Goal: Task Accomplishment & Management: Use online tool/utility

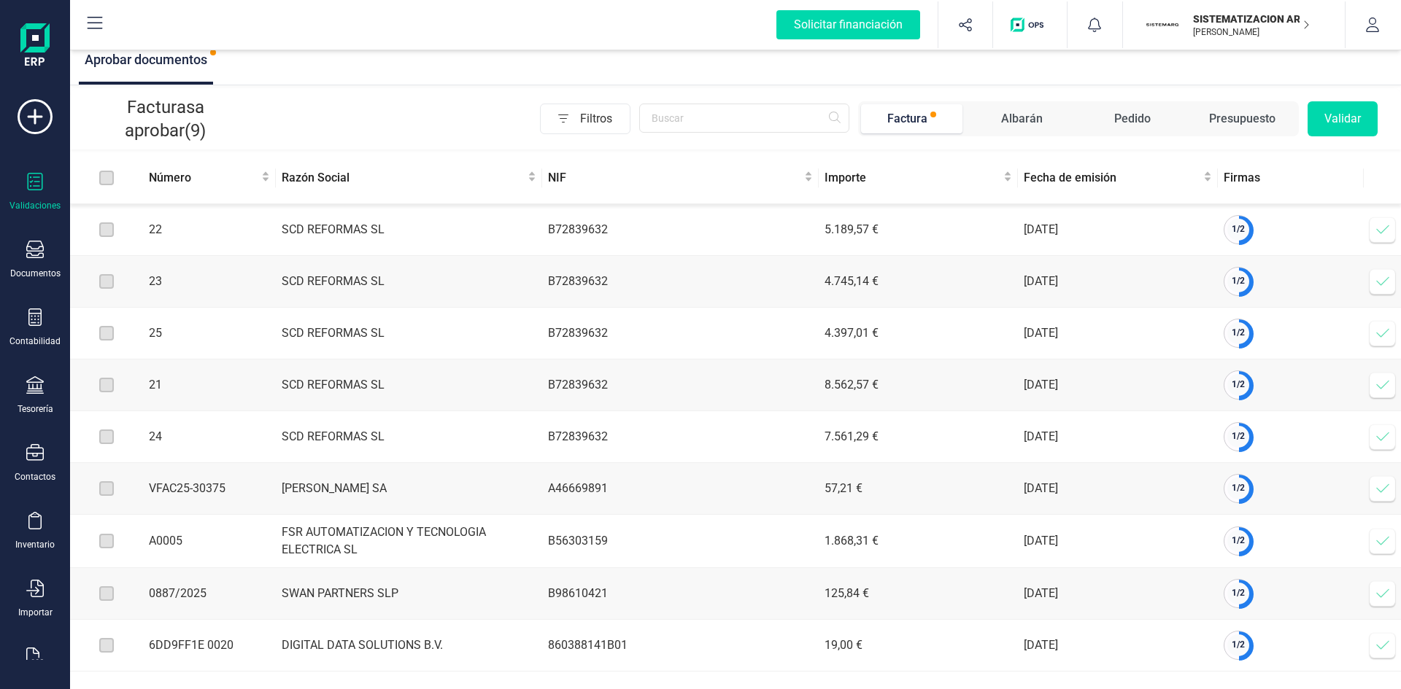
scroll to position [15, 0]
click at [1380, 223] on icon at bounding box center [1382, 230] width 15 height 15
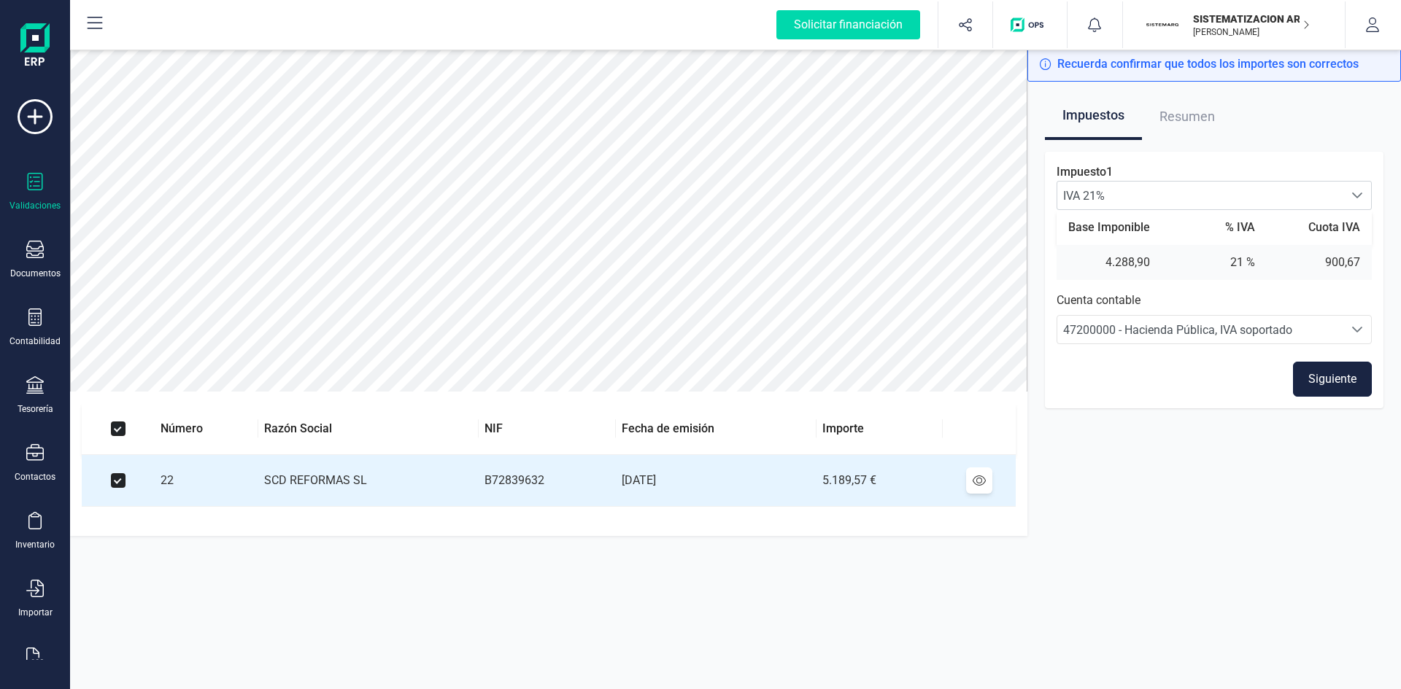
click at [1337, 382] on button "Siguiente" at bounding box center [1332, 379] width 79 height 35
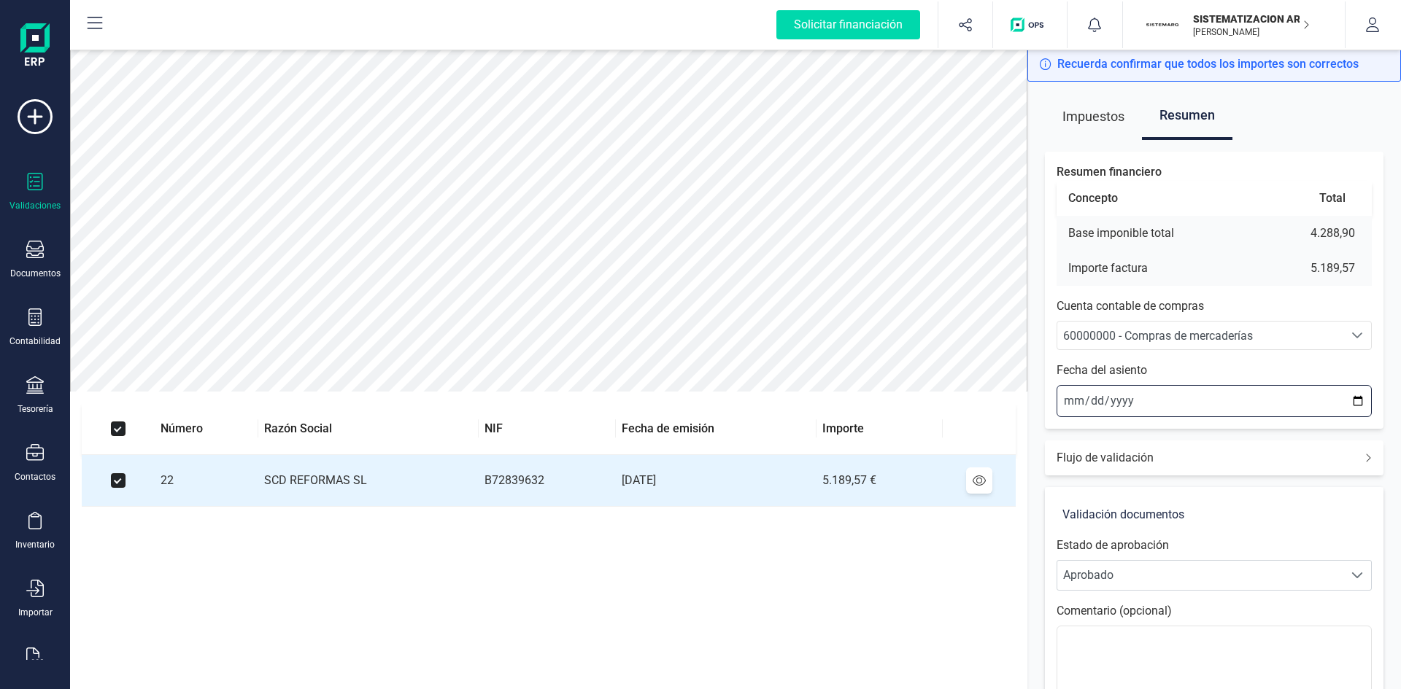
click at [1070, 398] on input "[DATE]" at bounding box center [1213, 401] width 315 height 32
type input "[DATE]"
click at [1121, 337] on span "60000000 - Compras de mercaderías" at bounding box center [1158, 336] width 190 height 14
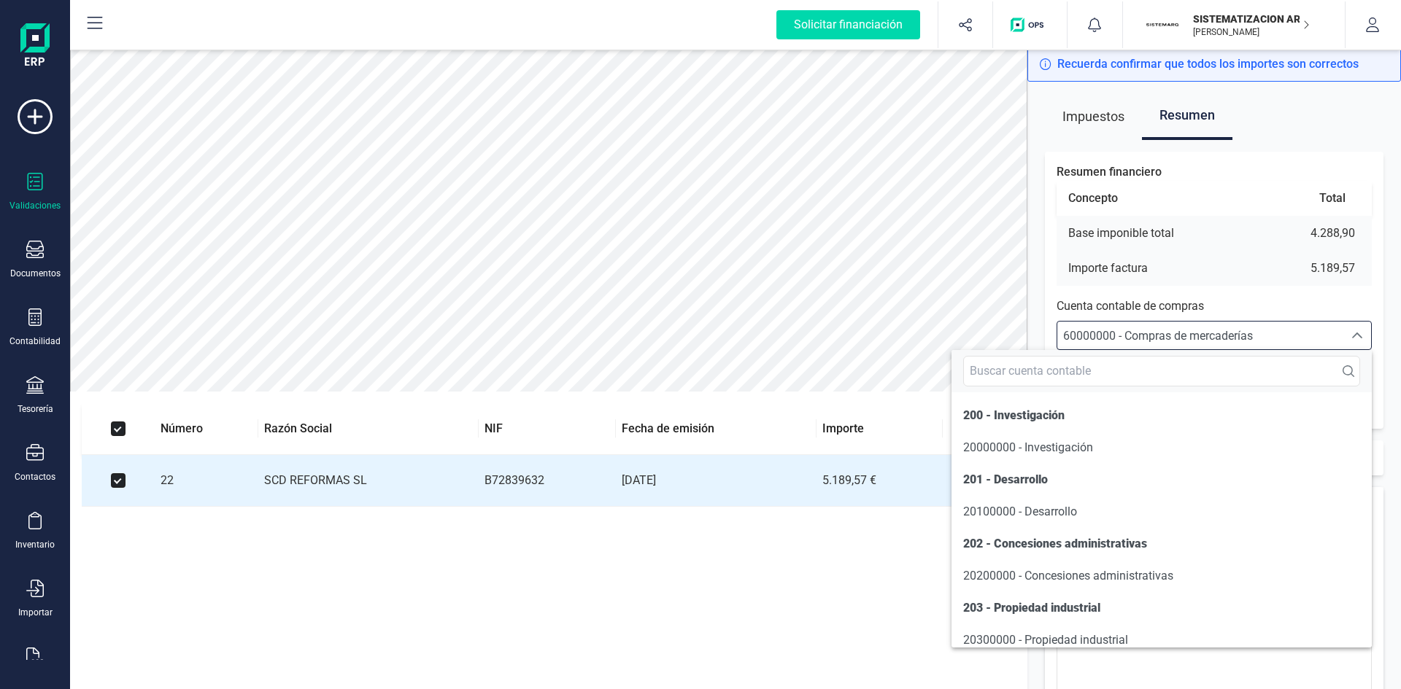
scroll to position [7006, 0]
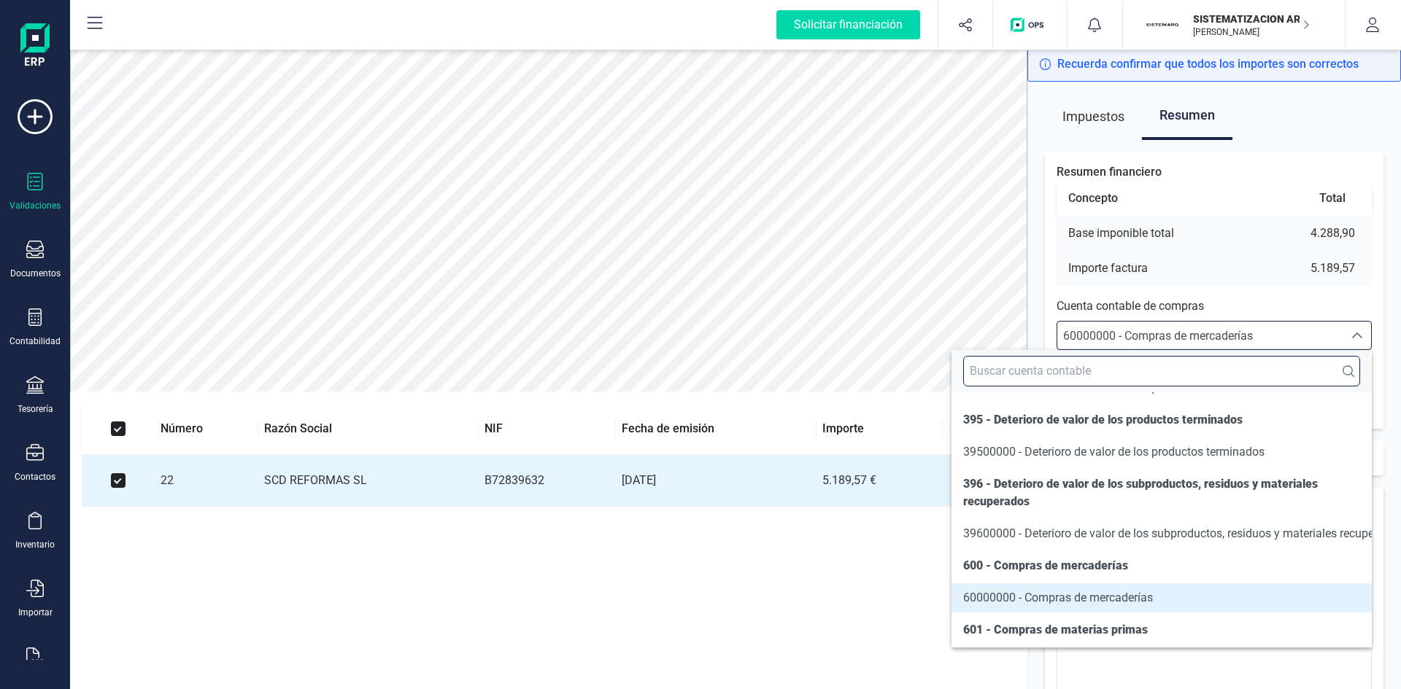
click at [1082, 370] on input "text" at bounding box center [1161, 371] width 397 height 31
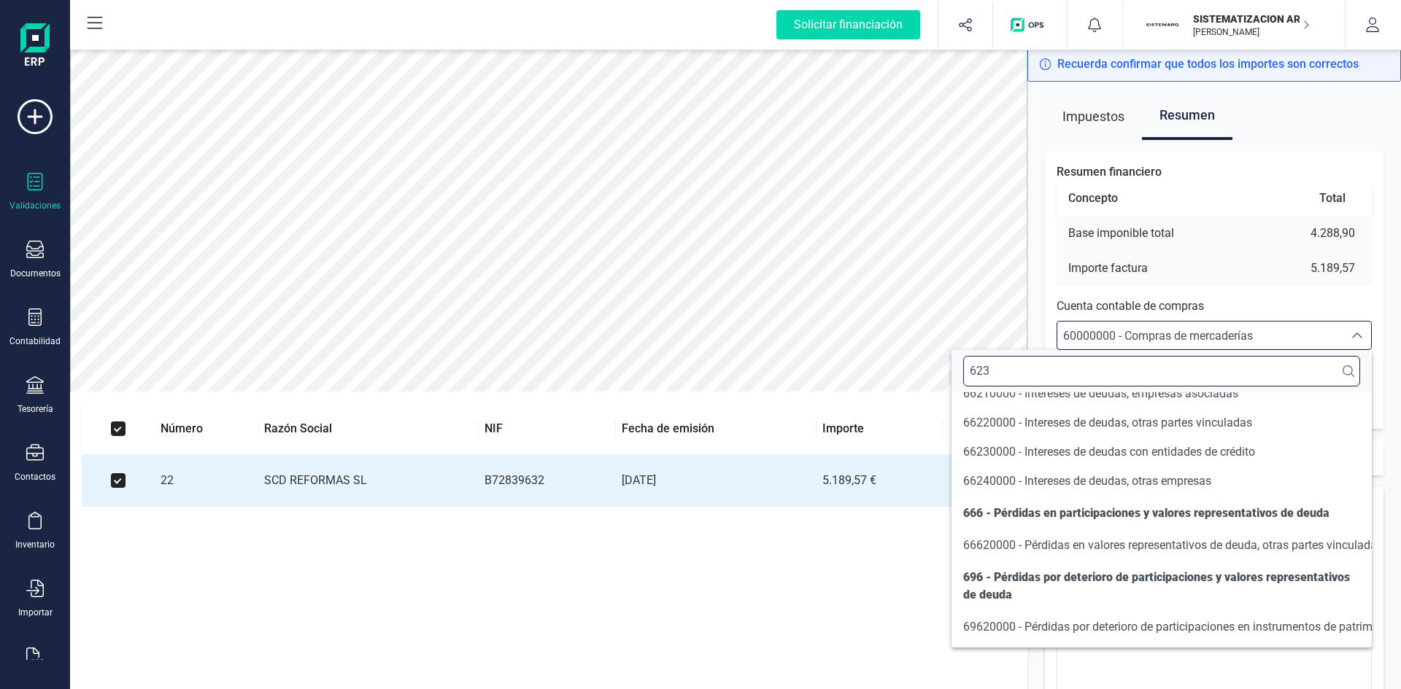
scroll to position [0, 0]
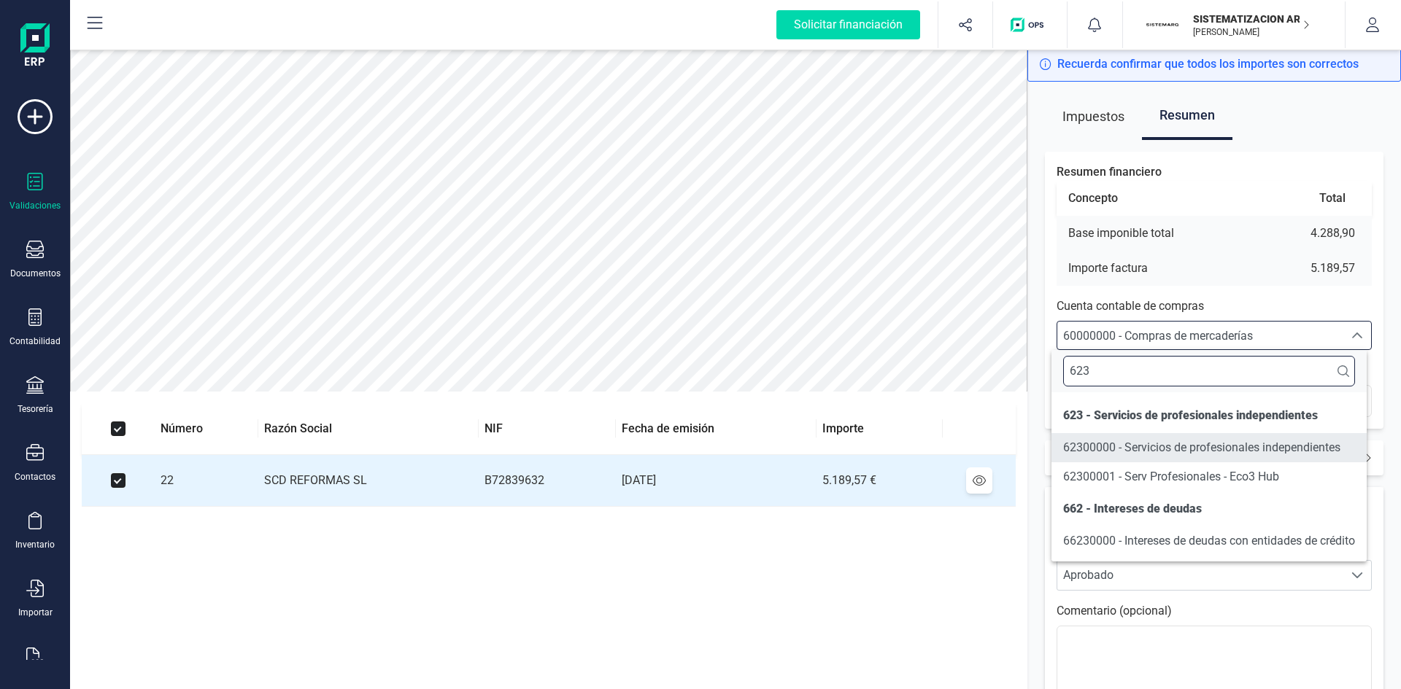
type input "623"
click at [1172, 454] on span "62300000 - Servicios de profesionales independientes" at bounding box center [1201, 448] width 277 height 14
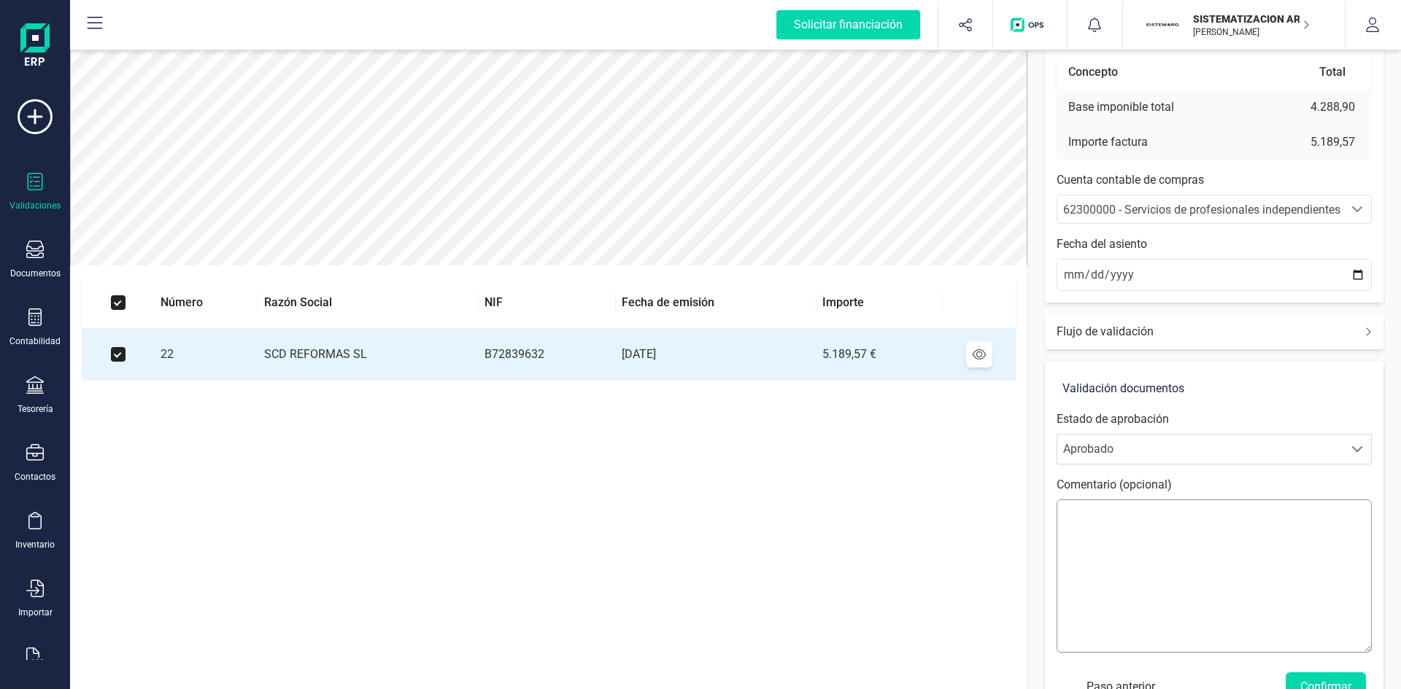
scroll to position [171, 0]
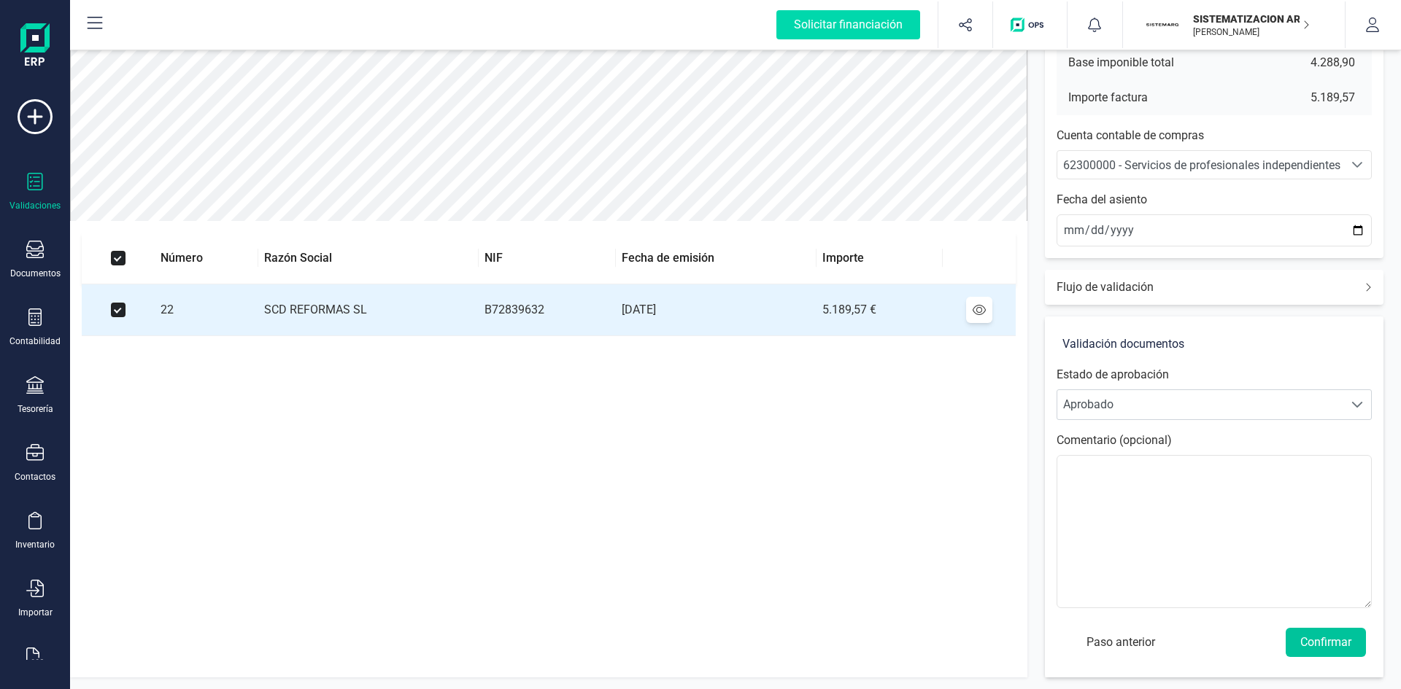
click at [1334, 642] on button "Confirmar" at bounding box center [1326, 642] width 80 height 29
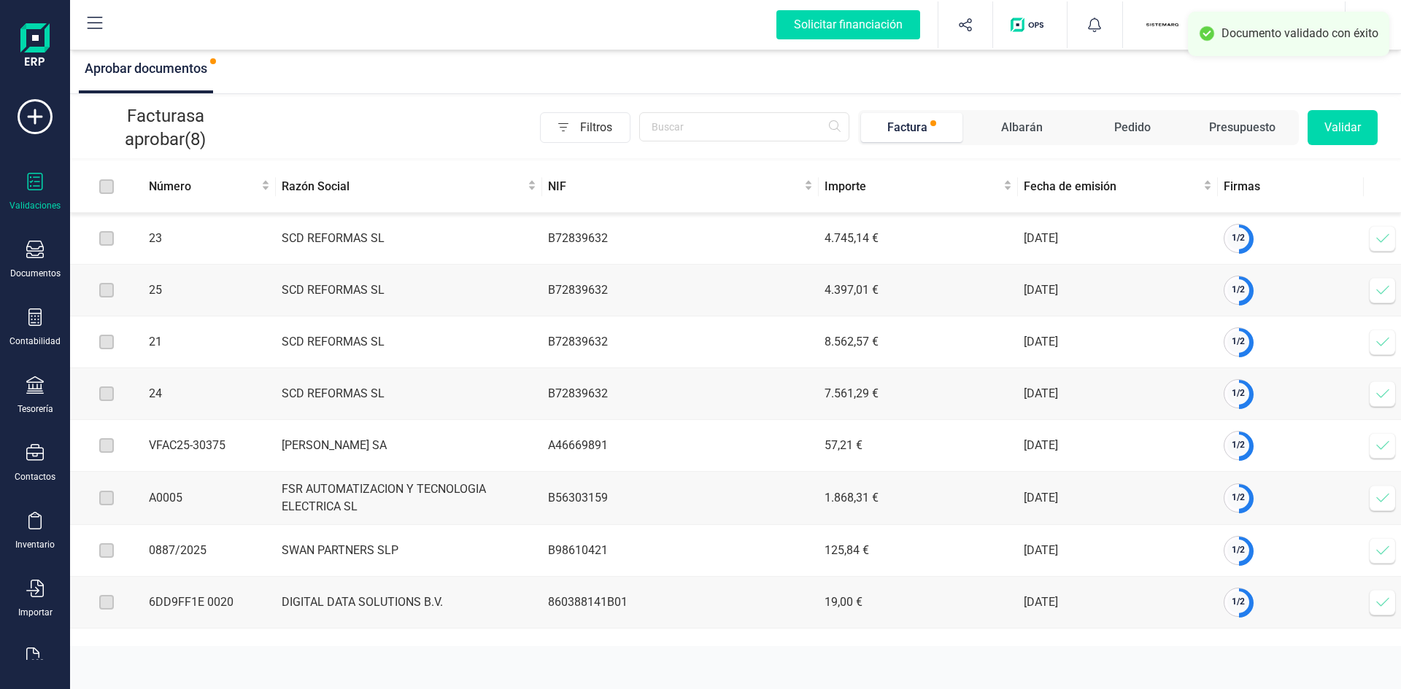
click at [1380, 242] on icon at bounding box center [1382, 238] width 15 height 15
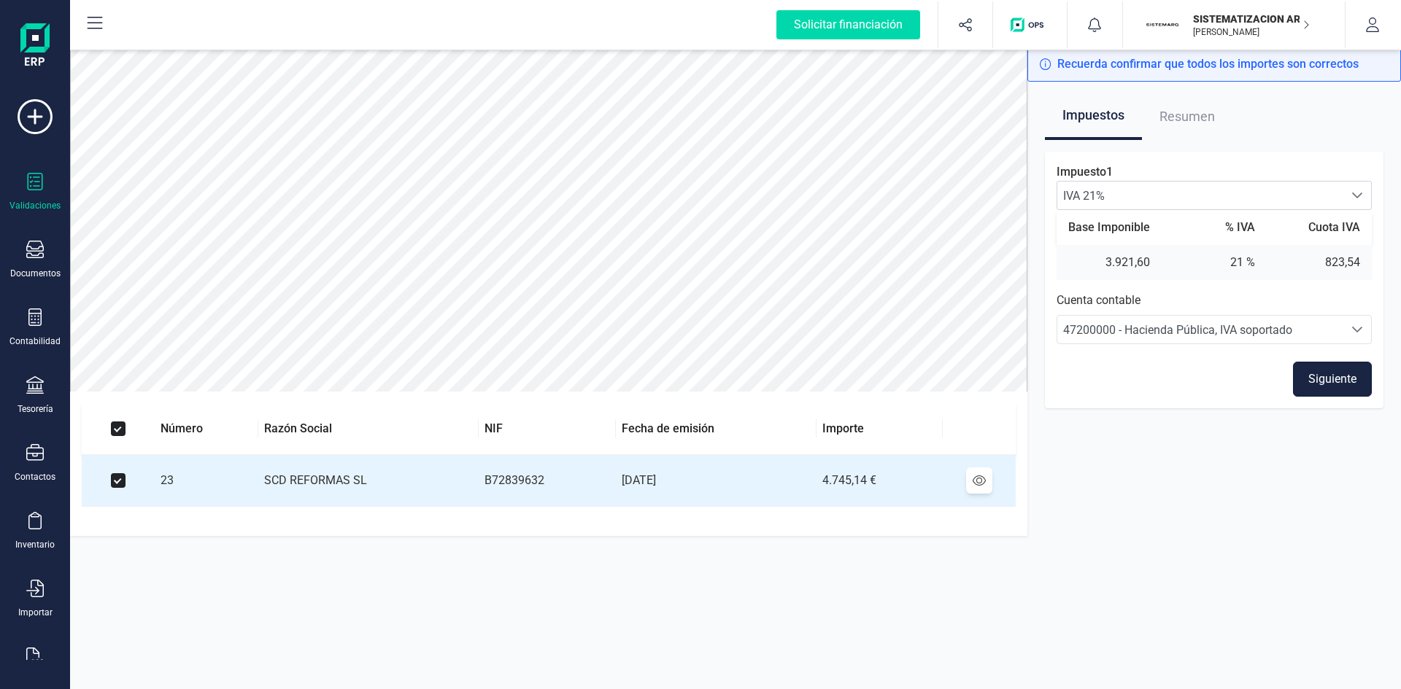
click at [1343, 371] on button "Siguiente" at bounding box center [1332, 379] width 79 height 35
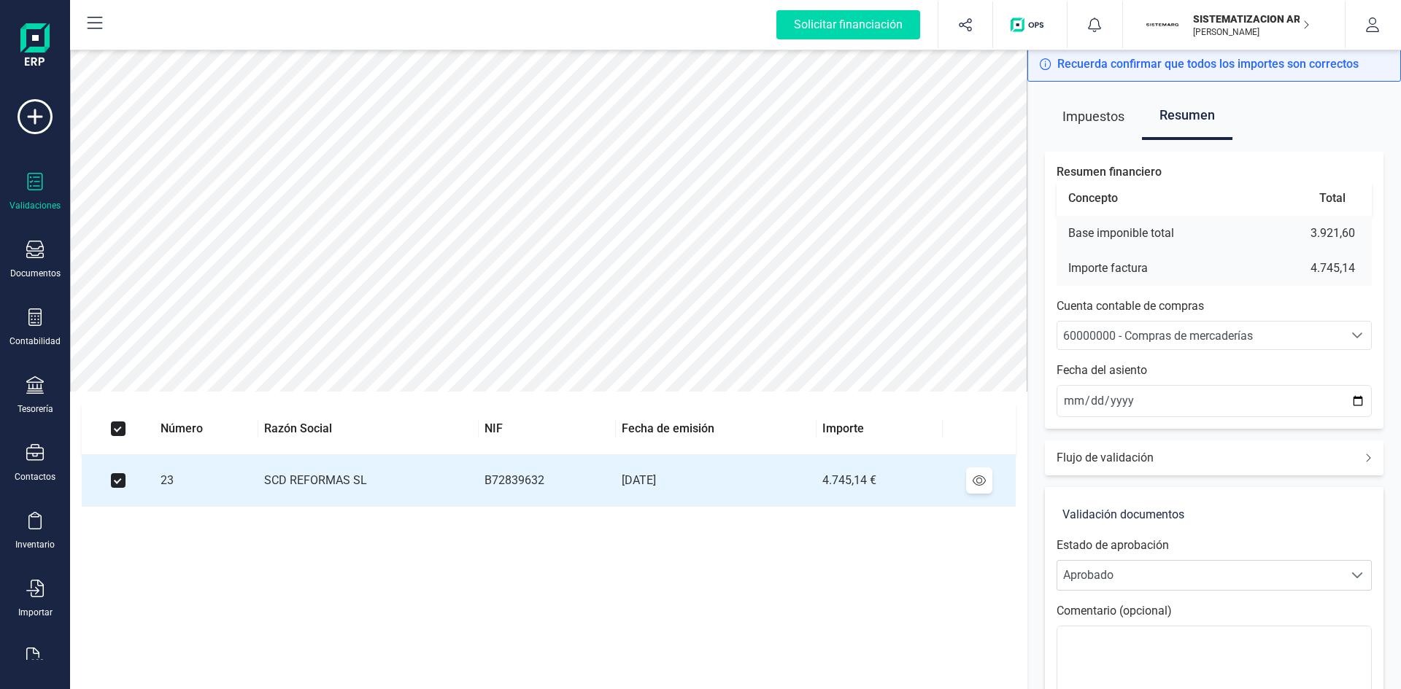
click at [1114, 335] on span "60000000 - Compras de mercaderías" at bounding box center [1158, 336] width 190 height 14
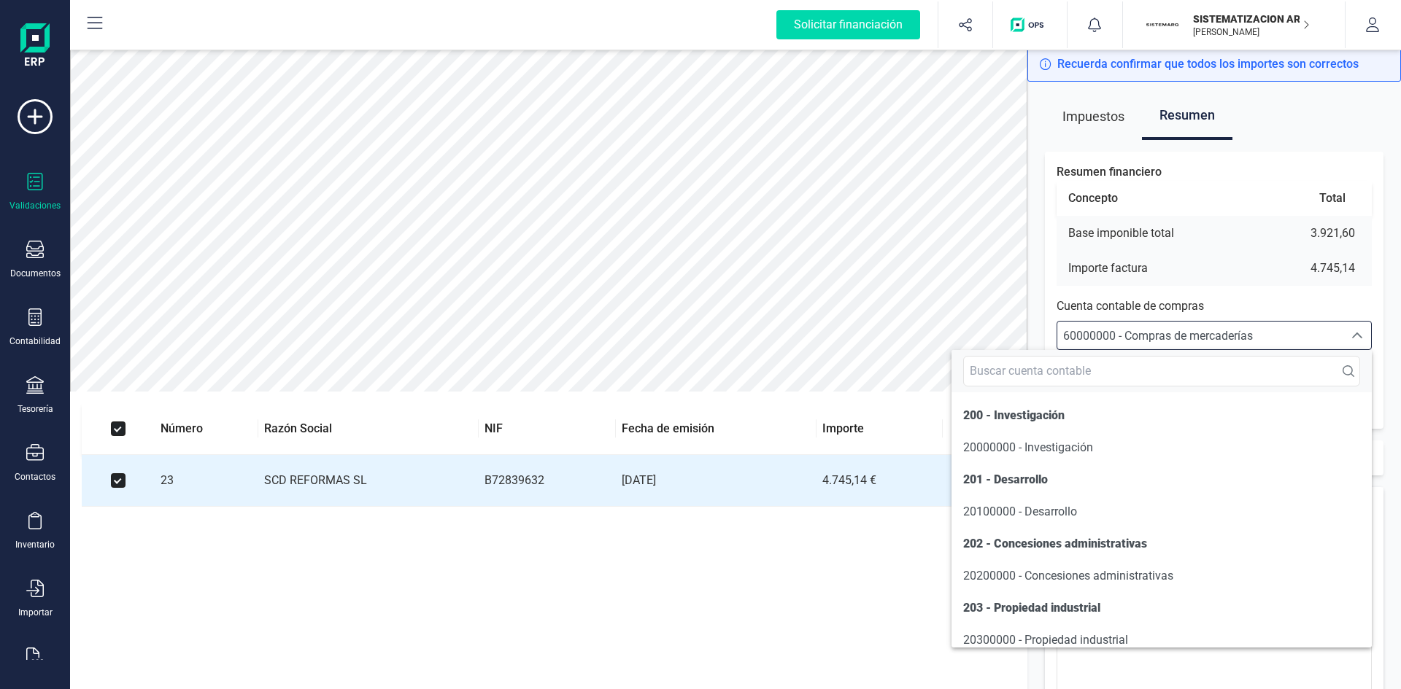
scroll to position [7006, 0]
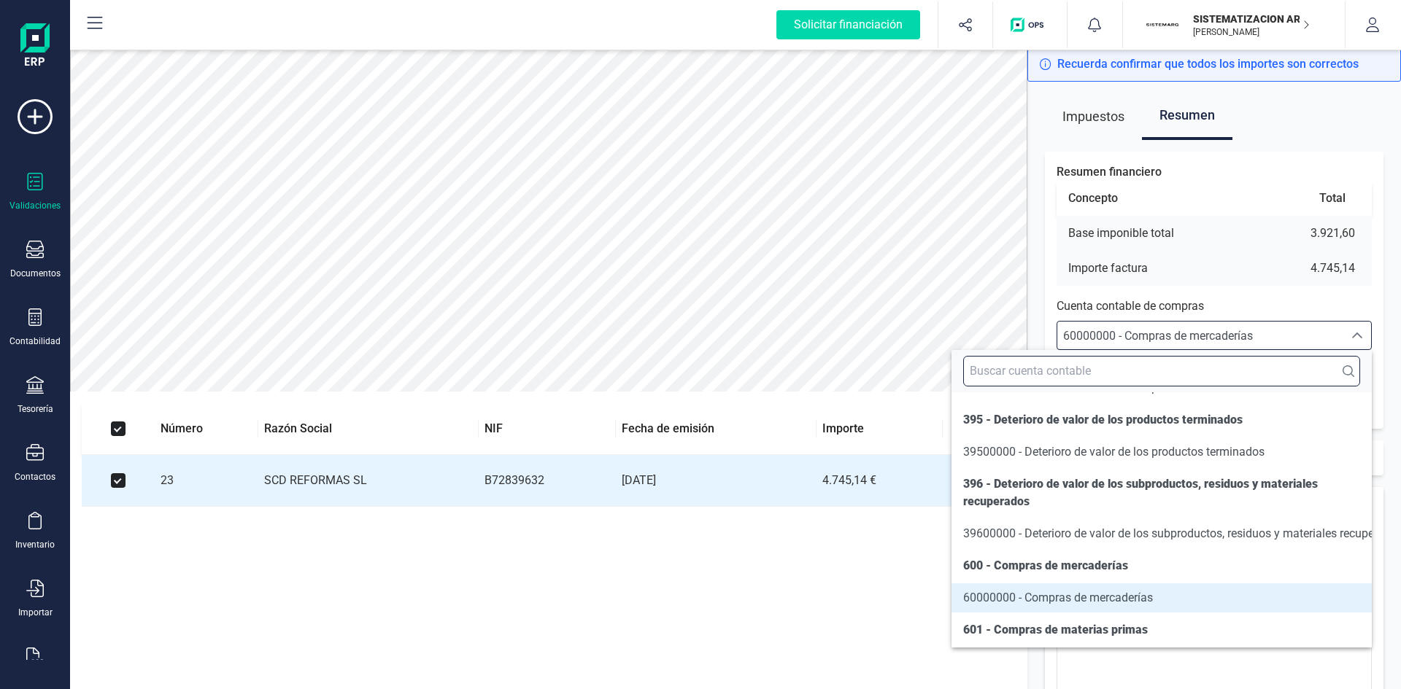
click at [1092, 368] on input "text" at bounding box center [1161, 371] width 397 height 31
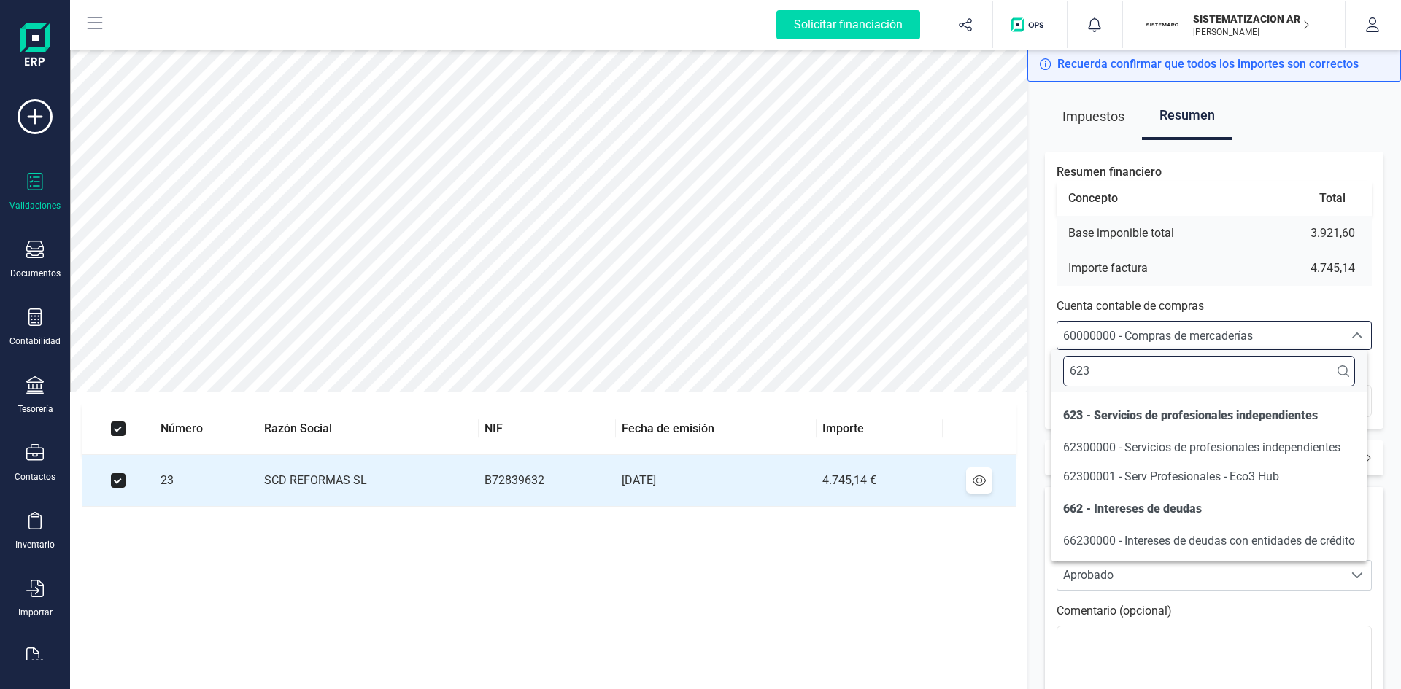
scroll to position [0, 0]
type input "623"
click at [1103, 444] on span "62300000 - Servicios de profesionales independientes" at bounding box center [1201, 448] width 277 height 14
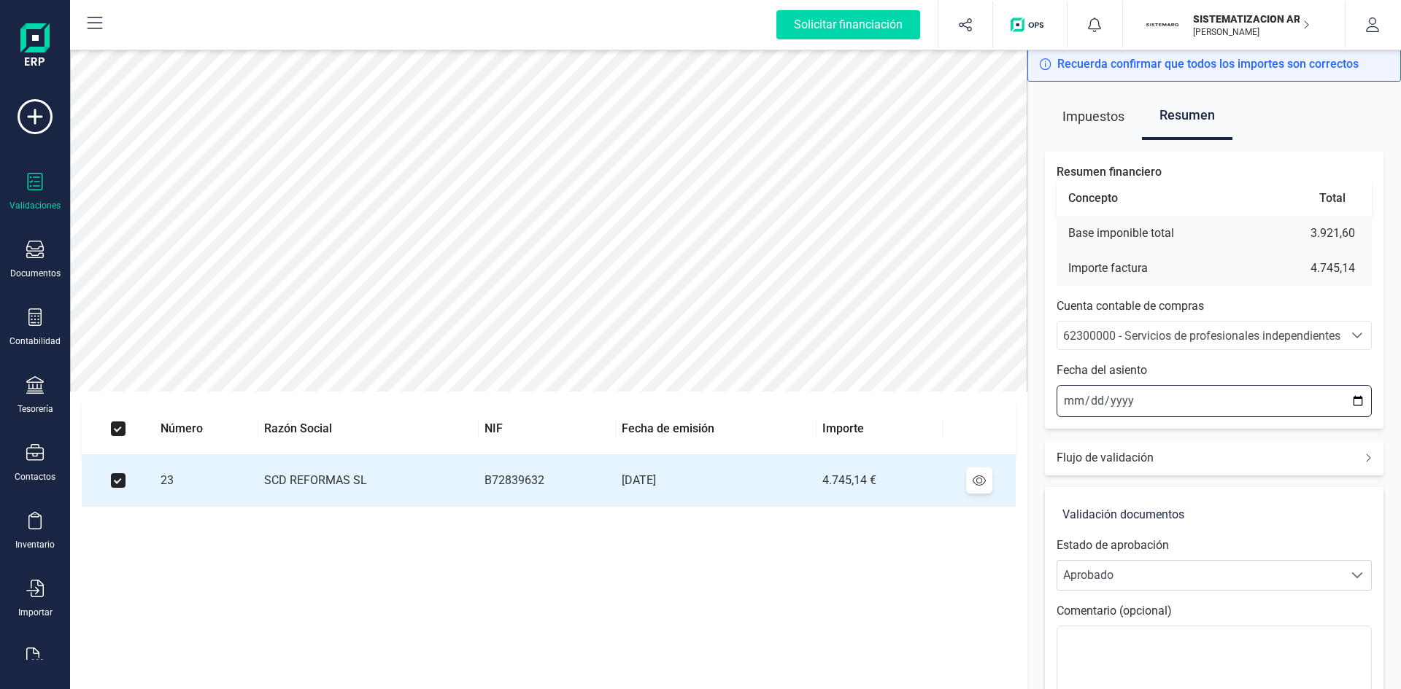
click at [1073, 395] on input "2025-09-17" at bounding box center [1213, 401] width 315 height 32
type input "2025-09-15"
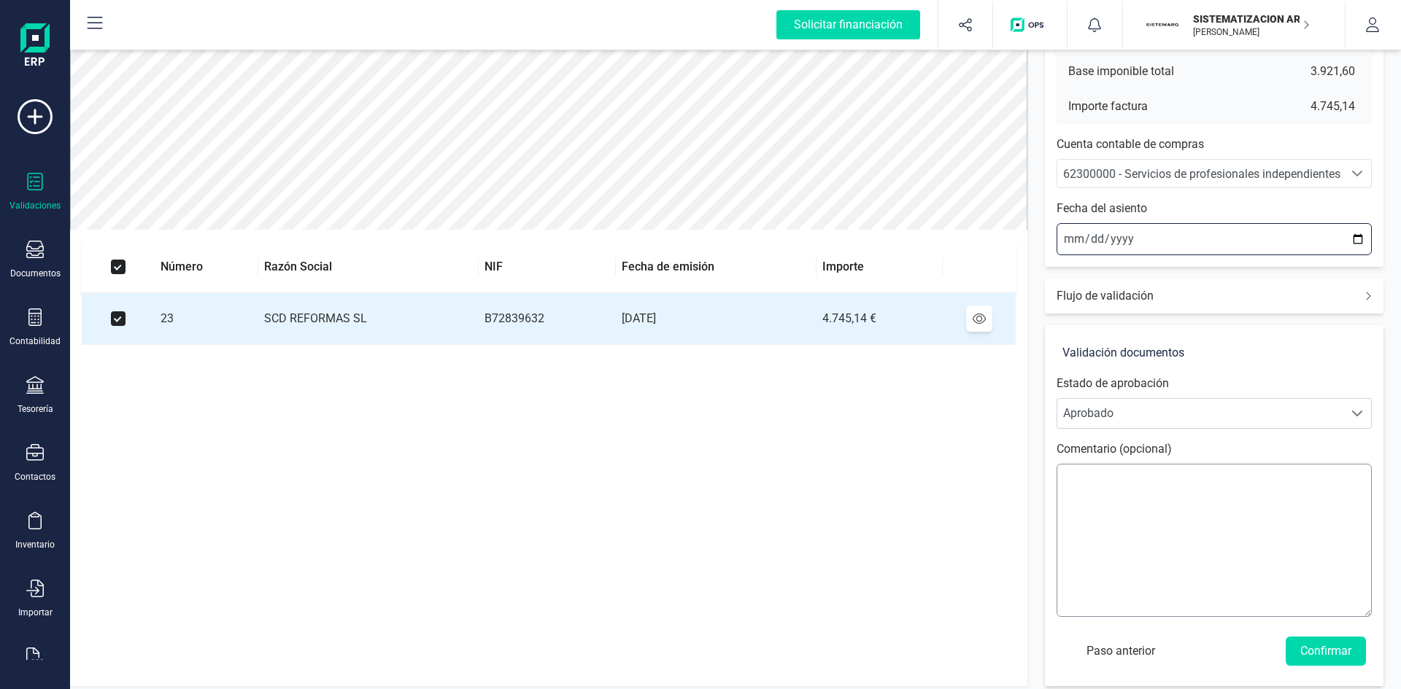
scroll to position [171, 0]
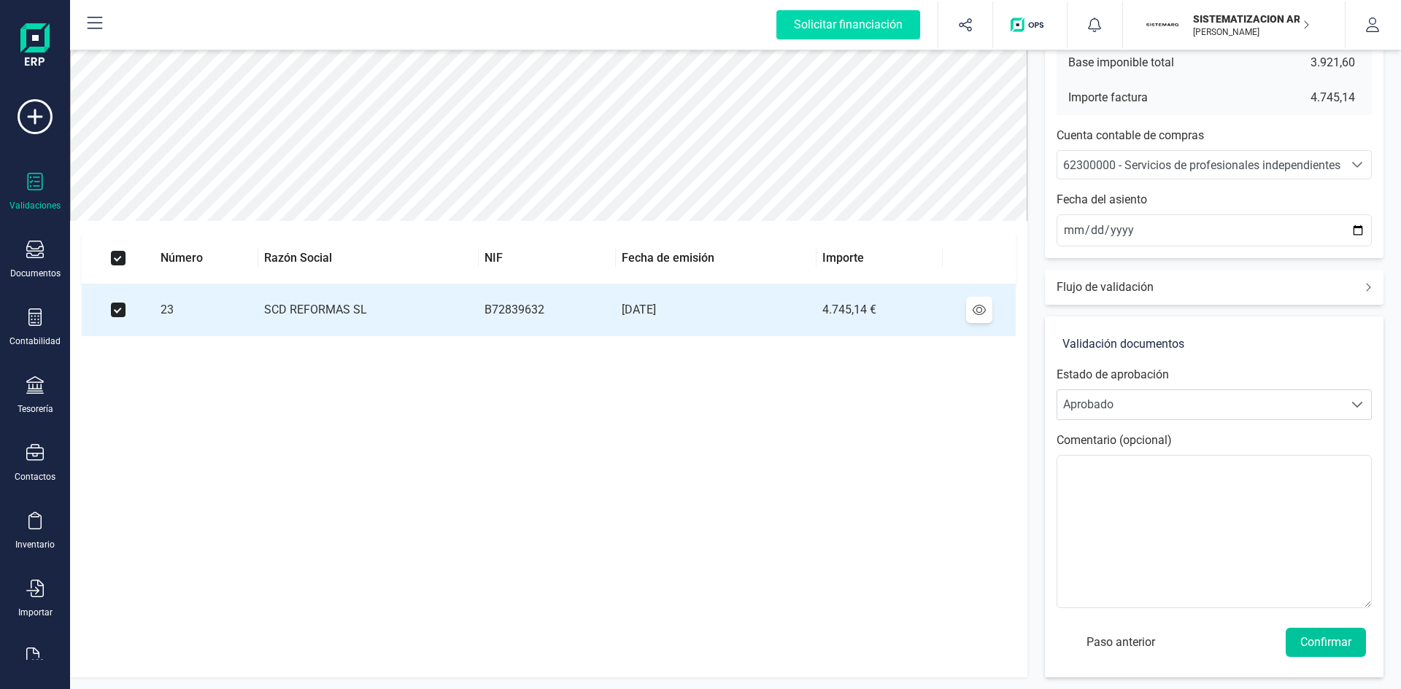
click at [1329, 633] on button "Confirmar" at bounding box center [1326, 642] width 80 height 29
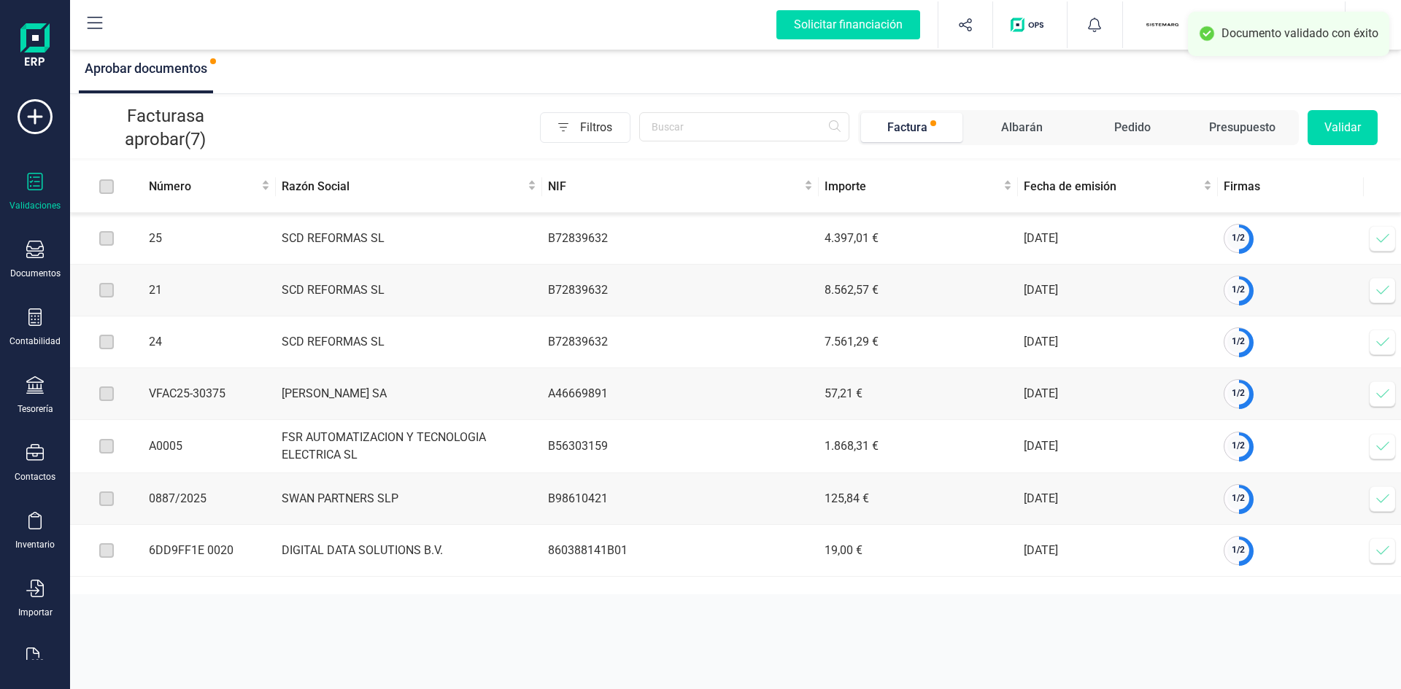
click at [1383, 235] on icon at bounding box center [1382, 238] width 15 height 15
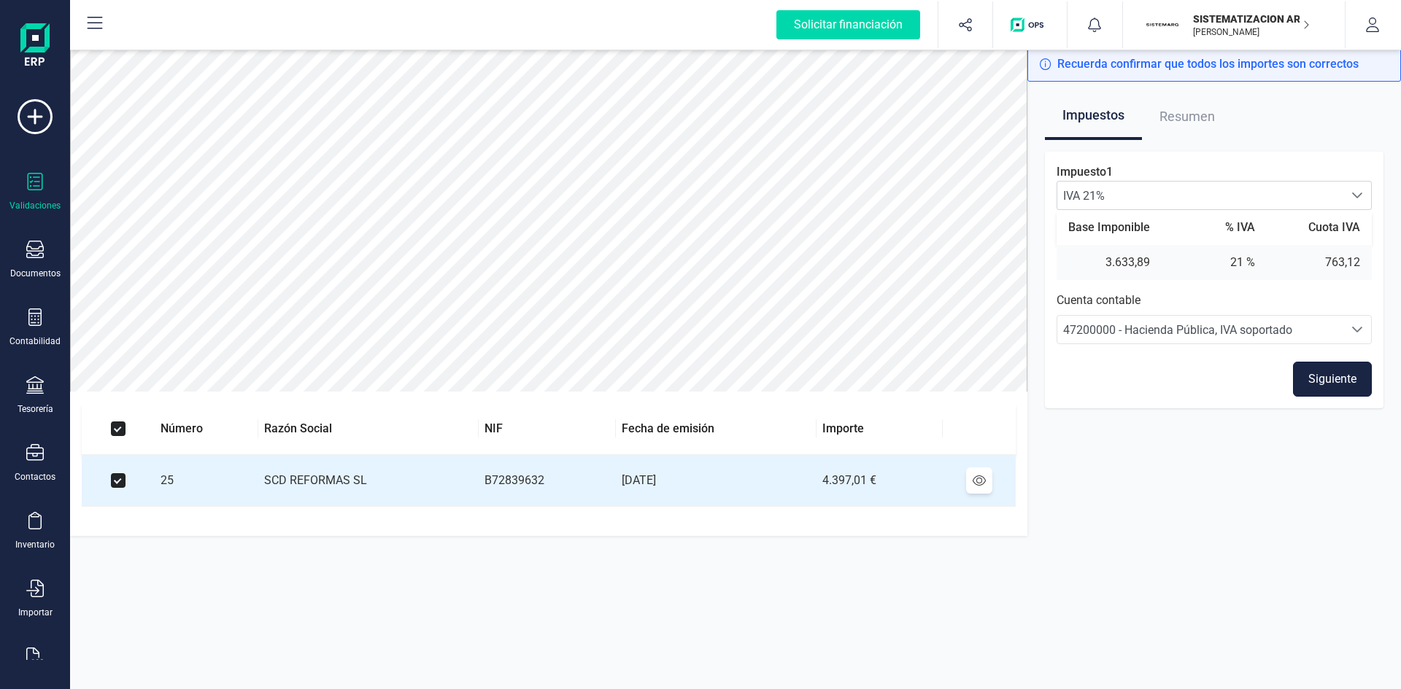
click at [1344, 376] on button "Siguiente" at bounding box center [1332, 379] width 79 height 35
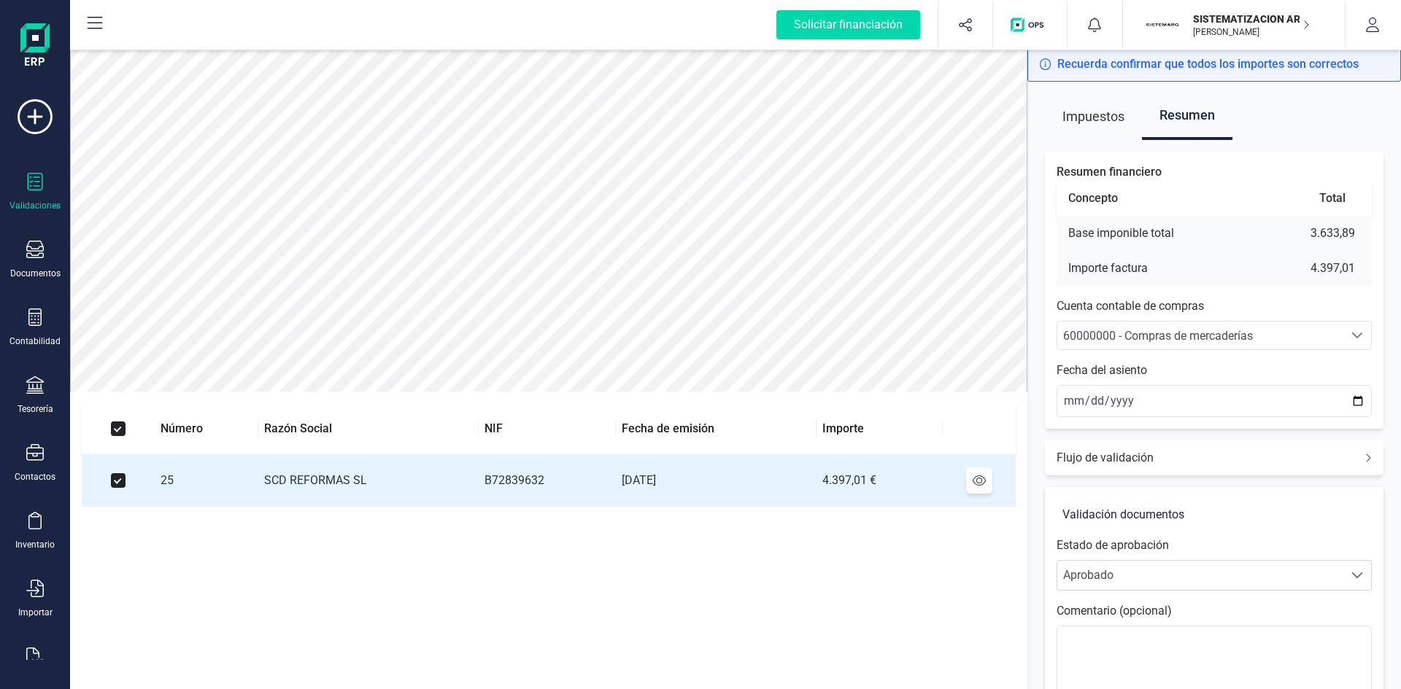
click at [1135, 338] on span "60000000 - Compras de mercaderías" at bounding box center [1158, 336] width 190 height 14
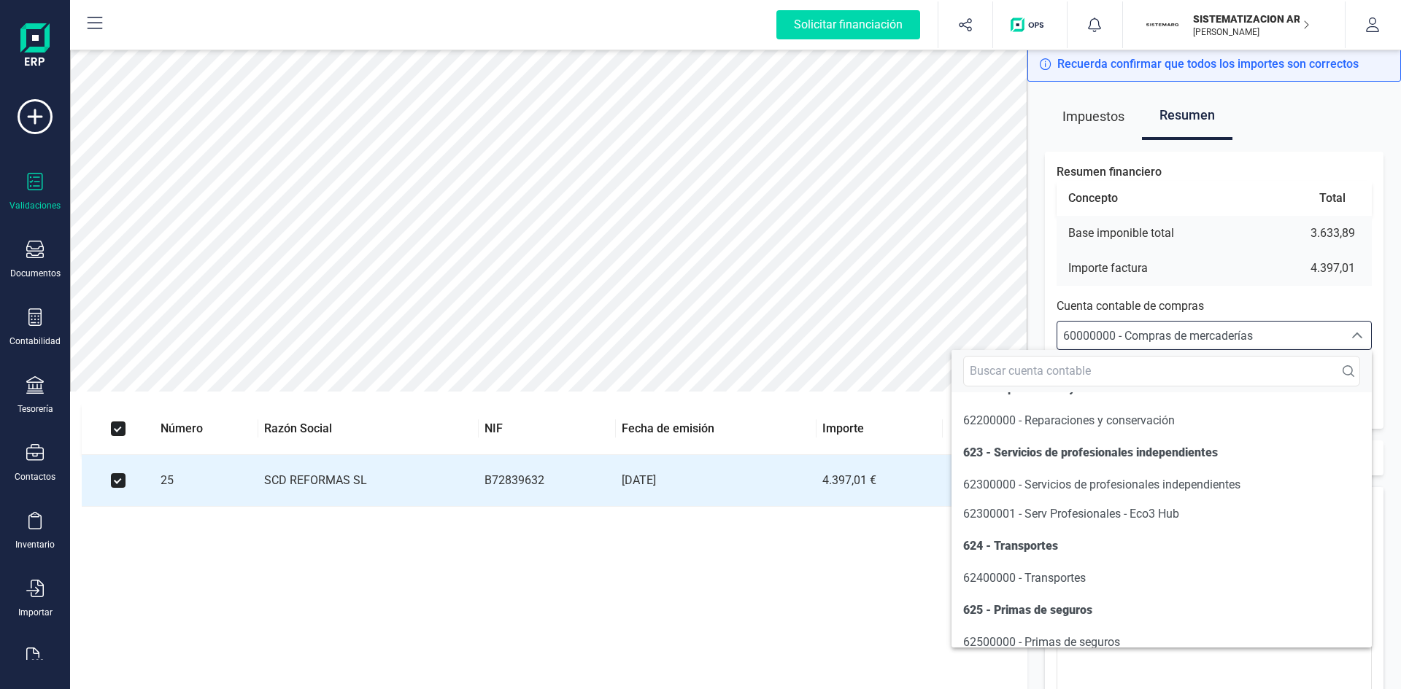
scroll to position [8172, 0]
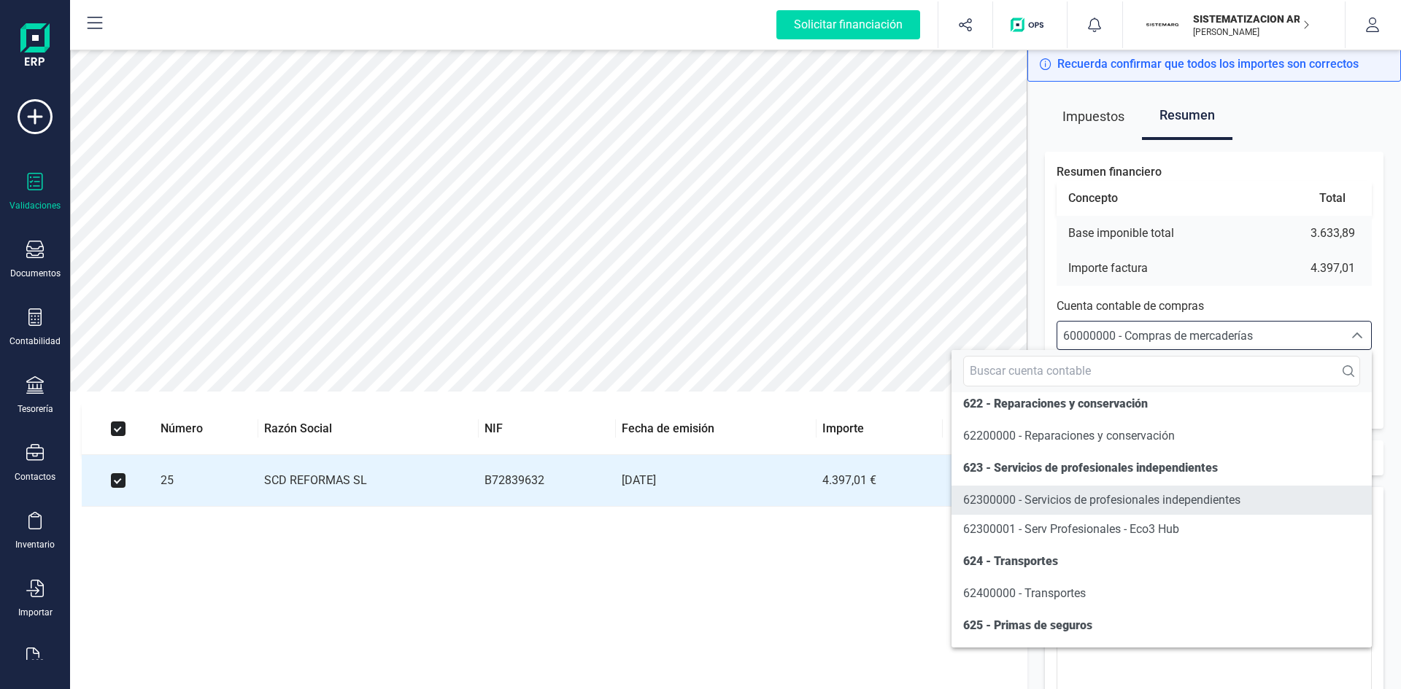
click at [1021, 507] on span "62300000 - Servicios de profesionales independientes" at bounding box center [1101, 500] width 277 height 14
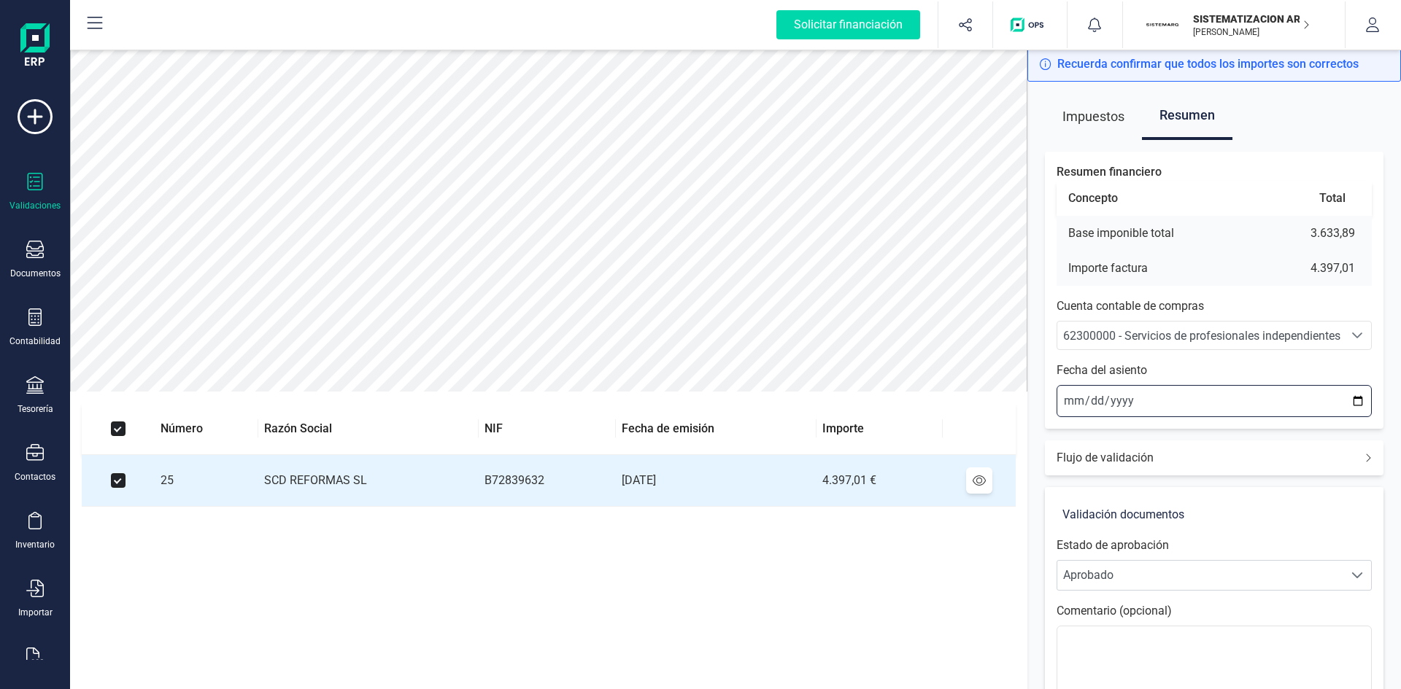
click at [1069, 400] on input "2025-09-17" at bounding box center [1213, 401] width 315 height 32
type input "2025-09-15"
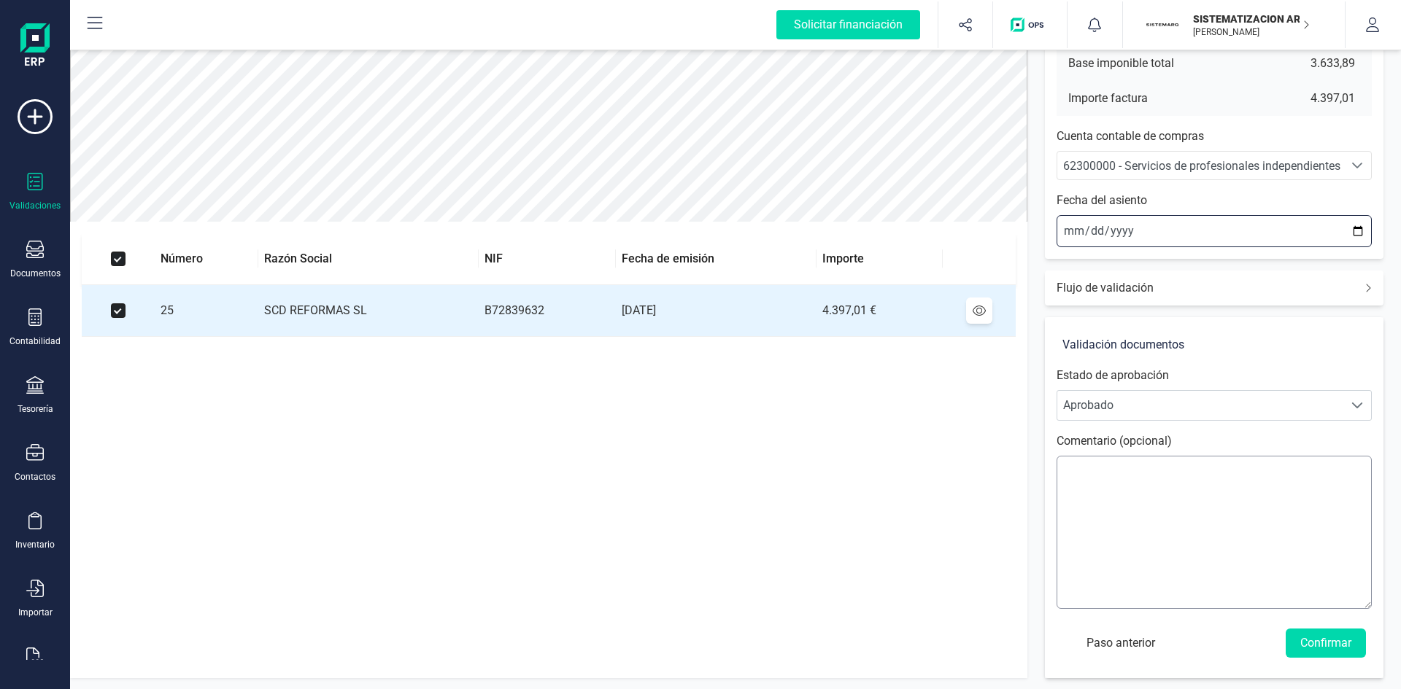
scroll to position [171, 0]
click at [1325, 638] on button "Confirmar" at bounding box center [1326, 642] width 80 height 29
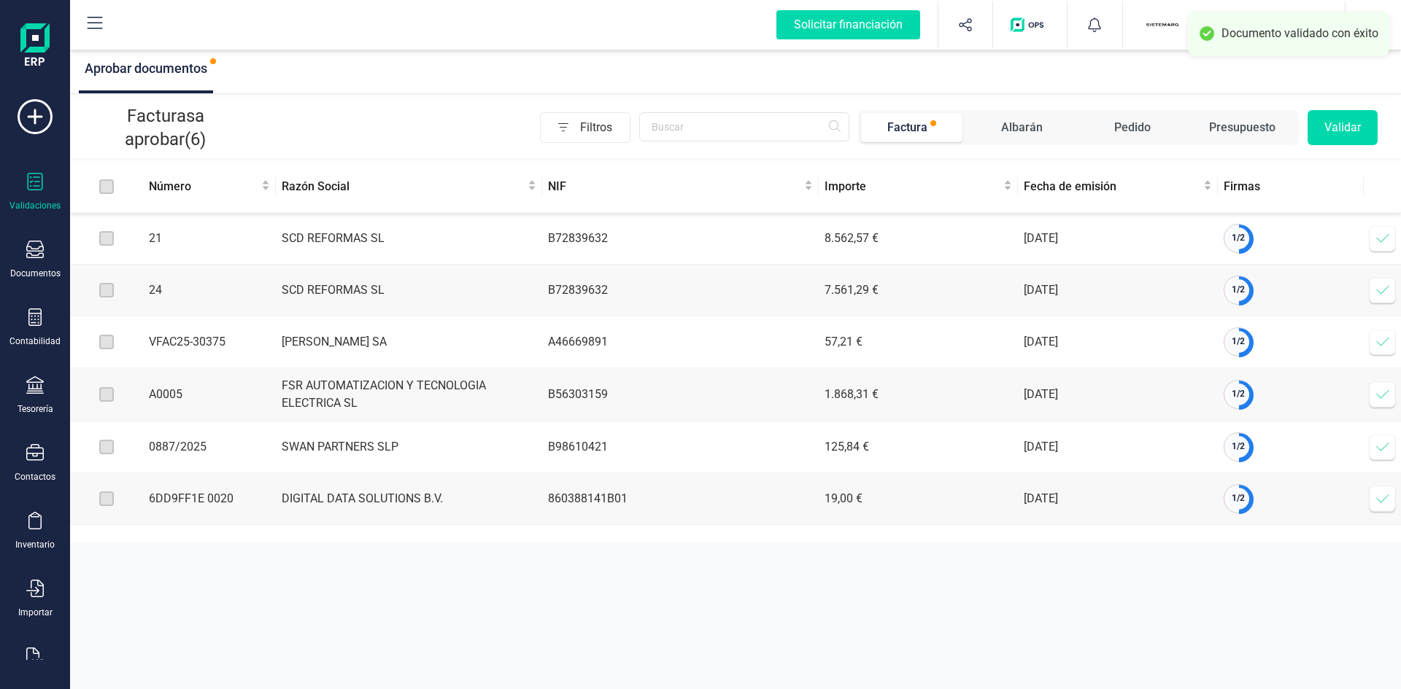
click at [1380, 240] on icon at bounding box center [1382, 238] width 15 height 15
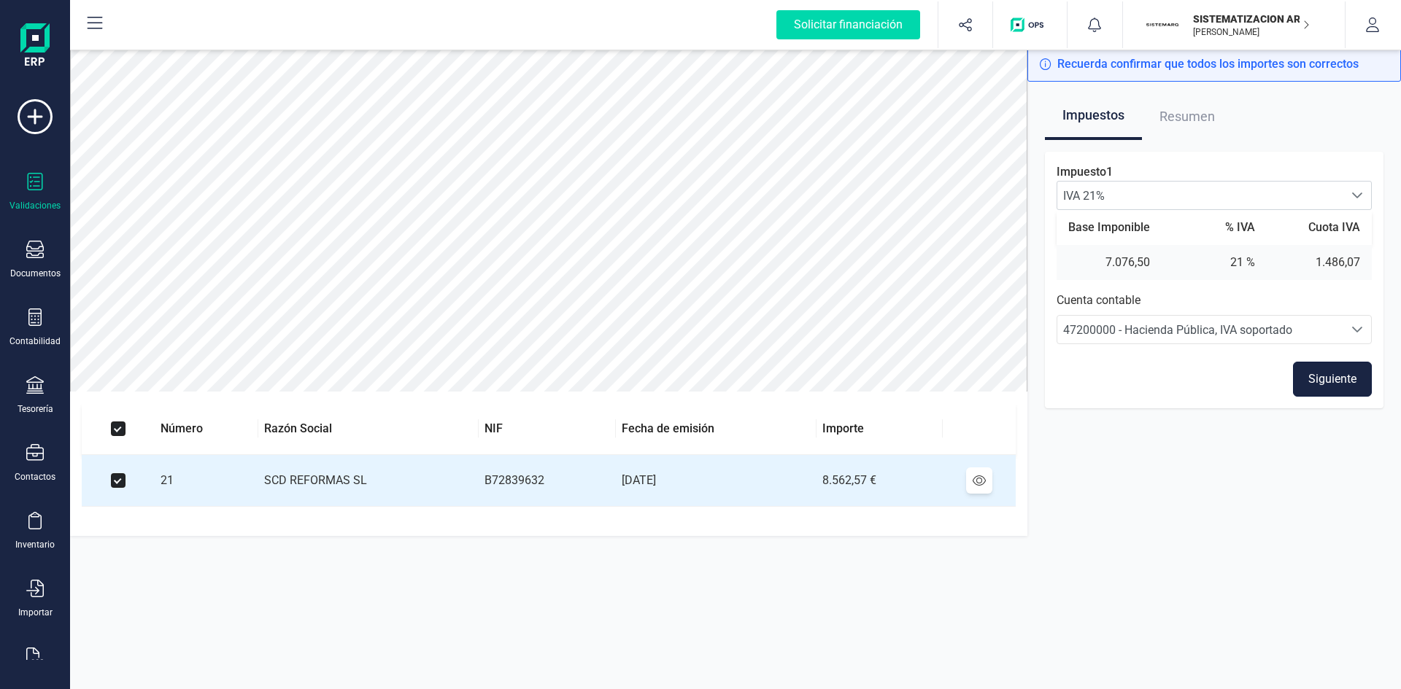
click at [1339, 377] on button "Siguiente" at bounding box center [1332, 379] width 79 height 35
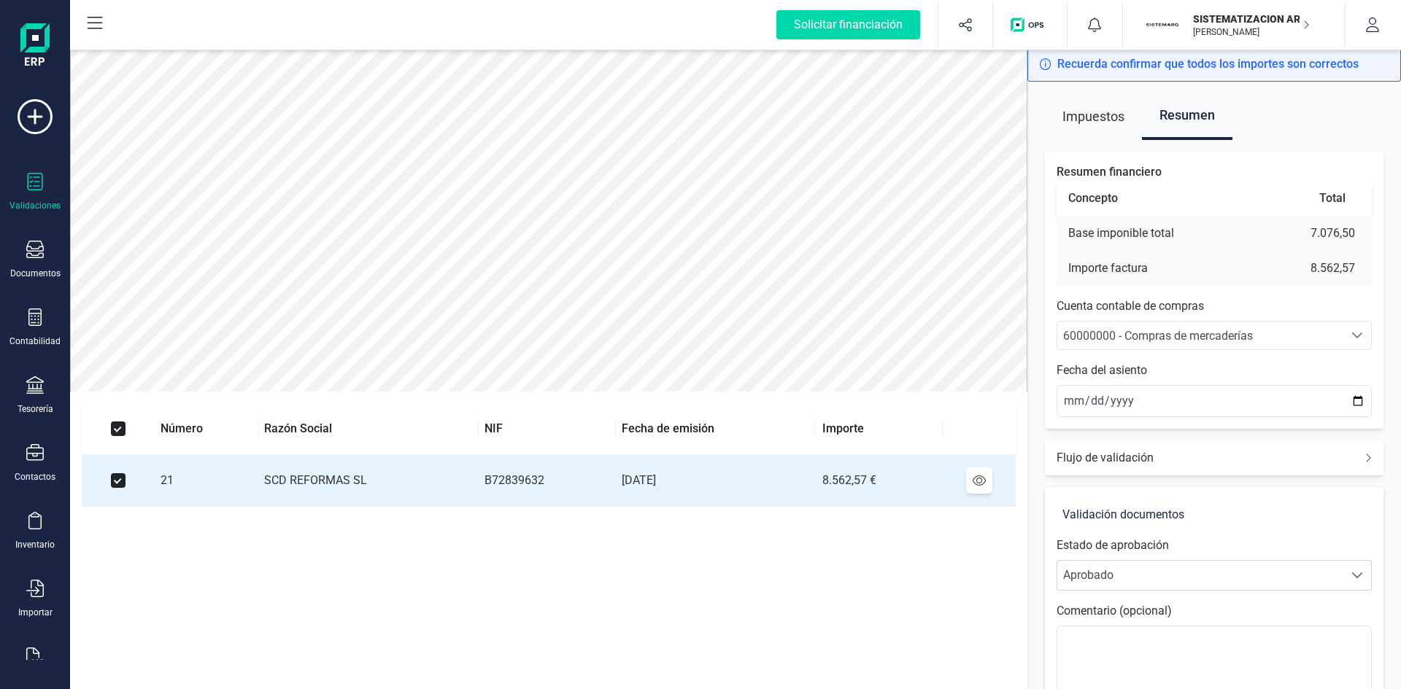
click at [1122, 331] on span "60000000 - Compras de mercaderías" at bounding box center [1158, 336] width 190 height 14
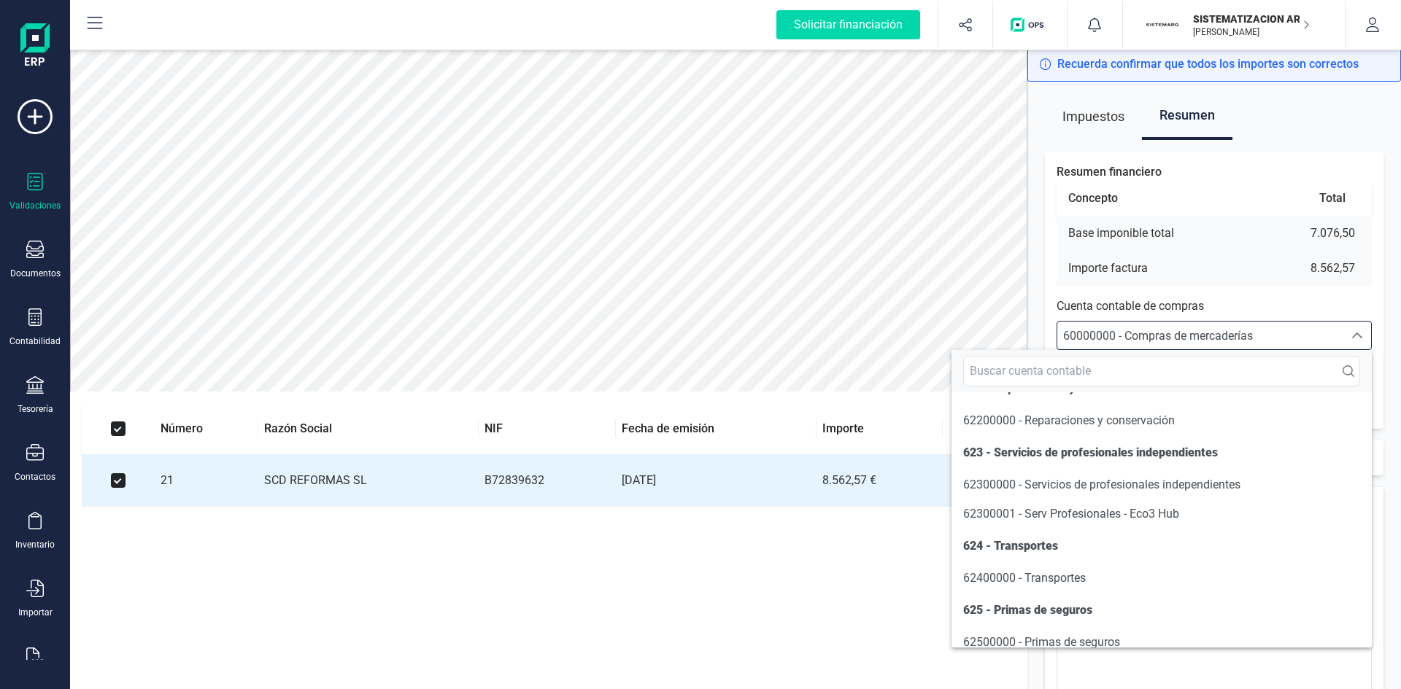
scroll to position [8172, 0]
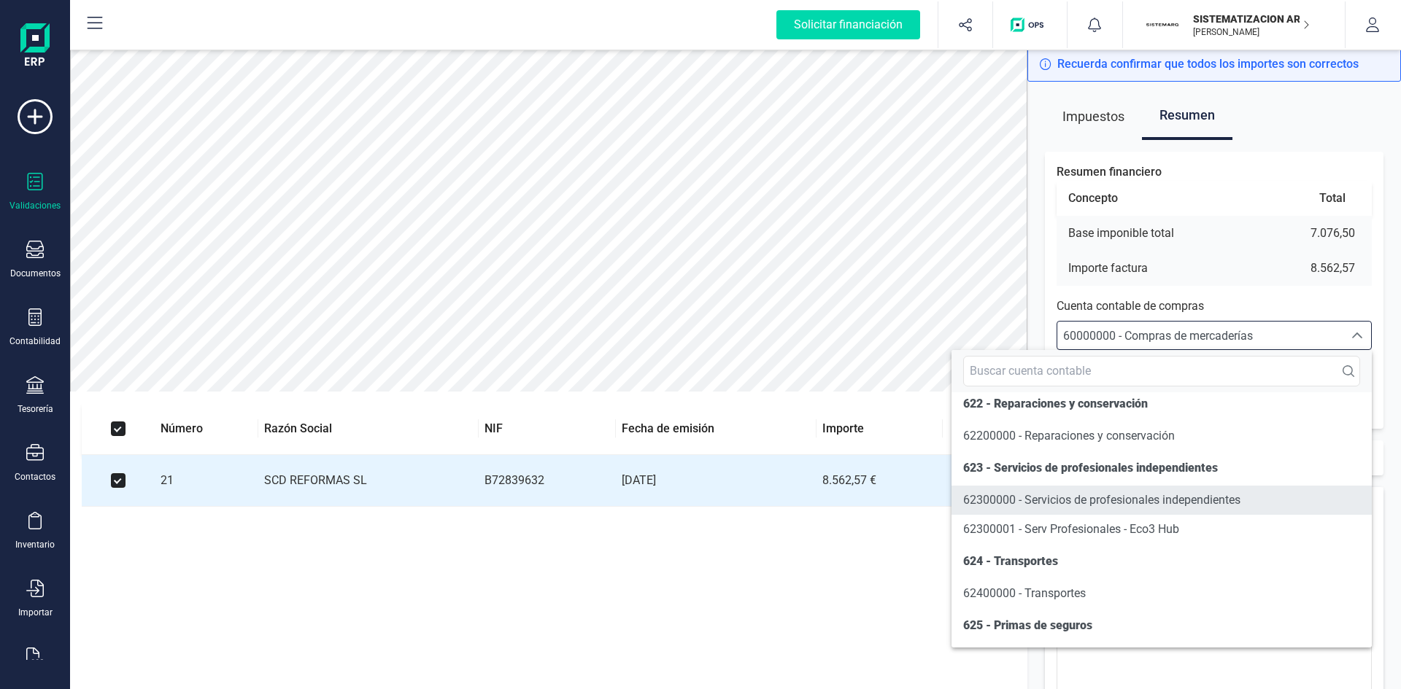
click at [1088, 507] on span "62300000 - Servicios de profesionales independientes" at bounding box center [1101, 500] width 277 height 14
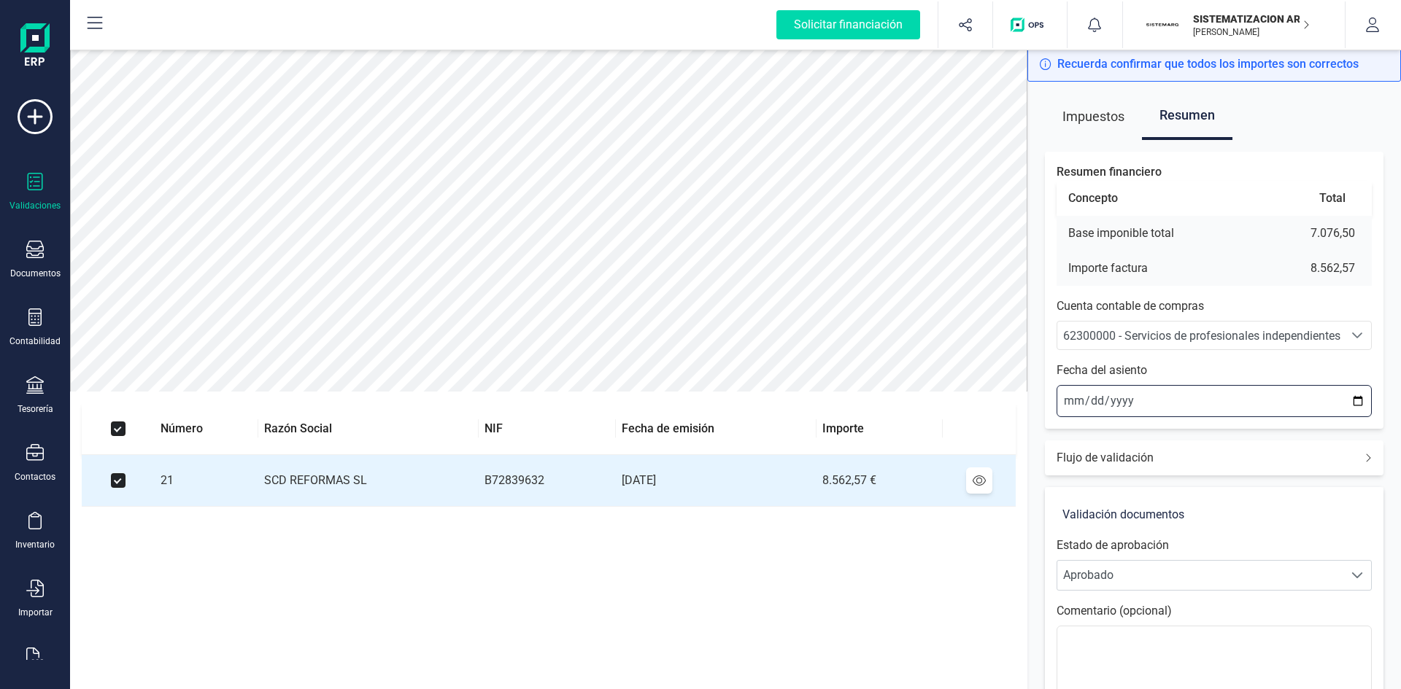
click at [1068, 398] on input "2025-09-17" at bounding box center [1213, 401] width 315 height 32
type input "2025-09-15"
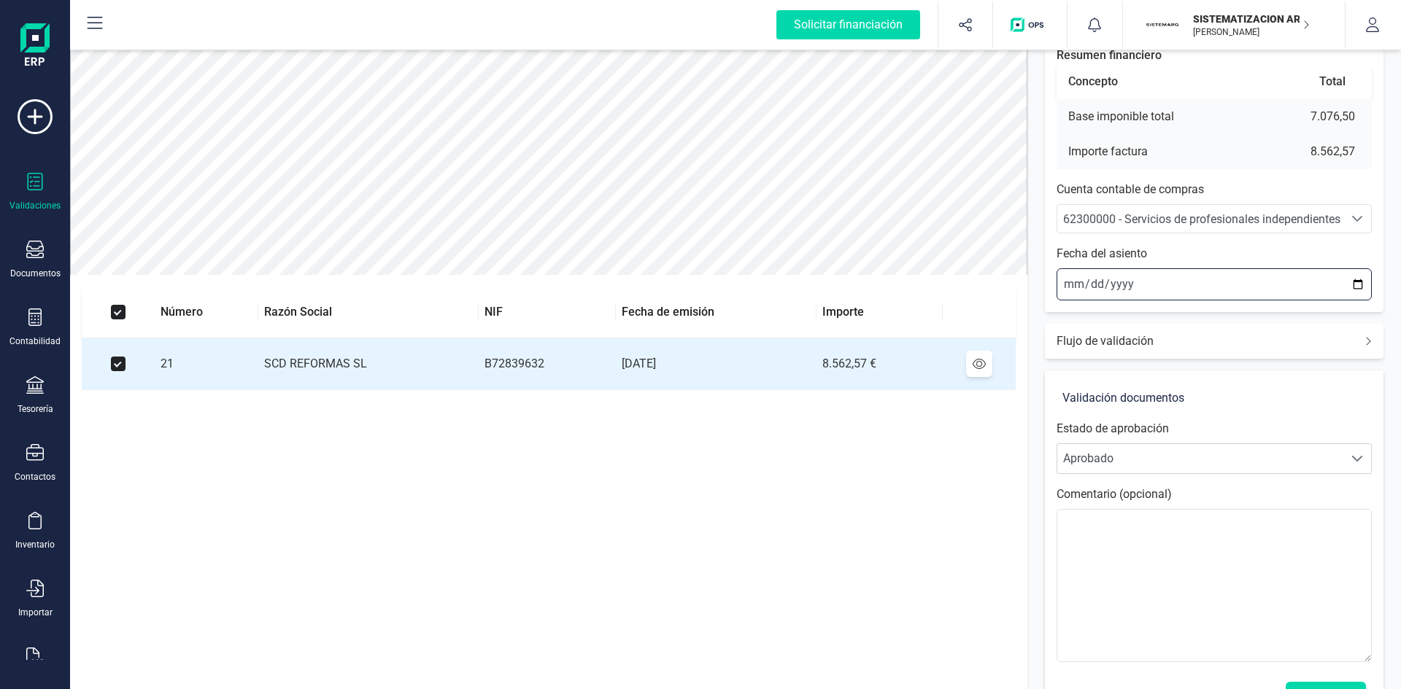
scroll to position [171, 0]
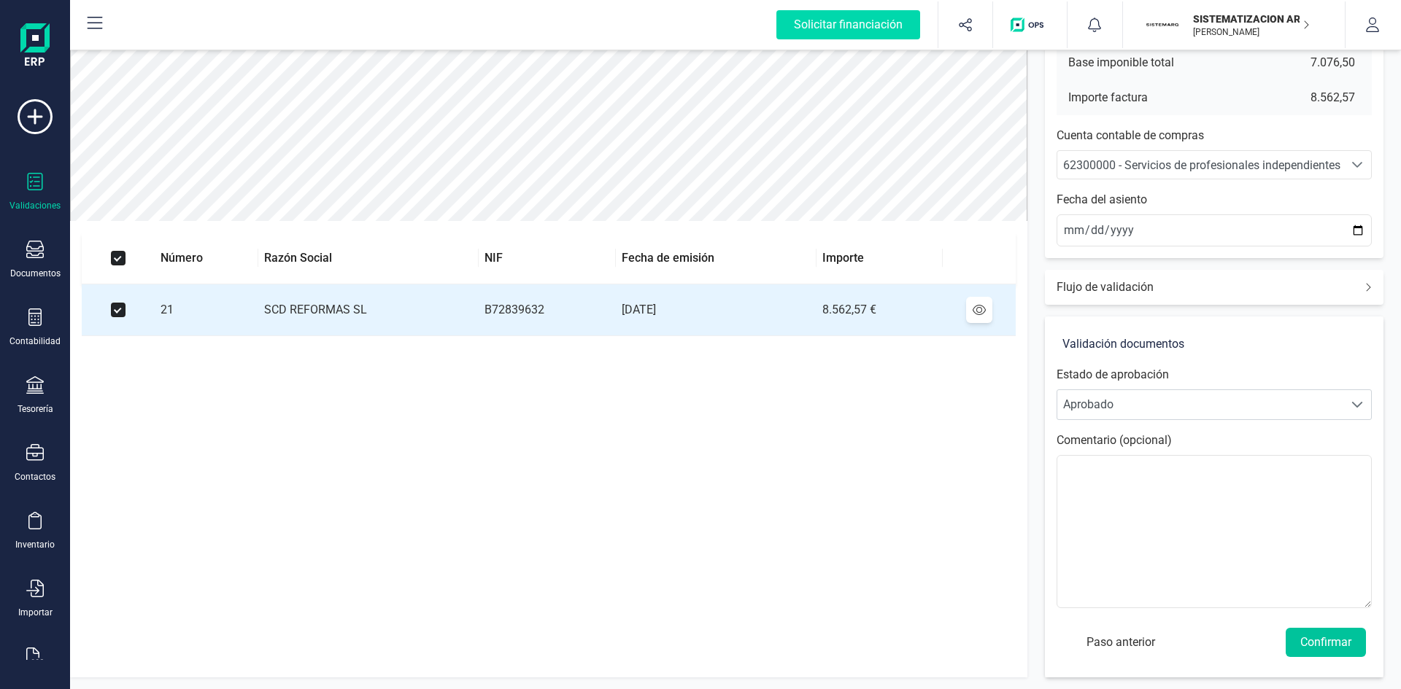
click at [1326, 641] on button "Confirmar" at bounding box center [1326, 642] width 80 height 29
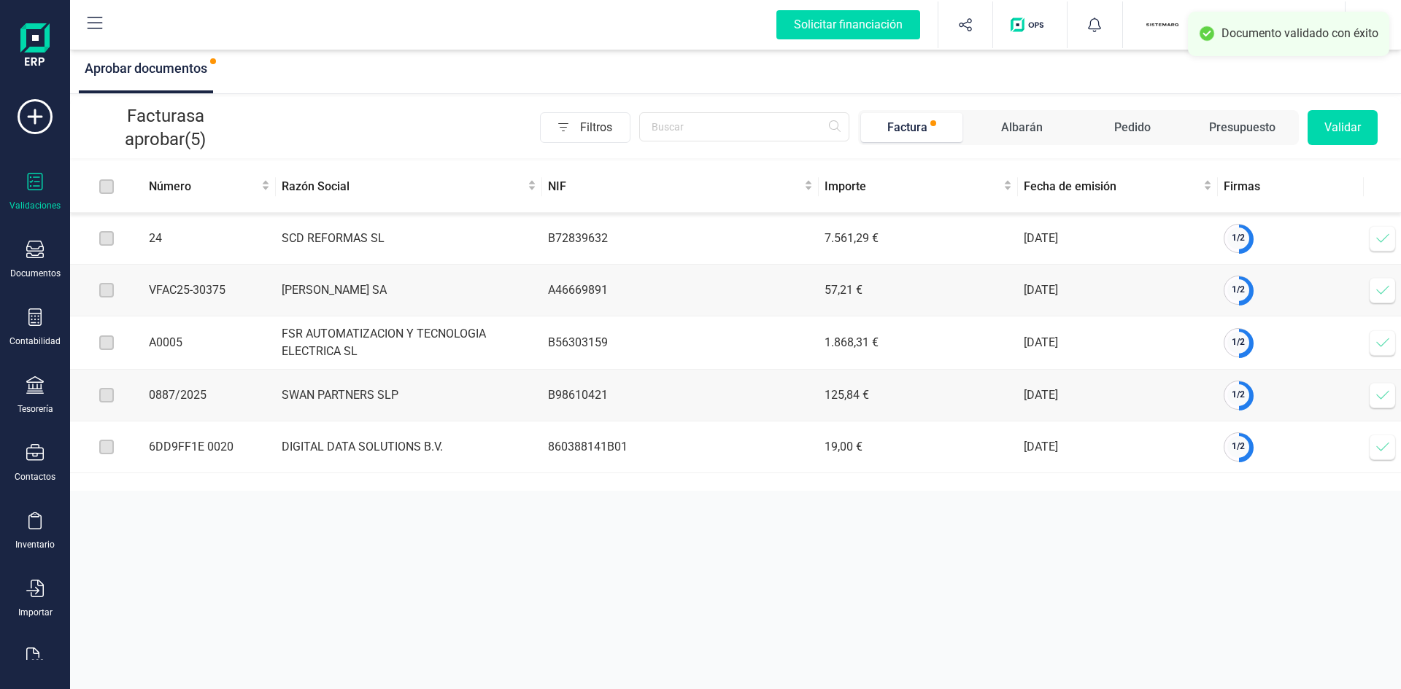
click at [1390, 237] on span at bounding box center [1382, 238] width 29 height 29
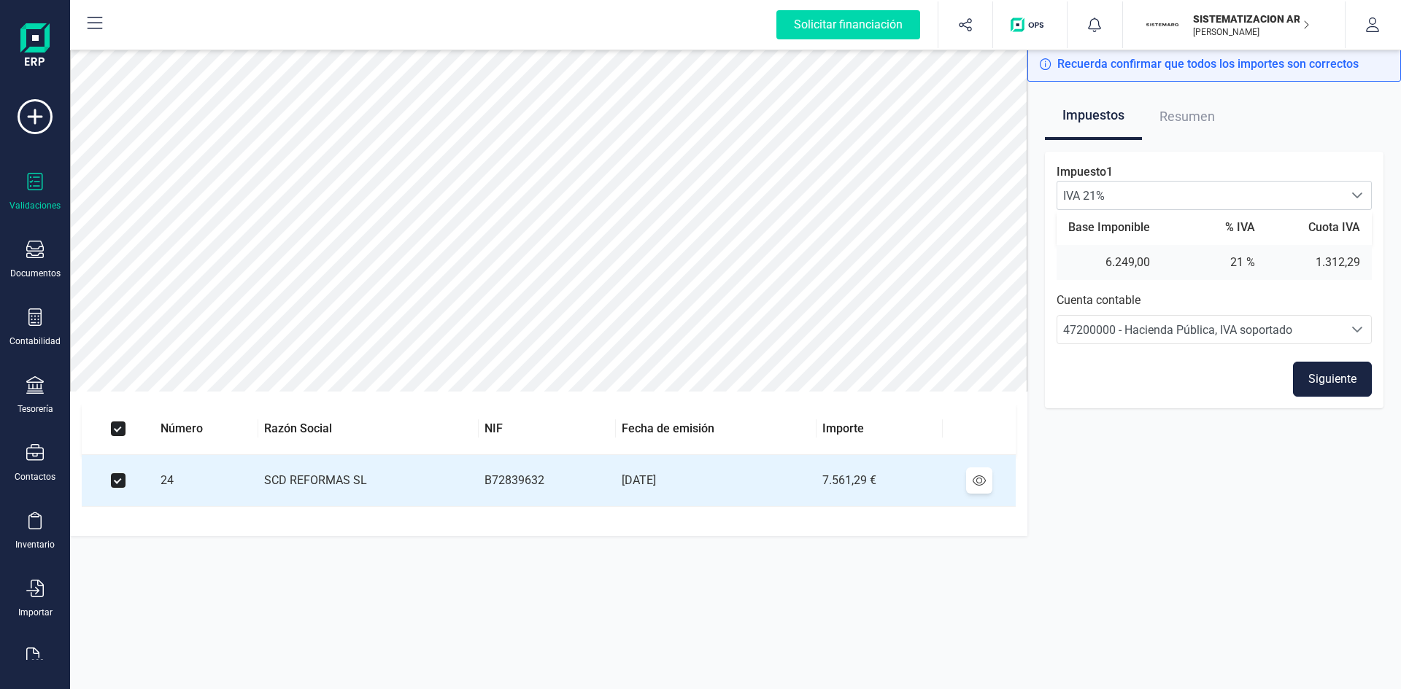
click at [1318, 379] on button "Siguiente" at bounding box center [1332, 379] width 79 height 35
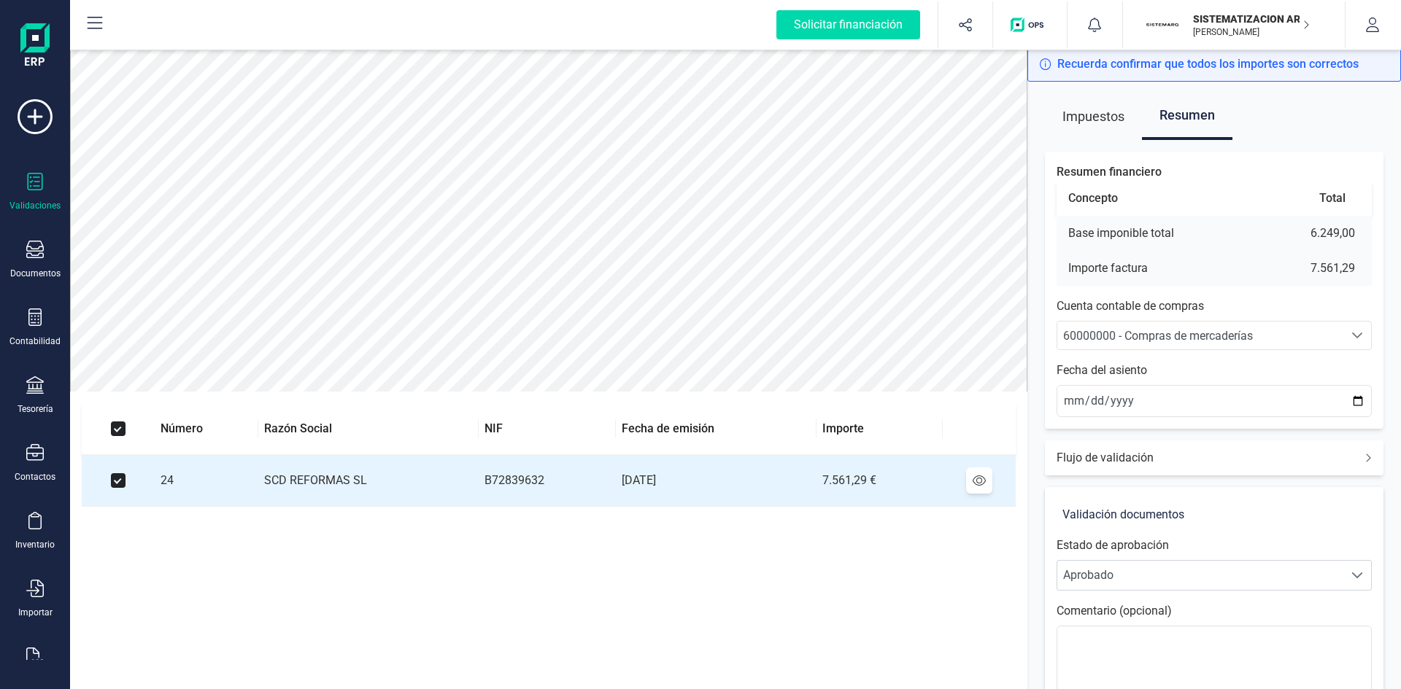
click at [1124, 339] on span "60000000 - Compras de mercaderías" at bounding box center [1158, 336] width 190 height 14
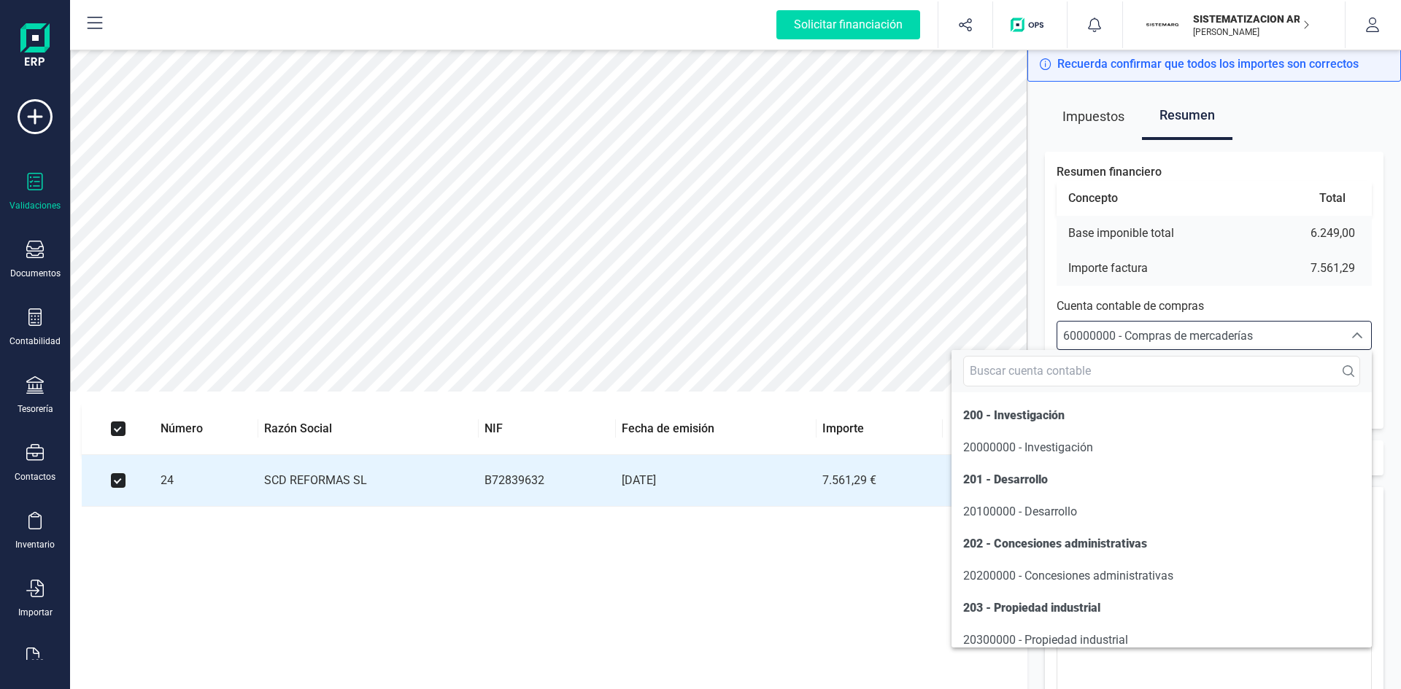
scroll to position [7006, 0]
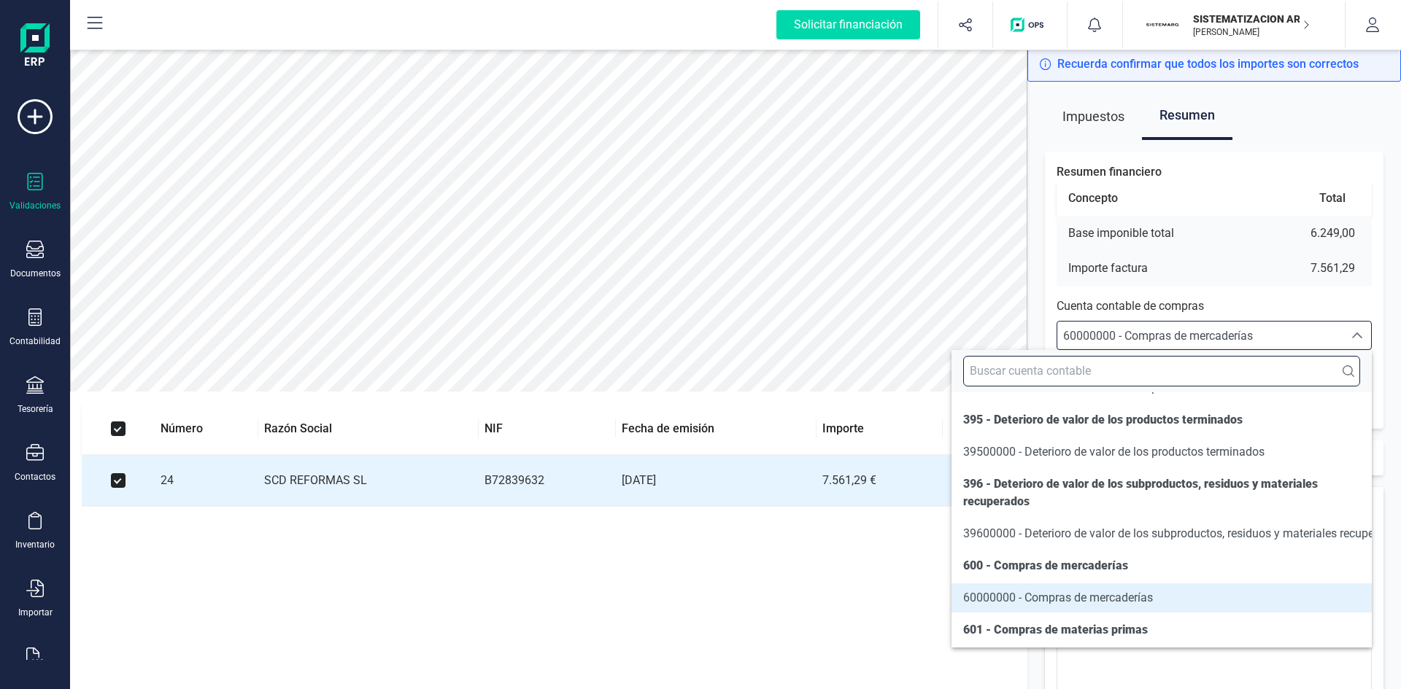
click at [1043, 366] on input "text" at bounding box center [1161, 371] width 397 height 31
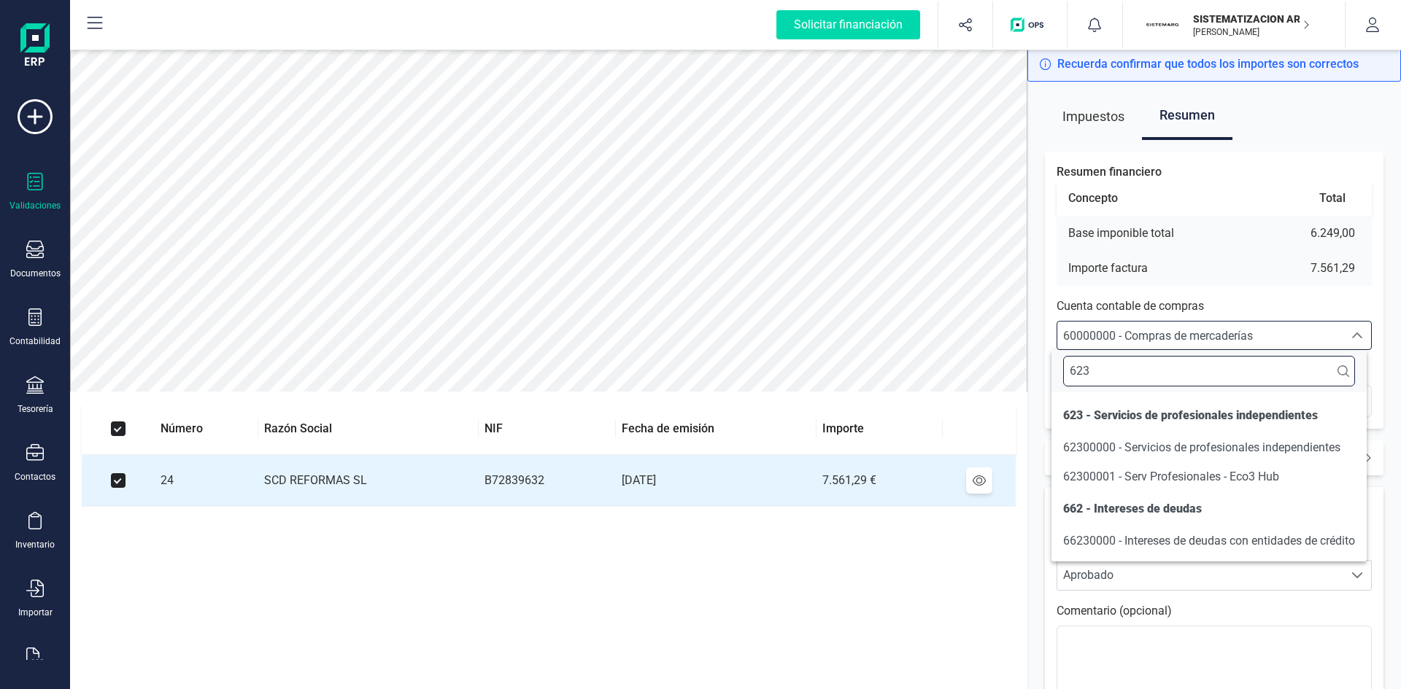
scroll to position [0, 0]
type input "623"
click at [1091, 442] on span "62300000 - Servicios de profesionales independientes" at bounding box center [1201, 448] width 277 height 14
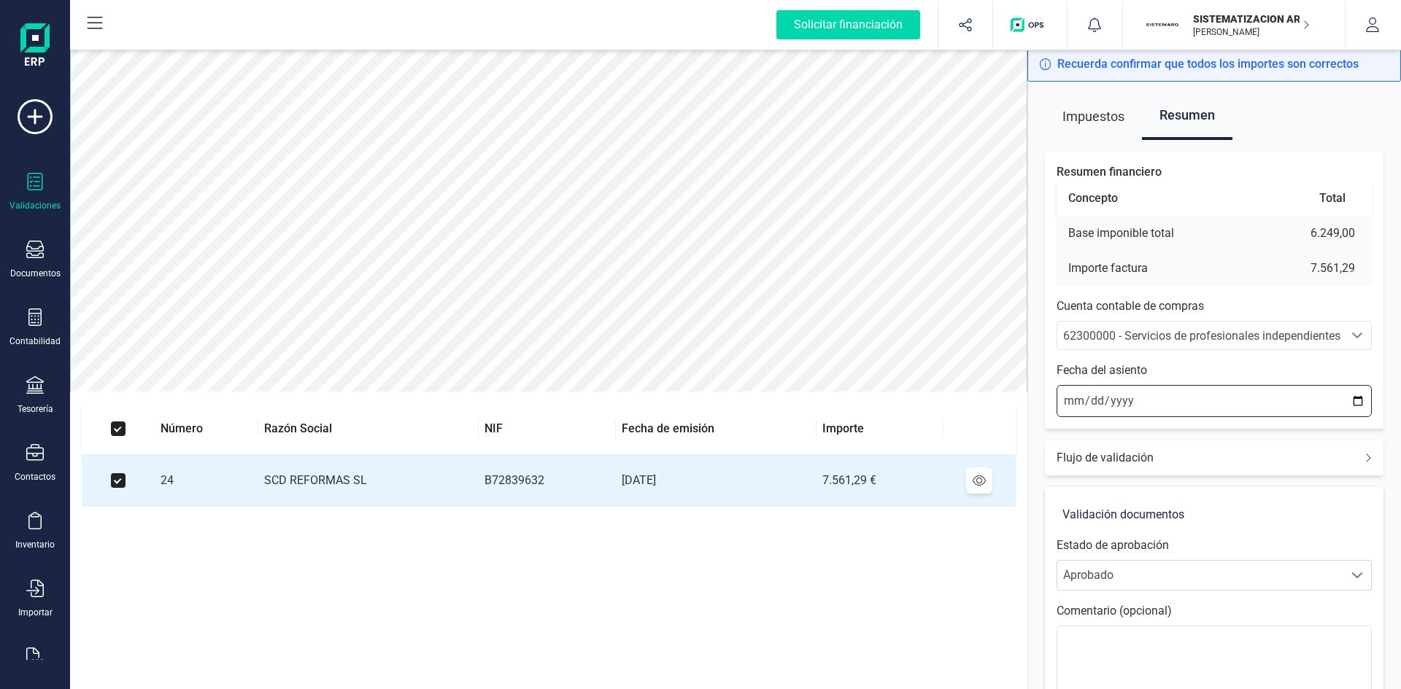
click at [1071, 398] on input "2025-09-17" at bounding box center [1213, 401] width 315 height 32
type input "2025-09-15"
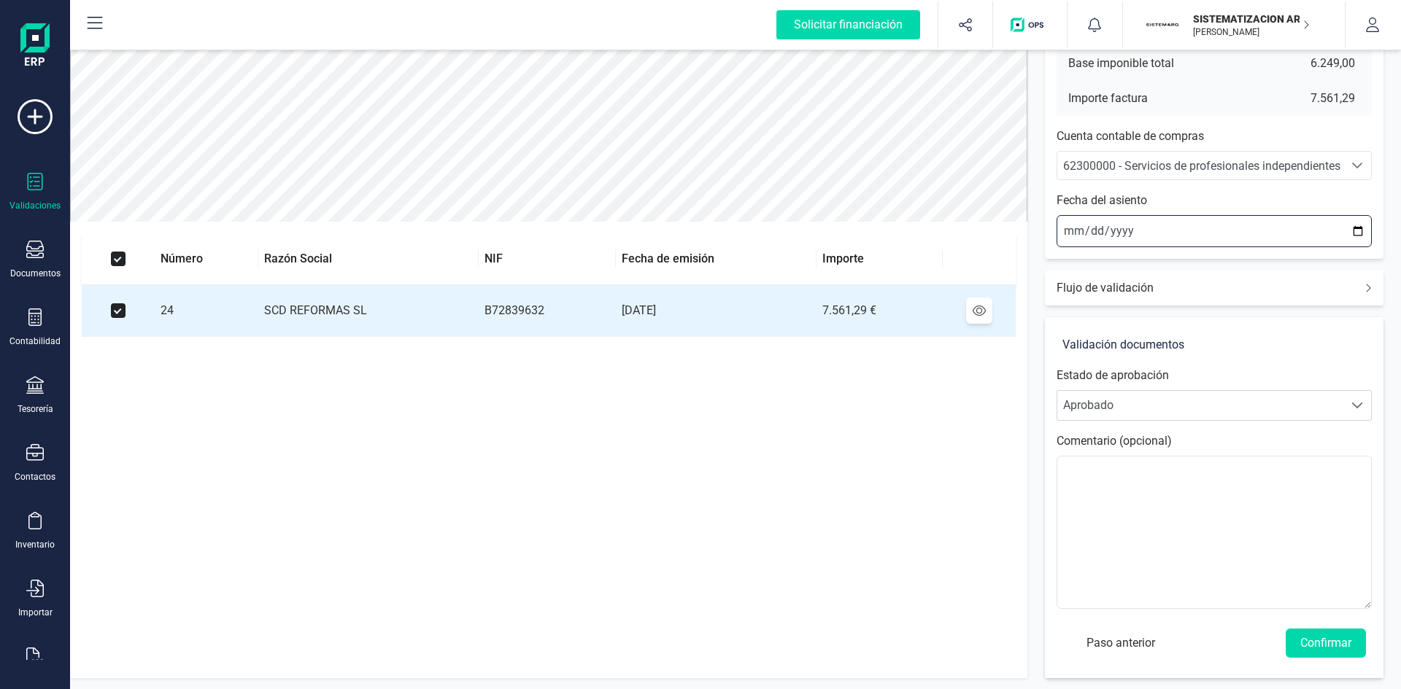
scroll to position [171, 0]
click at [1321, 643] on button "Confirmar" at bounding box center [1326, 642] width 80 height 29
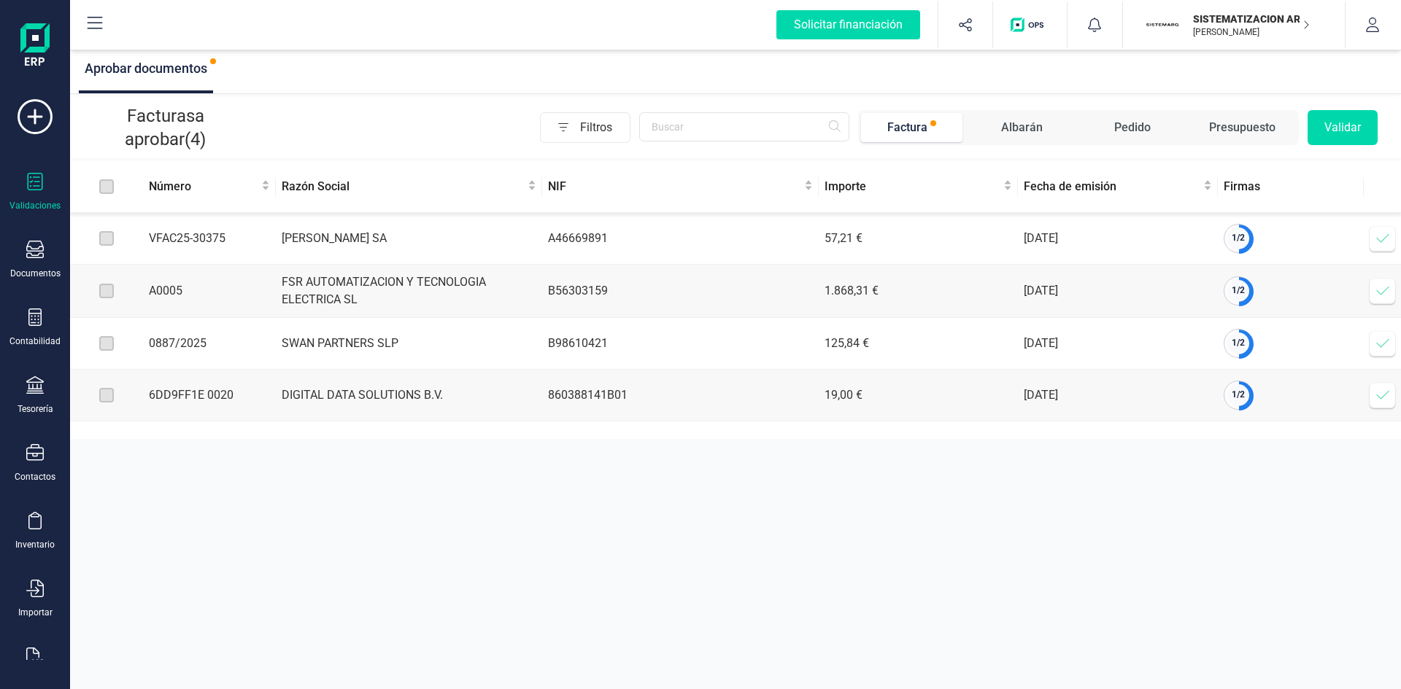
click at [1387, 244] on icon at bounding box center [1382, 238] width 15 height 15
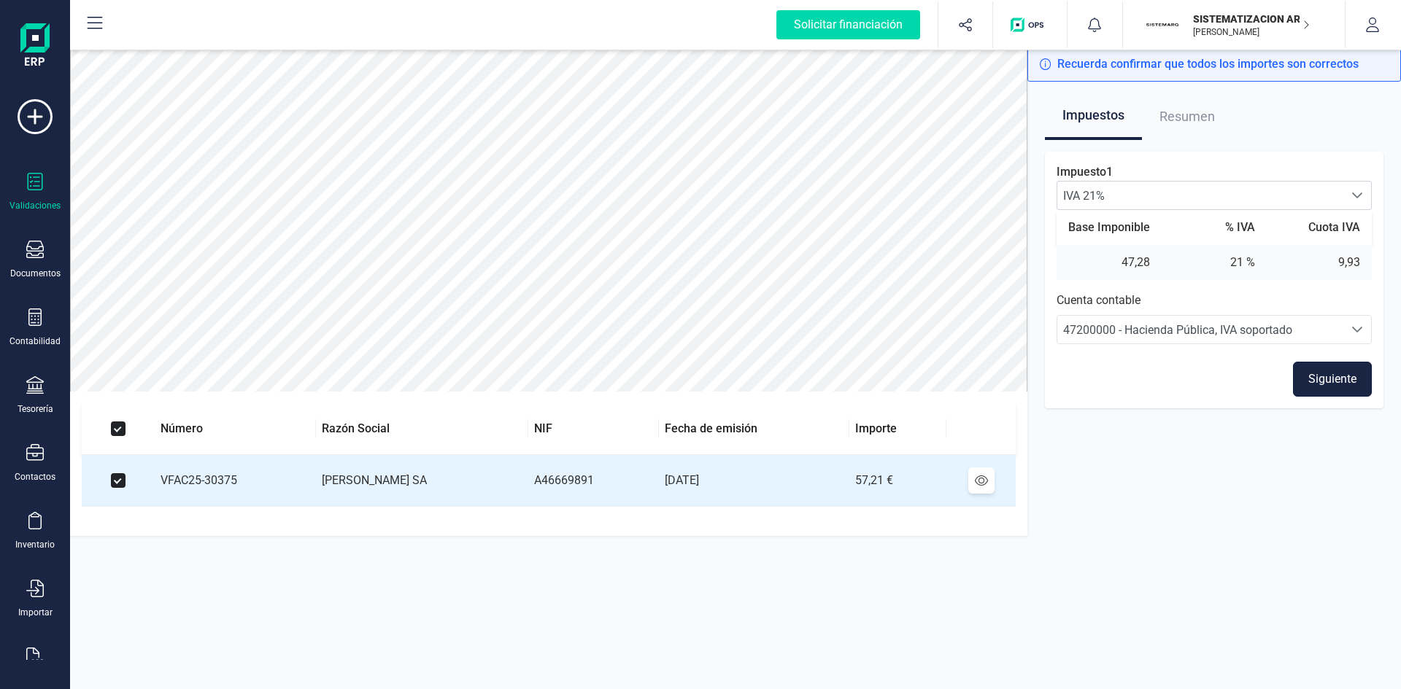
click at [1339, 380] on button "Siguiente" at bounding box center [1332, 379] width 79 height 35
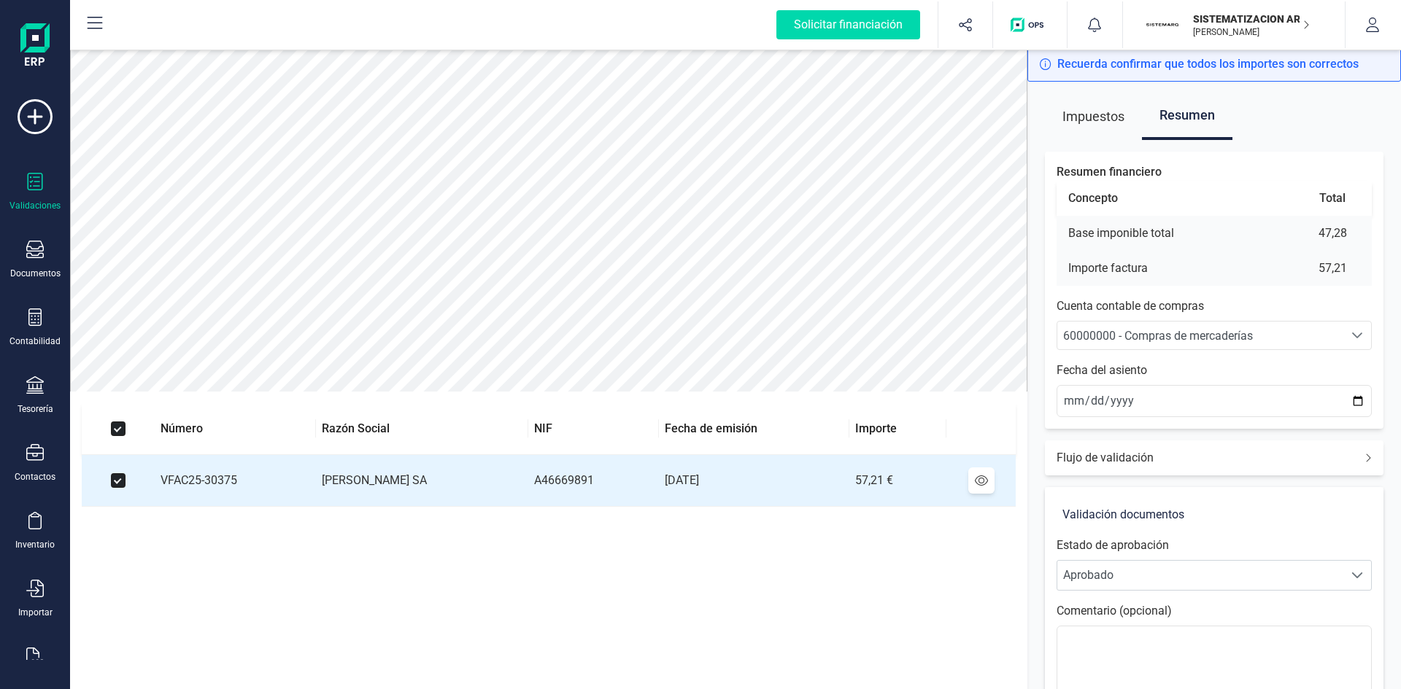
click at [1183, 331] on span "60000000 - Compras de mercaderías" at bounding box center [1158, 336] width 190 height 14
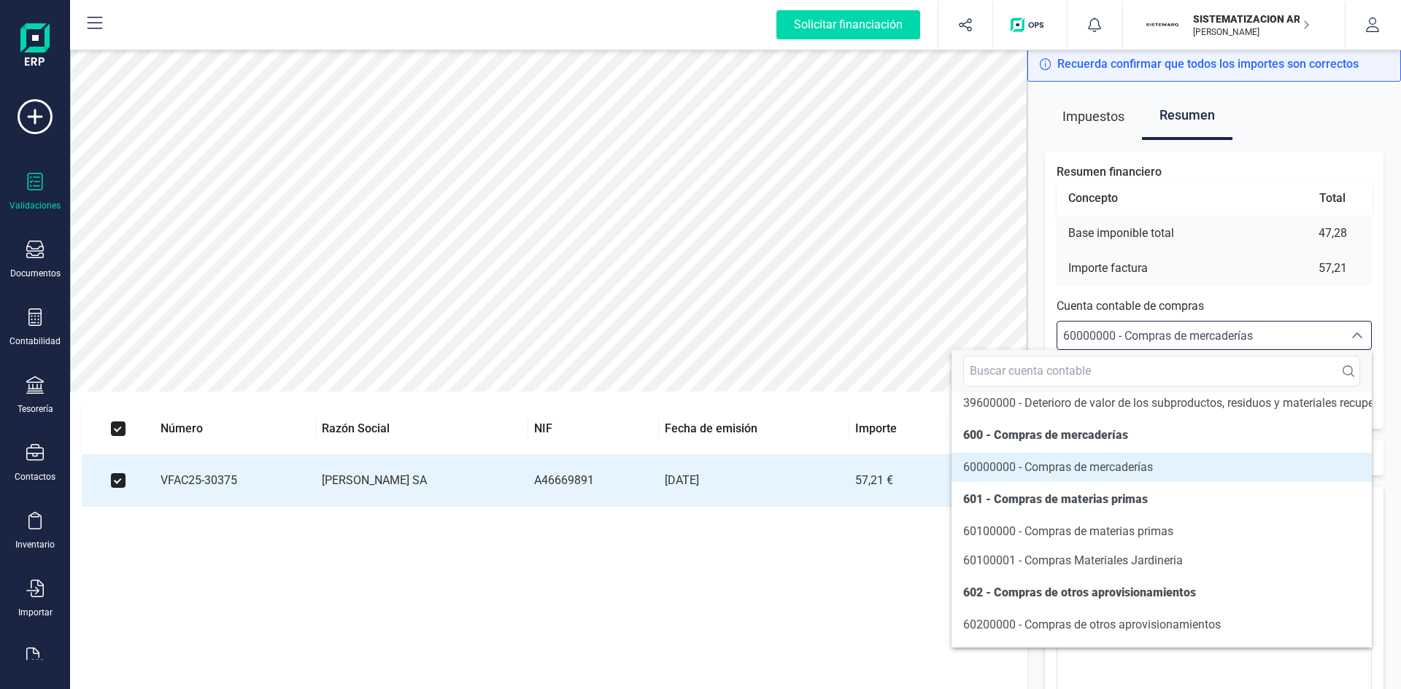
scroll to position [7152, 0]
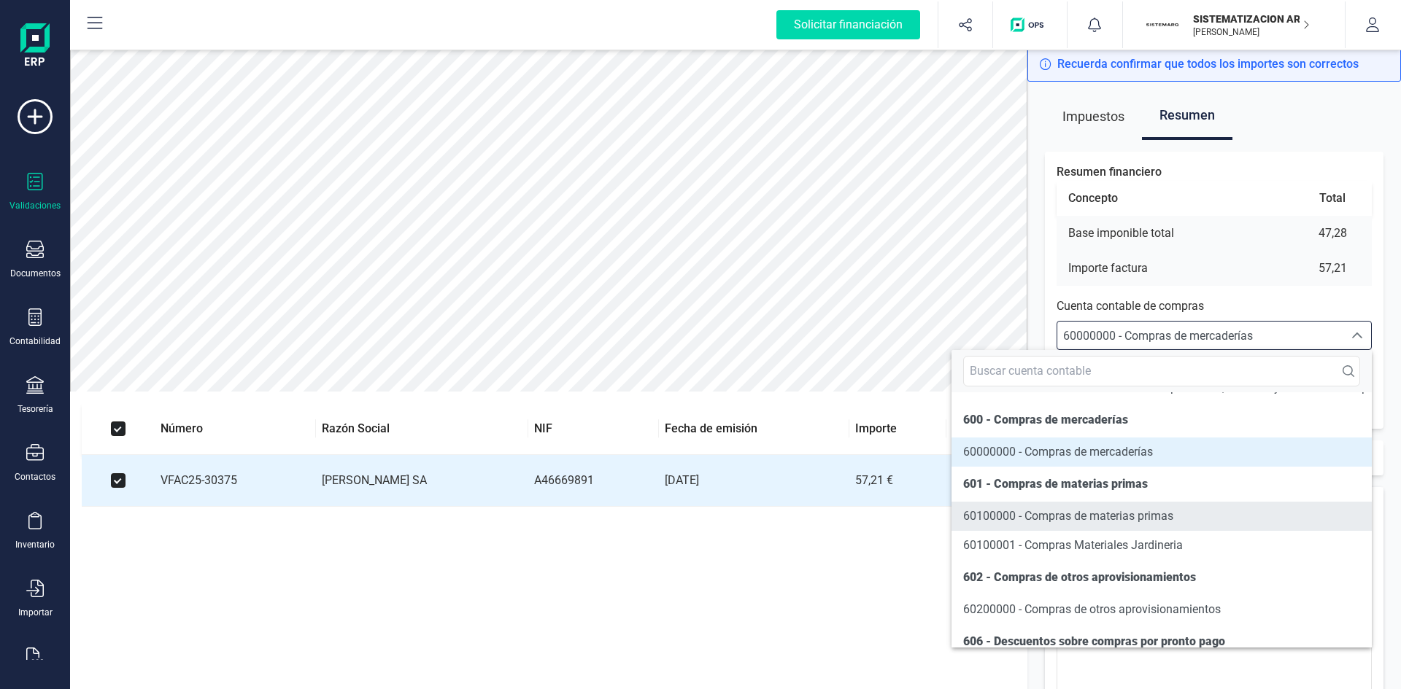
click at [1053, 523] on span "60100000 - Compras de materias primas" at bounding box center [1068, 516] width 210 height 14
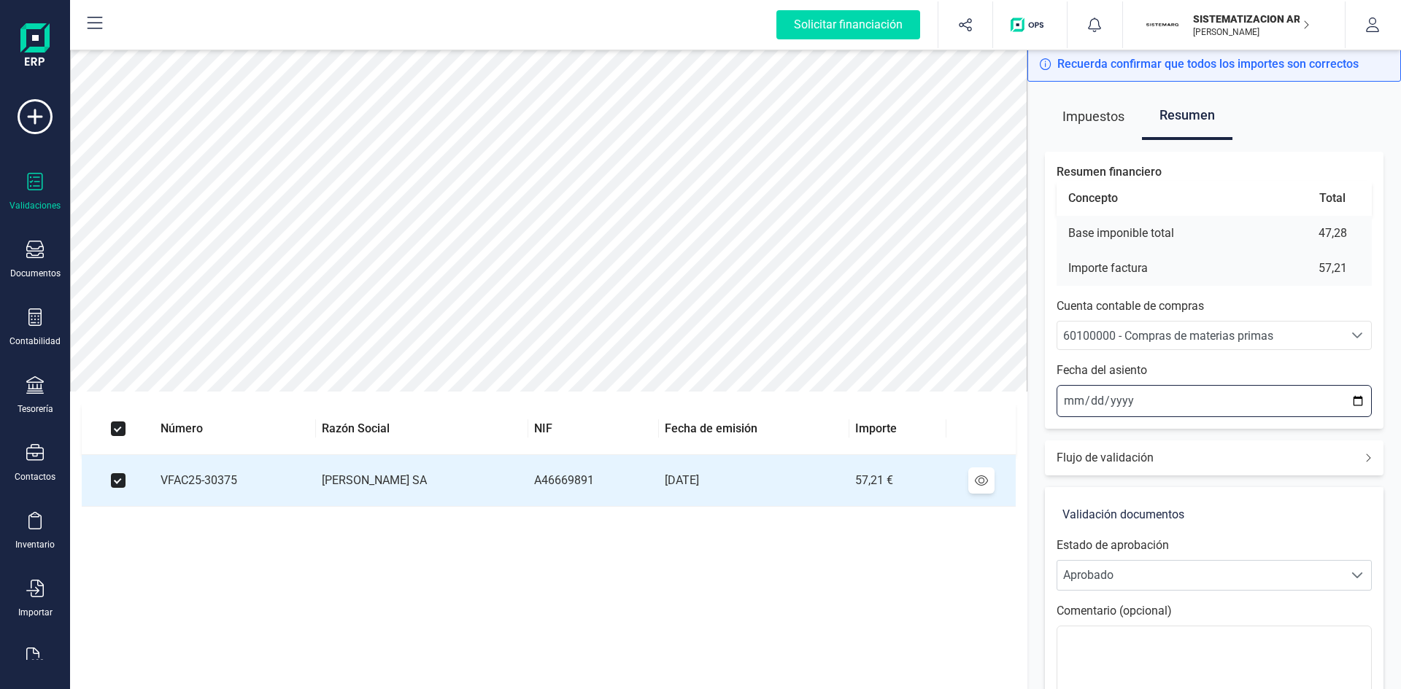
click at [1067, 399] on input "2025-09-17" at bounding box center [1213, 401] width 315 height 32
type input "2025-09-15"
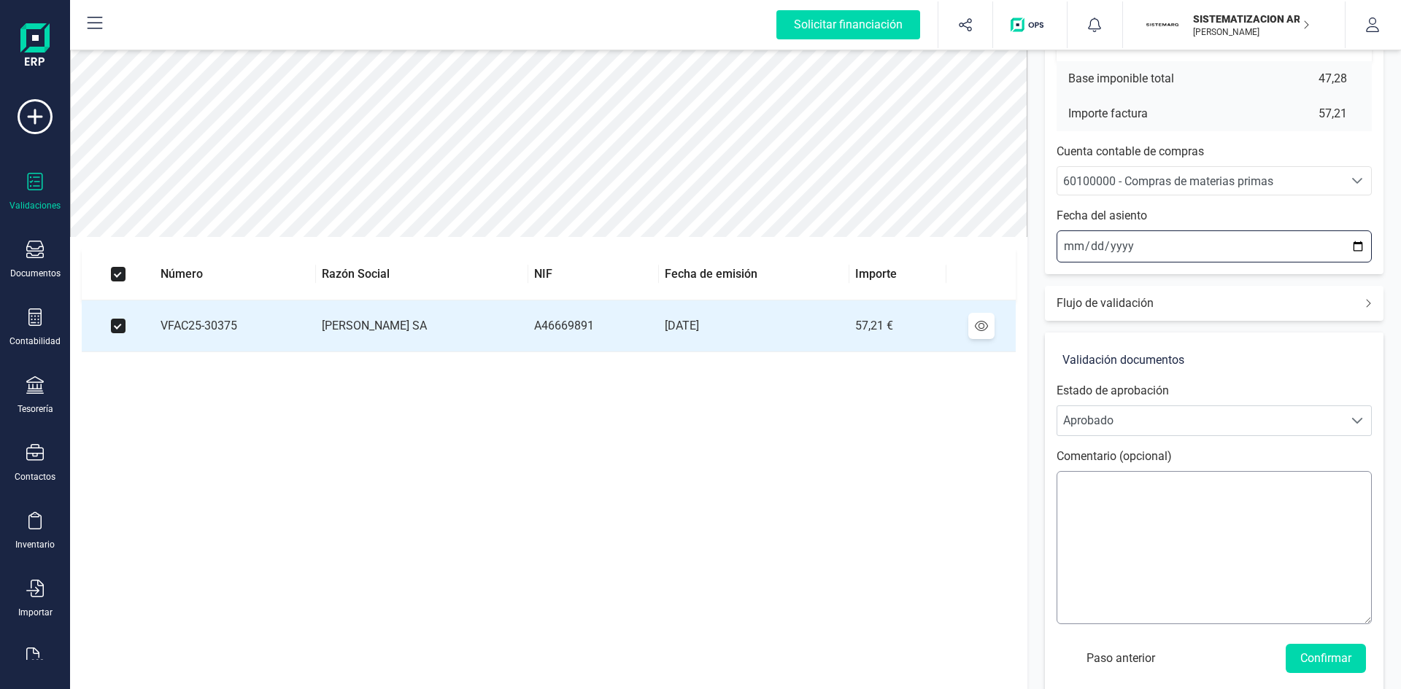
scroll to position [171, 0]
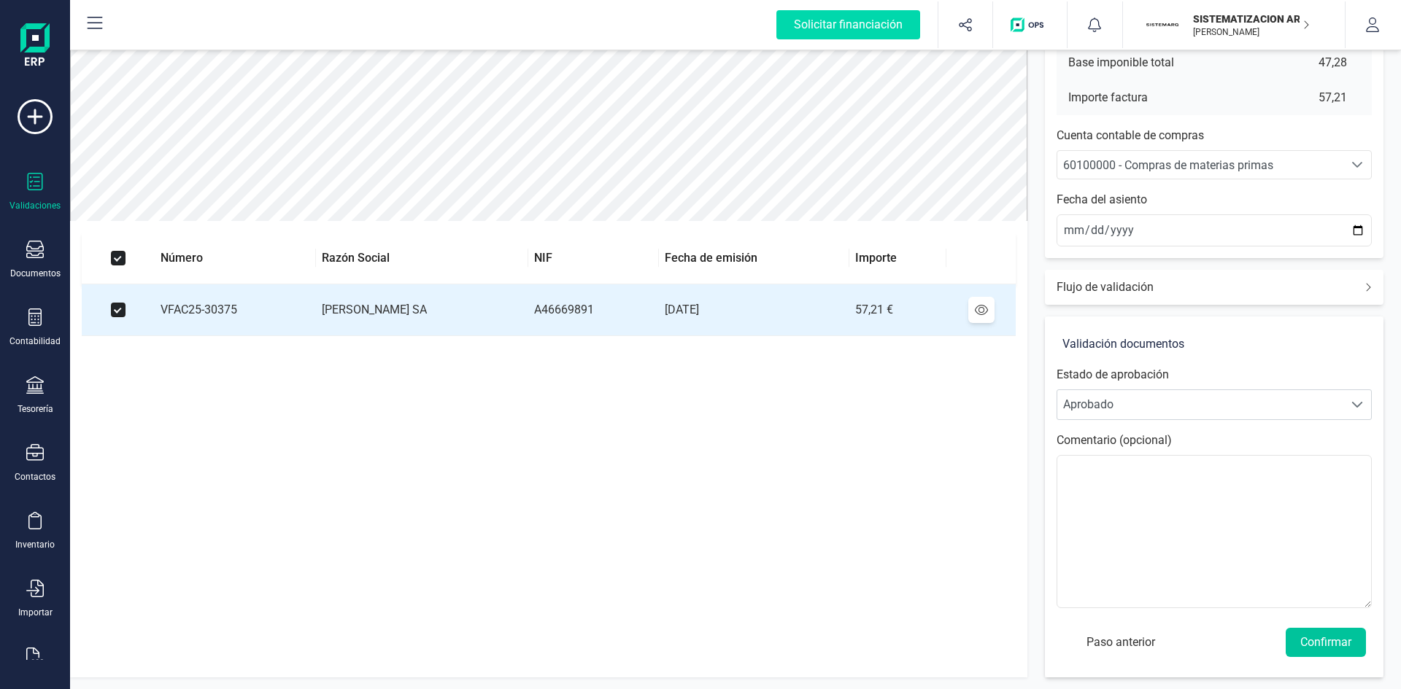
click at [1334, 638] on button "Confirmar" at bounding box center [1326, 642] width 80 height 29
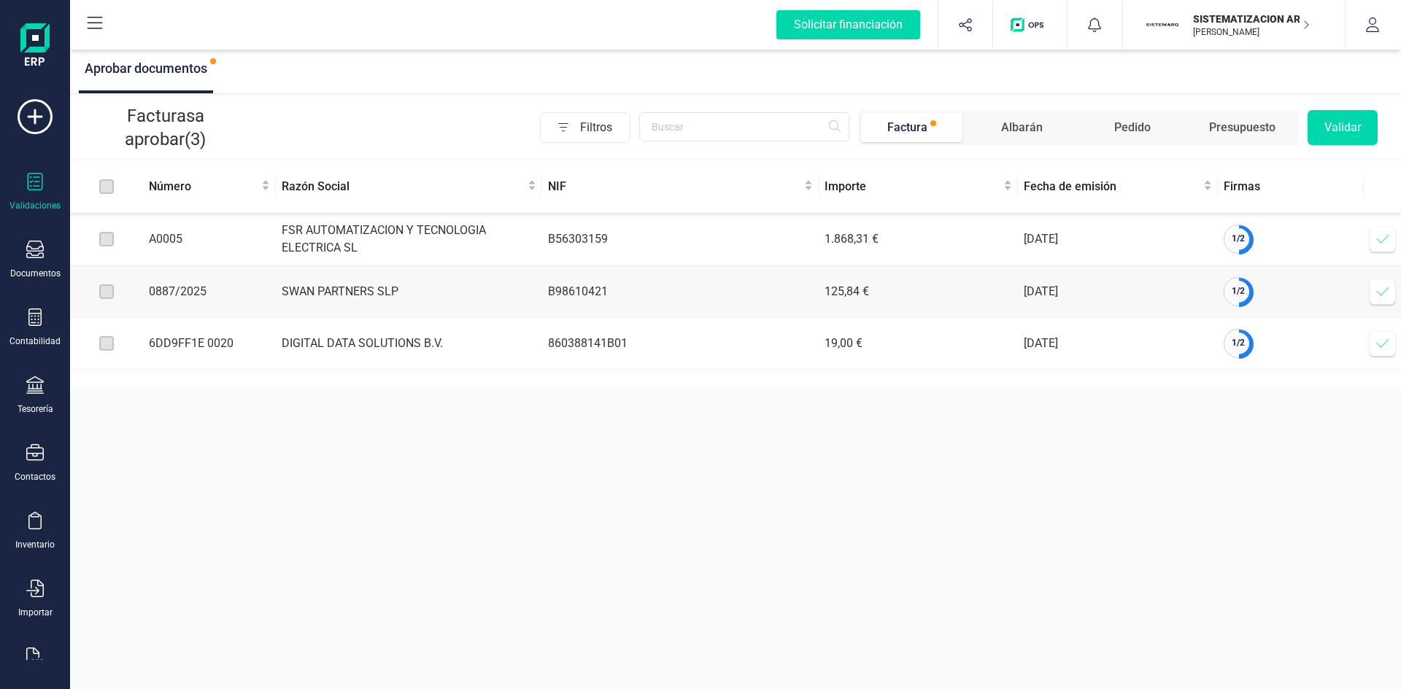
click at [1381, 242] on icon at bounding box center [1382, 239] width 15 height 15
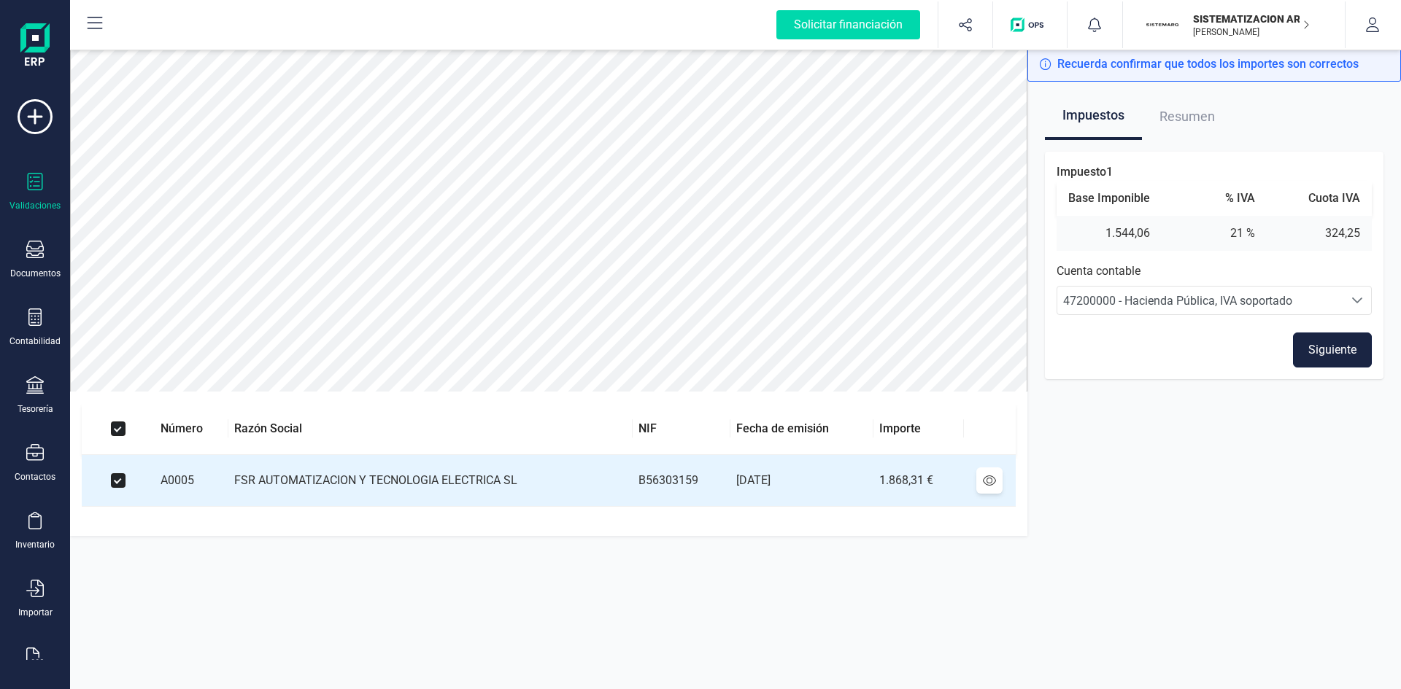
click at [1321, 347] on button "Siguiente" at bounding box center [1332, 350] width 79 height 35
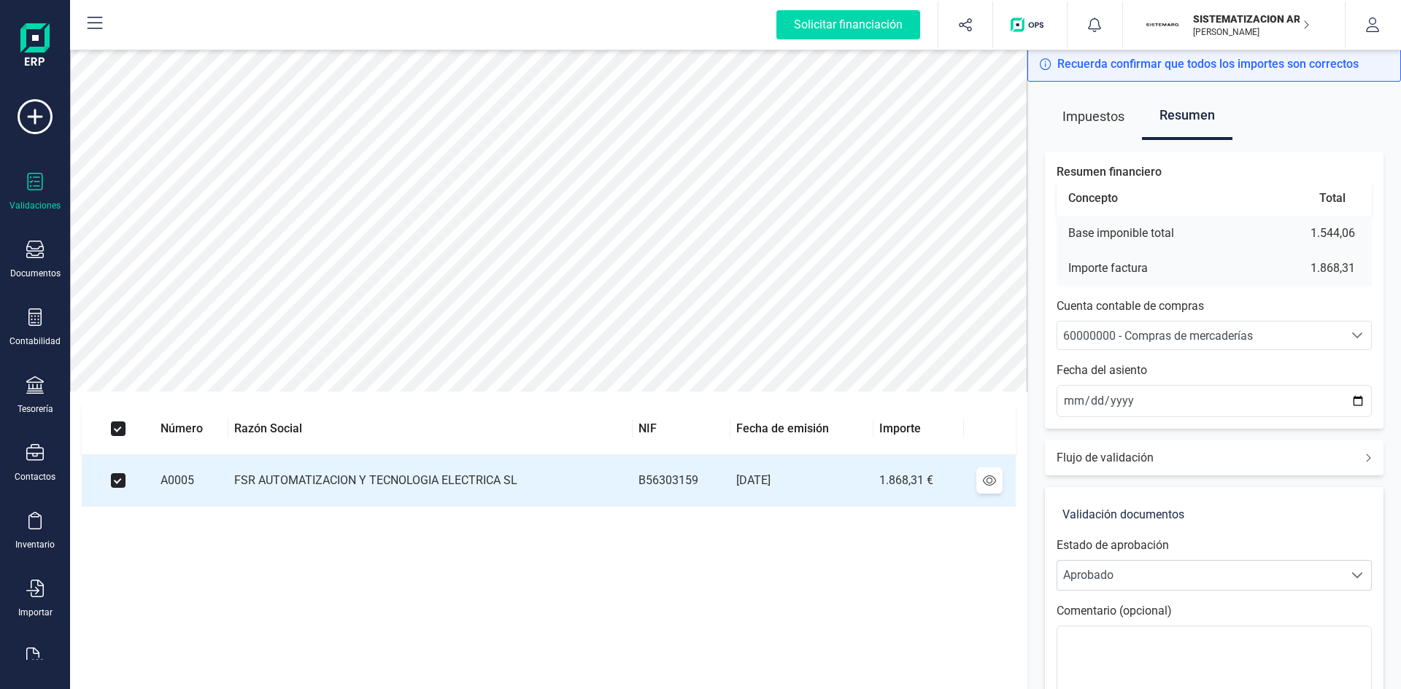
click at [1269, 338] on div "60000000 - Compras de mercaderías" at bounding box center [1200, 337] width 274 height 18
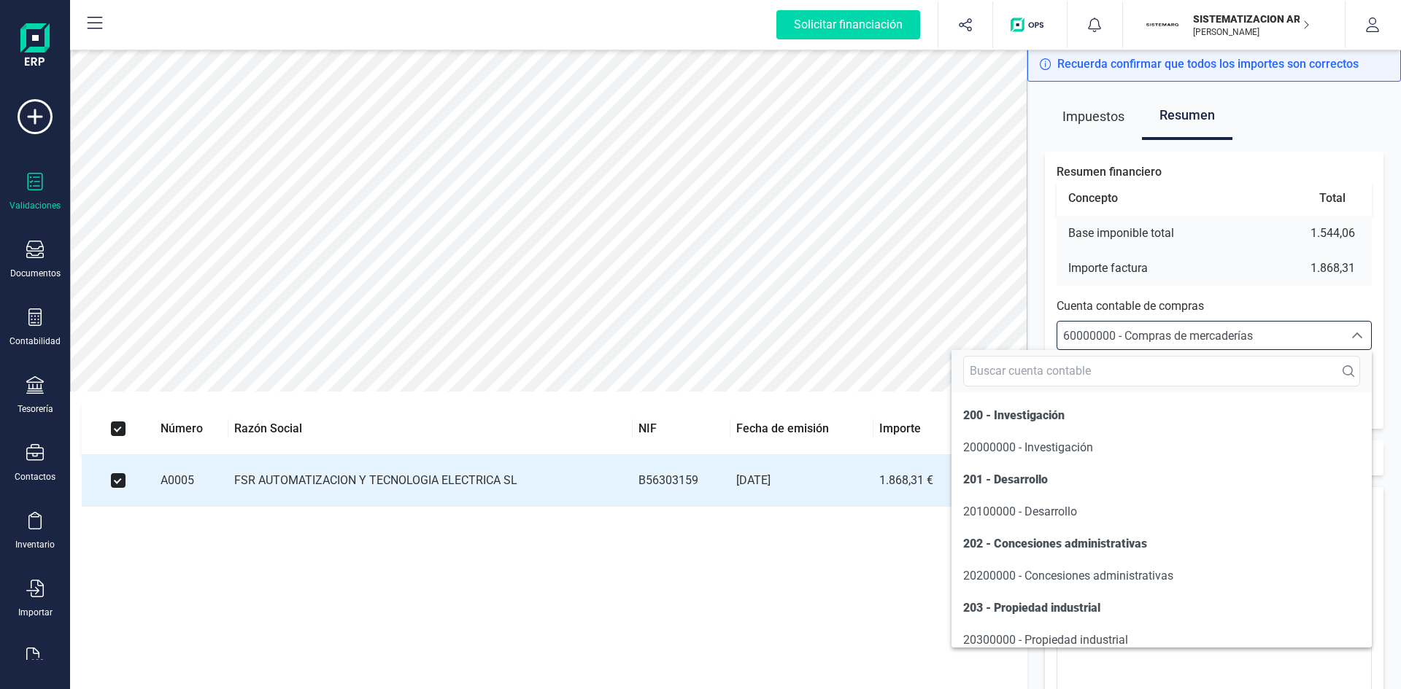
scroll to position [7006, 0]
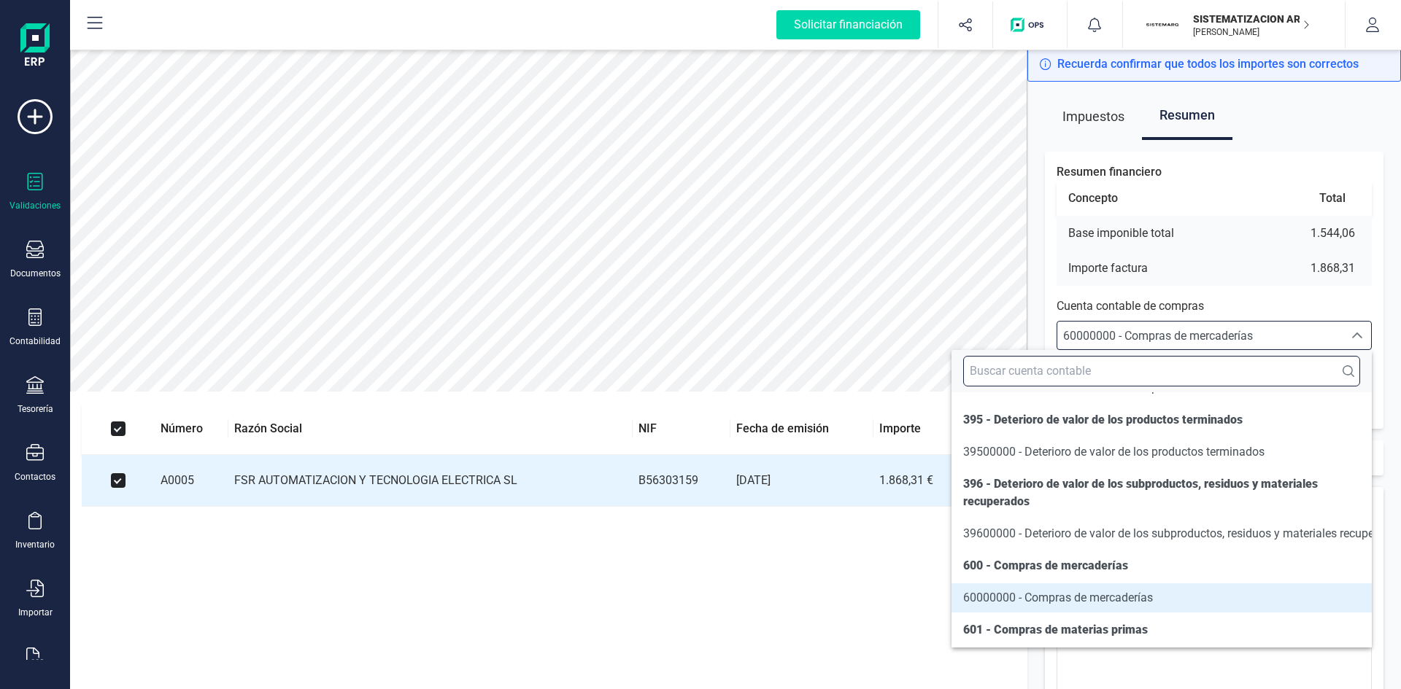
click at [1246, 376] on input "text" at bounding box center [1161, 371] width 397 height 31
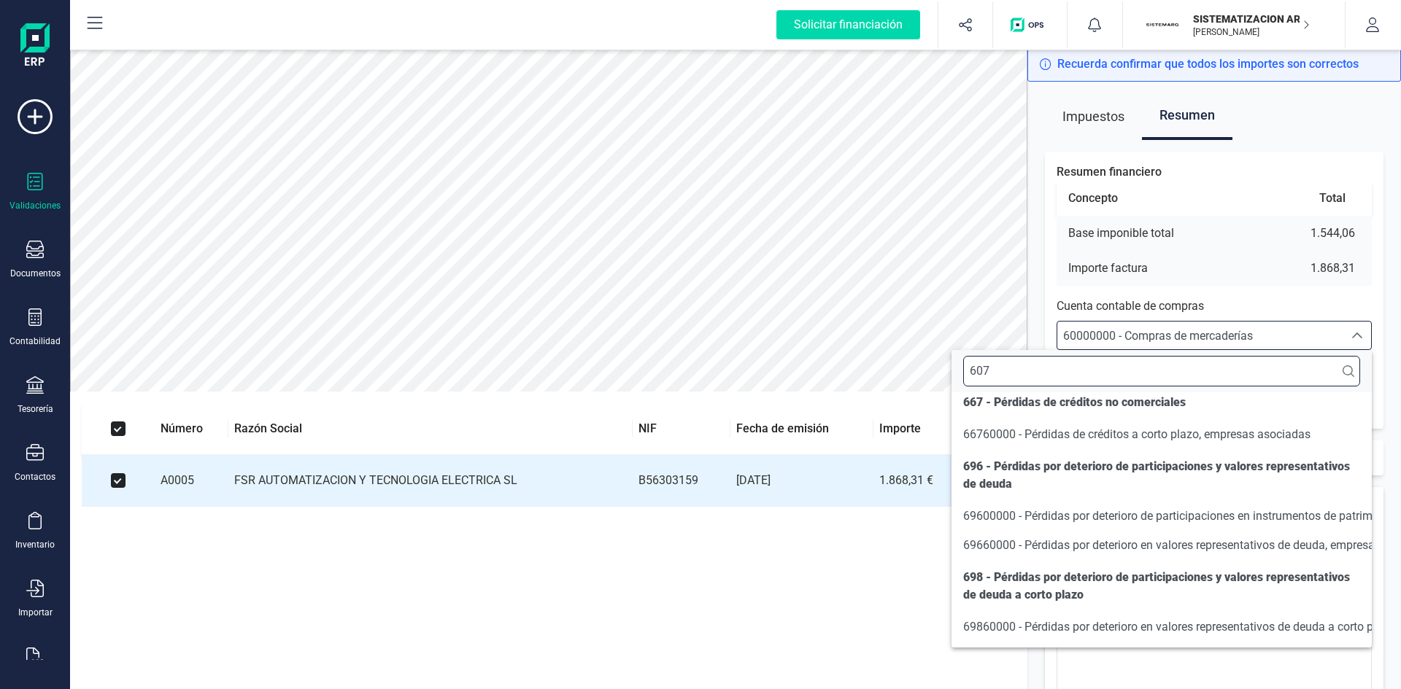
scroll to position [0, 0]
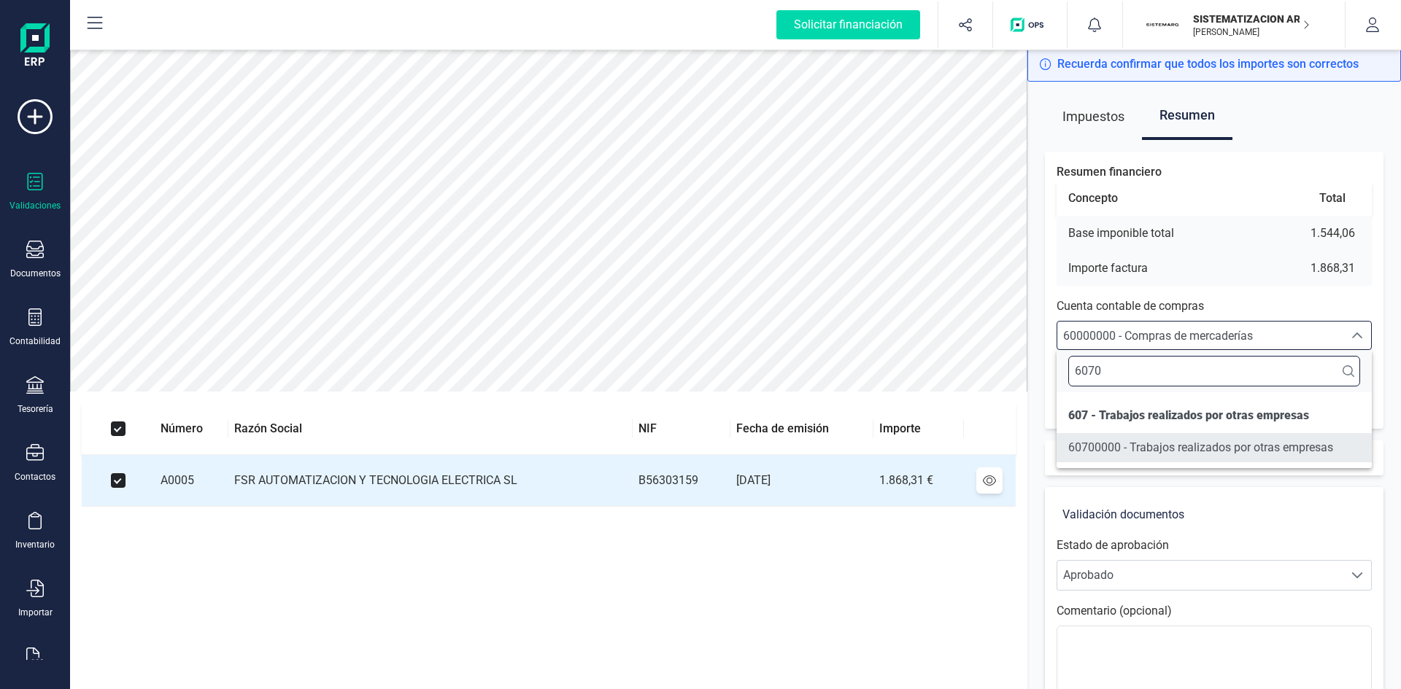
type input "6070"
click at [1183, 452] on span "60700000 - Trabajos realizados por otras empresas" at bounding box center [1200, 448] width 265 height 14
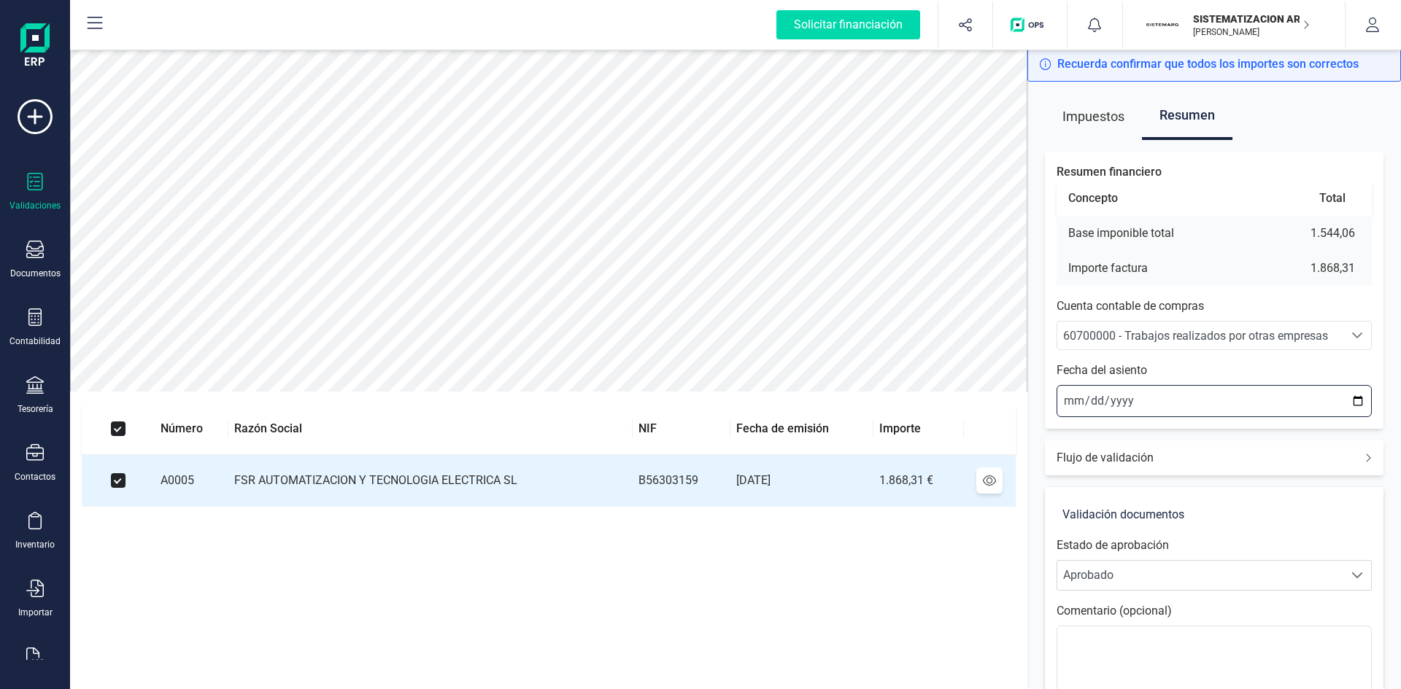
click at [1070, 401] on input "2025-09-17" at bounding box center [1213, 401] width 315 height 32
type input "2025-09-15"
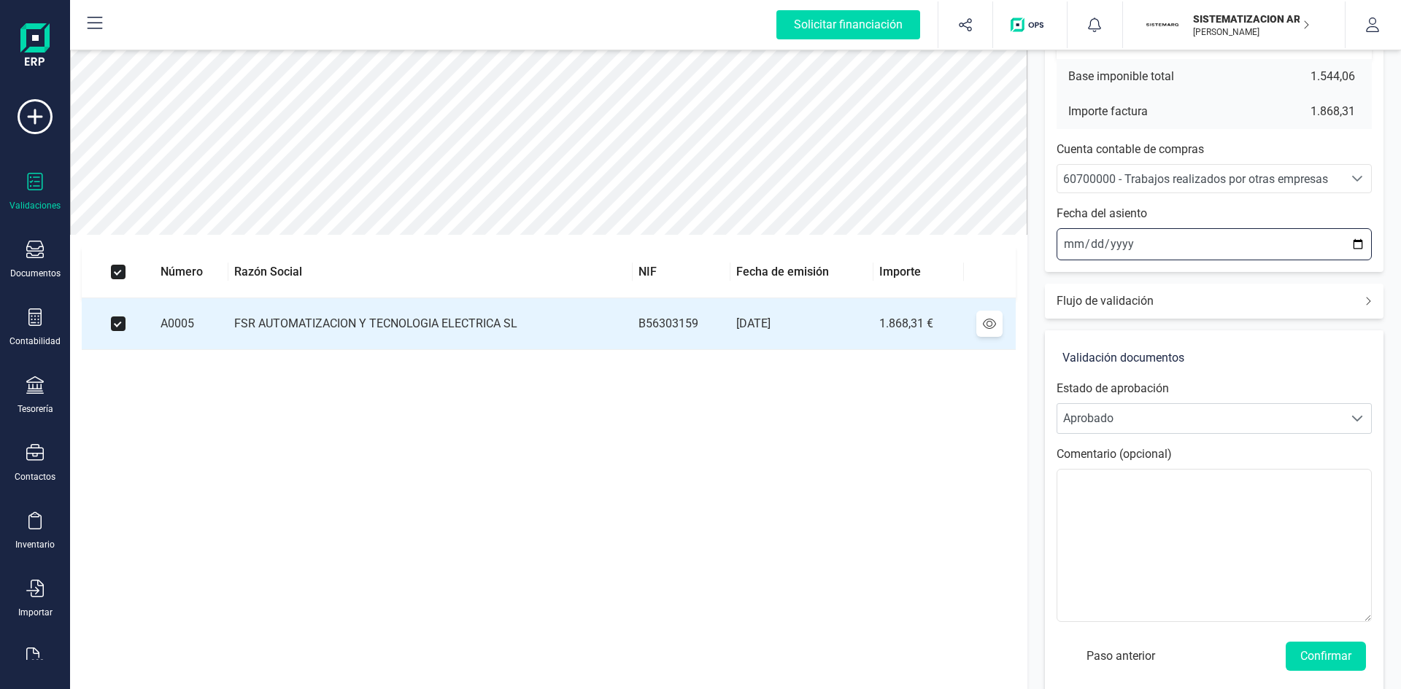
scroll to position [171, 0]
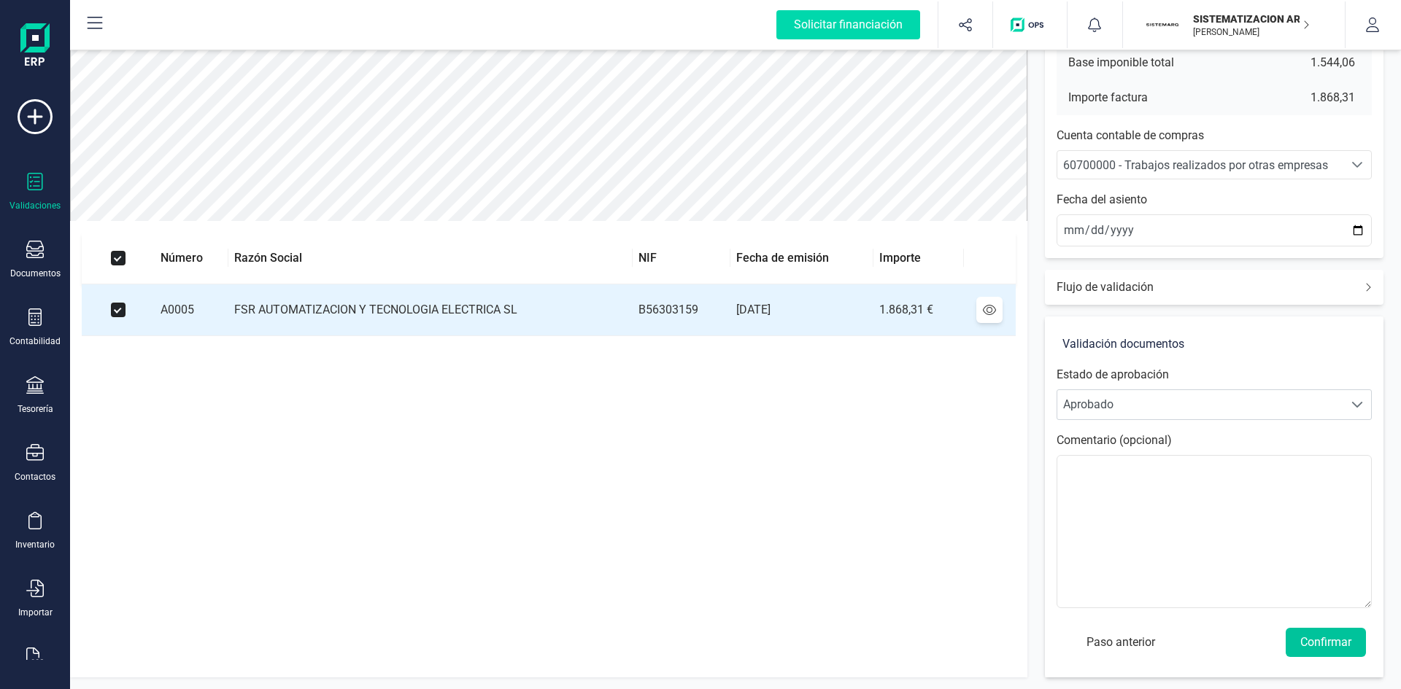
click at [1310, 639] on button "Confirmar" at bounding box center [1326, 642] width 80 height 29
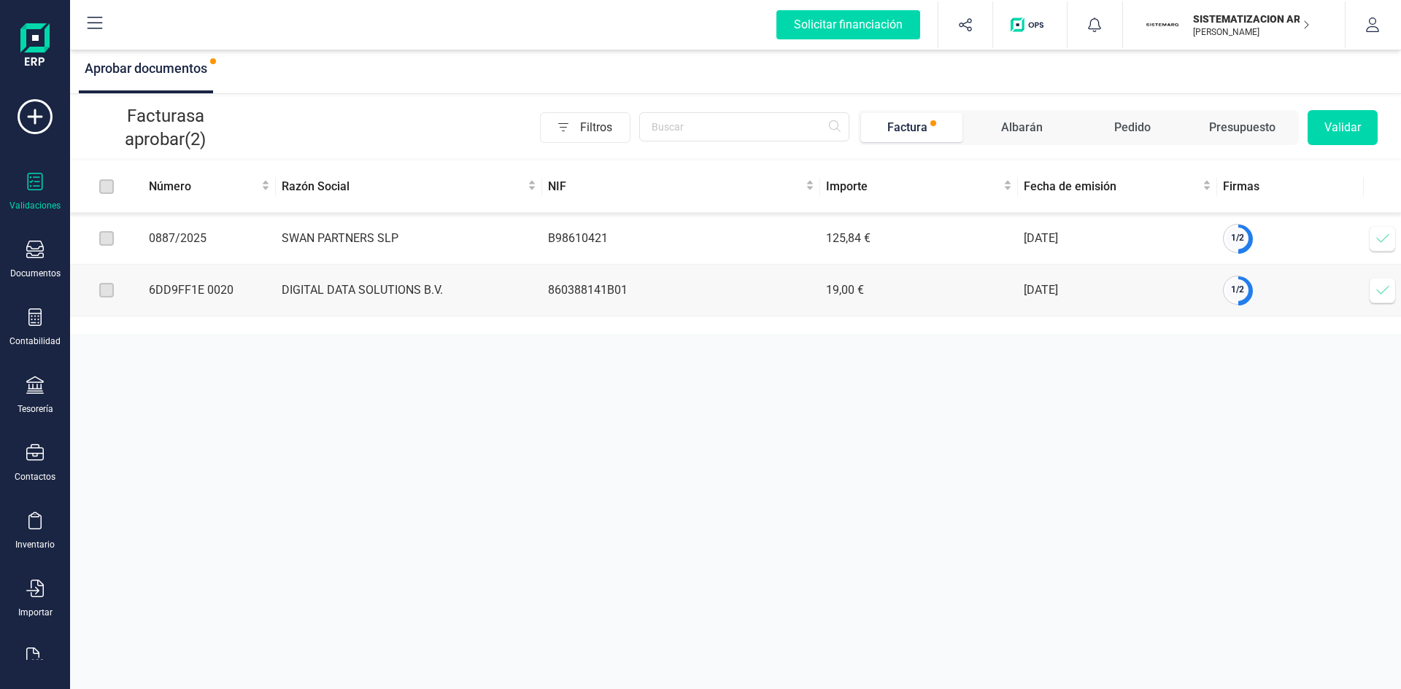
click at [1378, 239] on icon at bounding box center [1382, 238] width 15 height 15
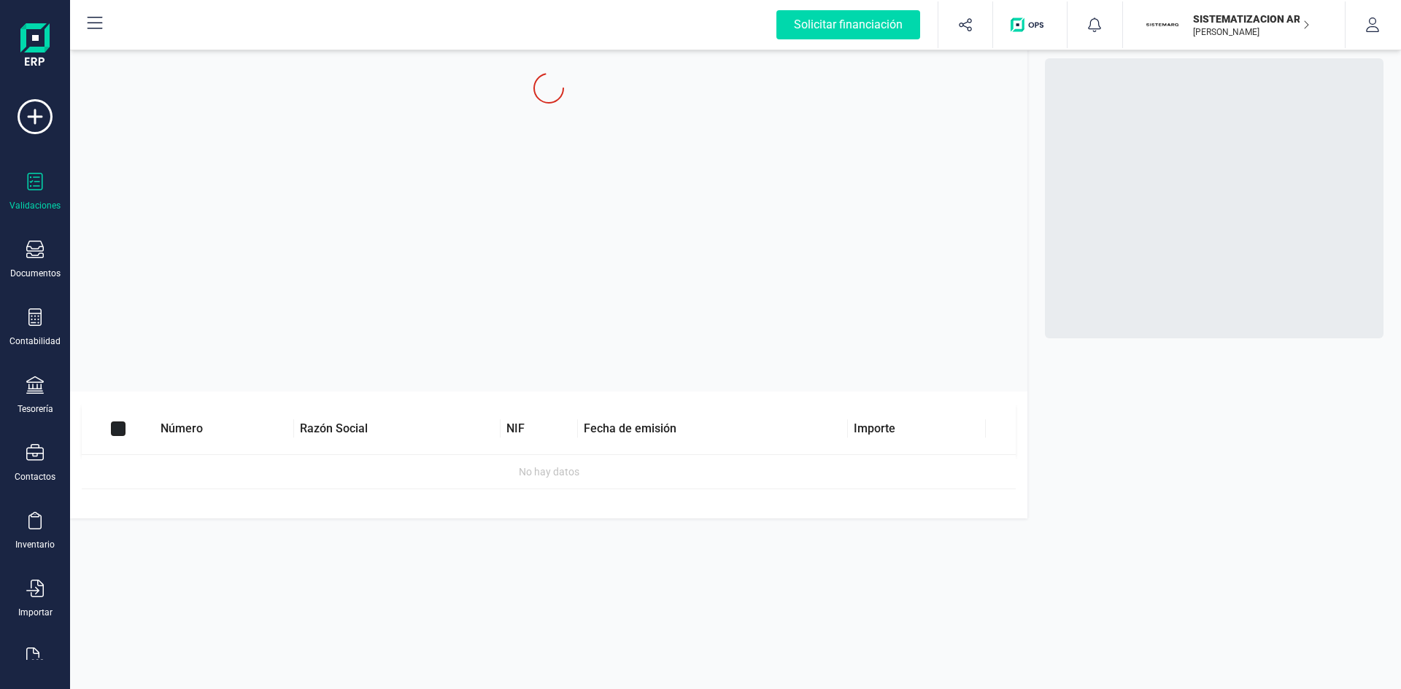
checkbox input "true"
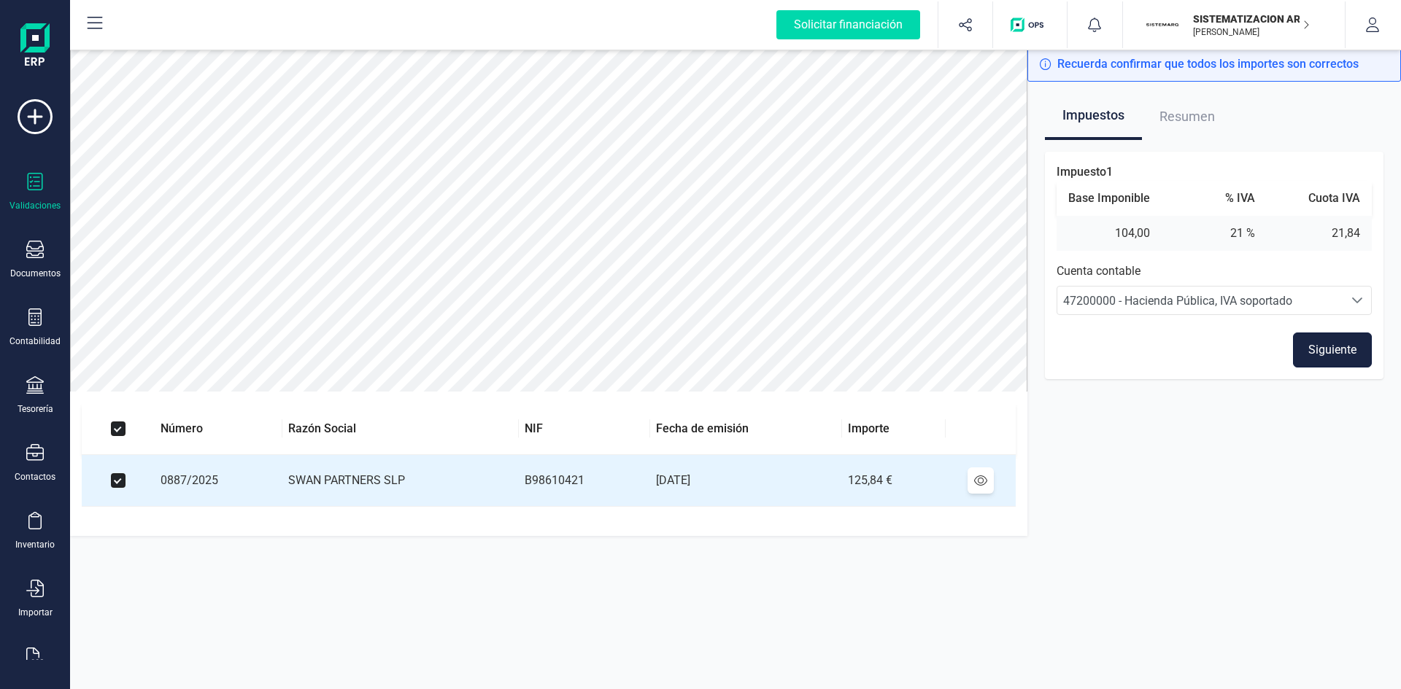
click at [1321, 341] on button "Siguiente" at bounding box center [1332, 350] width 79 height 35
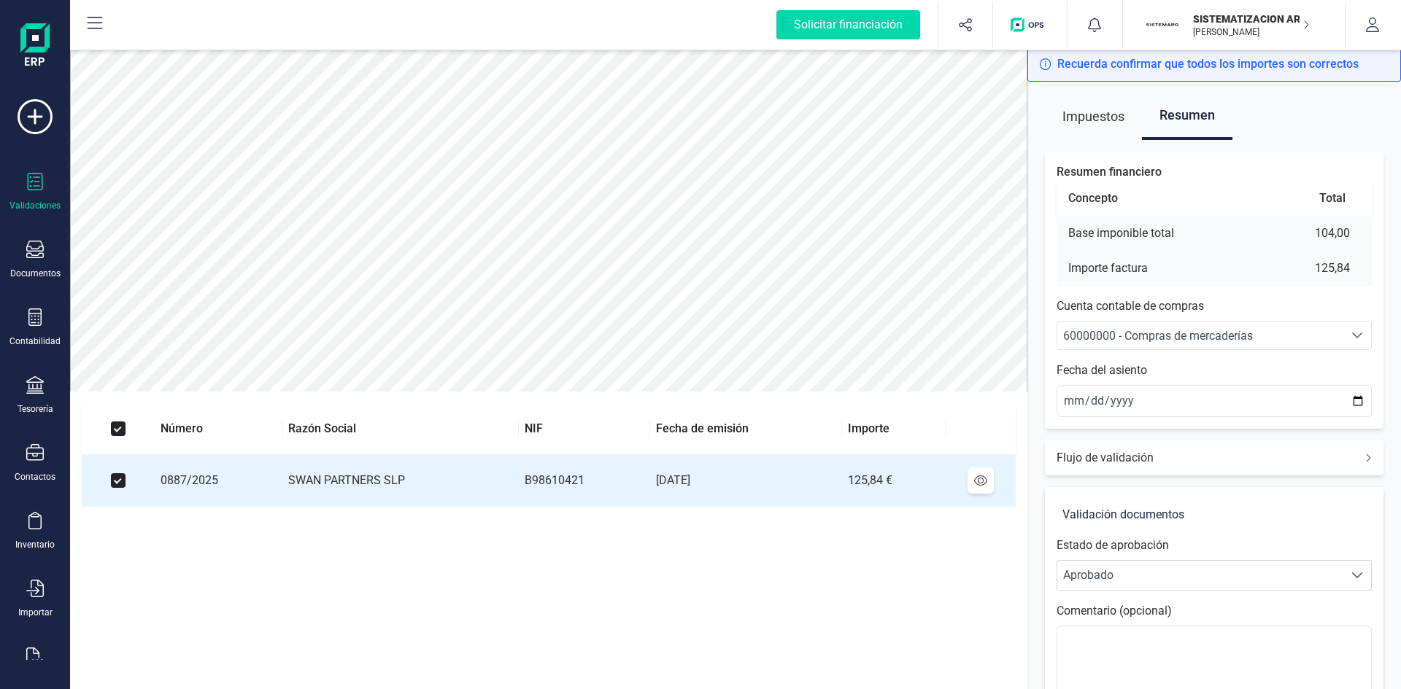
click at [1214, 331] on span "60000000 - Compras de mercaderías" at bounding box center [1158, 336] width 190 height 14
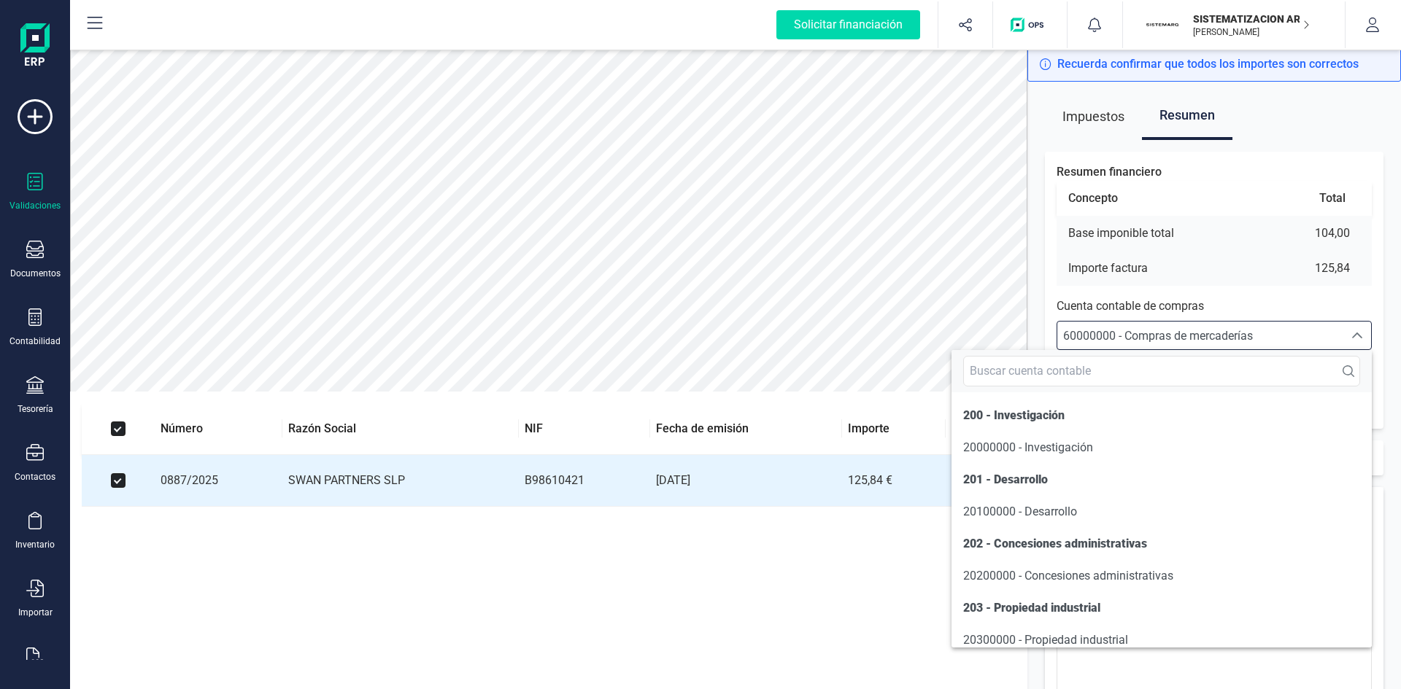
scroll to position [7006, 0]
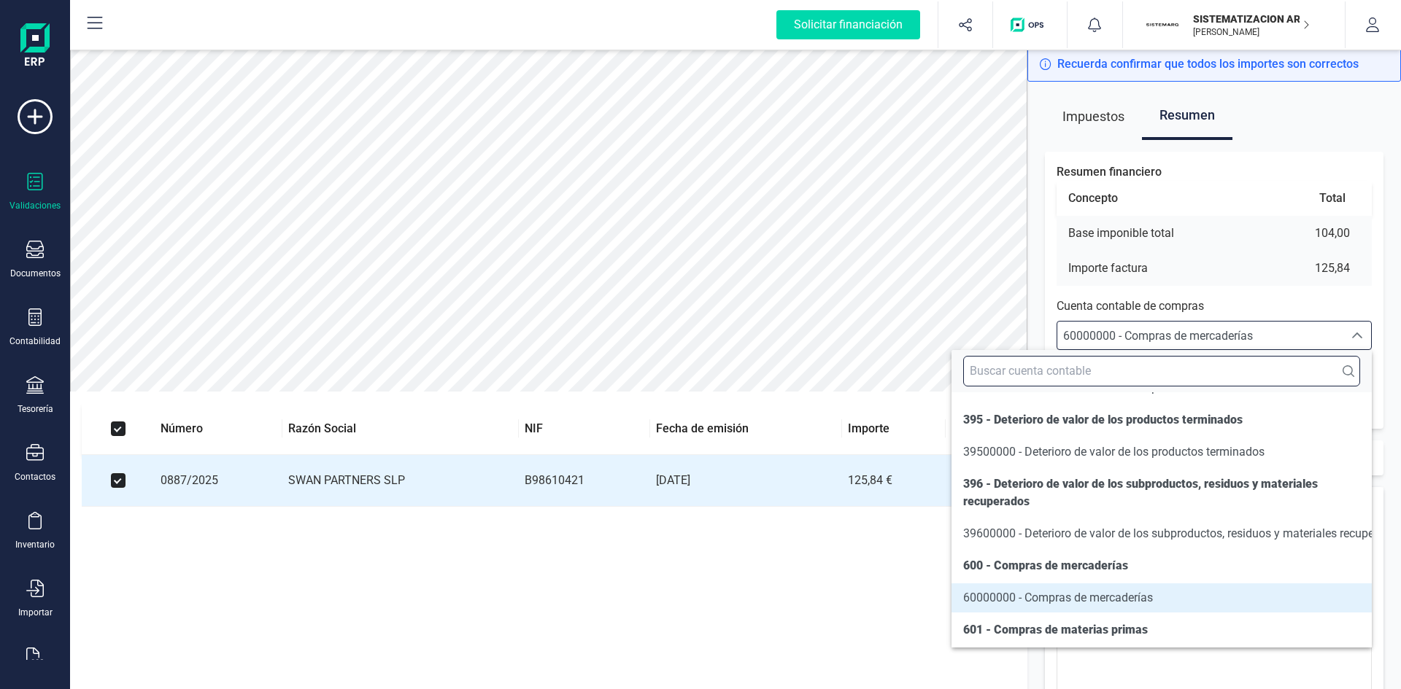
click at [1108, 368] on input "text" at bounding box center [1161, 371] width 397 height 31
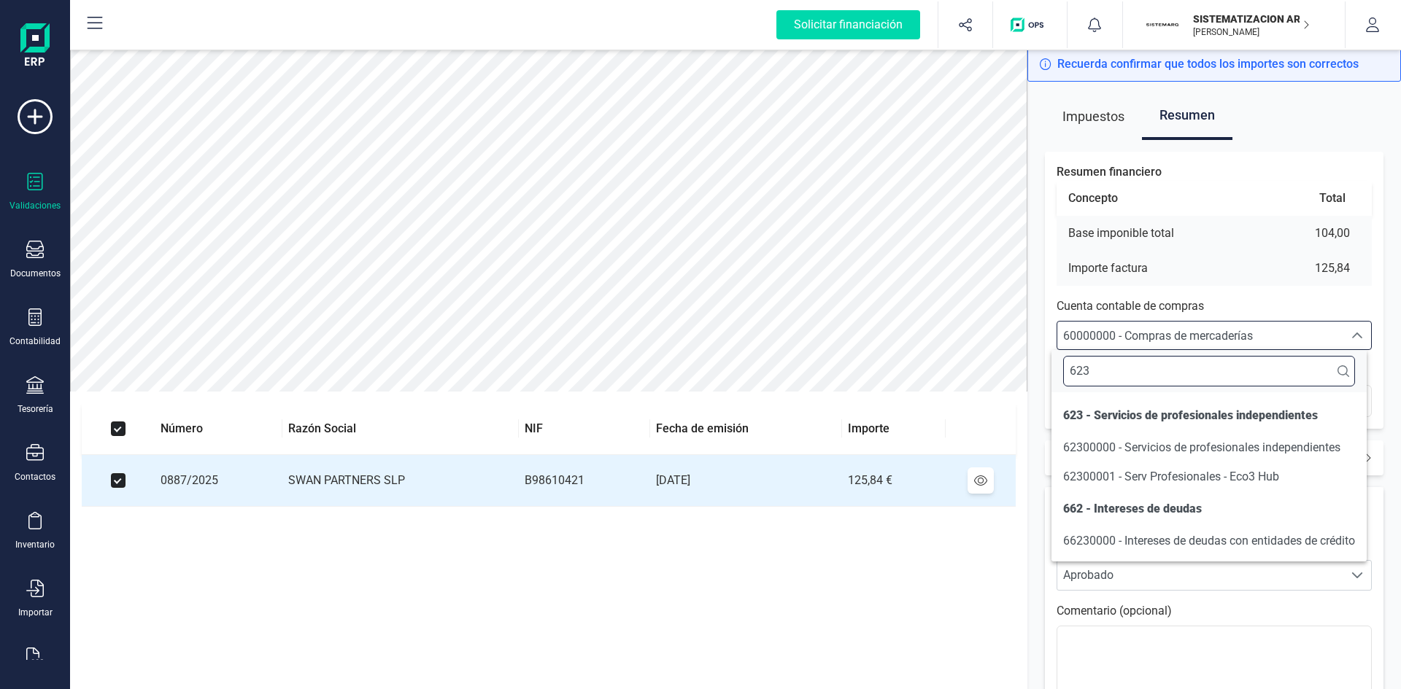
scroll to position [0, 0]
type input "623"
click at [1120, 448] on span "62300000 - Servicios de profesionales independientes" at bounding box center [1201, 448] width 277 height 14
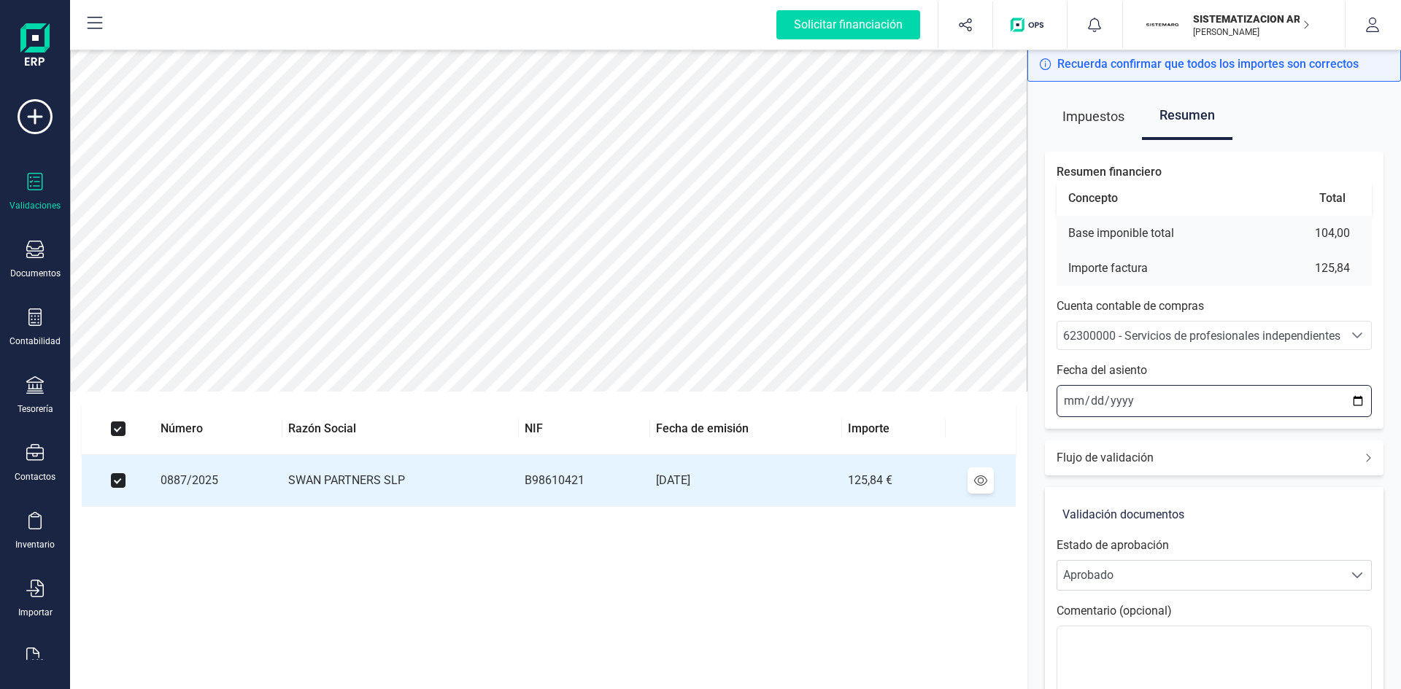
click at [1074, 400] on input "2025-09-17" at bounding box center [1213, 401] width 315 height 32
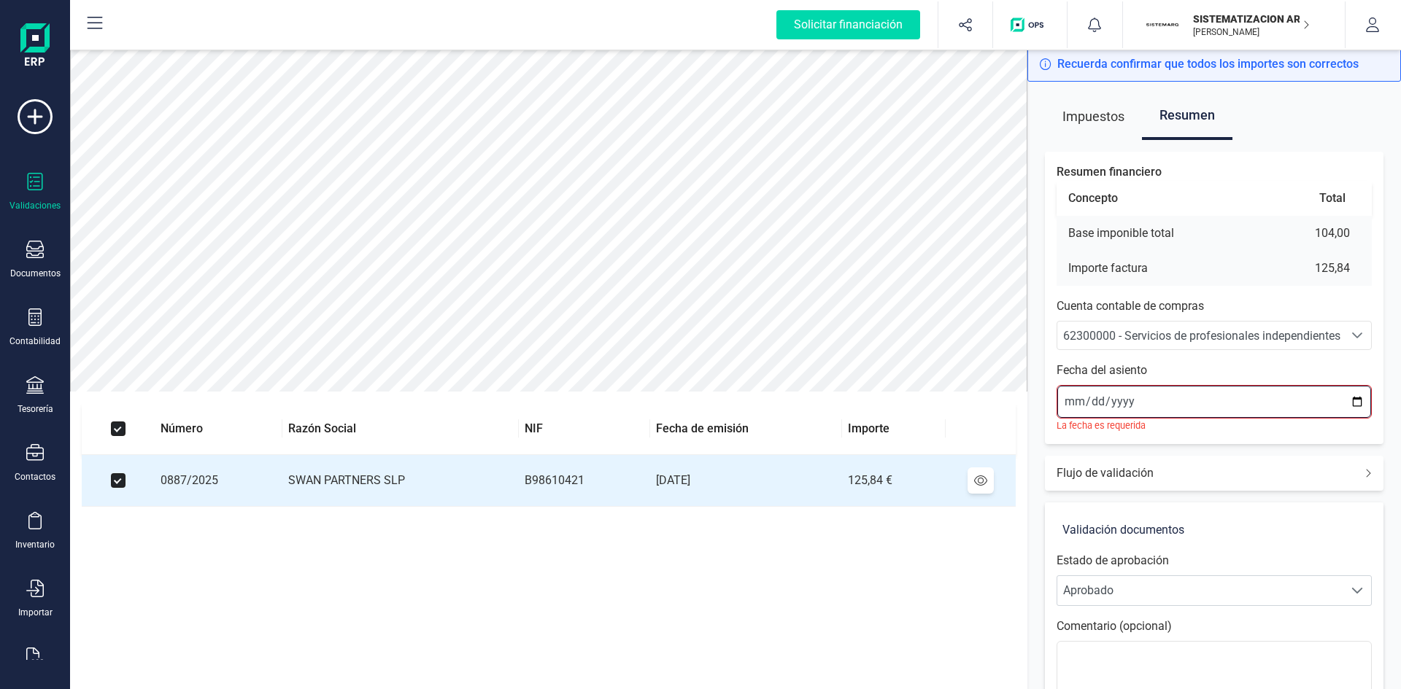
type input "2025-09-04"
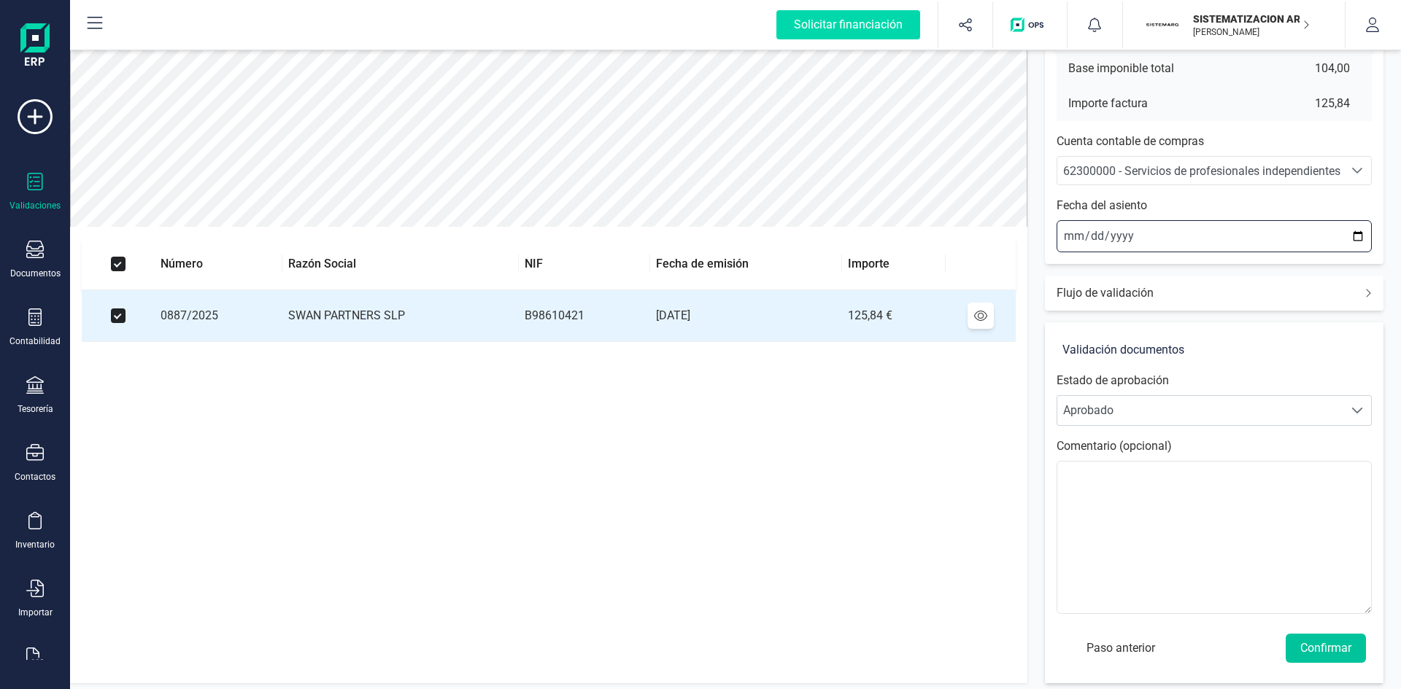
scroll to position [171, 0]
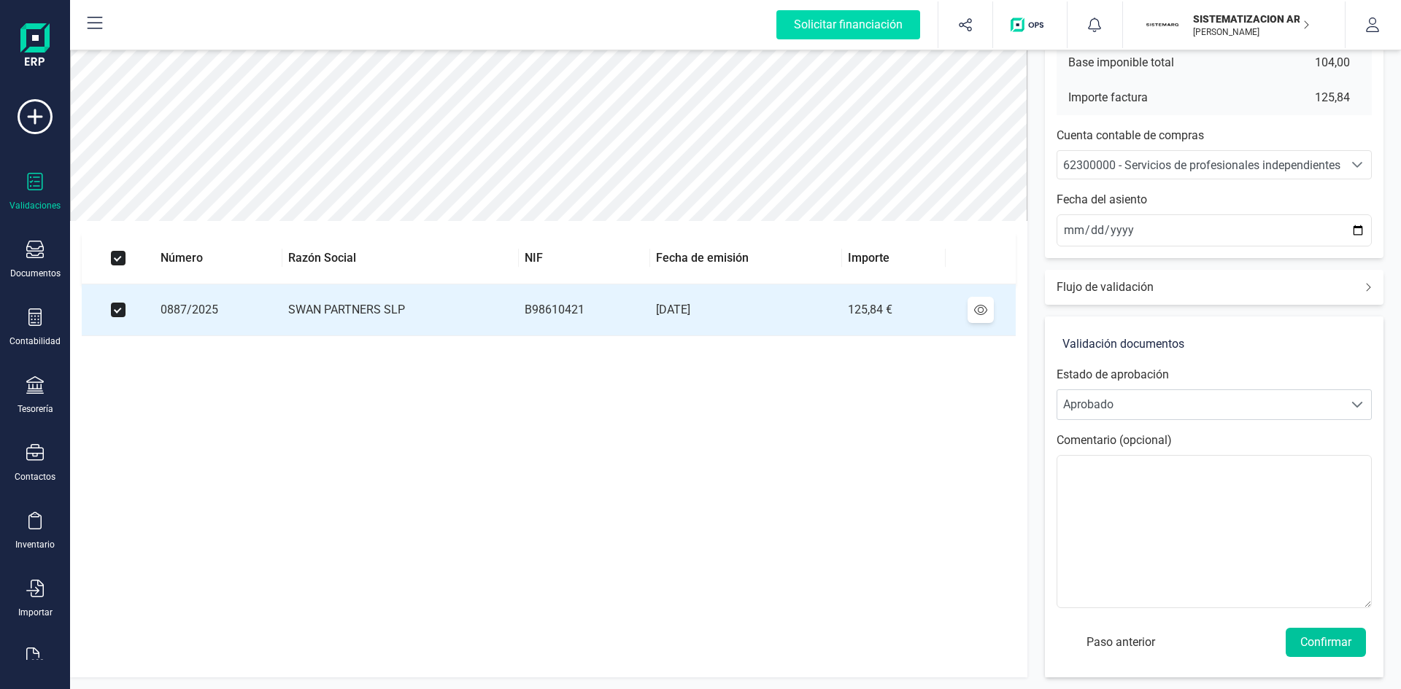
click at [1326, 643] on button "Confirmar" at bounding box center [1326, 642] width 80 height 29
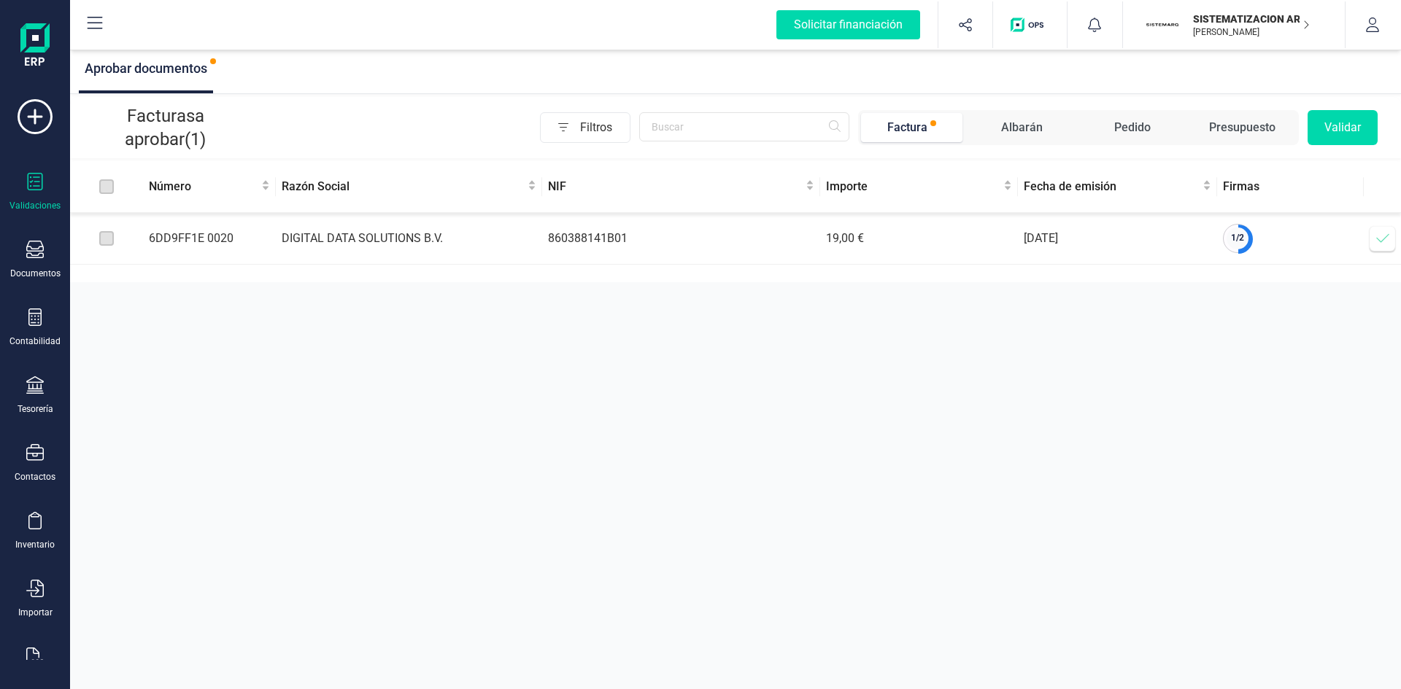
click at [1383, 243] on icon at bounding box center [1382, 238] width 15 height 15
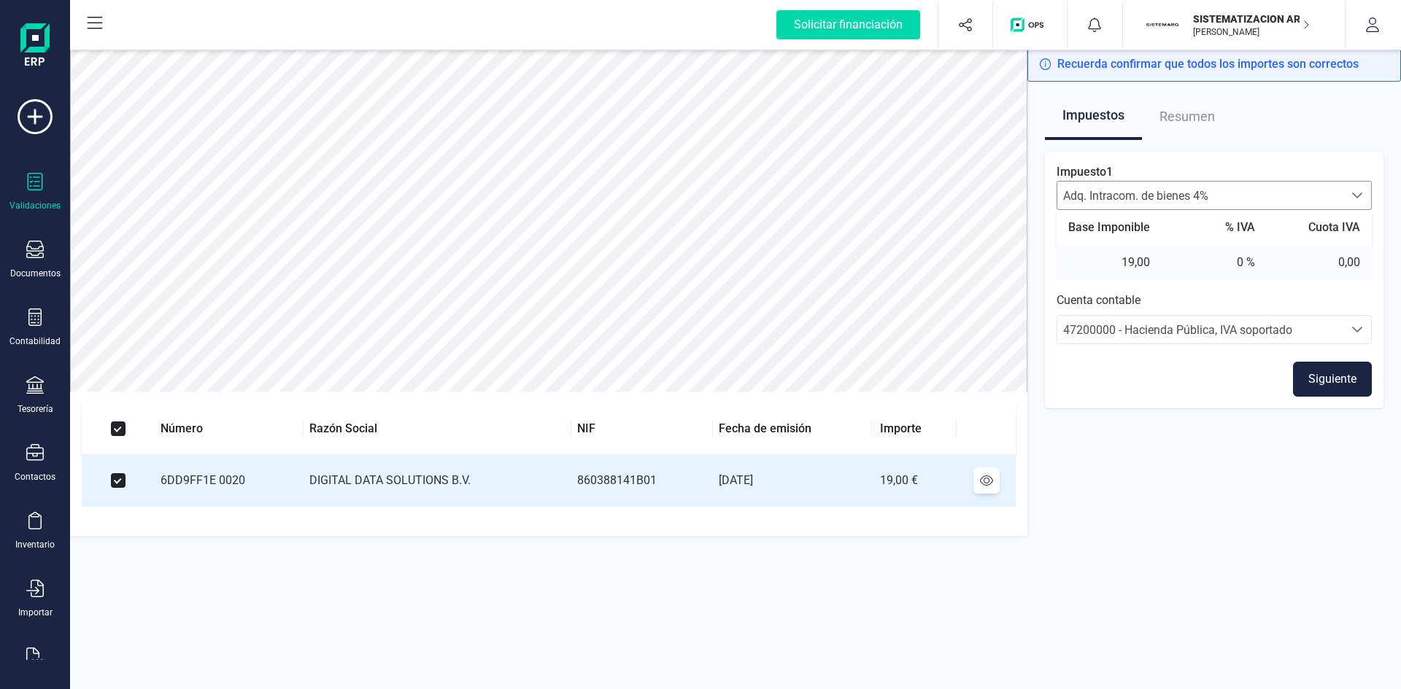
click at [1261, 186] on span "Adq. Intracom. de bienes 4%" at bounding box center [1200, 196] width 286 height 28
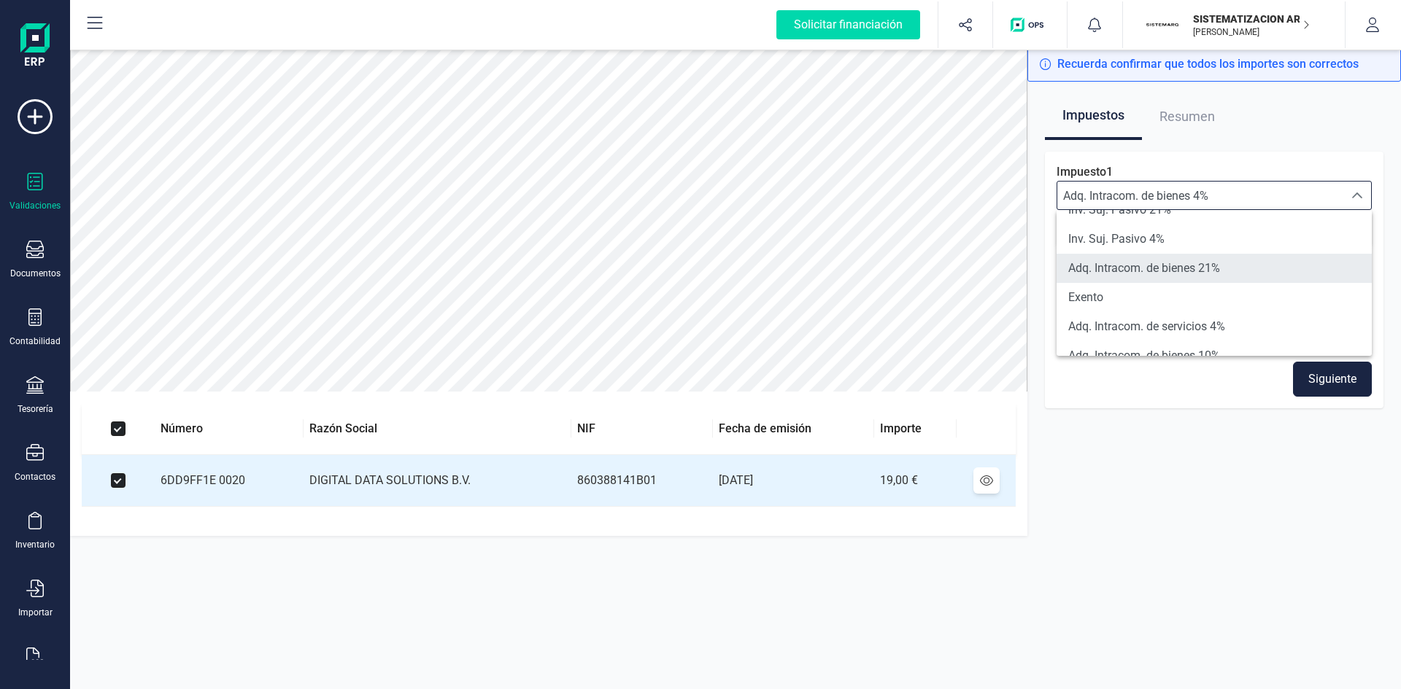
scroll to position [181, 0]
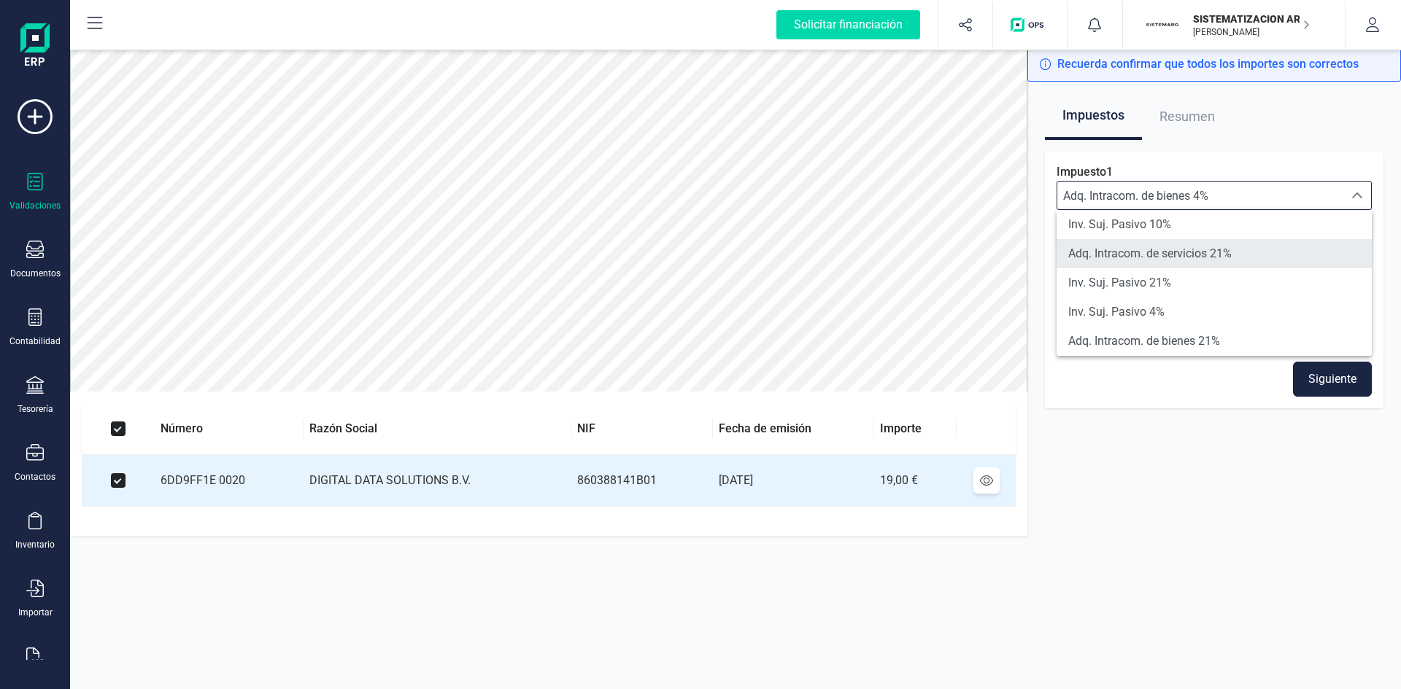
click at [1182, 251] on span "Adq. Intracom. de servicios 21%" at bounding box center [1149, 254] width 163 height 18
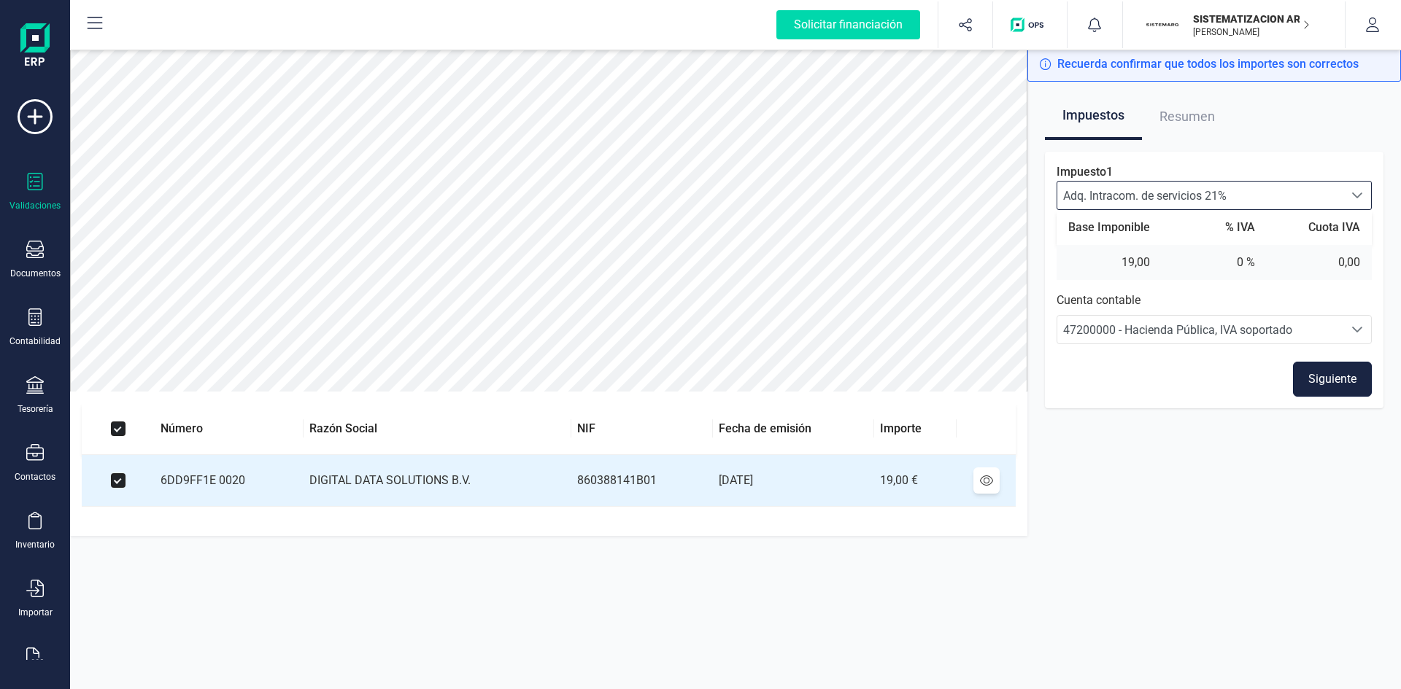
click at [1317, 375] on button "Siguiente" at bounding box center [1332, 379] width 79 height 35
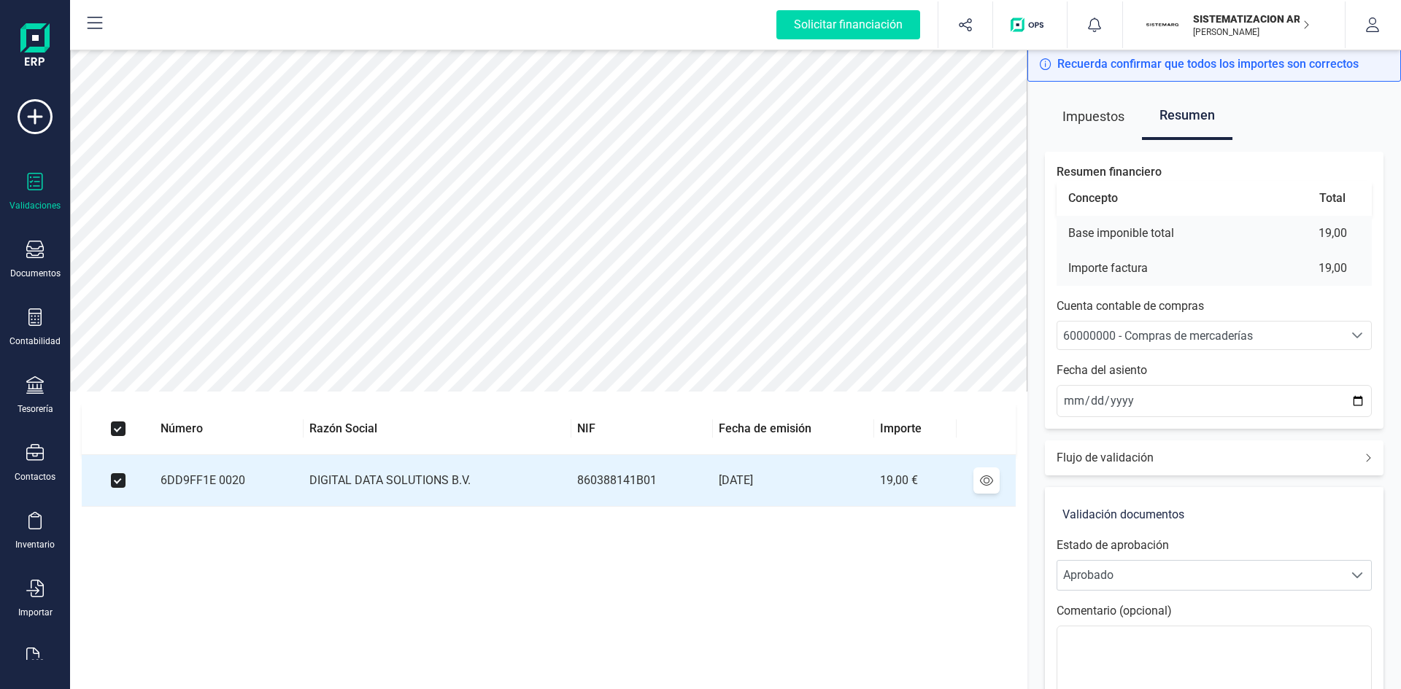
click at [1168, 341] on span "60000000 - Compras de mercaderías" at bounding box center [1158, 336] width 190 height 14
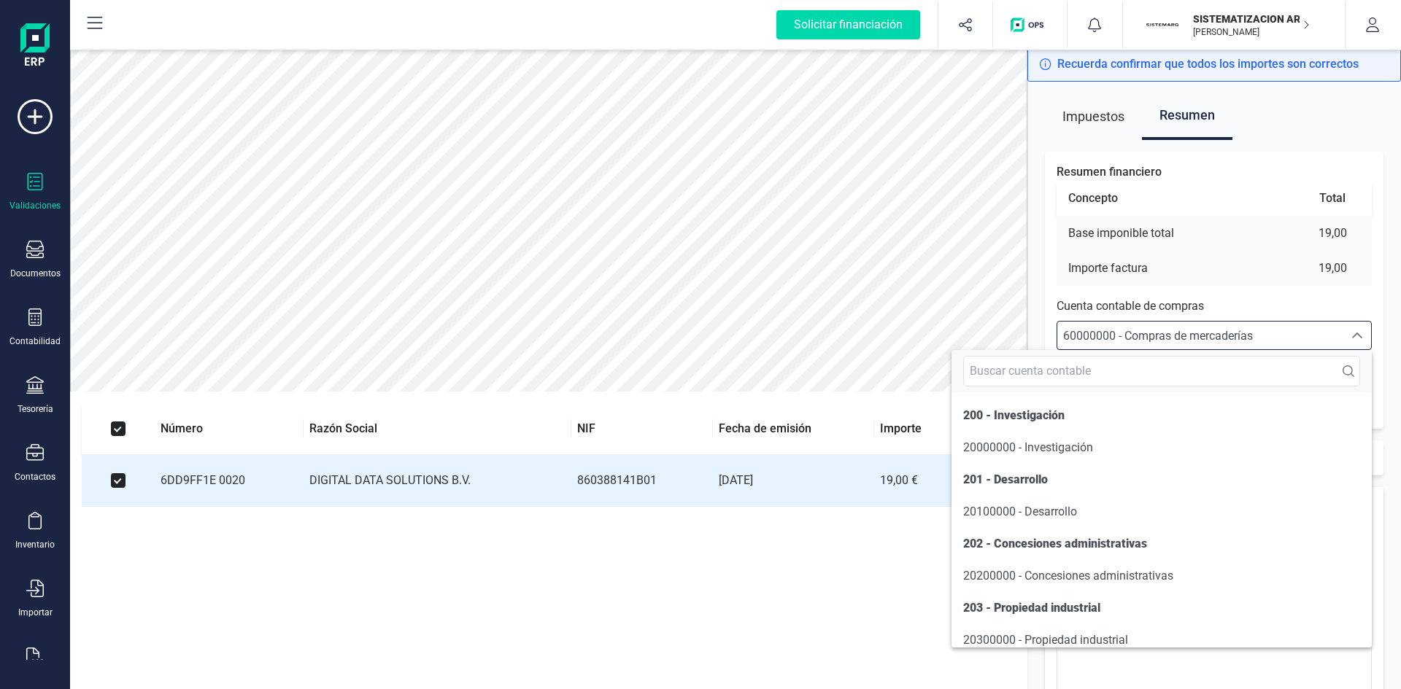
scroll to position [7006, 0]
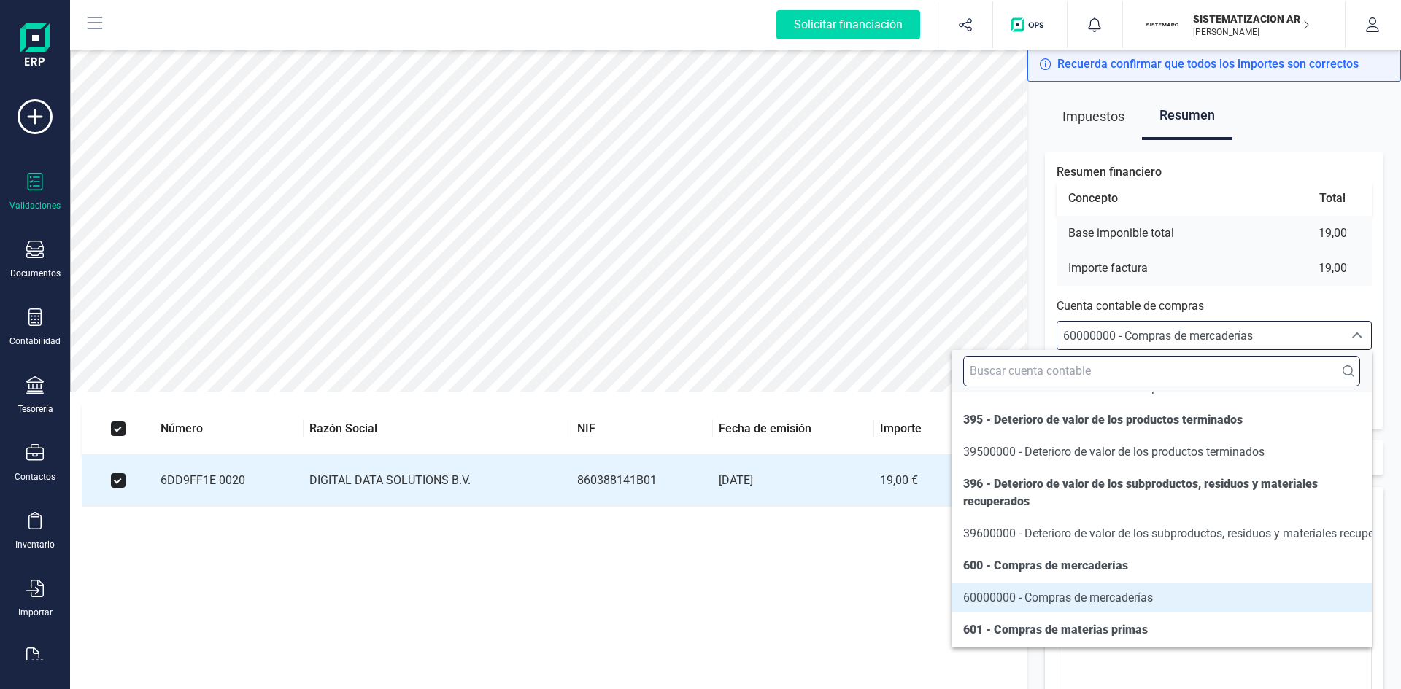
click at [1139, 379] on input "text" at bounding box center [1161, 371] width 397 height 31
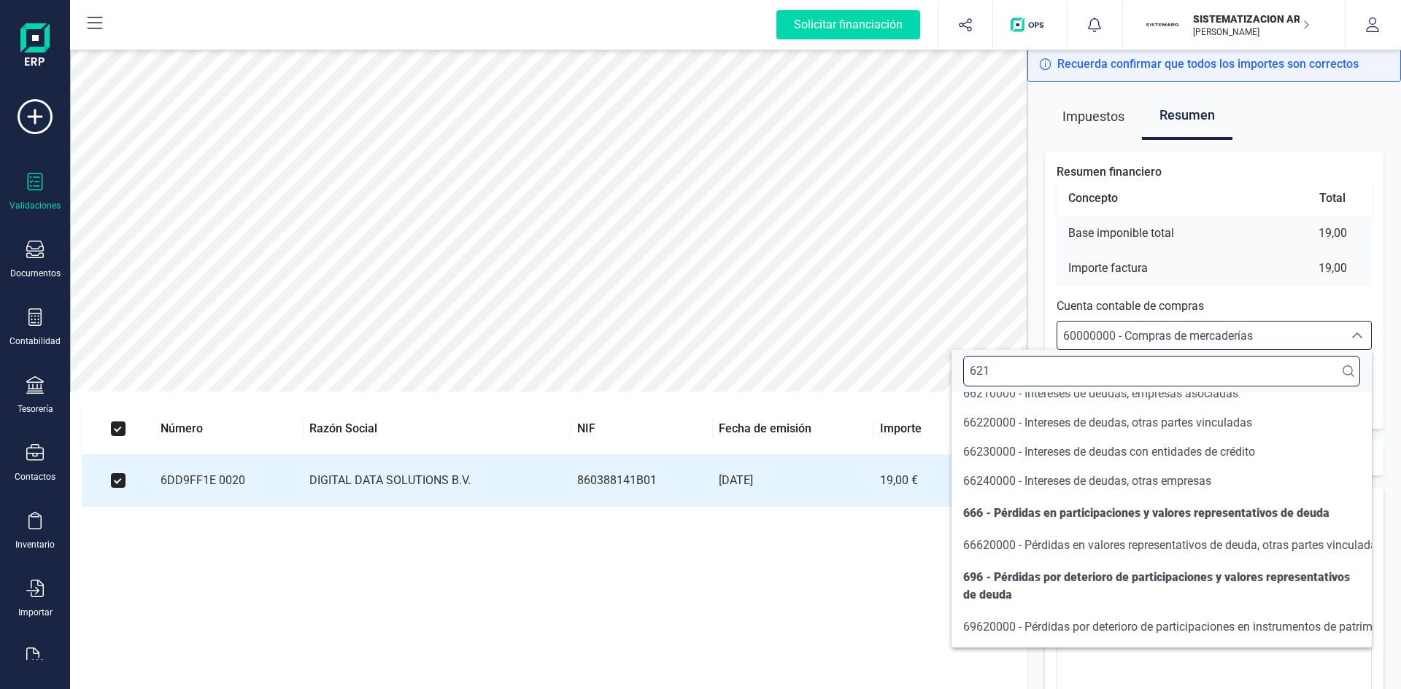
scroll to position [0, 0]
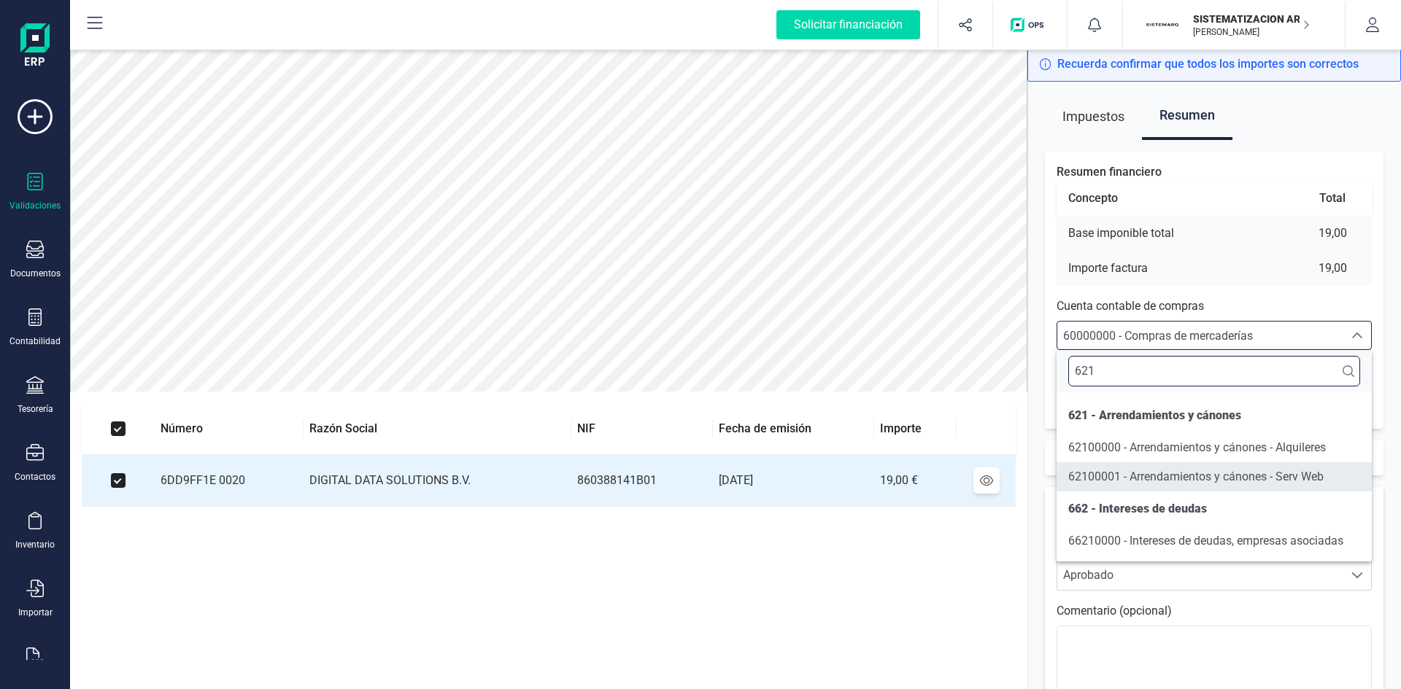
type input "621"
click at [1108, 482] on span "62100001 - Arrendamientos y cánones - Serv Web" at bounding box center [1195, 477] width 255 height 14
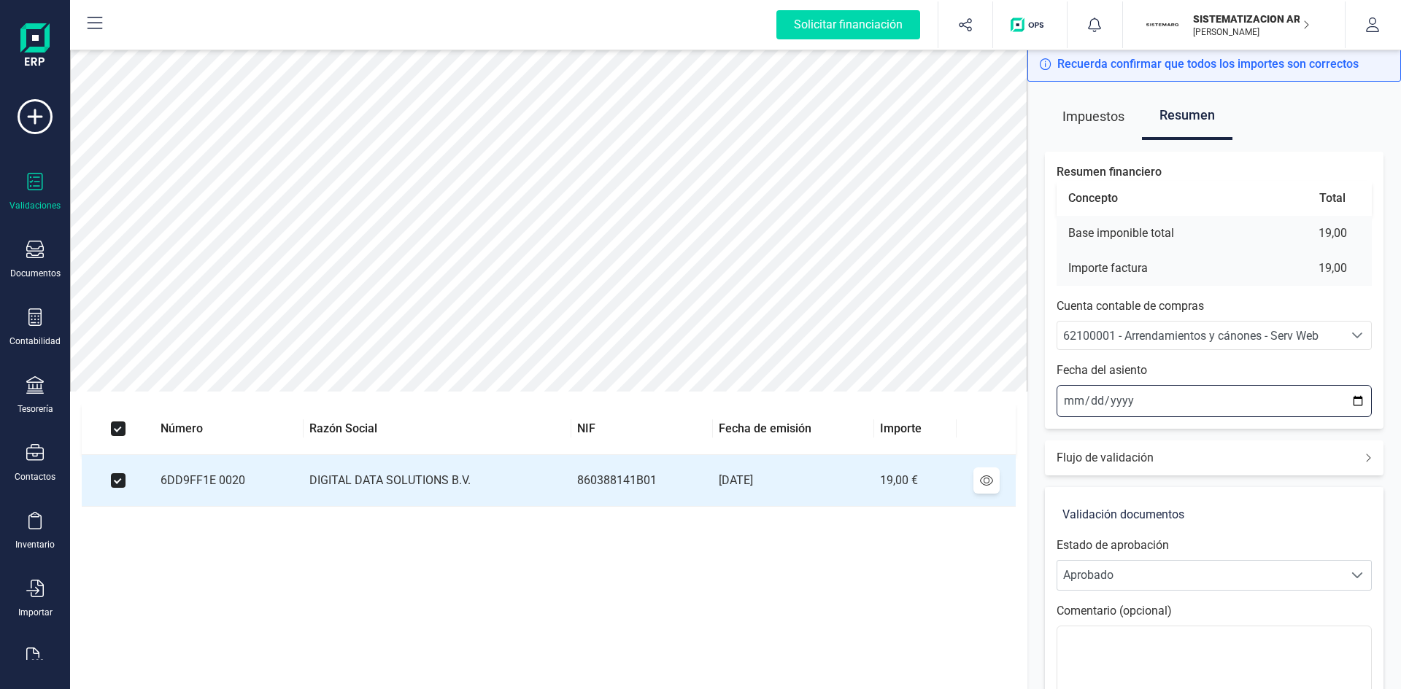
click at [1071, 402] on input "2025-09-17" at bounding box center [1213, 401] width 315 height 32
type input "2025-09-14"
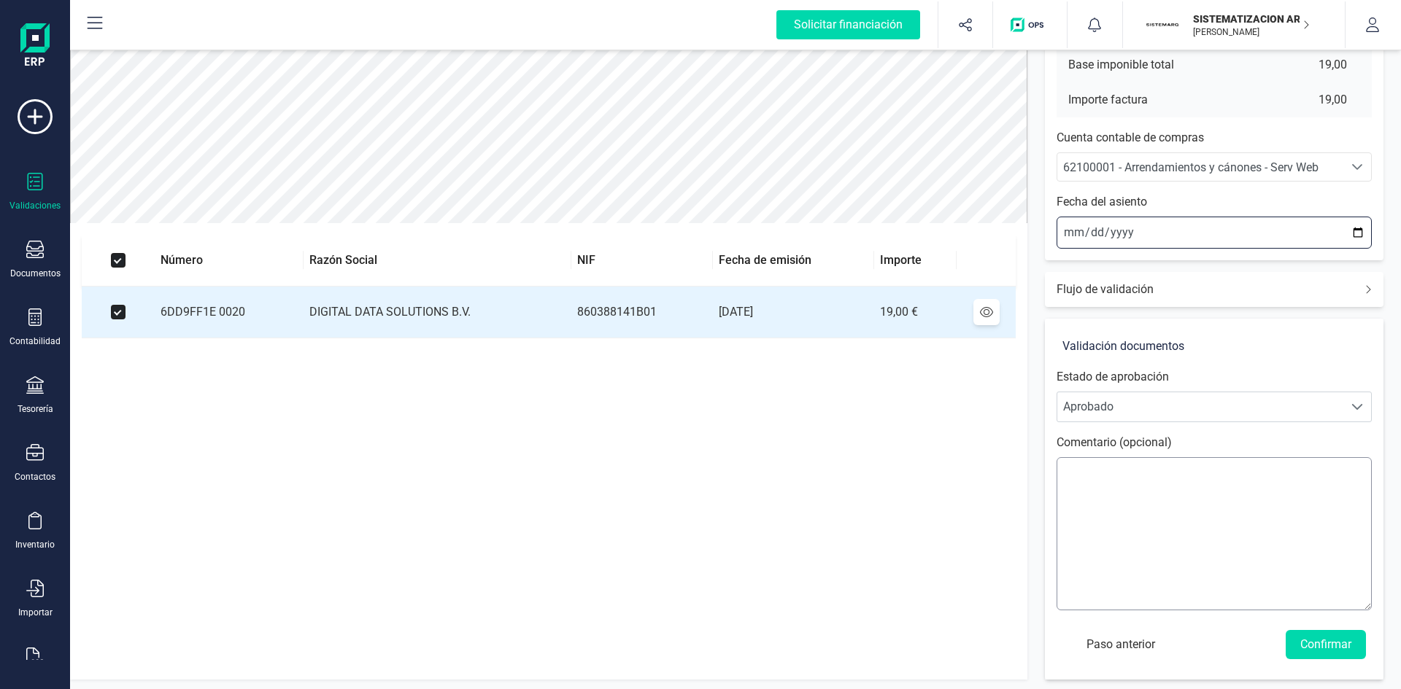
scroll to position [171, 0]
click at [1330, 636] on button "Confirmar" at bounding box center [1326, 642] width 80 height 29
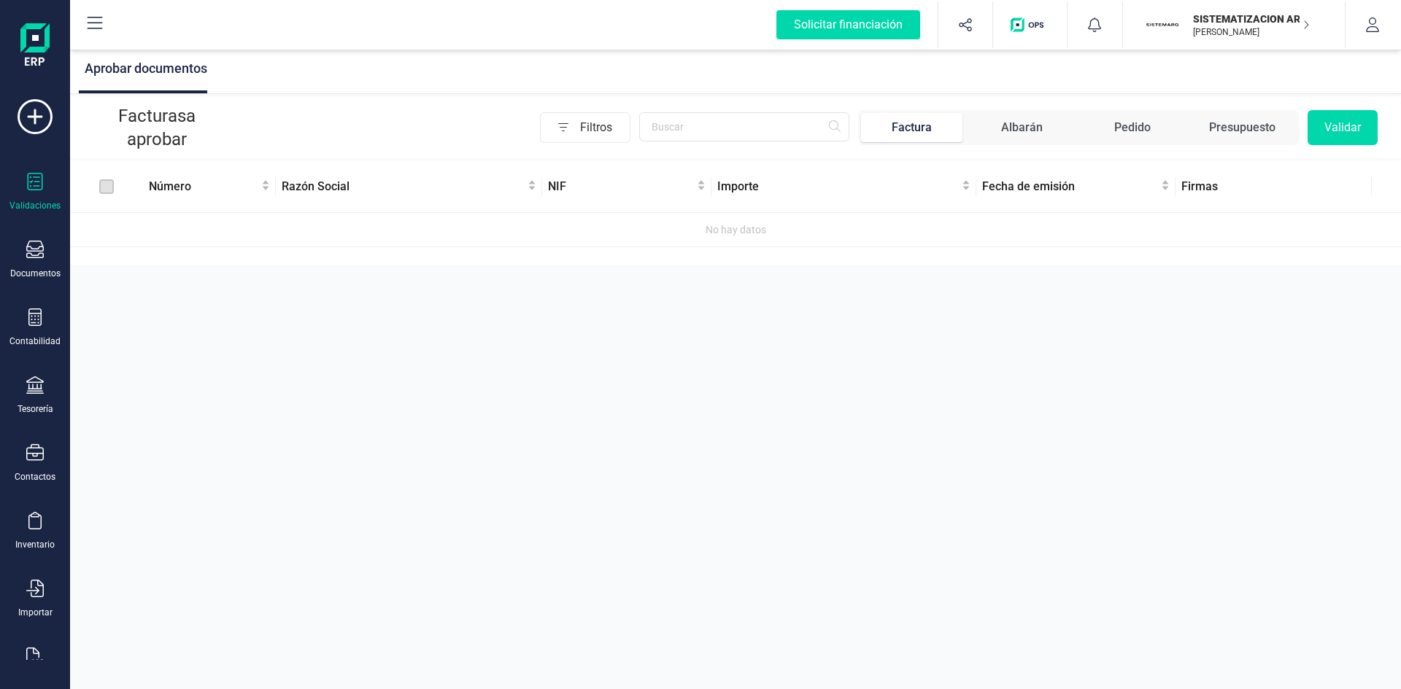
click at [1238, 22] on p "SISTEMATIZACION ARQUITECTONICA EN REFORMAS SL" at bounding box center [1251, 19] width 117 height 15
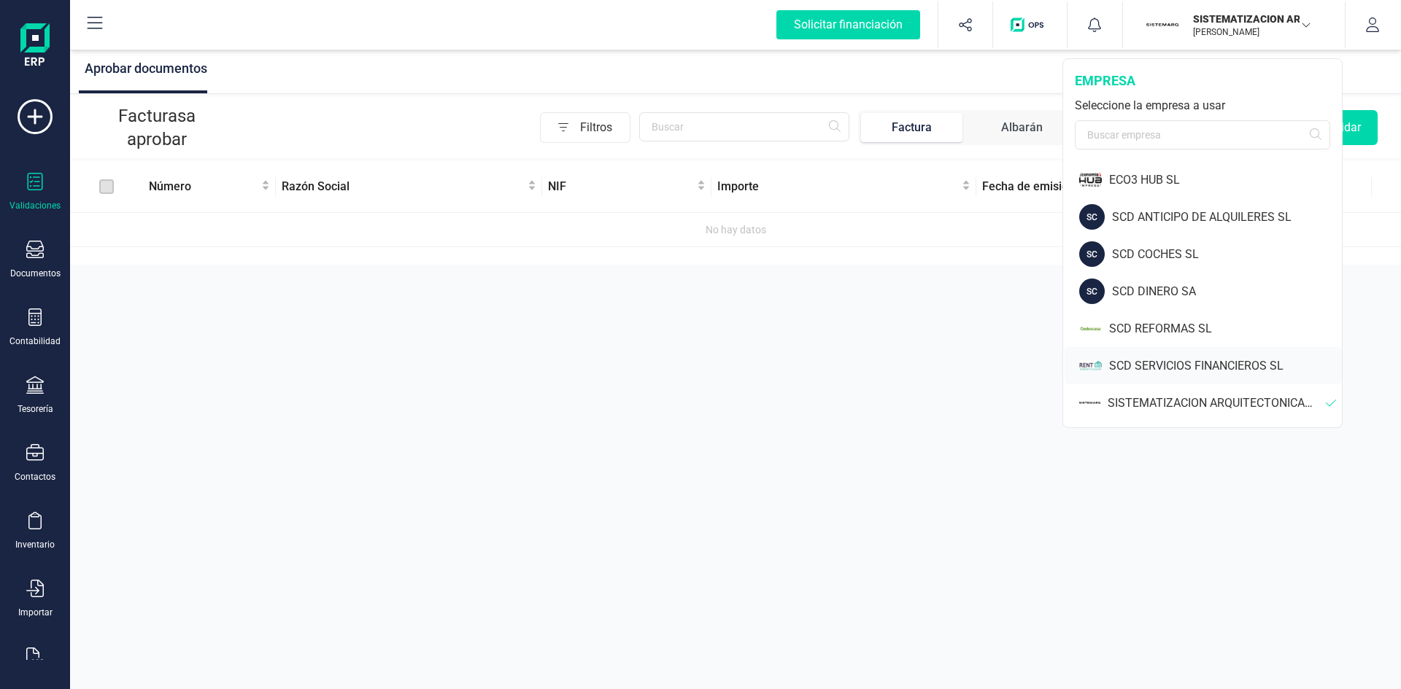
click at [1168, 359] on div "SCD SERVICIOS FINANCIEROS SL" at bounding box center [1225, 367] width 233 height 18
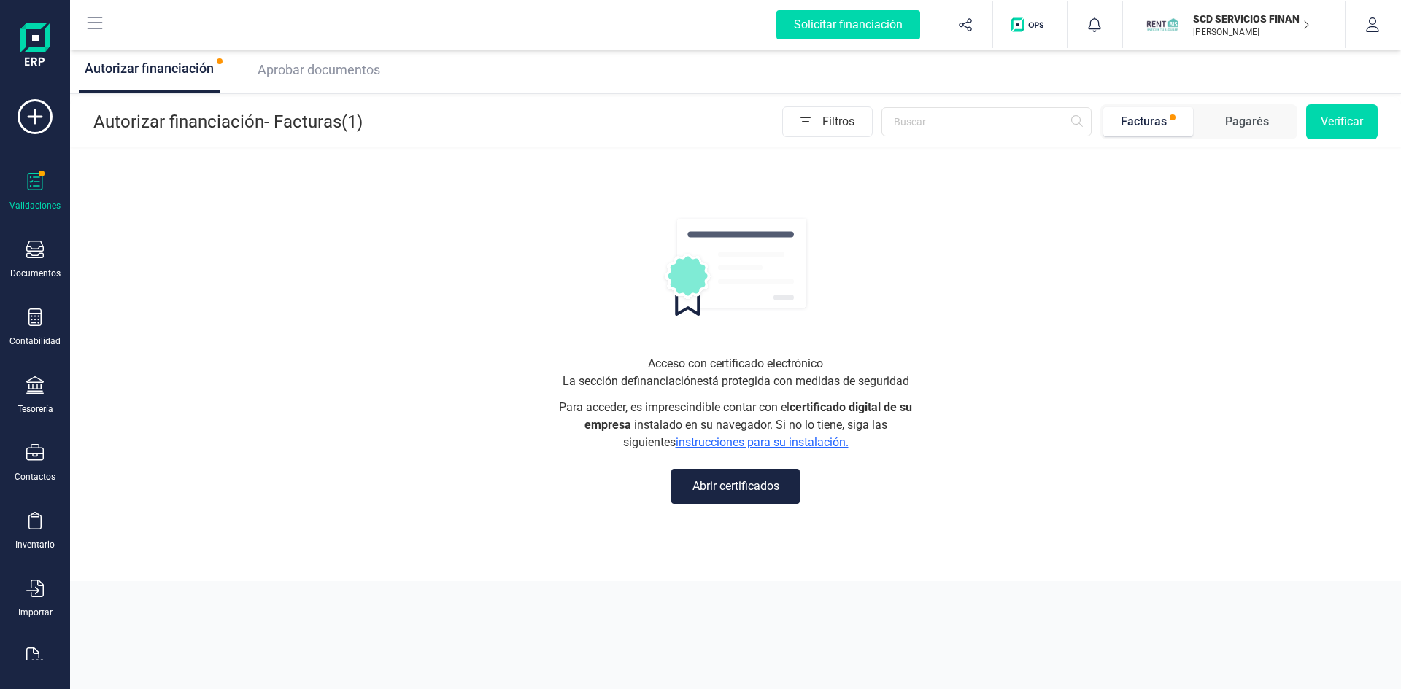
click at [30, 190] on div at bounding box center [35, 183] width 18 height 21
click at [250, 71] on div "Autorizar financiación Aprobar documentos" at bounding box center [735, 70] width 1331 height 47
click at [363, 69] on span "Aprobar documentos" at bounding box center [319, 69] width 123 height 15
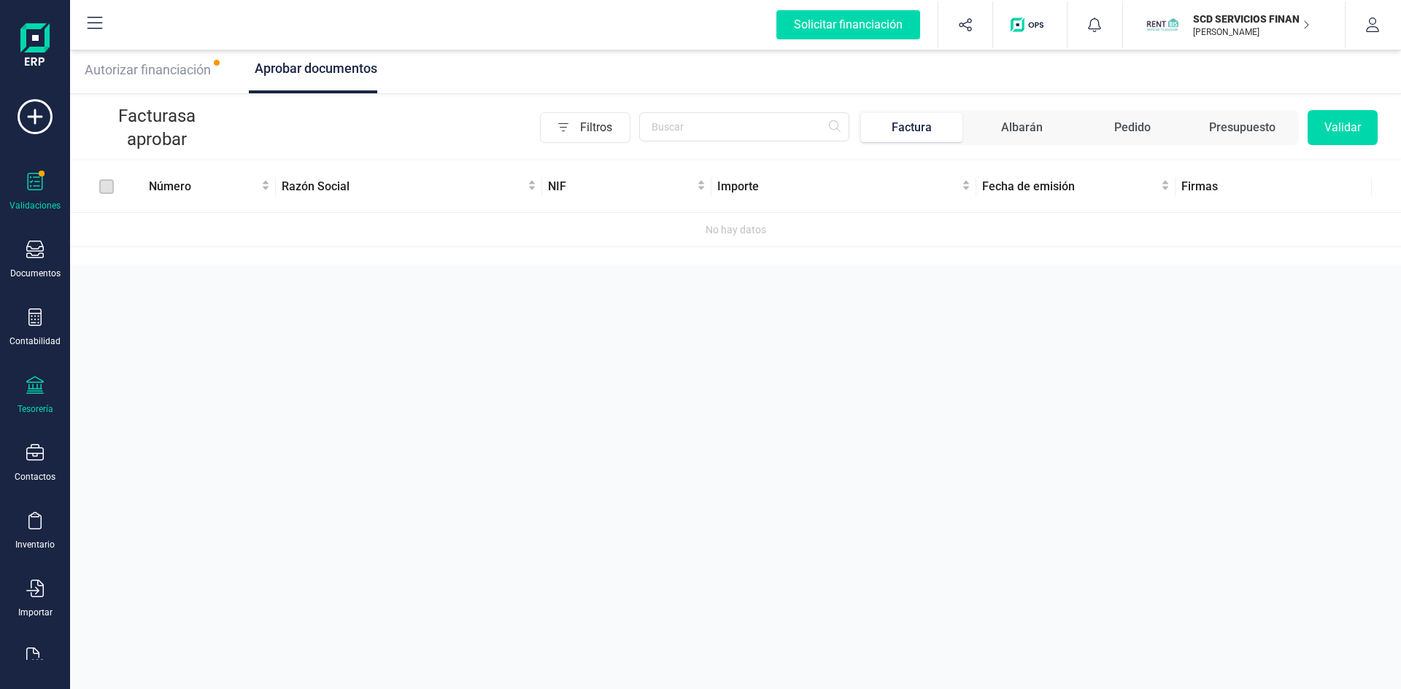
click at [32, 387] on icon at bounding box center [35, 385] width 18 height 18
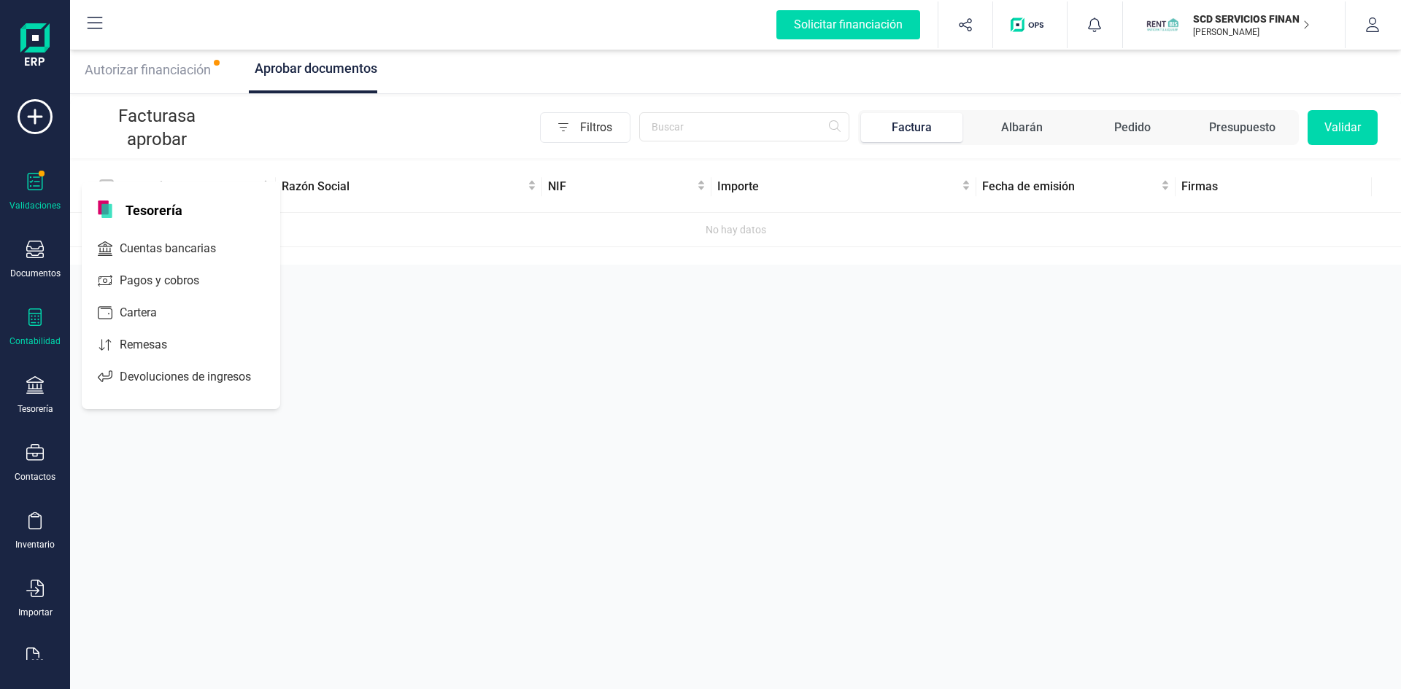
click at [24, 320] on div "Contabilidad" at bounding box center [35, 328] width 58 height 39
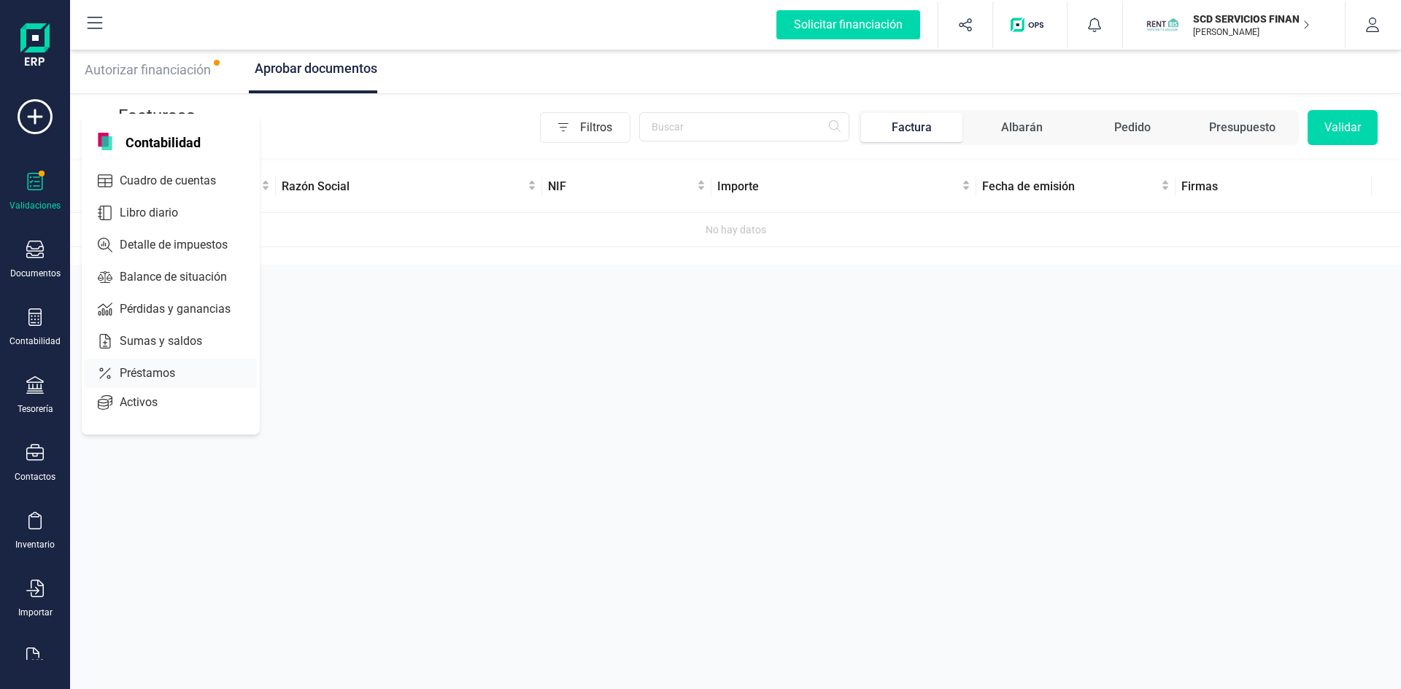
click at [142, 373] on span "Préstamos" at bounding box center [158, 374] width 88 height 18
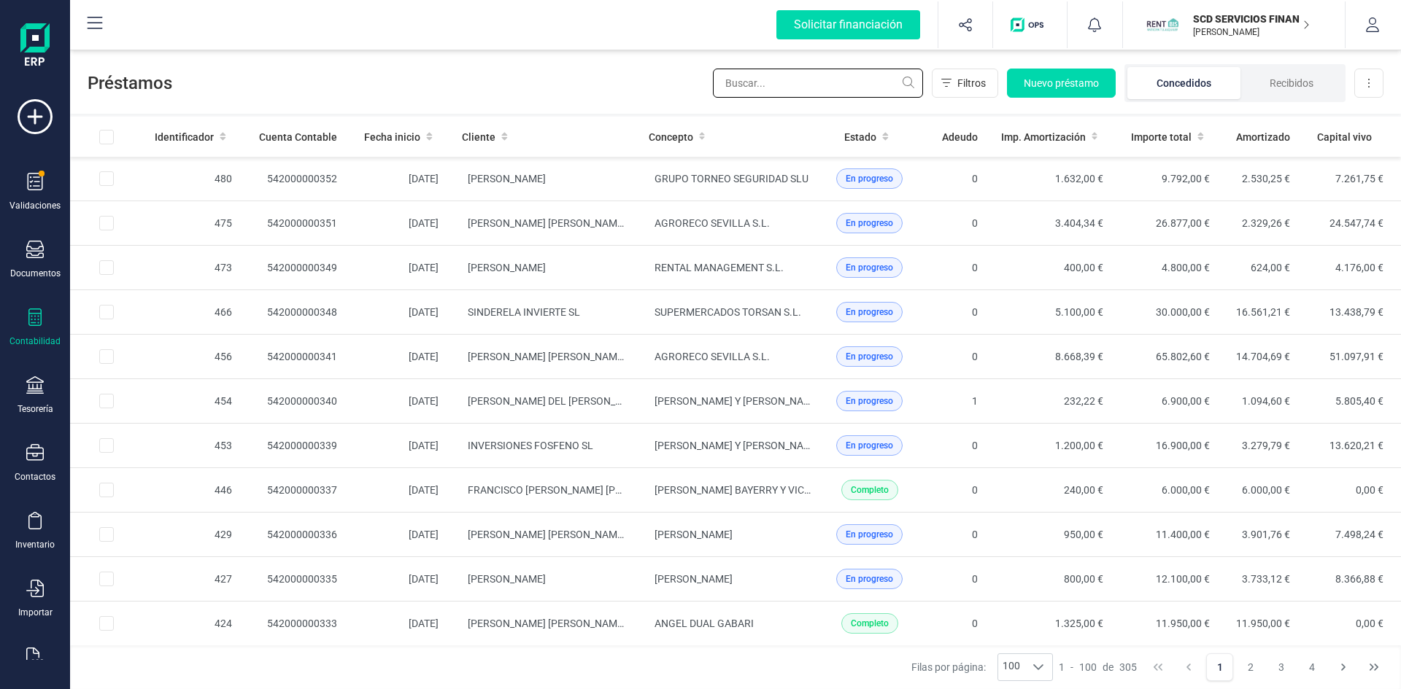
click at [825, 83] on input "text" at bounding box center [818, 83] width 210 height 29
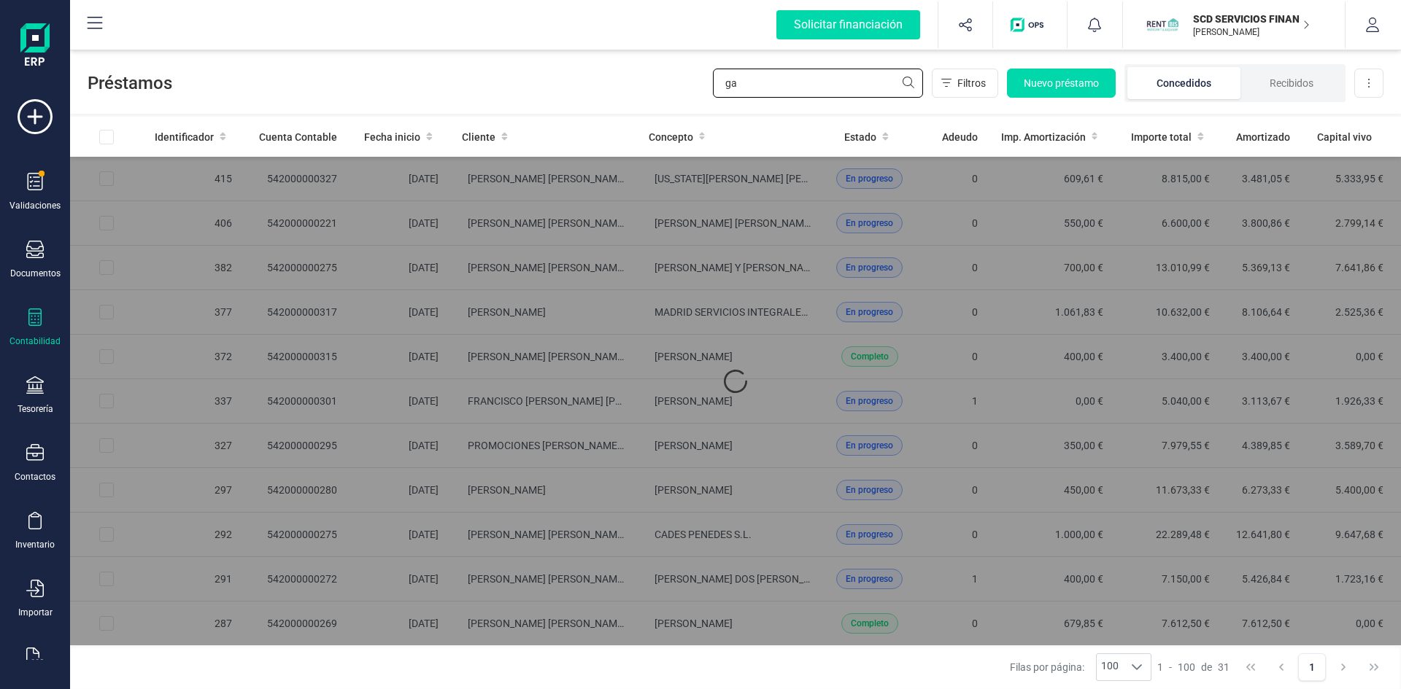
type input "g"
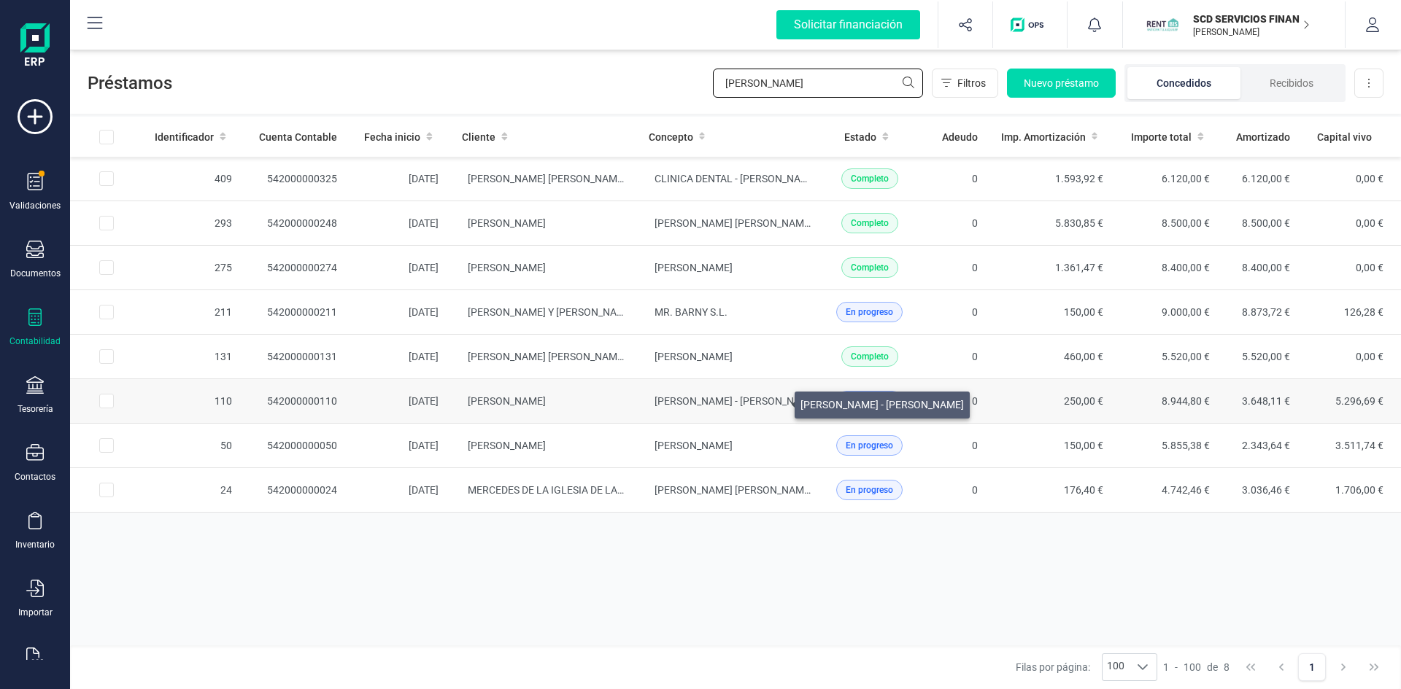
type input "lina"
click at [777, 401] on span "BLADIMIR VIVARES JIMENEZ - LINA MARCELA GARCIA" at bounding box center [735, 401] width 163 height 12
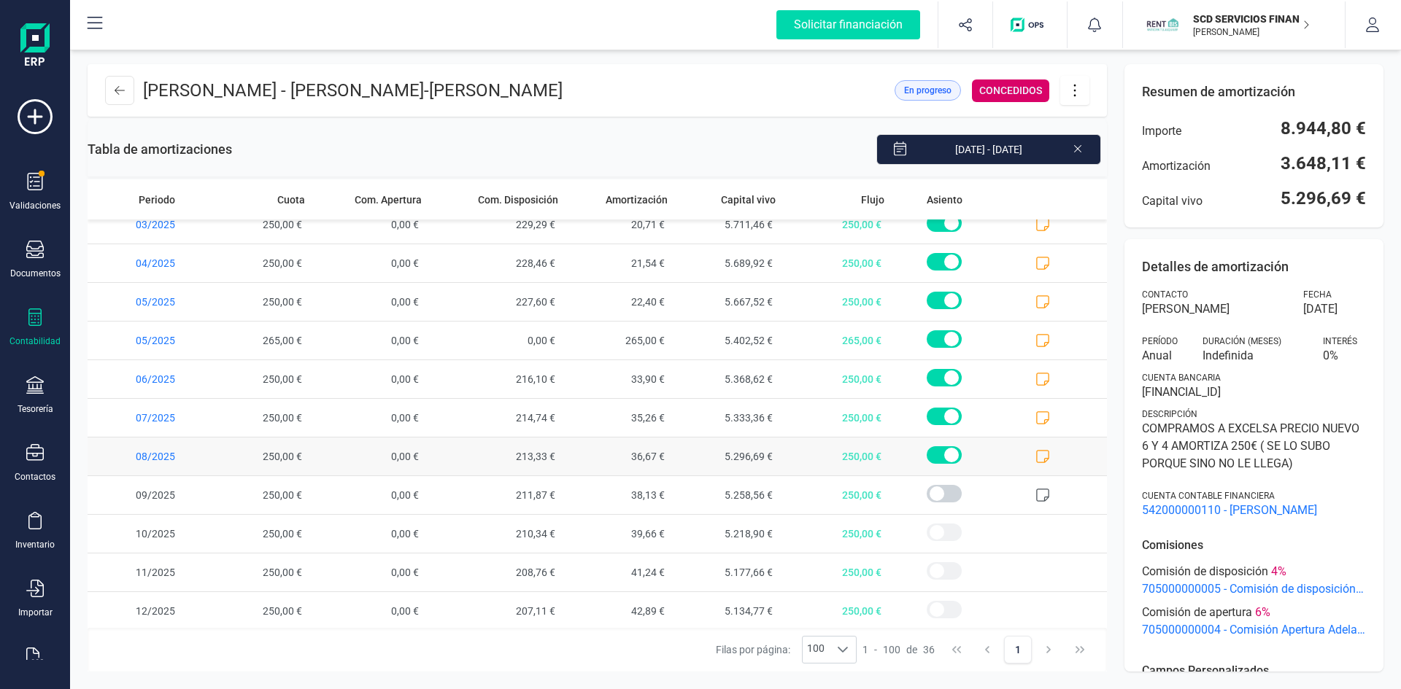
scroll to position [984, 0]
click at [1035, 449] on icon at bounding box center [1042, 454] width 15 height 15
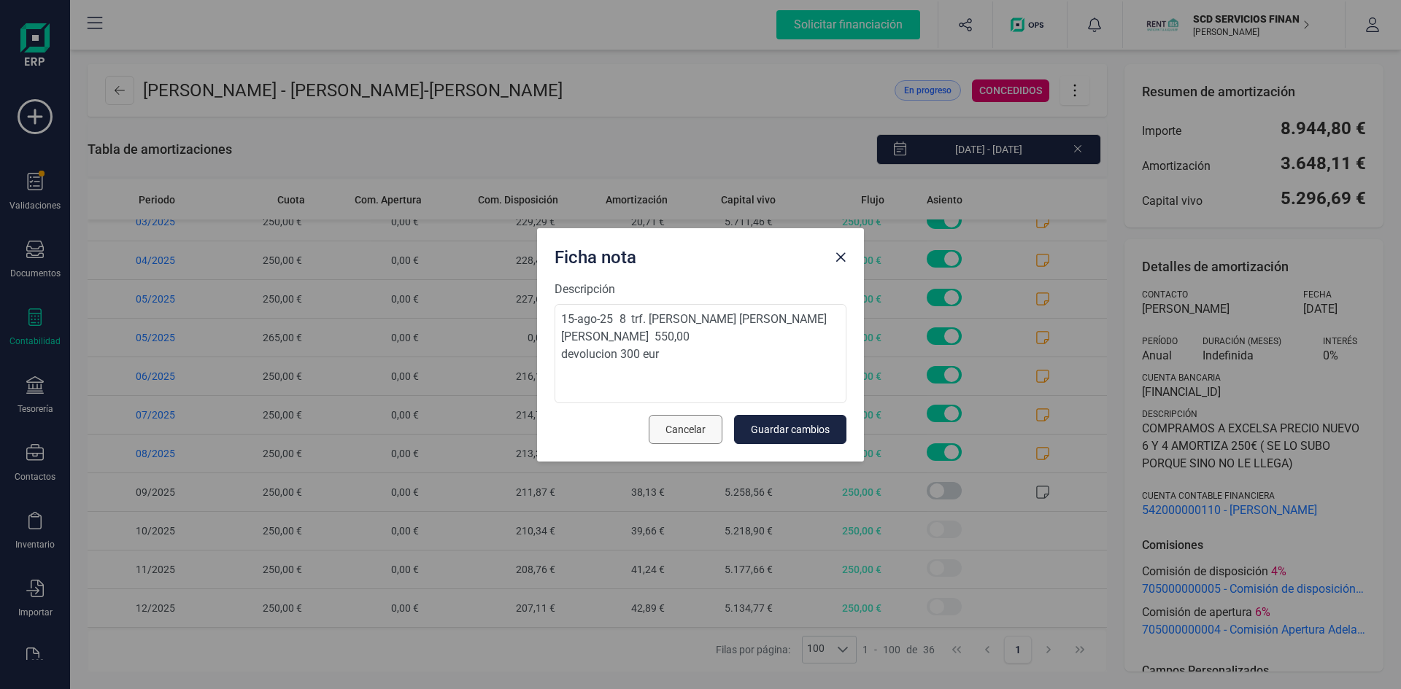
click at [681, 433] on span "Cancelar" at bounding box center [685, 429] width 40 height 15
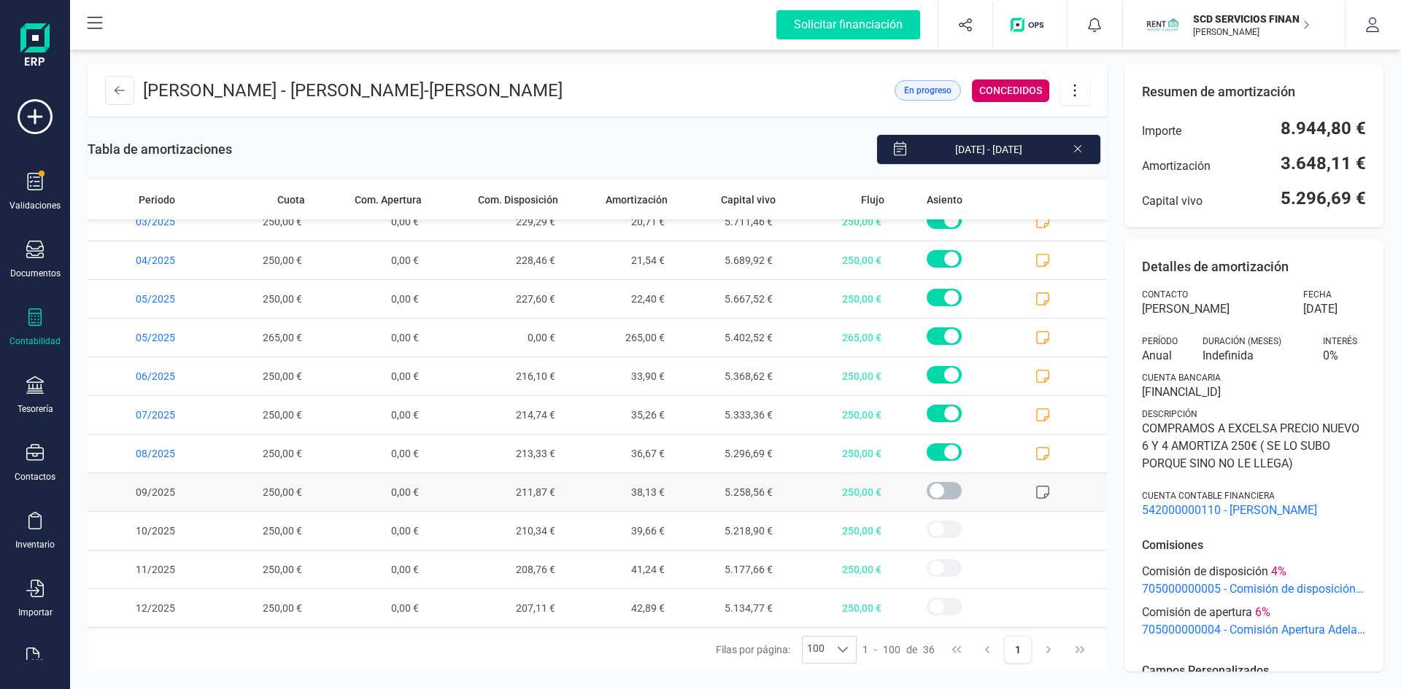
click at [927, 487] on span at bounding box center [944, 491] width 35 height 18
click at [1035, 490] on icon at bounding box center [1042, 492] width 15 height 15
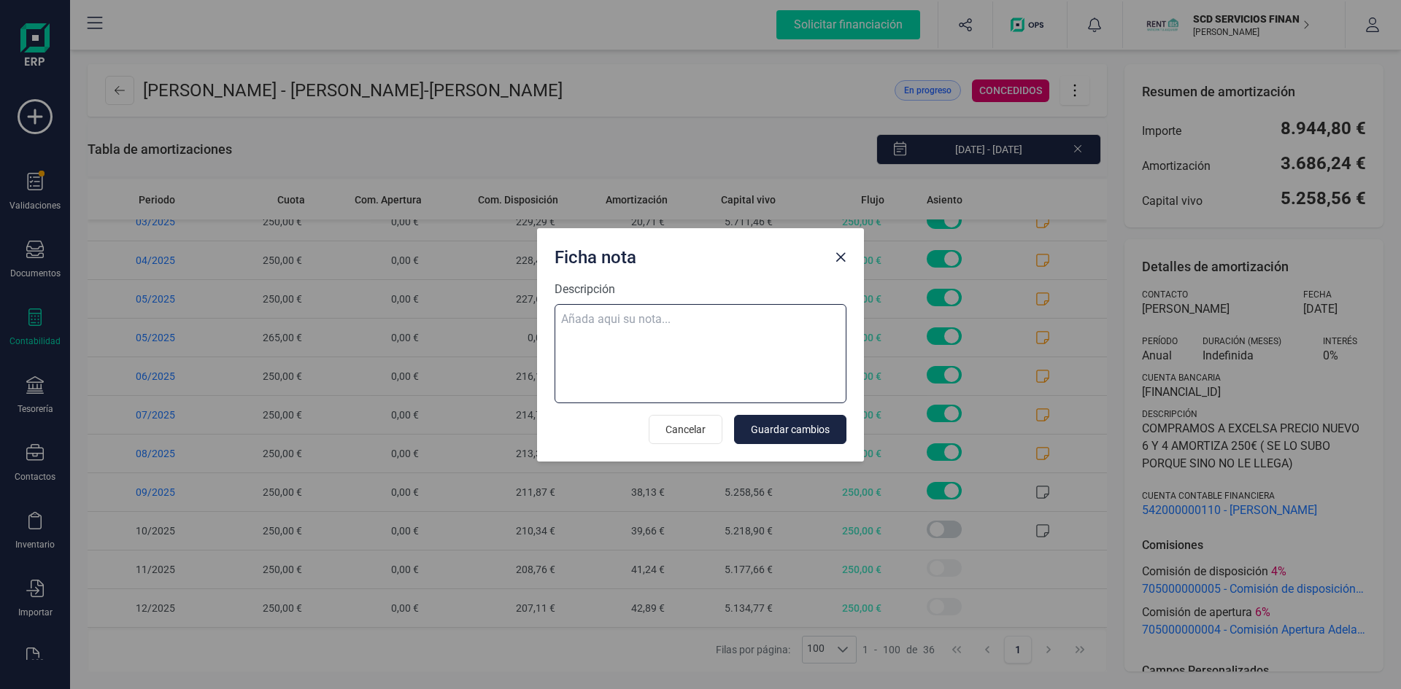
click at [595, 325] on textarea "Descripción" at bounding box center [701, 353] width 292 height 99
paste textarea "16-sep-25 9 trf. garcia castano lina marcela 550,00"
type textarea "16-sep-25 9 trf. garcia castano lina marcela 550,00"
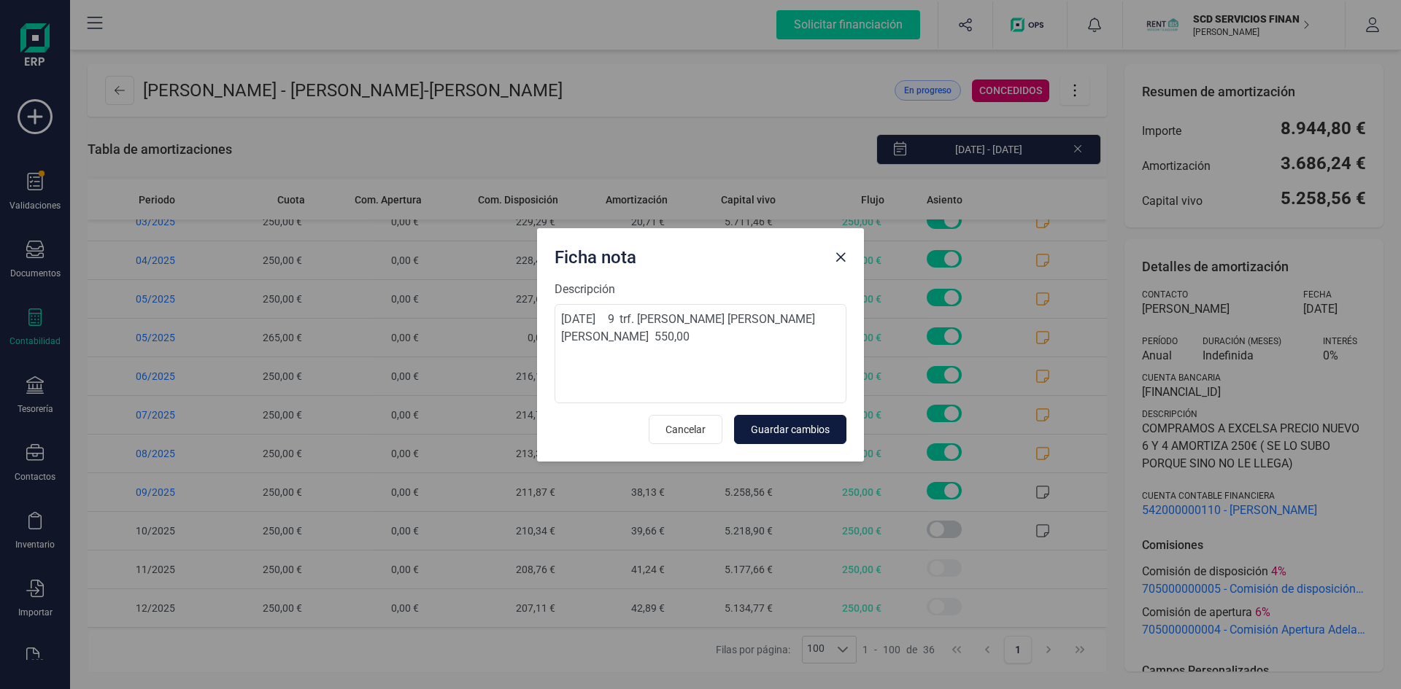
click at [772, 428] on span "Guardar cambios" at bounding box center [790, 429] width 79 height 15
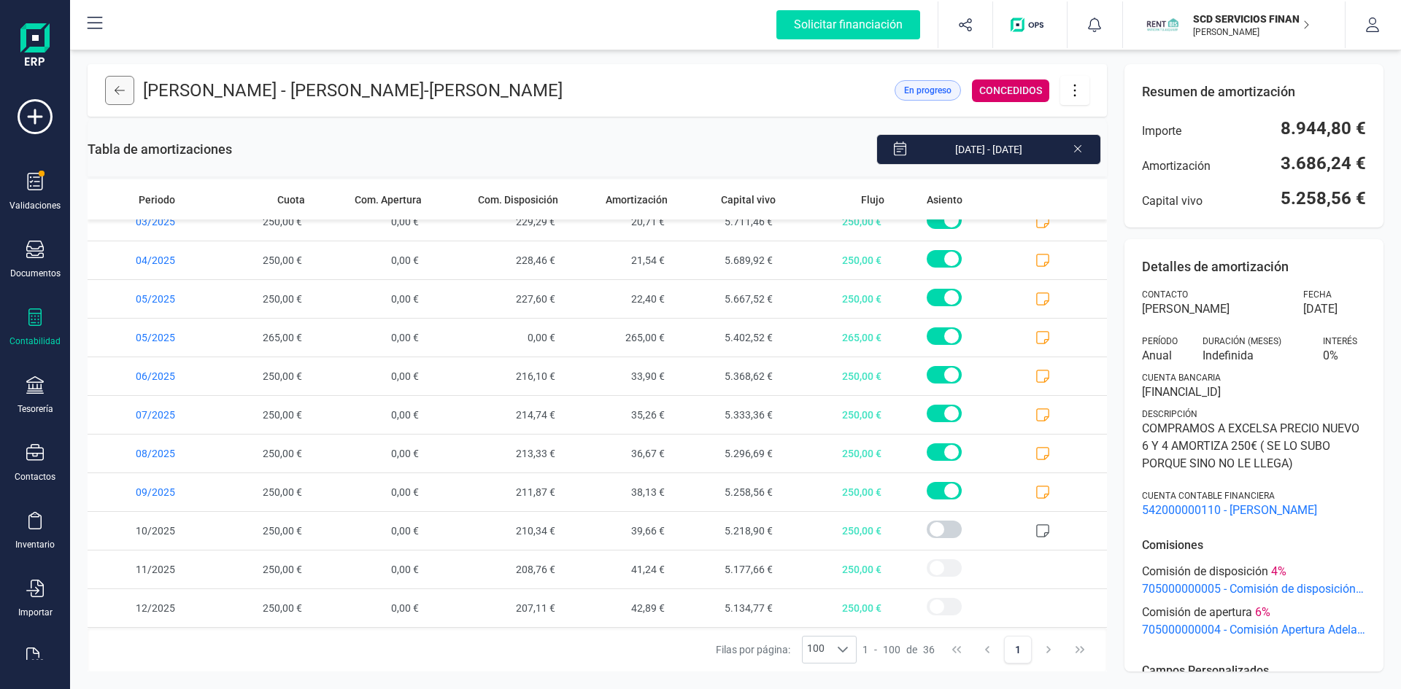
click at [123, 89] on icon at bounding box center [120, 91] width 10 height 12
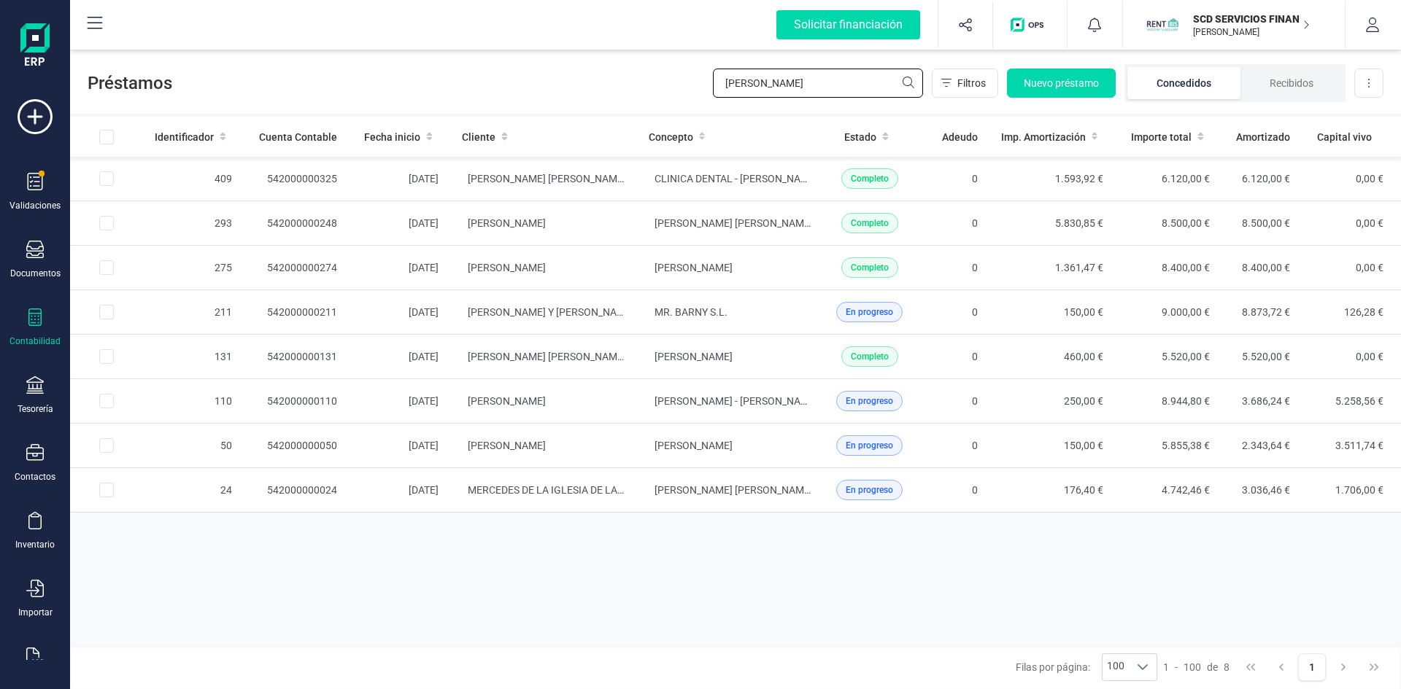
drag, startPoint x: 736, startPoint y: 88, endPoint x: 641, endPoint y: 96, distance: 95.9
click at [652, 97] on div "Préstamos lina Filtros Nuevo préstamo Concedidos Recibidos Descargar Excel" at bounding box center [735, 80] width 1331 height 67
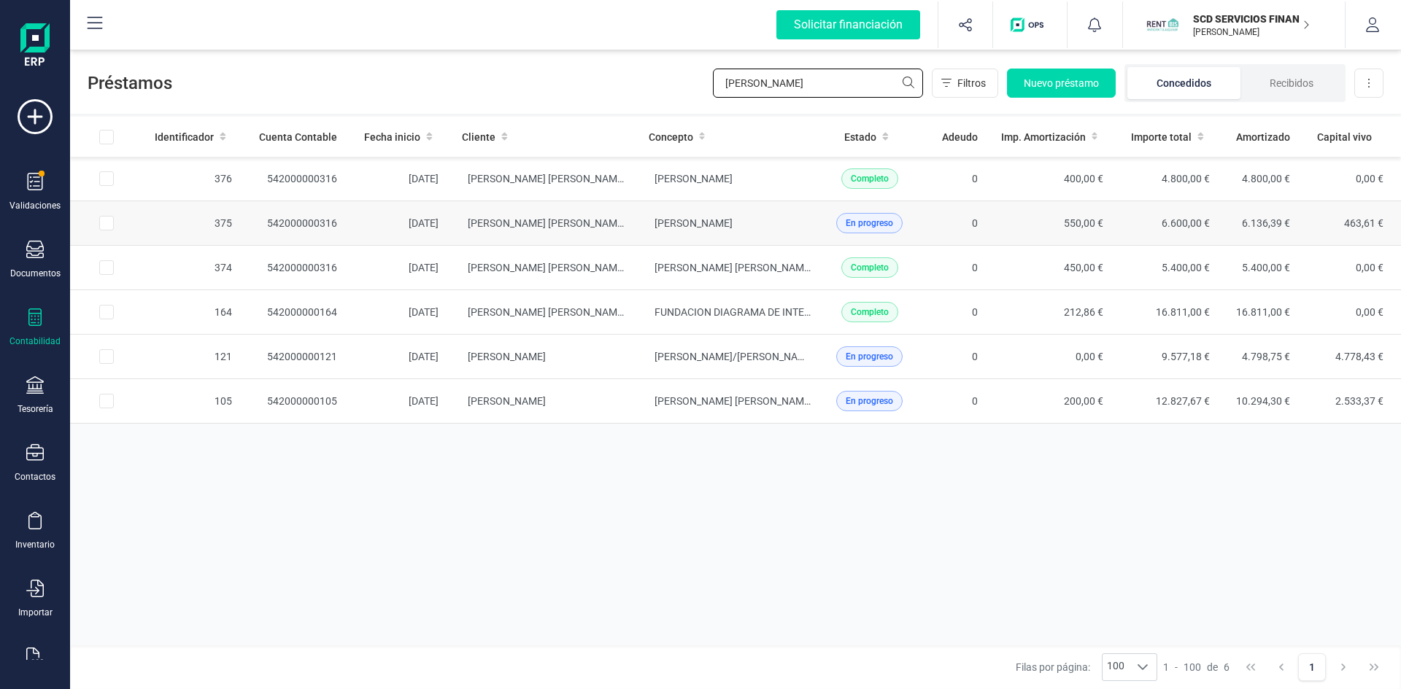
type input "RAFAEL"
click at [538, 222] on span "RAFAEL FERRER SANCHEZ" at bounding box center [547, 223] width 158 height 12
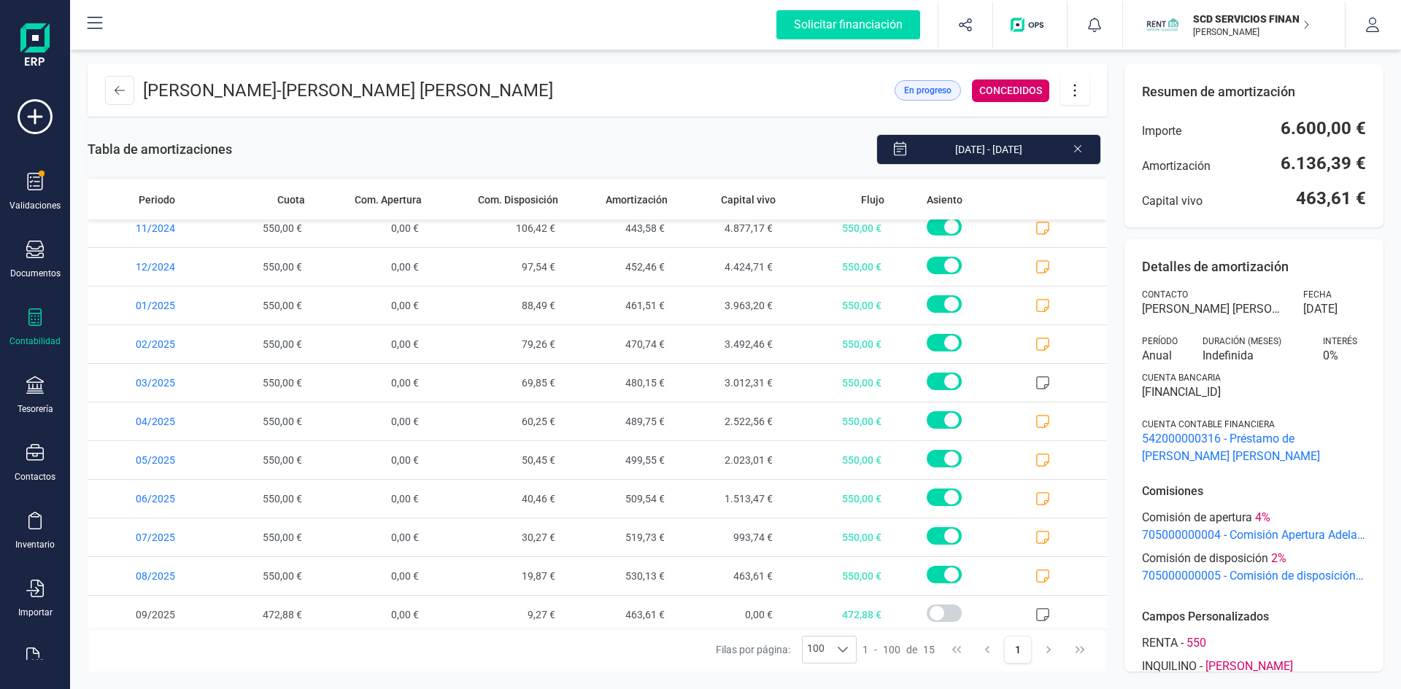
scroll to position [171, 0]
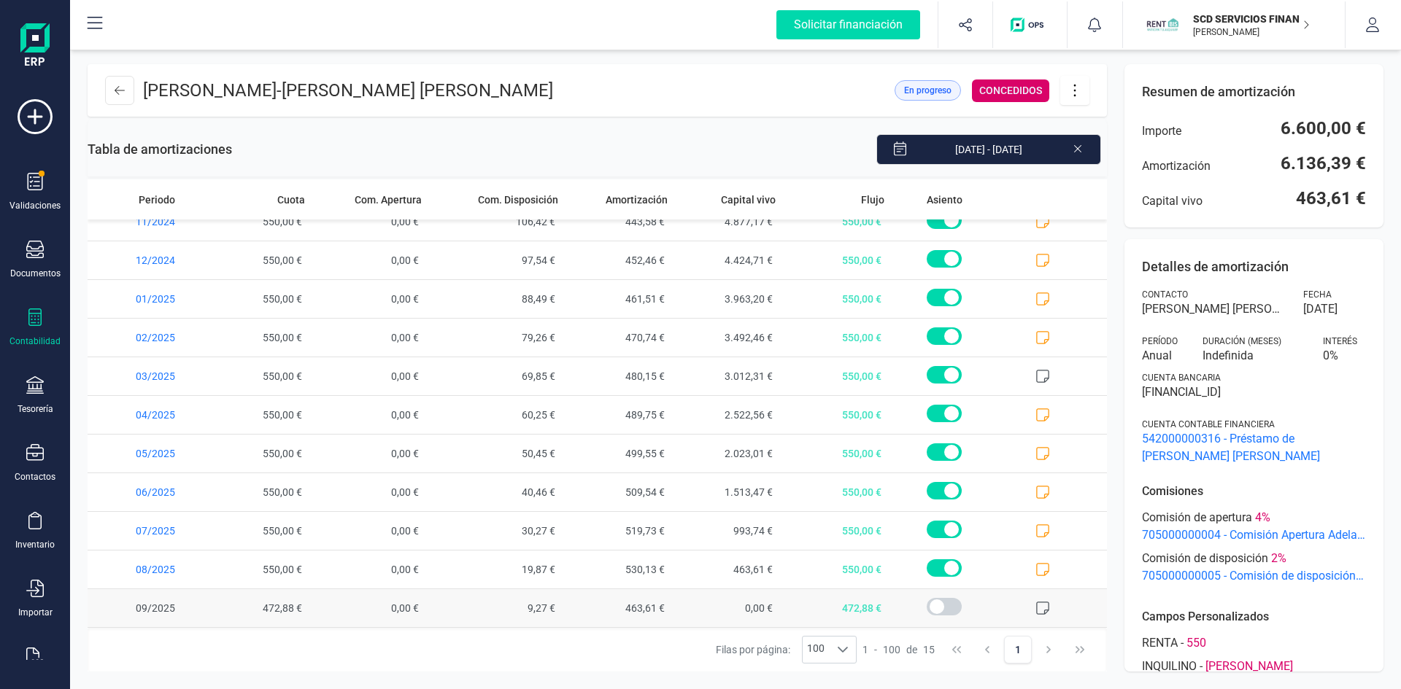
click at [1038, 607] on icon at bounding box center [1042, 608] width 13 height 13
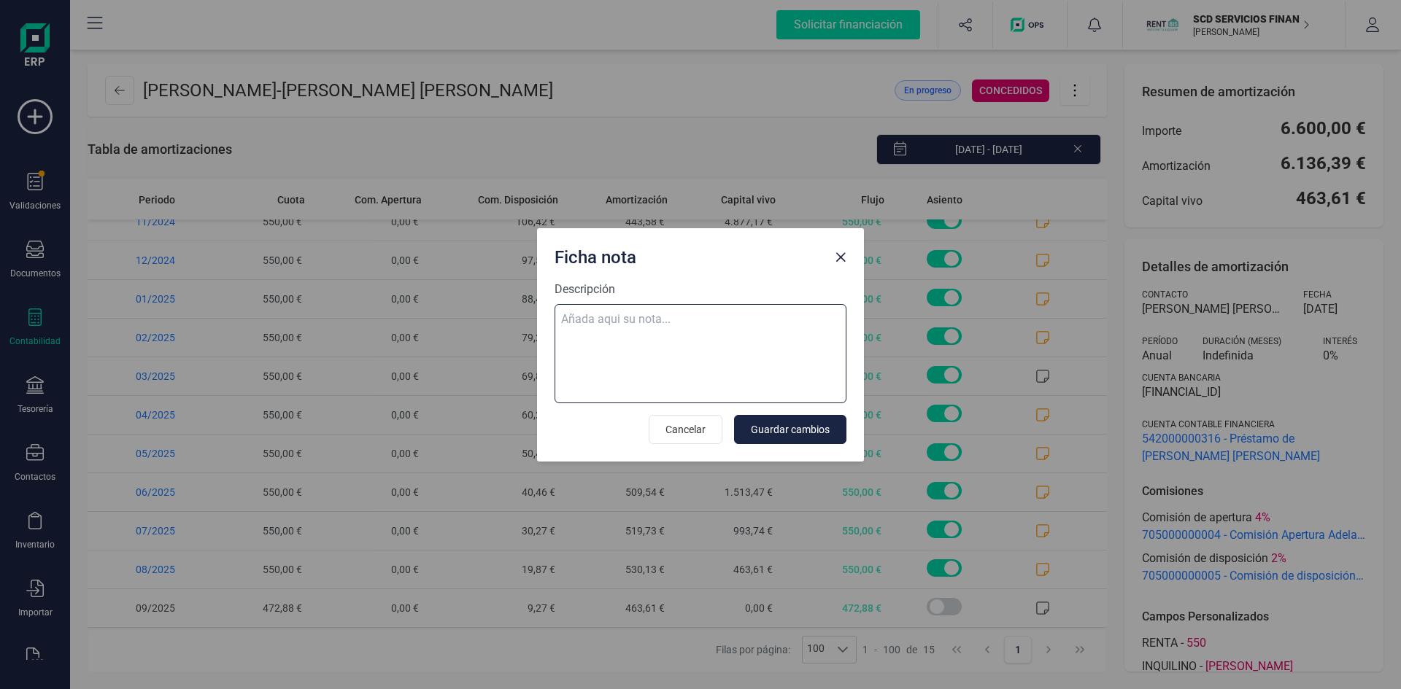
click at [660, 317] on textarea "Descripción" at bounding box center [701, 353] width 292 height 99
paste textarea "16-sep-25 9 trf. rafael ferrer sanchez 472,88"
type textarea "16-sep-25 9 trf. rafael ferrer sanchez 472,88"
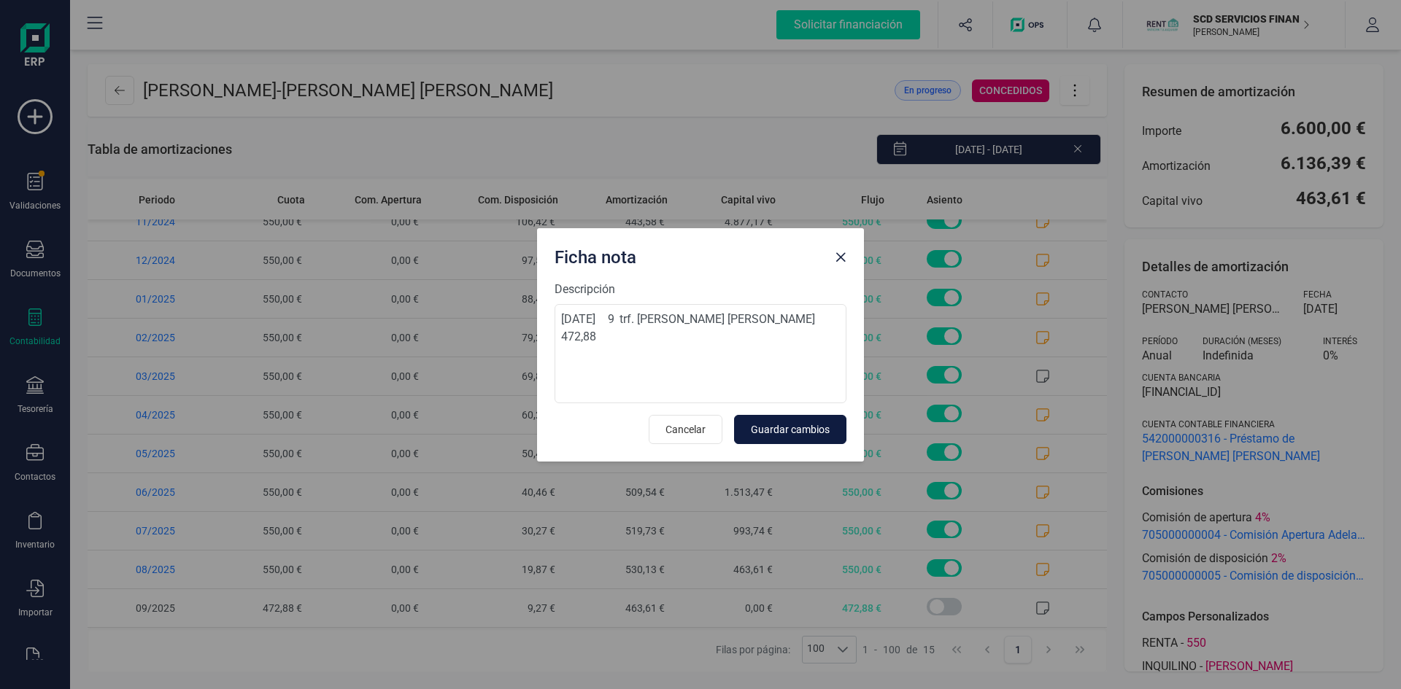
click at [800, 426] on span "Guardar cambios" at bounding box center [790, 429] width 79 height 15
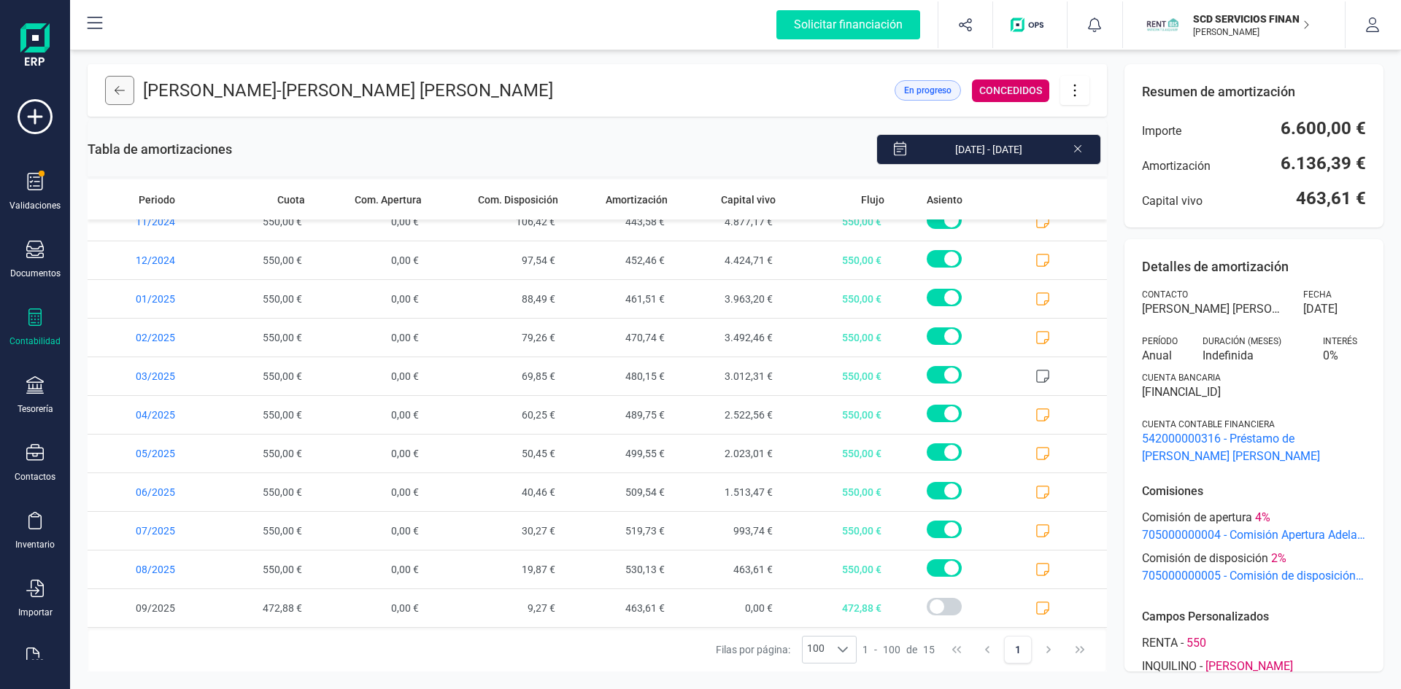
click at [118, 89] on icon at bounding box center [120, 91] width 10 height 12
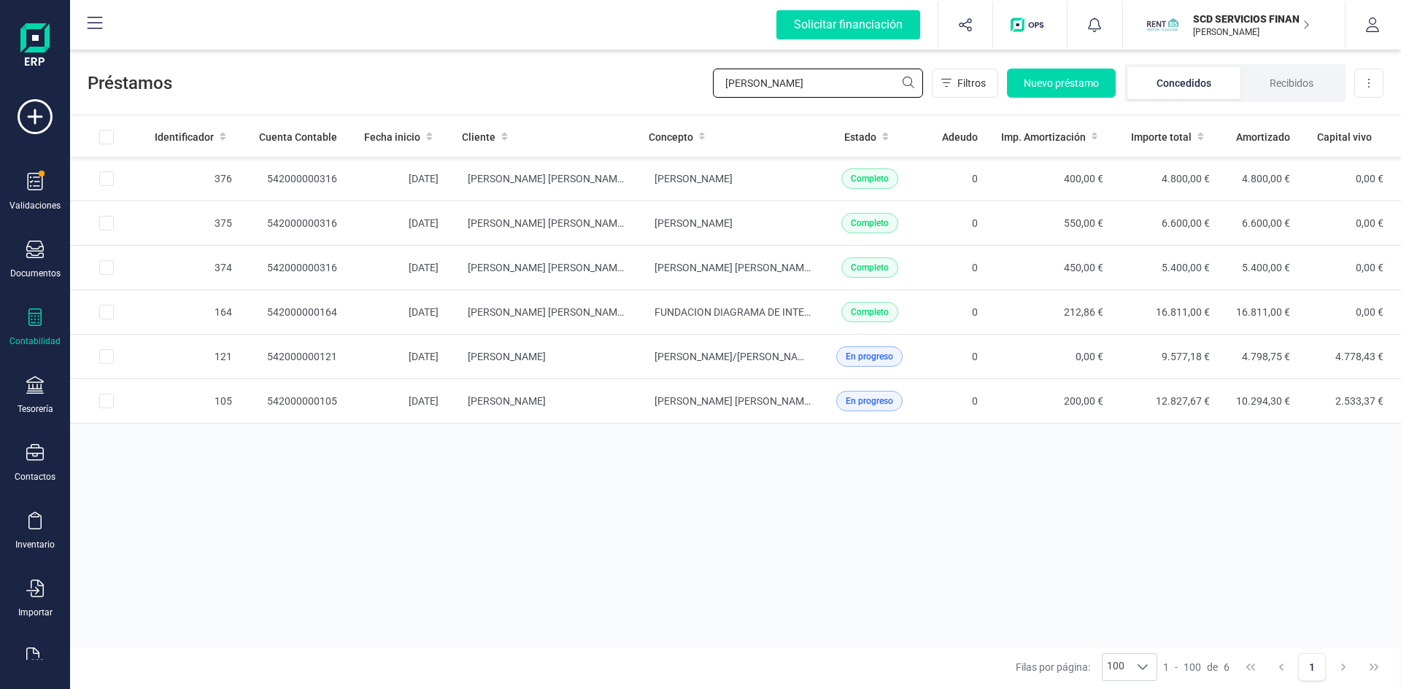
drag, startPoint x: 768, startPoint y: 85, endPoint x: 610, endPoint y: 90, distance: 157.7
click at [622, 92] on div "Préstamos RAFAEL Filtros Nuevo préstamo Concedidos Recibidos Descargar Excel" at bounding box center [735, 80] width 1331 height 67
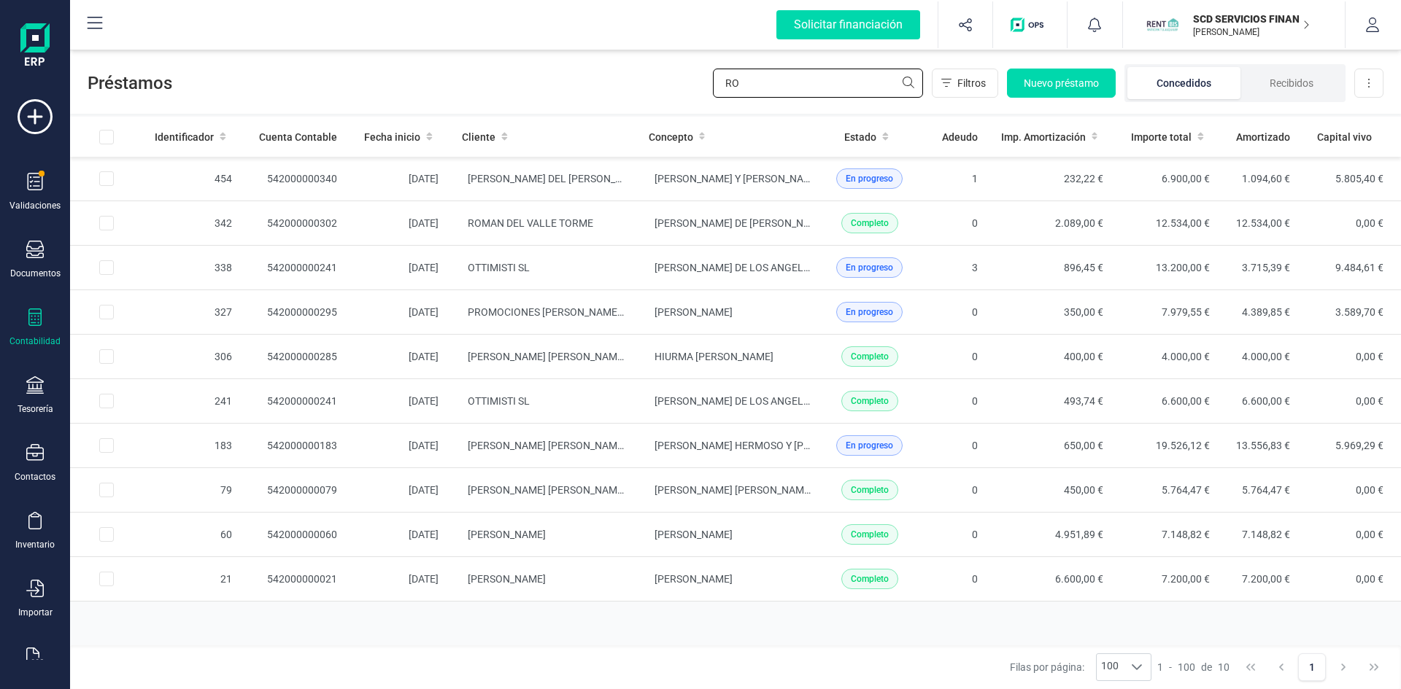
type input "R"
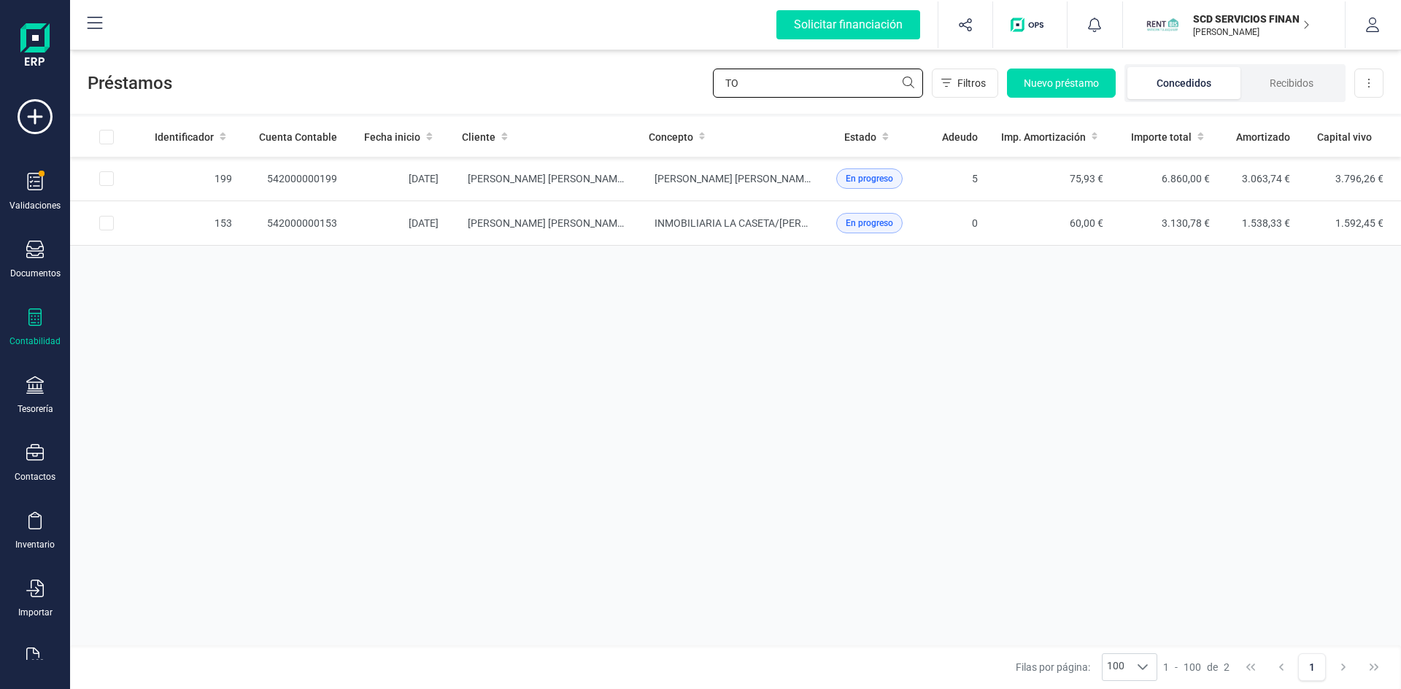
type input "T"
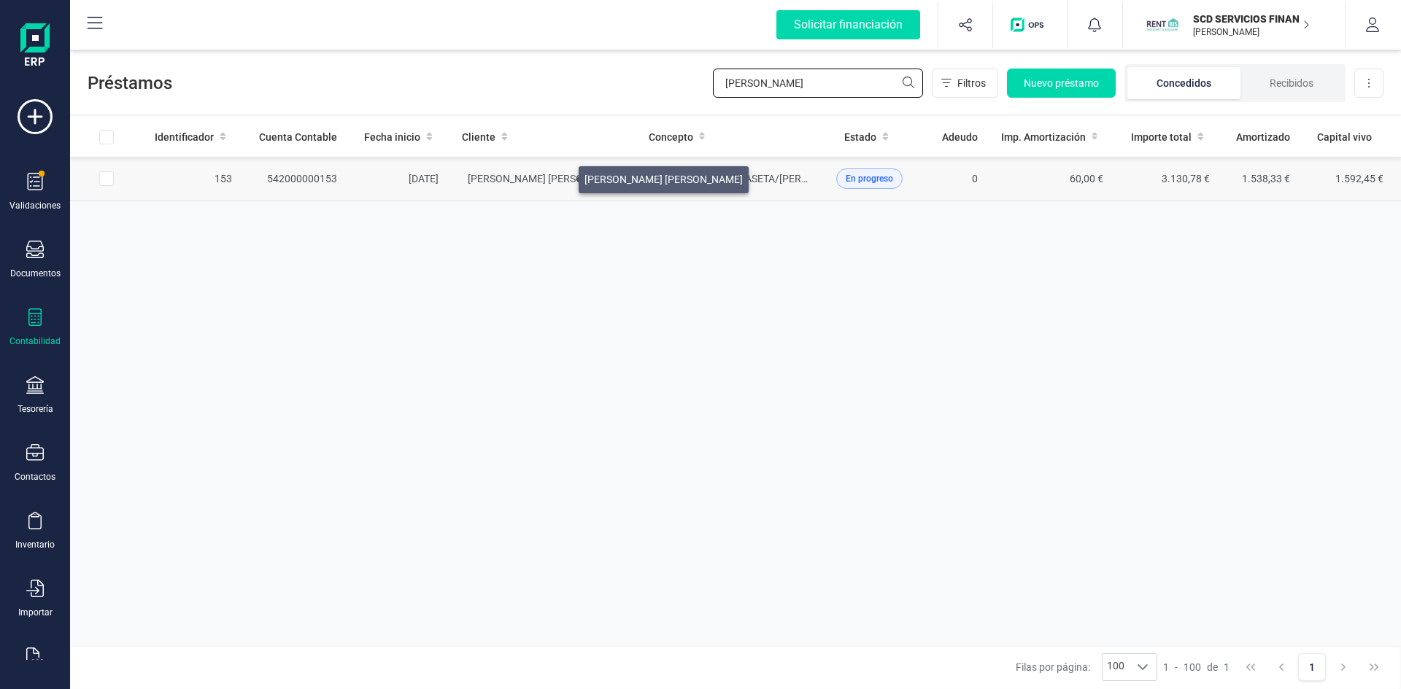
type input "SANCHEZ C"
click at [560, 177] on span "[PERSON_NAME]" at bounding box center [547, 179] width 158 height 12
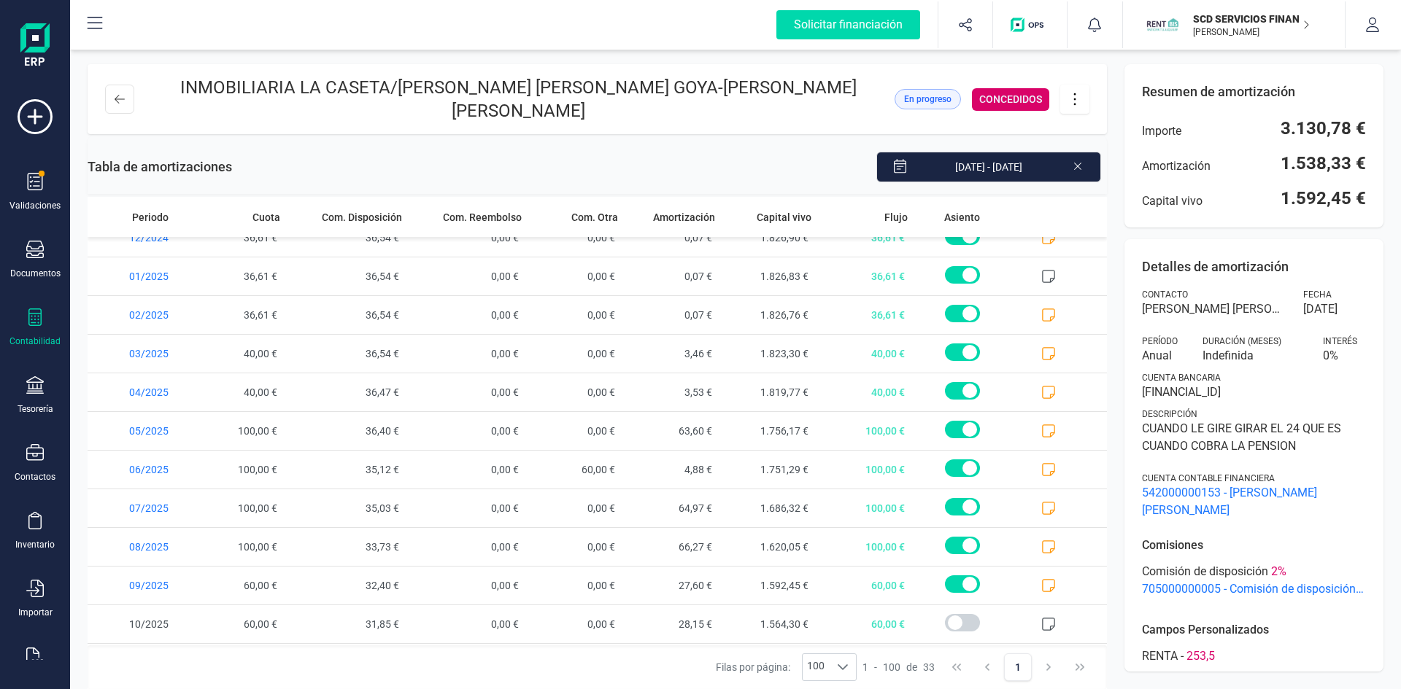
scroll to position [868, 0]
click at [1041, 503] on icon at bounding box center [1048, 510] width 15 height 15
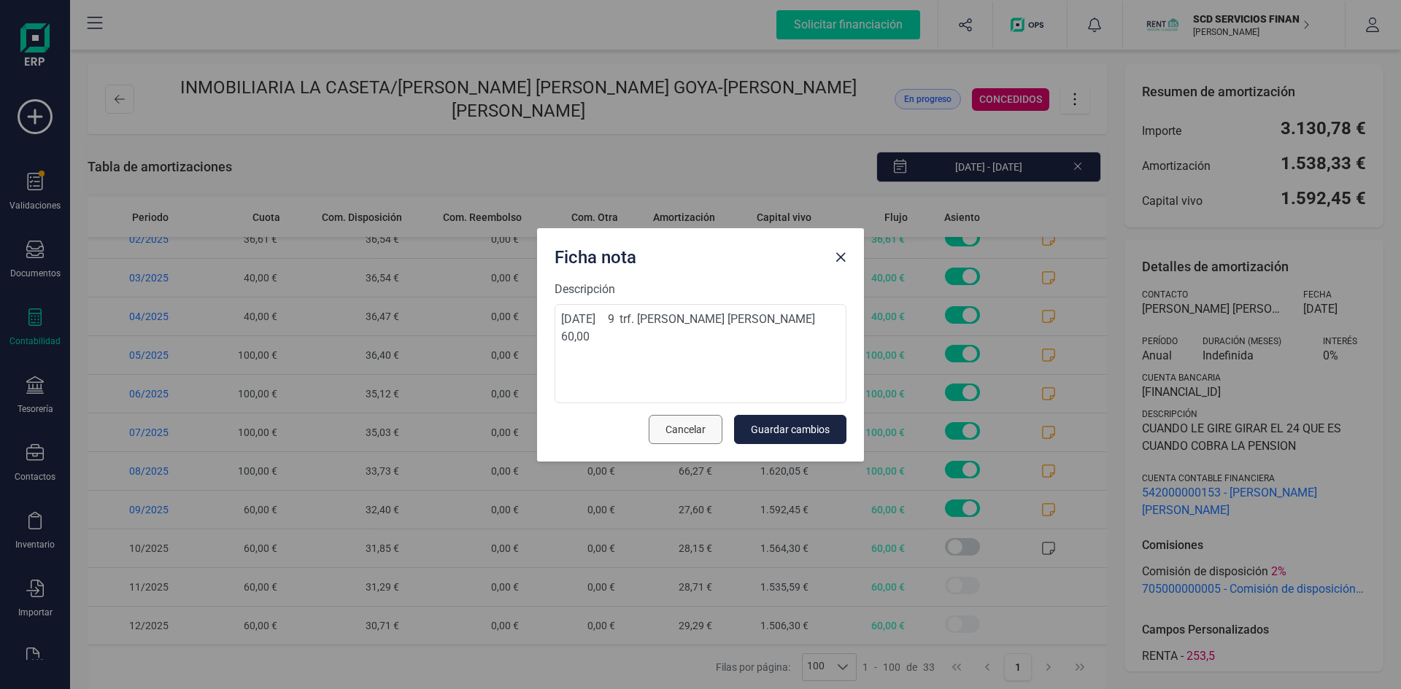
click at [677, 426] on span "Cancelar" at bounding box center [685, 429] width 40 height 15
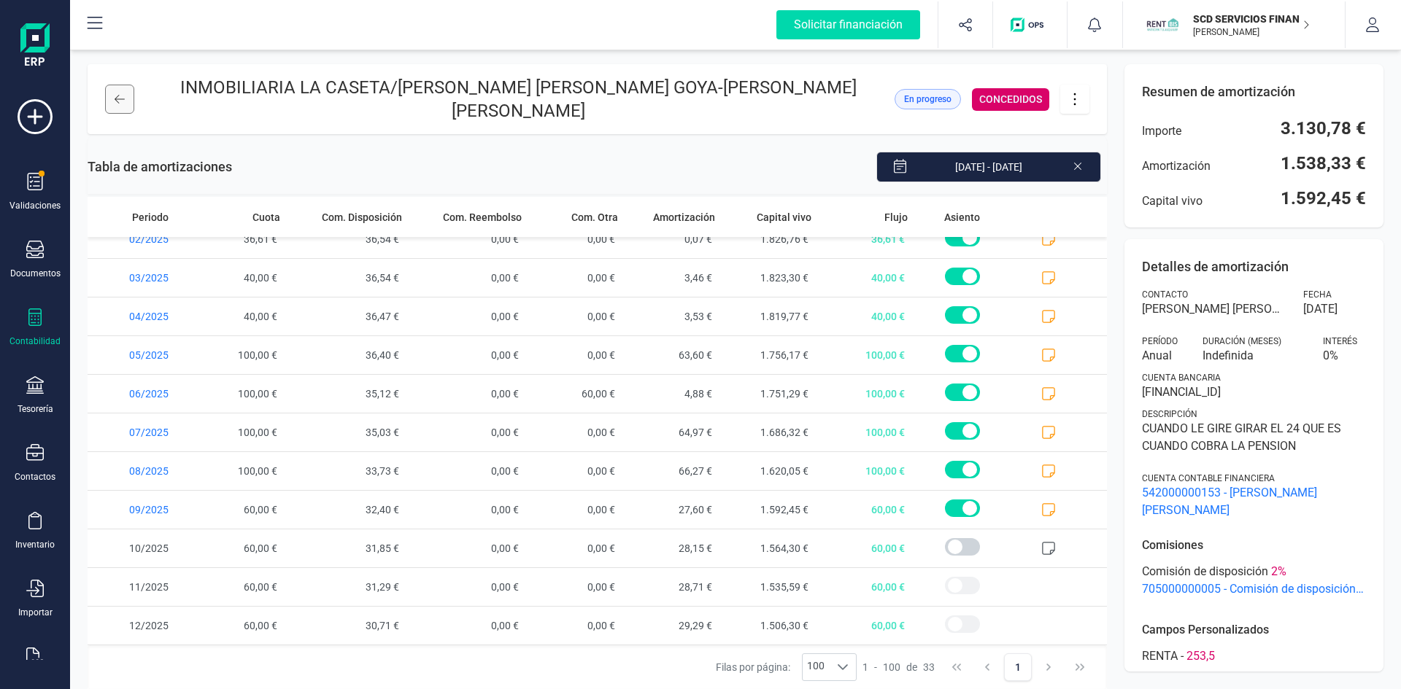
click at [116, 93] on icon at bounding box center [120, 99] width 10 height 12
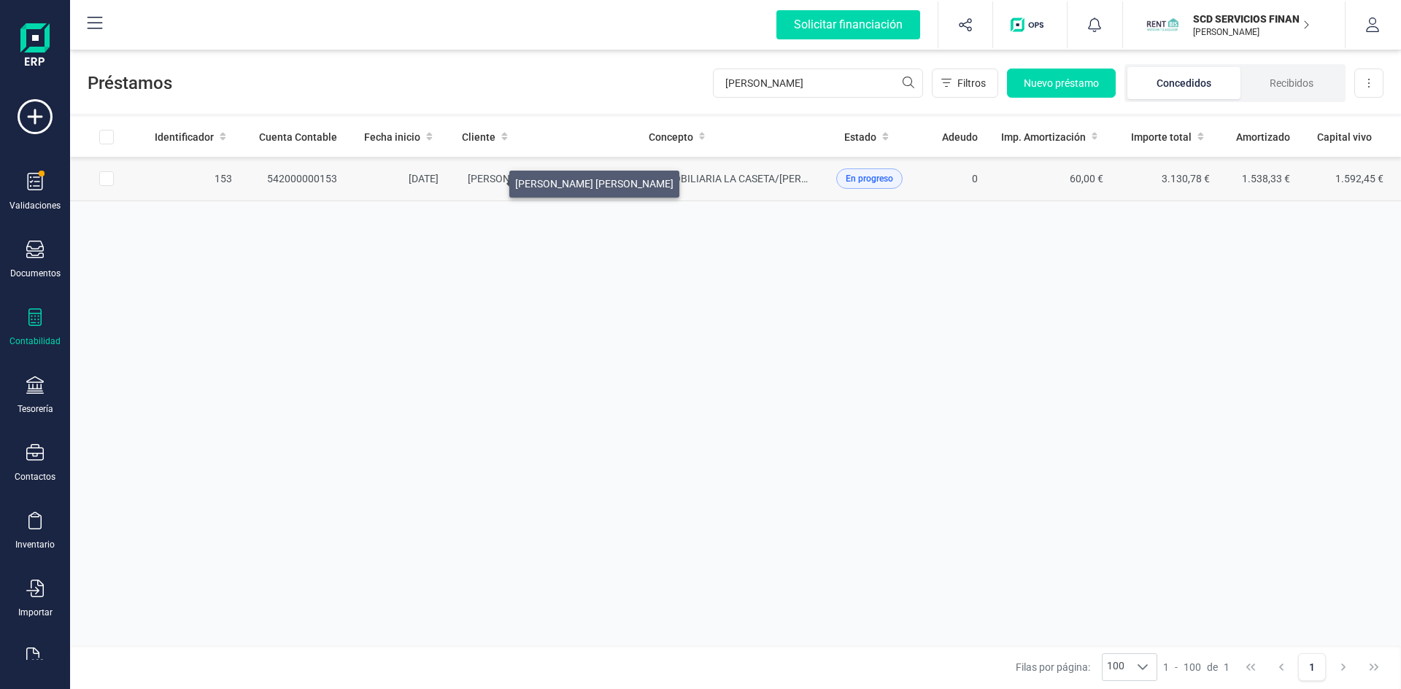
click at [492, 180] on span "[PERSON_NAME]" at bounding box center [547, 179] width 158 height 12
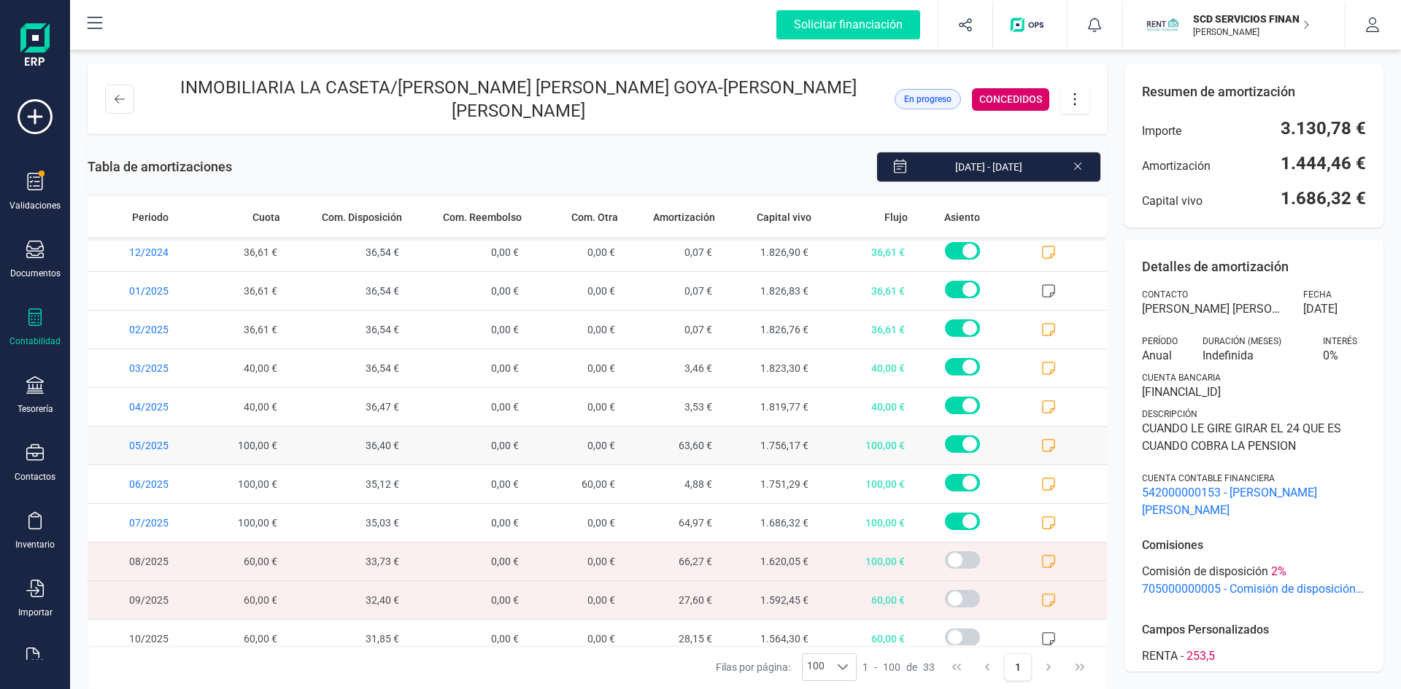
scroll to position [795, 0]
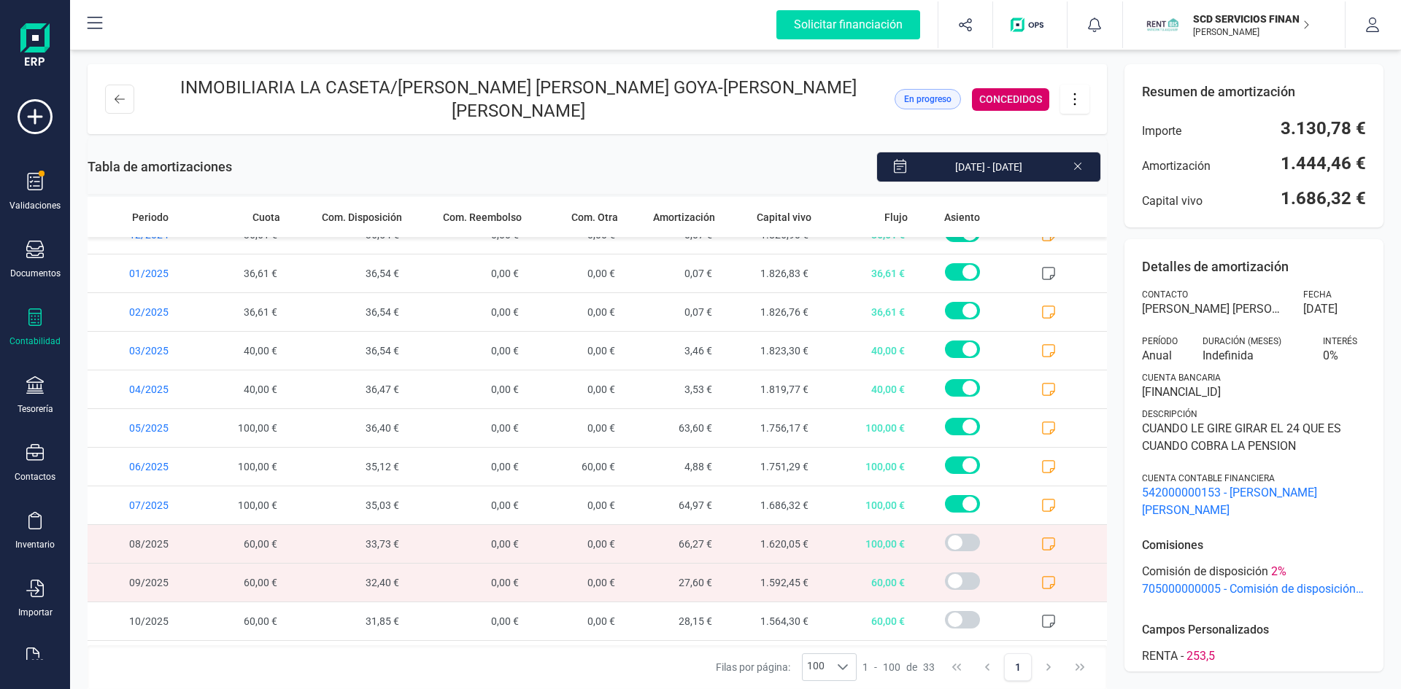
click at [1075, 93] on icon at bounding box center [1074, 99] width 2 height 12
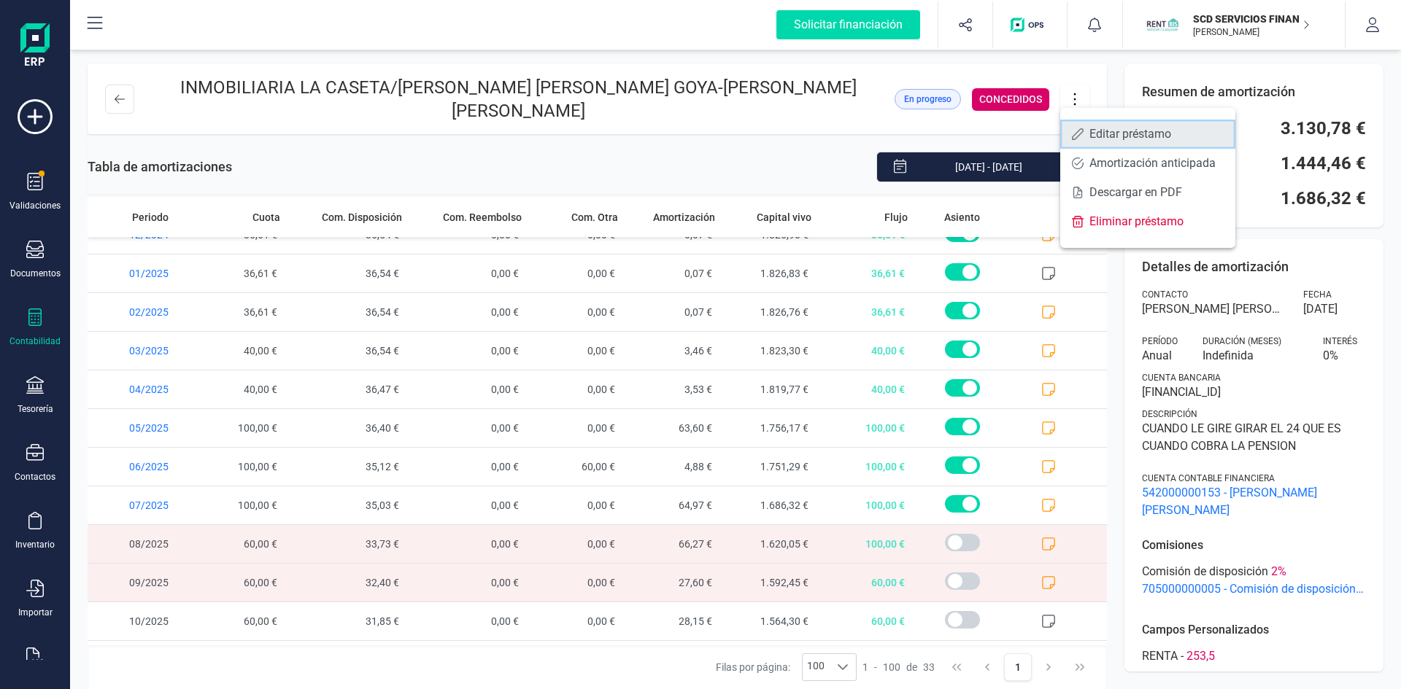
click at [1116, 130] on span "Editar préstamo" at bounding box center [1156, 134] width 134 height 12
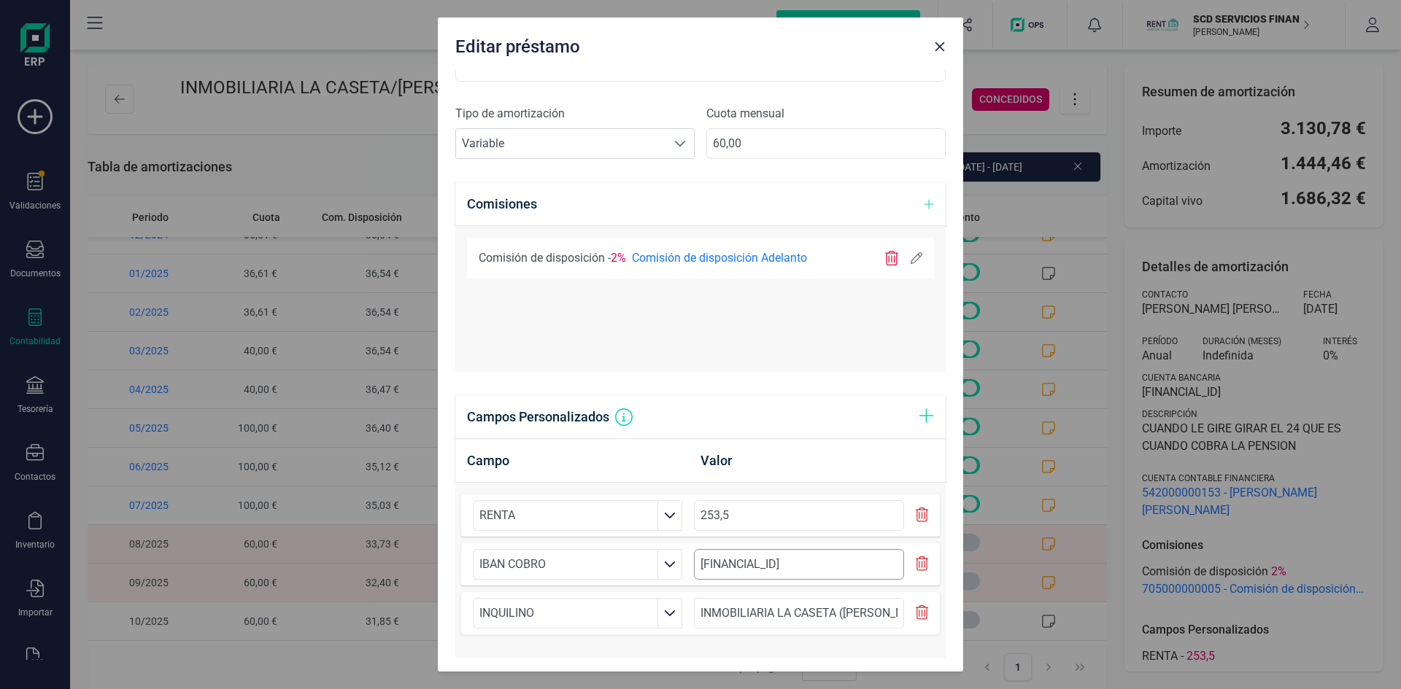
scroll to position [704, 0]
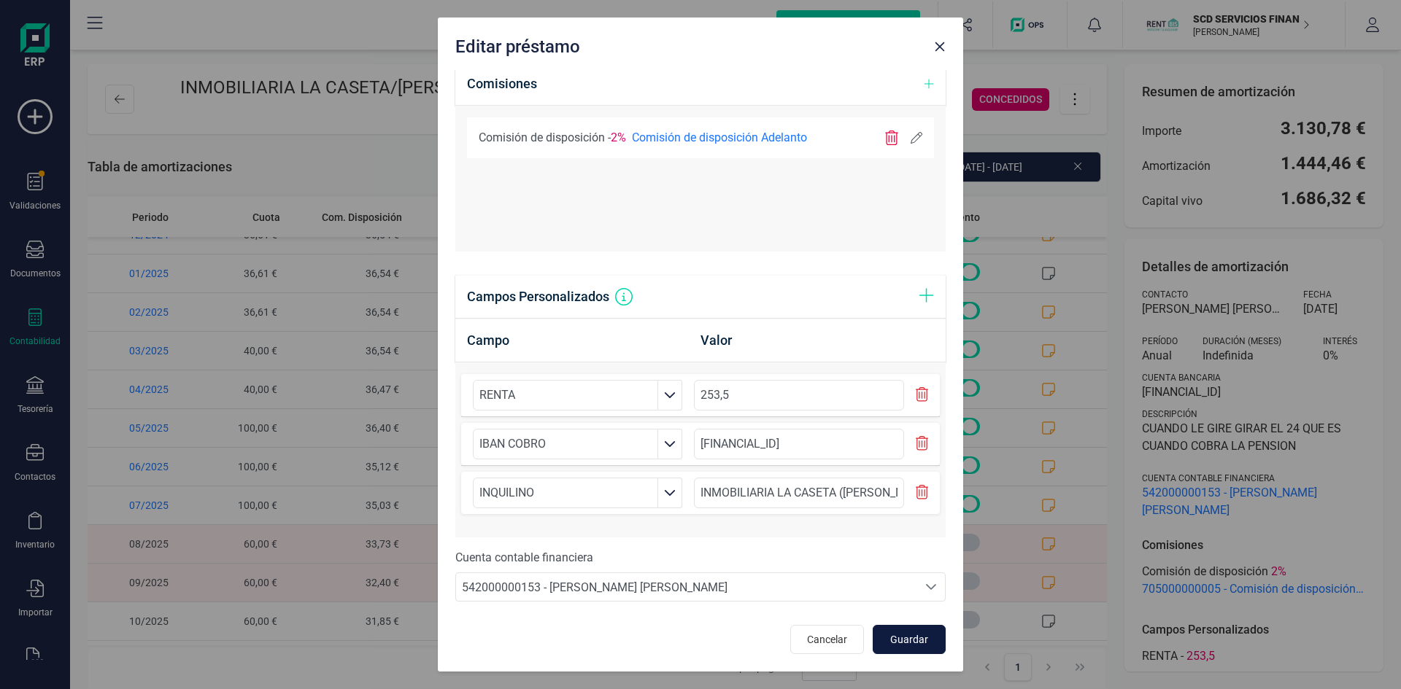
click at [889, 634] on span "Guardar" at bounding box center [908, 640] width 39 height 15
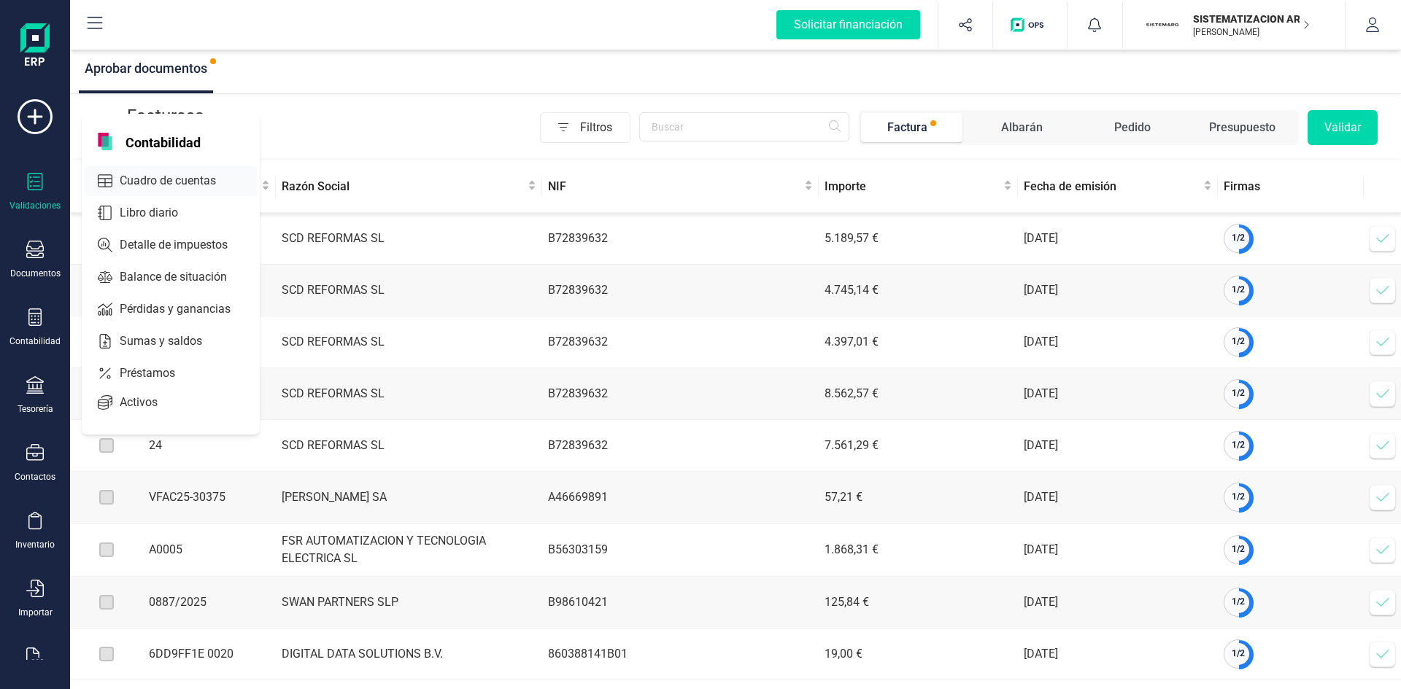
click at [177, 178] on span "Cuadro de cuentas" at bounding box center [178, 181] width 128 height 18
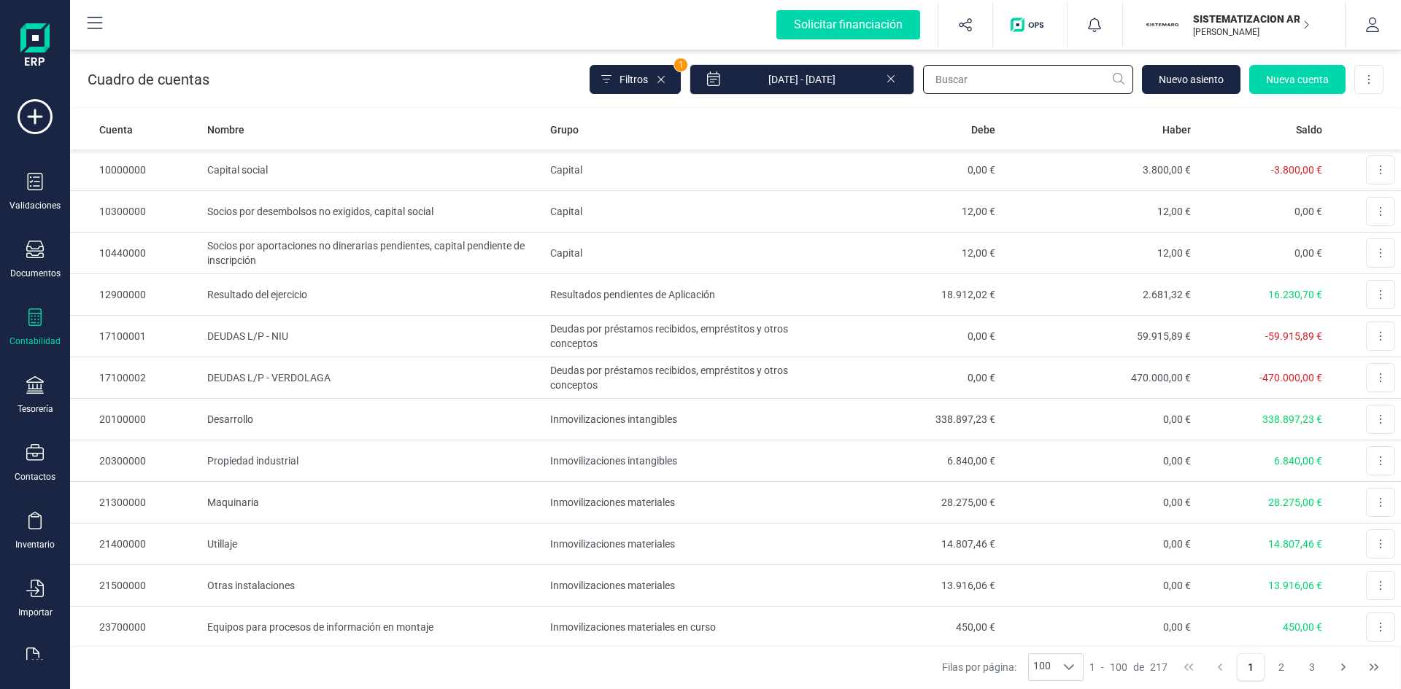
click at [992, 72] on input "text" at bounding box center [1028, 79] width 210 height 29
type input "scd"
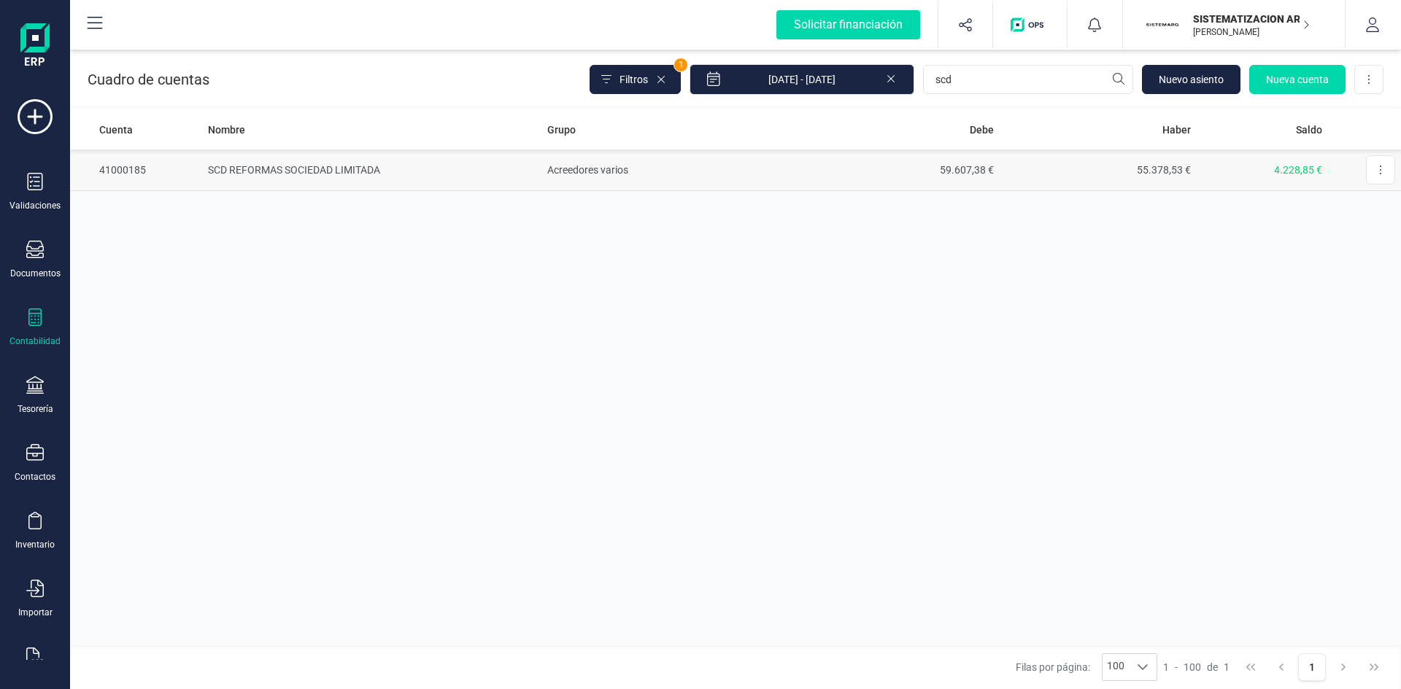
click at [313, 168] on td "SCD REFORMAS SOCIEDAD LIMITADA" at bounding box center [371, 171] width 339 height 42
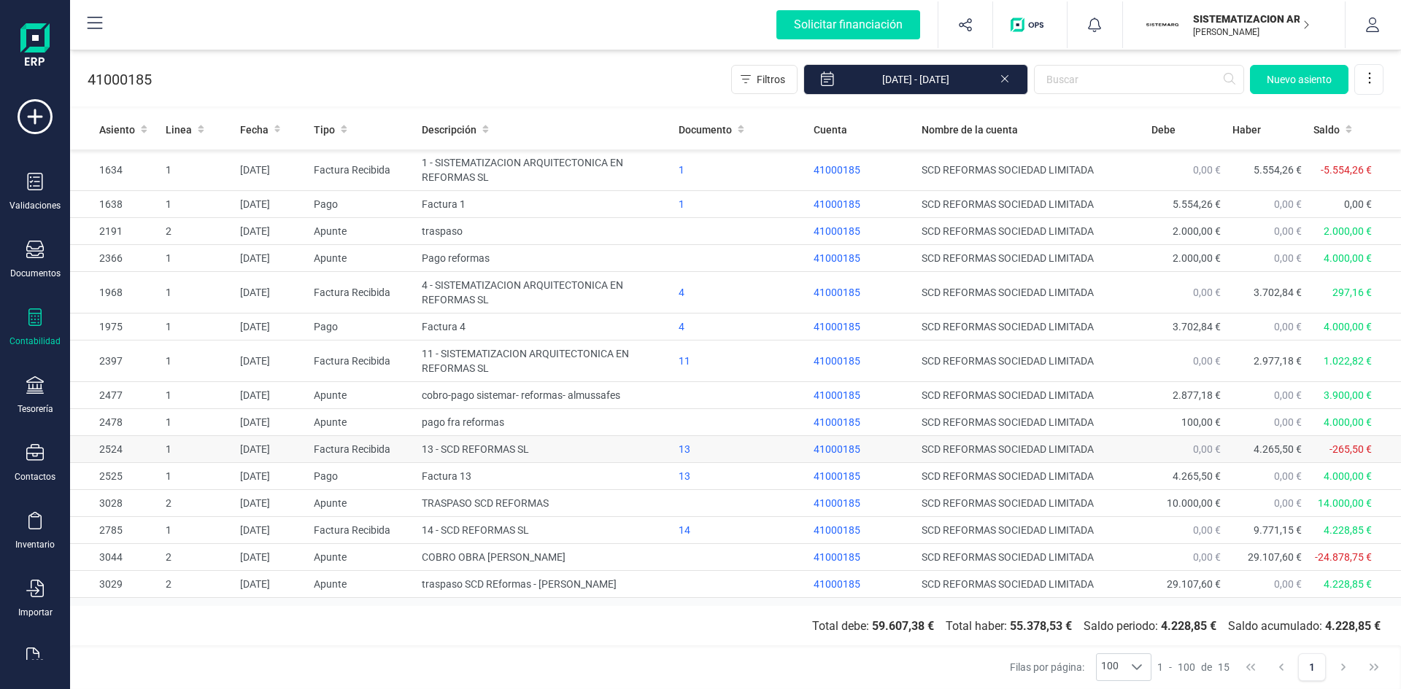
click at [478, 449] on td "13 - SCD REFORMAS SL" at bounding box center [544, 449] width 257 height 27
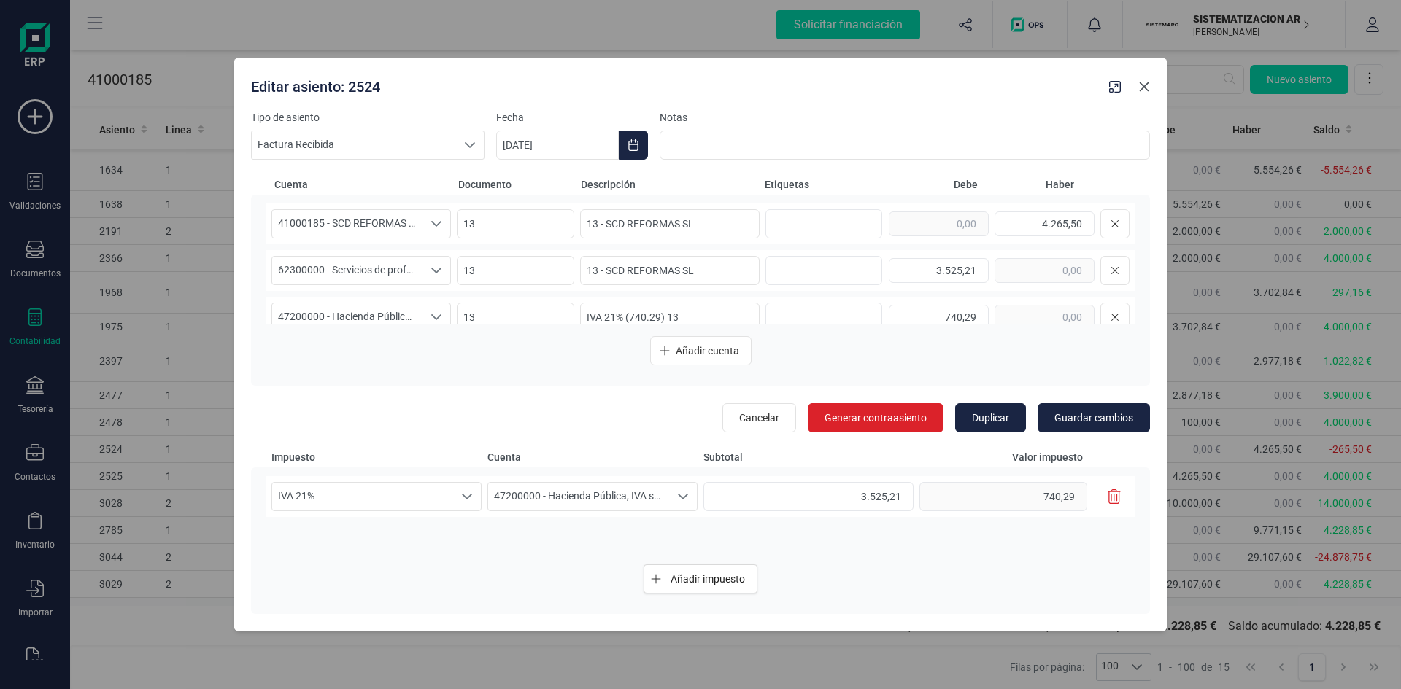
click at [1147, 85] on icon "button" at bounding box center [1144, 87] width 12 height 12
type input "[DATE]"
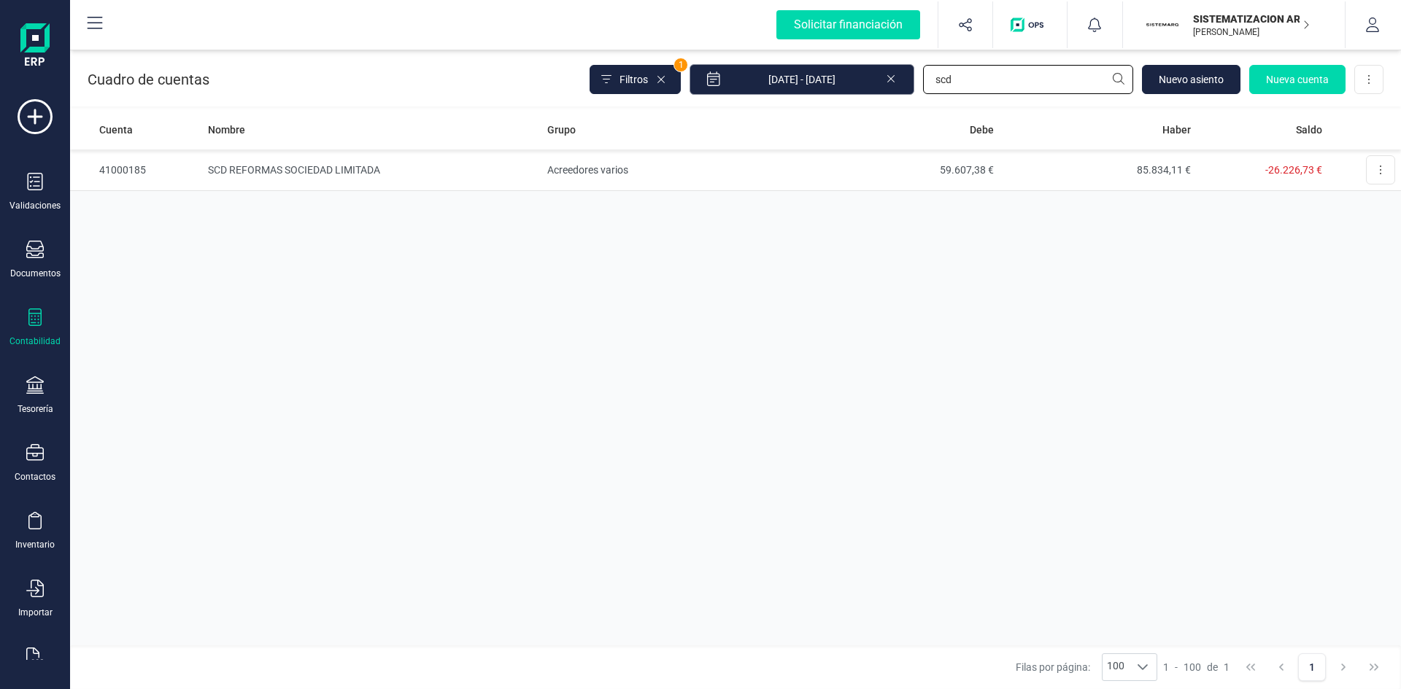
drag, startPoint x: 961, startPoint y: 77, endPoint x: 823, endPoint y: 87, distance: 138.3
click at [827, 85] on div "Filtros 1 01/01/2025 - 17/09/2025 scd Nuevo asiento Nueva cuenta Descargar Excel" at bounding box center [987, 79] width 794 height 31
type input "a"
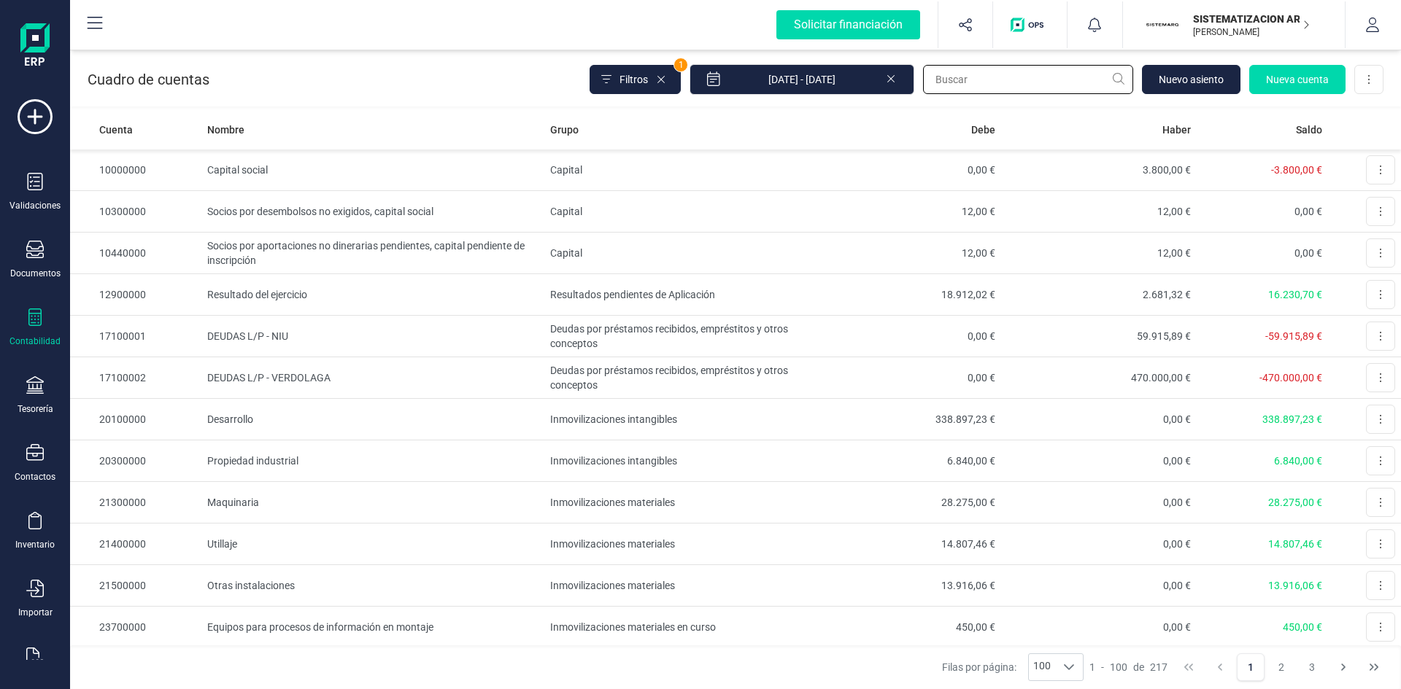
click at [1006, 82] on input "text" at bounding box center [1028, 79] width 210 height 29
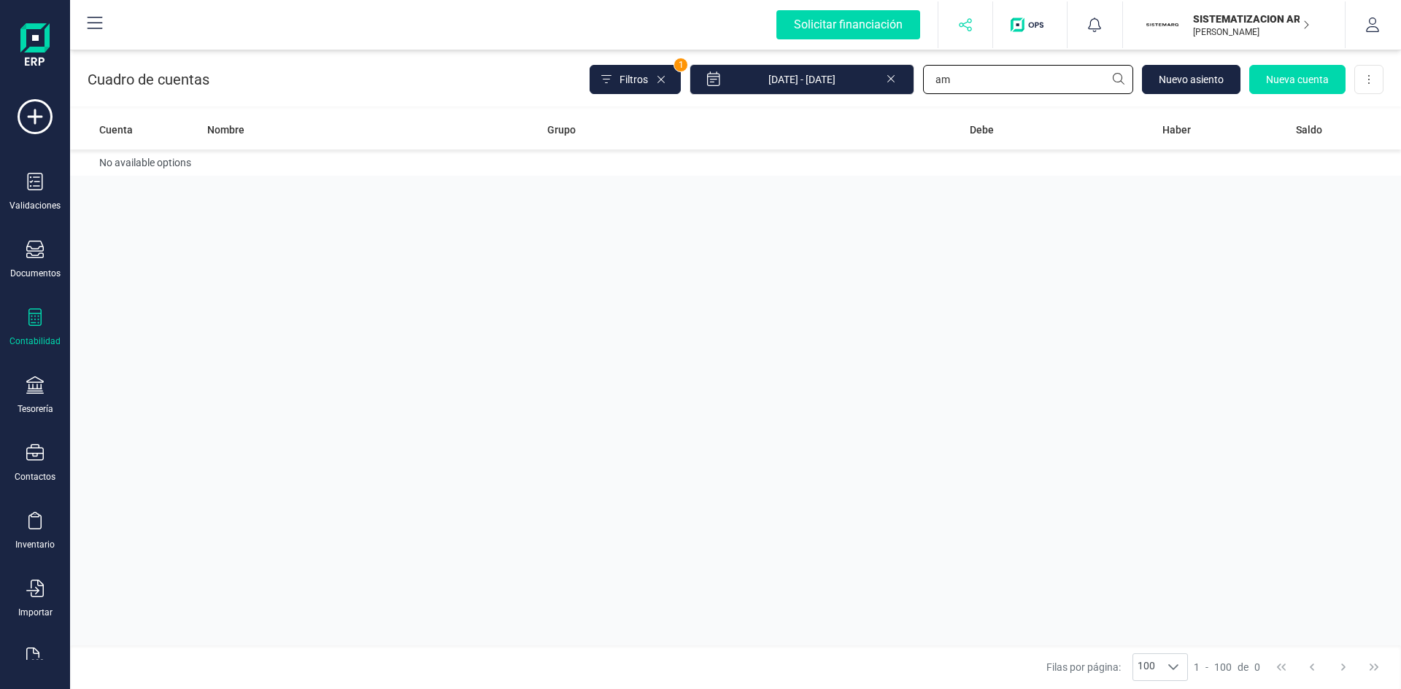
type input "a"
type input "fsr"
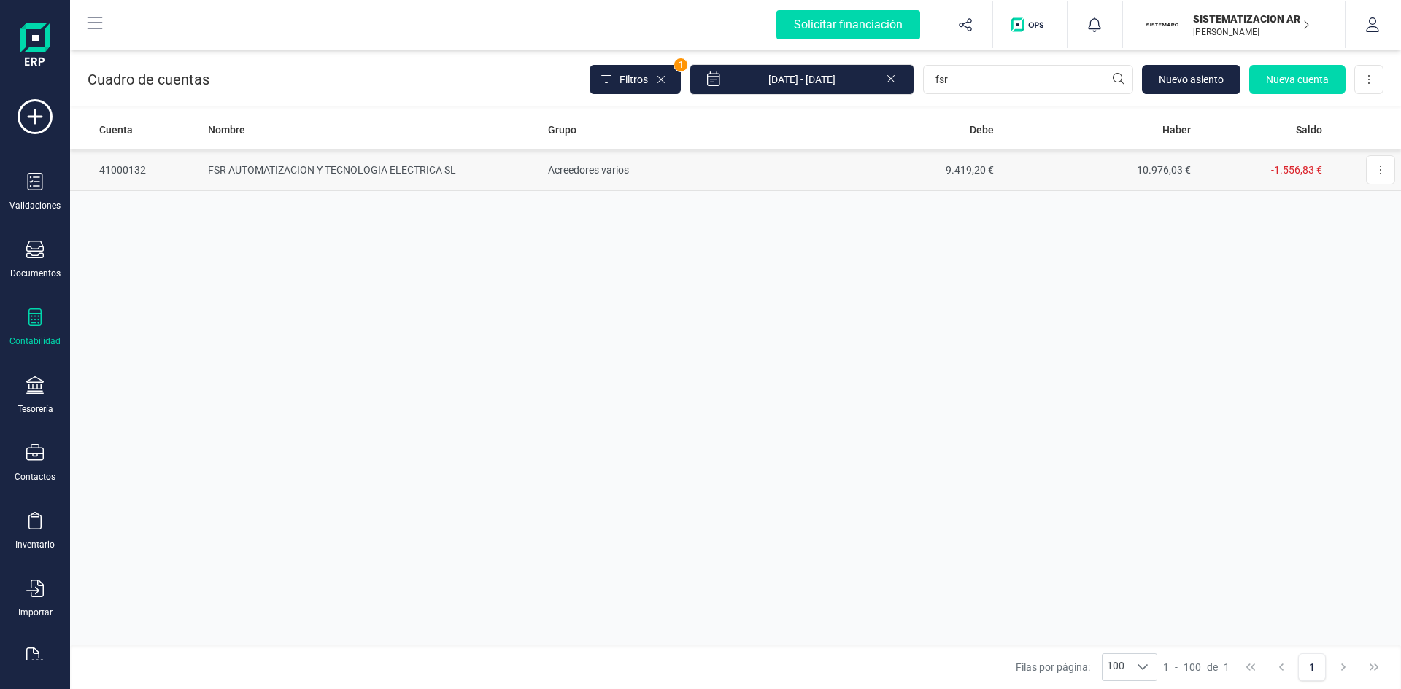
click at [367, 163] on td "FSR AUTOMATIZACION Y TECNOLOGIA ELECTRICA SL" at bounding box center [372, 171] width 340 height 42
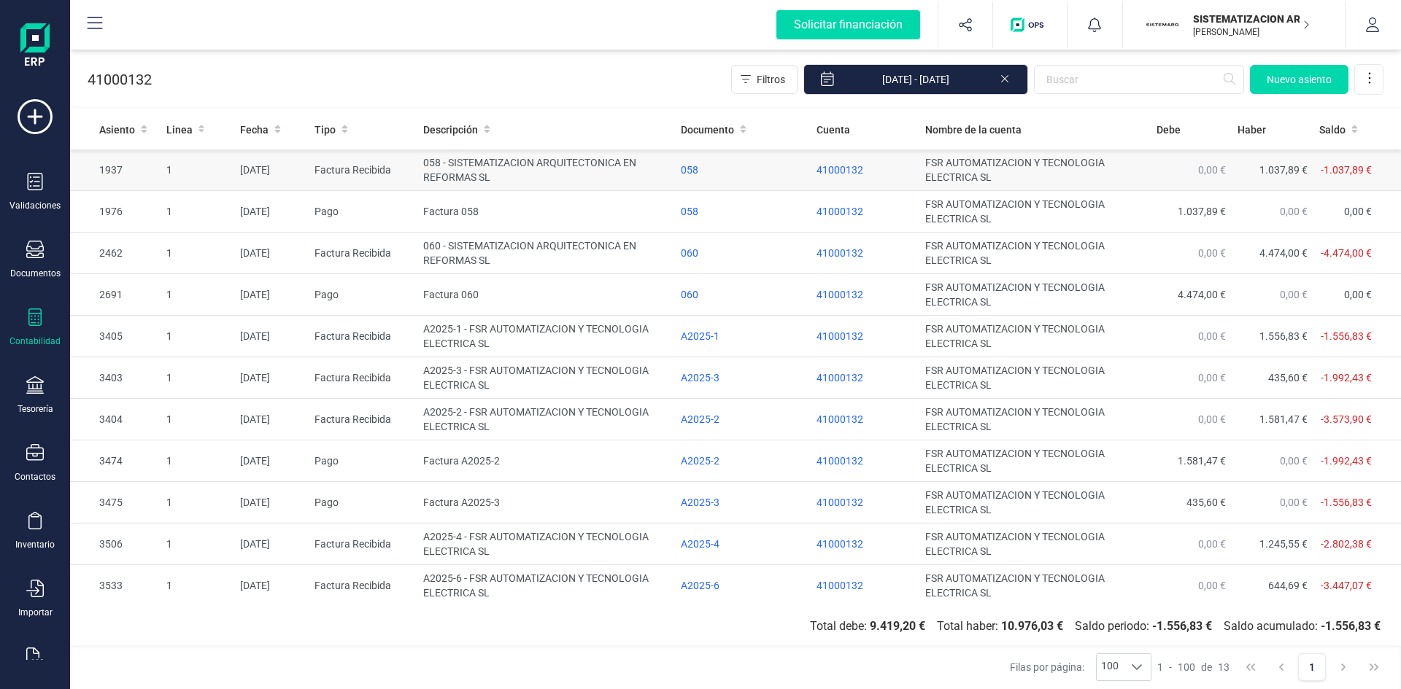
click at [435, 166] on td "058 - SISTEMATIZACION ARQUITECTONICA EN REFORMAS SL" at bounding box center [546, 171] width 258 height 42
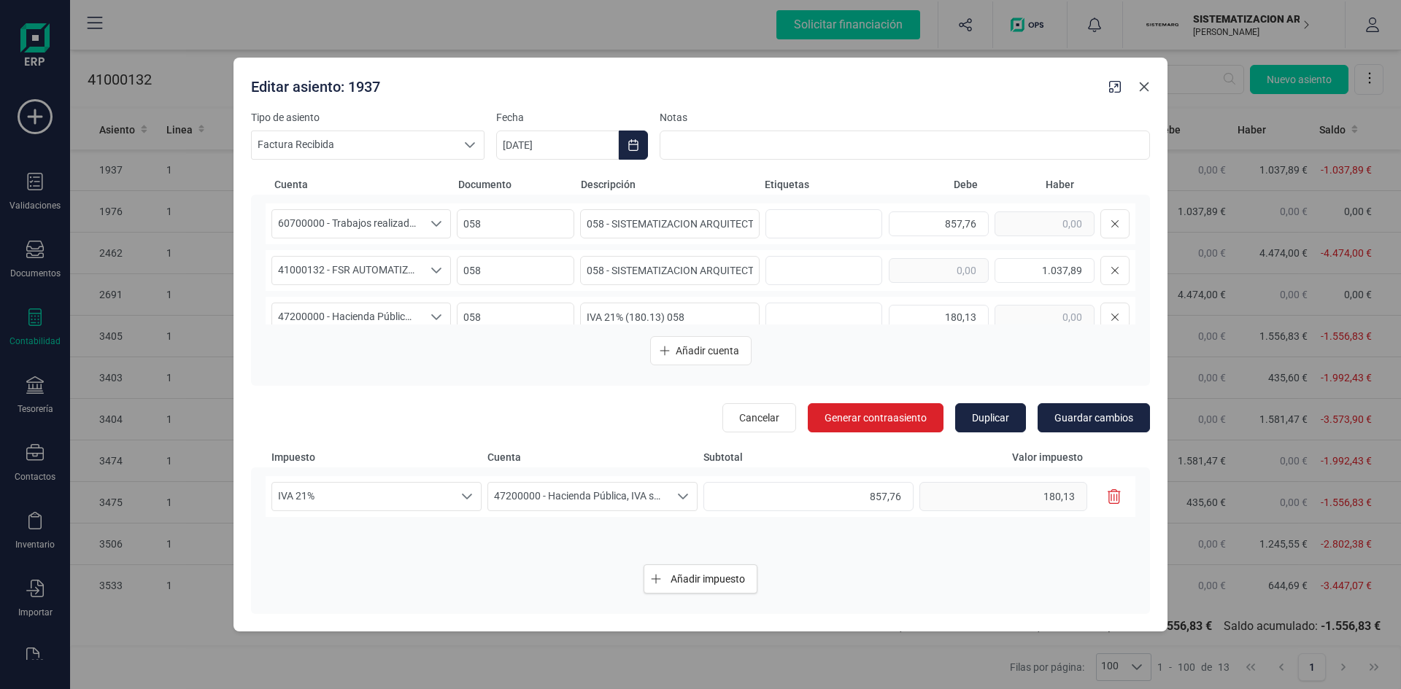
click at [1140, 85] on icon "button" at bounding box center [1144, 87] width 12 height 12
type input "[DATE]"
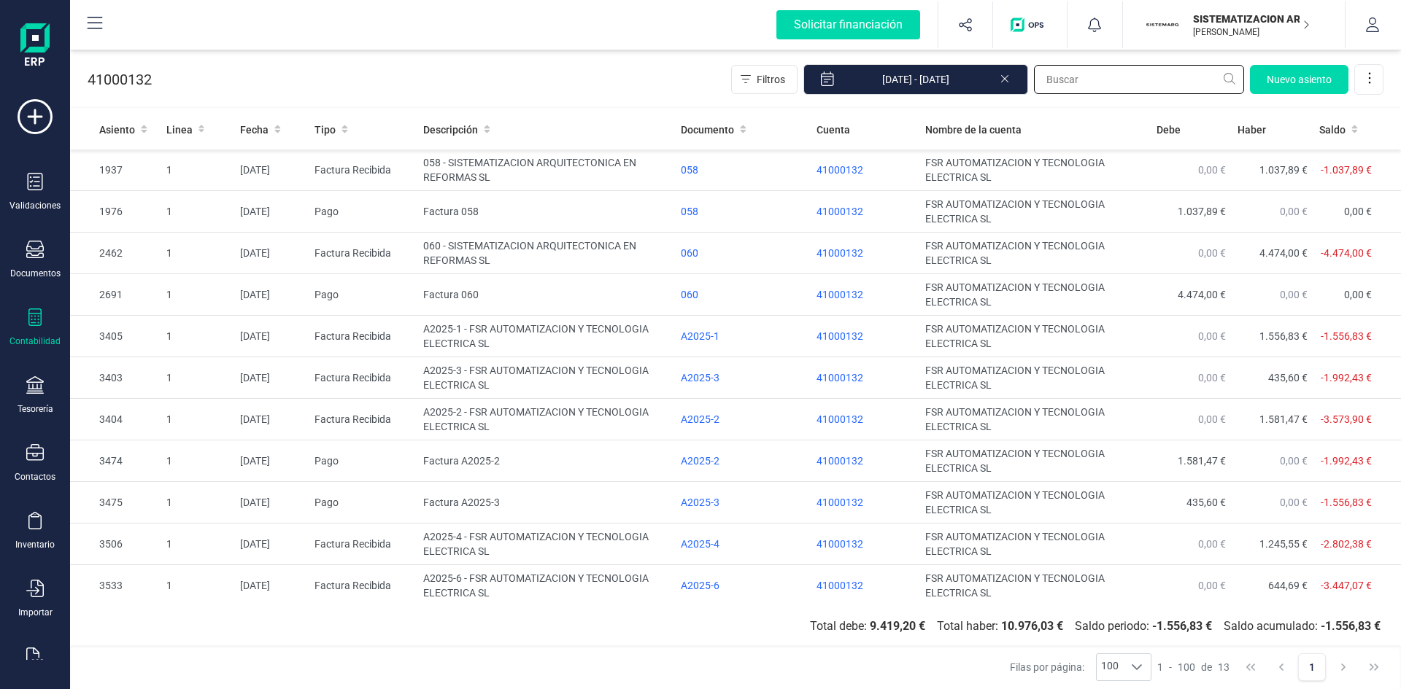
click at [1144, 76] on input "text" at bounding box center [1139, 79] width 210 height 29
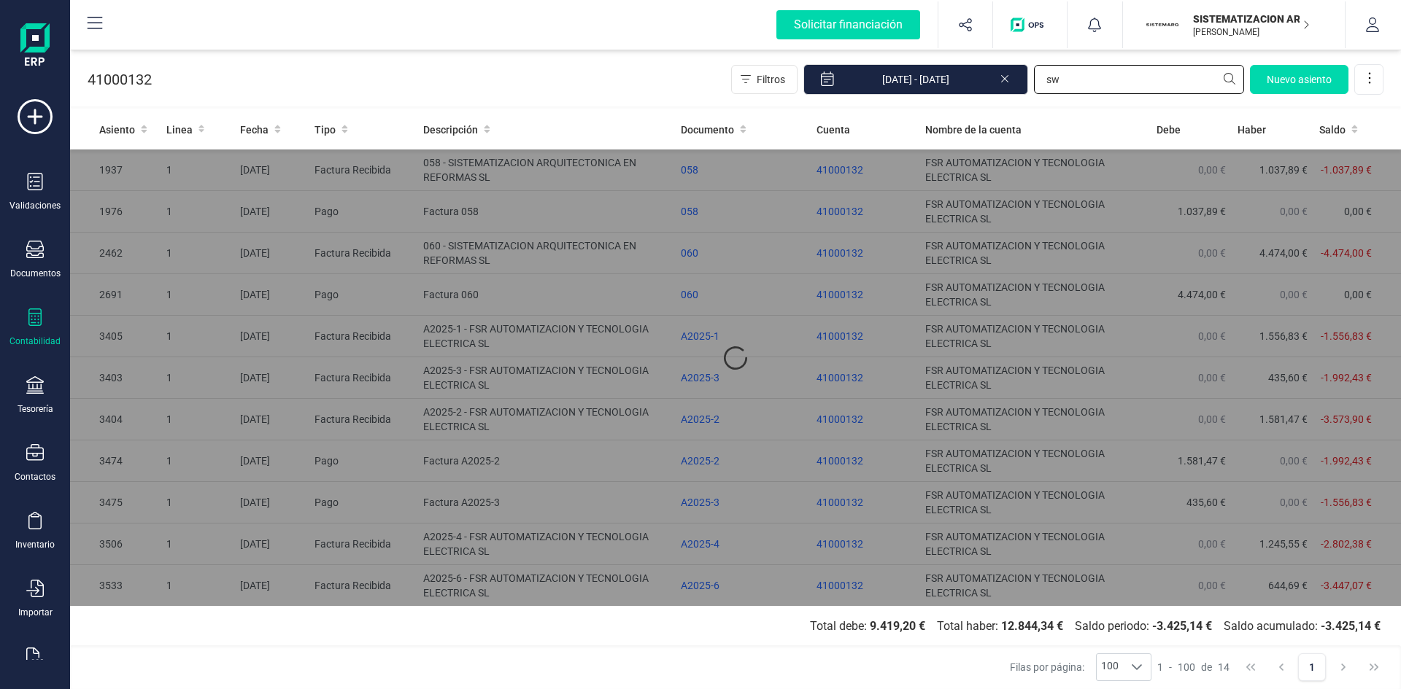
type input "swa"
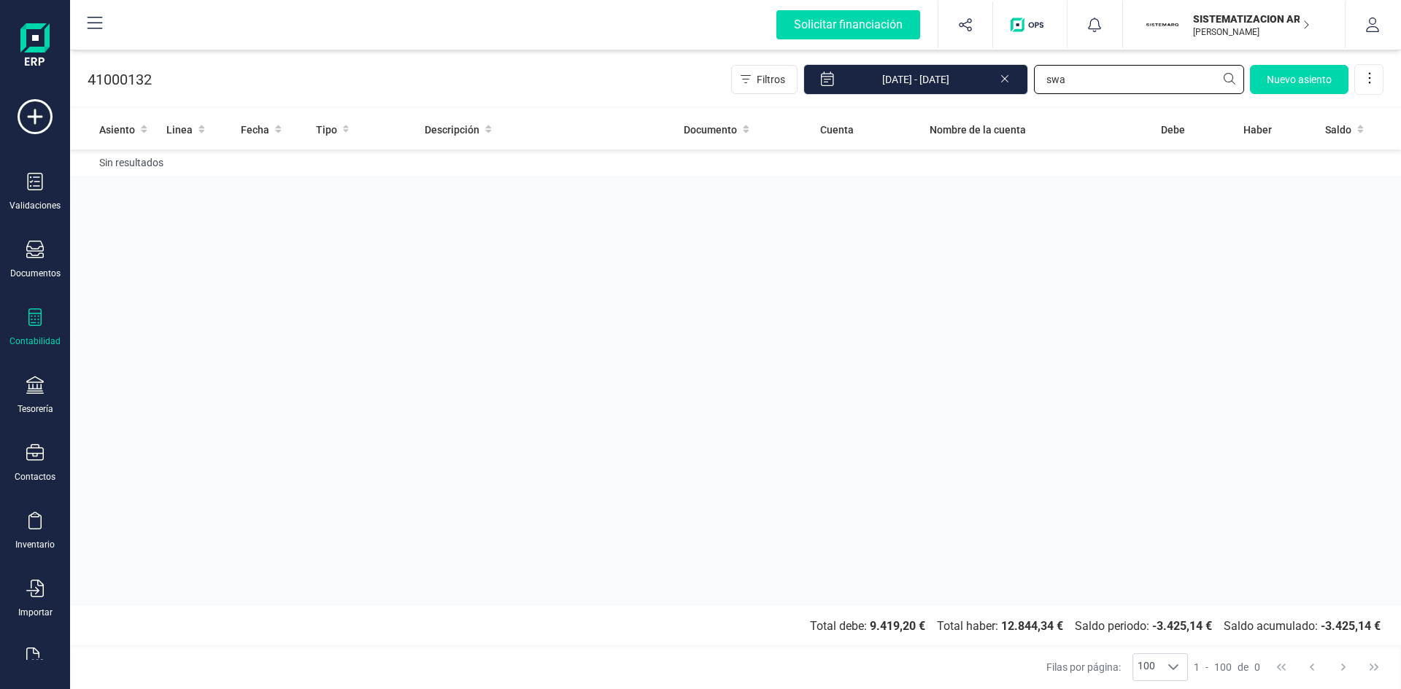
click at [1088, 79] on input "swa" at bounding box center [1139, 79] width 210 height 29
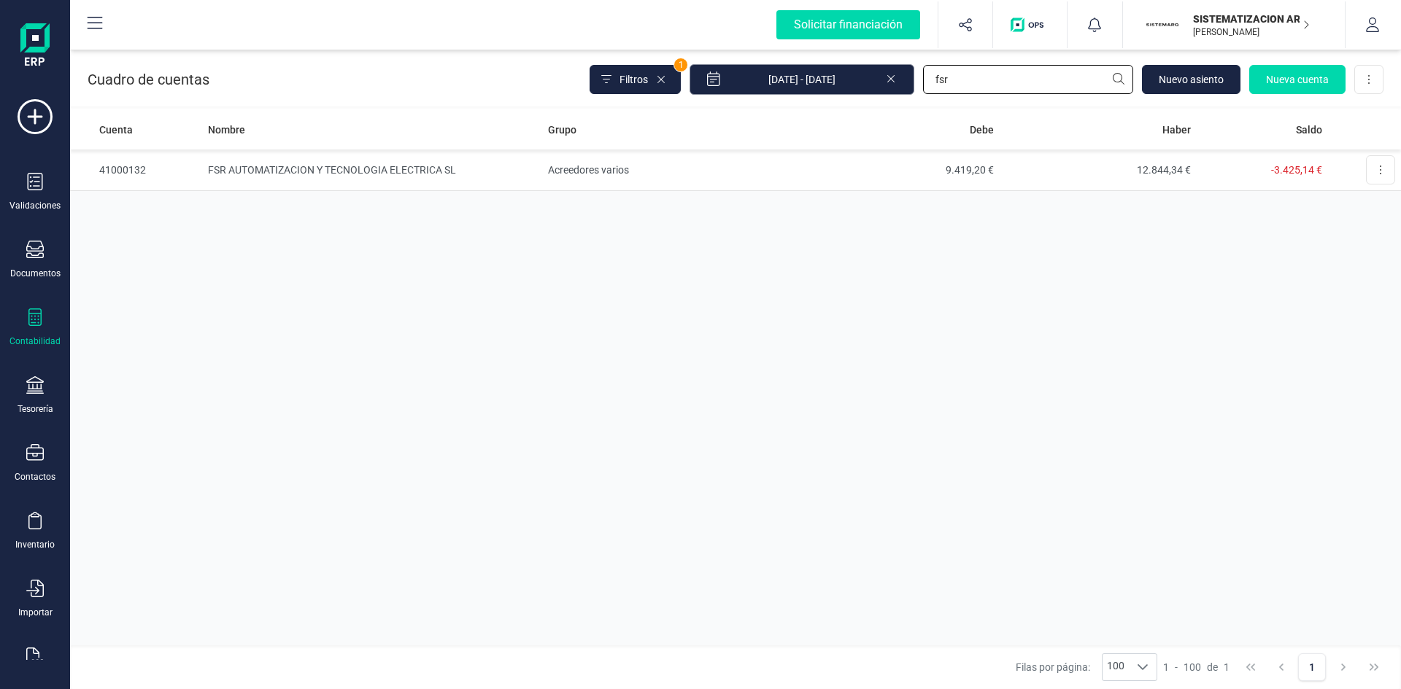
drag, startPoint x: 959, startPoint y: 81, endPoint x: 788, endPoint y: 82, distance: 170.7
click at [789, 82] on div "Filtros 1 01/01/2025 - 17/09/2025 fsr Nuevo asiento Nueva cuenta Descargar Excel" at bounding box center [987, 79] width 794 height 31
type input "swa"
click at [274, 159] on td "SWAN PARTNERS SLP" at bounding box center [371, 171] width 339 height 42
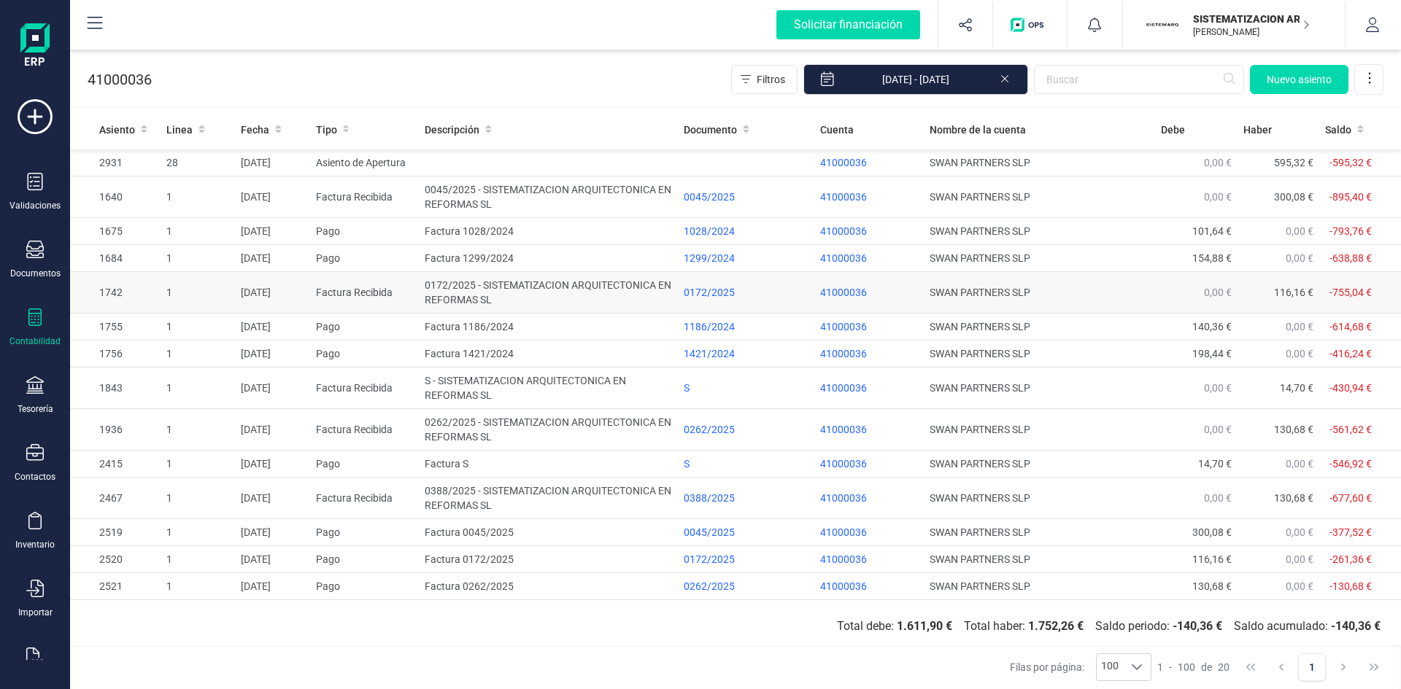
click at [487, 290] on td "0172/2025 - SISTEMATIZACION ARQUITECTONICA EN REFORMAS SL" at bounding box center [548, 293] width 259 height 42
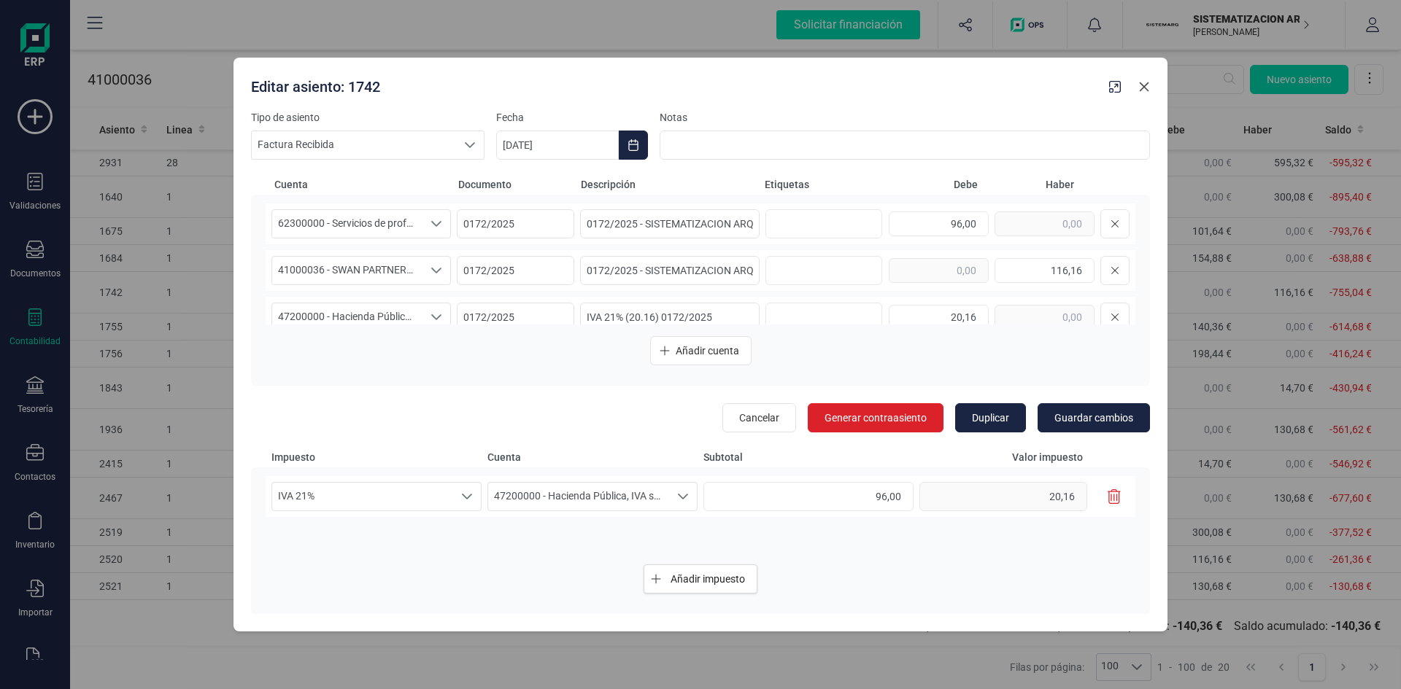
click at [1145, 90] on icon "button" at bounding box center [1144, 87] width 12 height 12
type input "[DATE]"
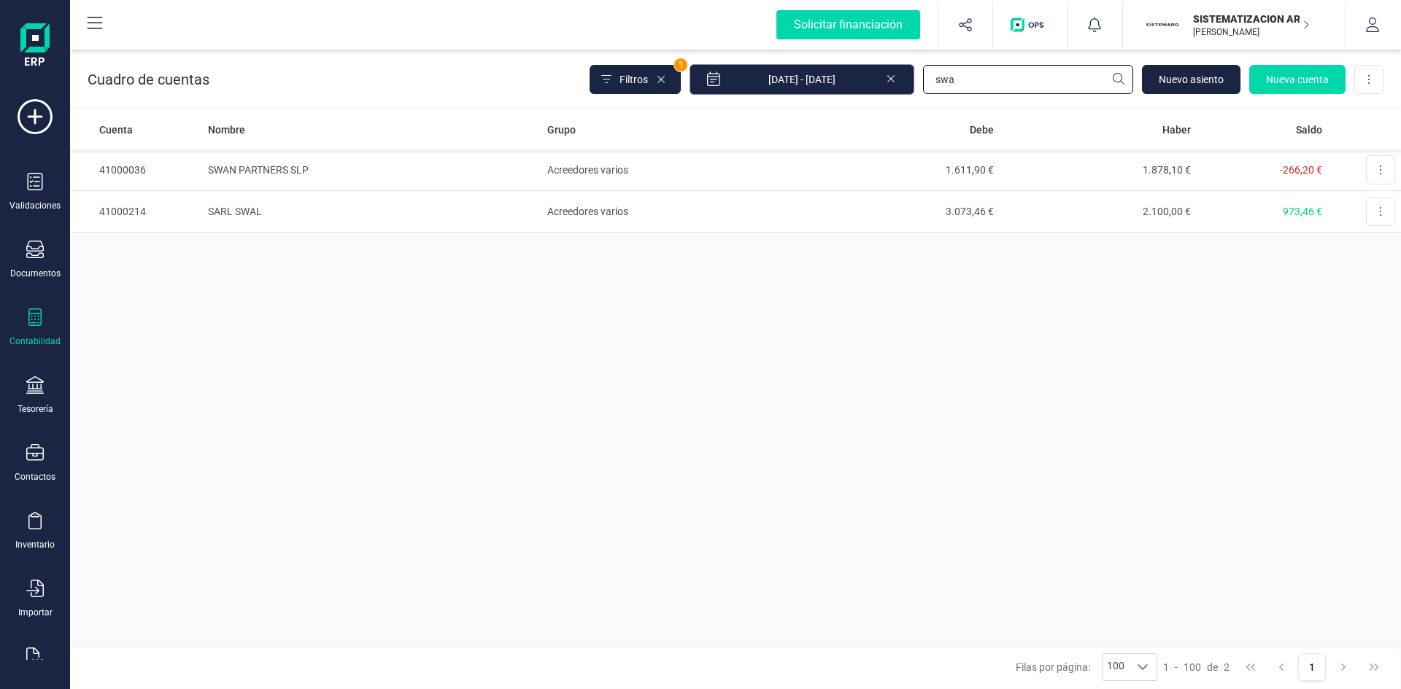
drag, startPoint x: 957, startPoint y: 80, endPoint x: 787, endPoint y: 79, distance: 169.3
click at [792, 78] on div "Filtros 1 01/01/2025 - 17/09/2025 swa Nuevo asiento Nueva cuenta Descargar Excel" at bounding box center [987, 79] width 794 height 31
type input "digital"
click at [290, 203] on td "DIGITAL DATA SOLUTIONS B.V." at bounding box center [371, 212] width 339 height 42
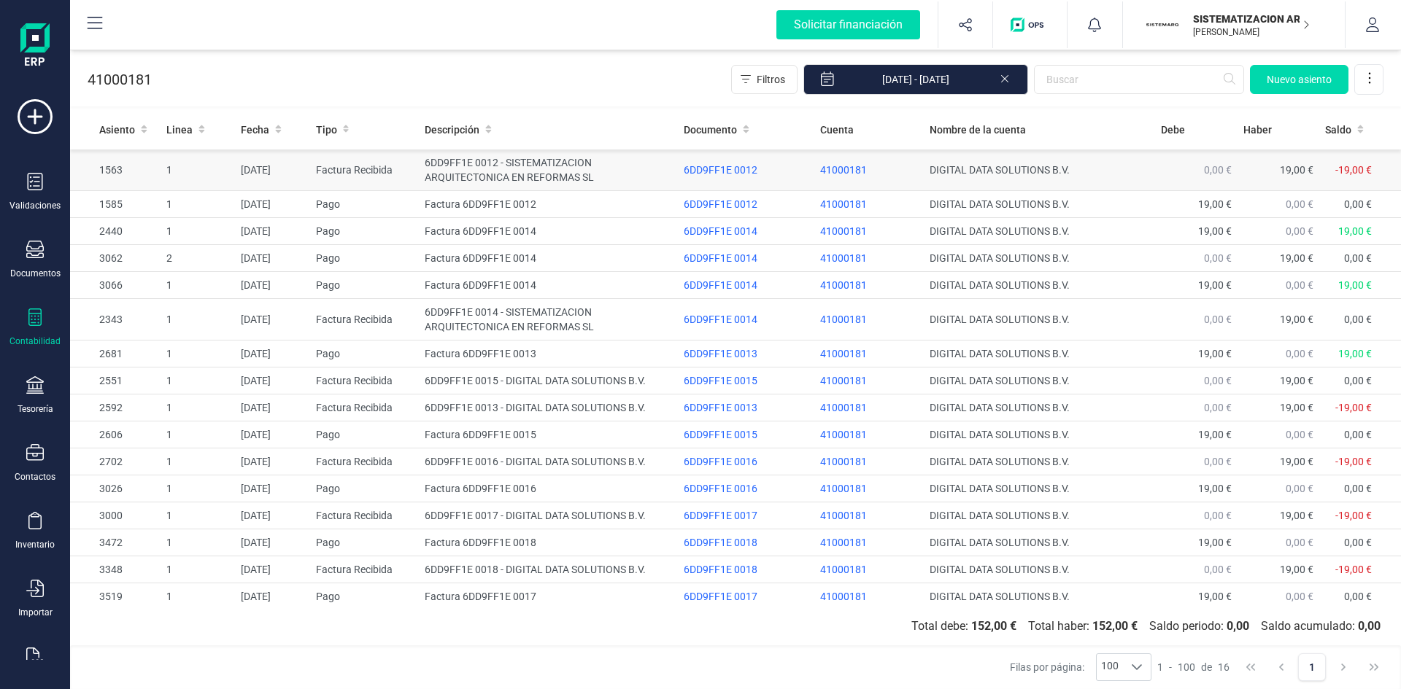
click at [483, 168] on td "6DD9FF1E 0012 - SISTEMATIZACION ARQUITECTONICA EN REFORMAS SL" at bounding box center [548, 171] width 259 height 42
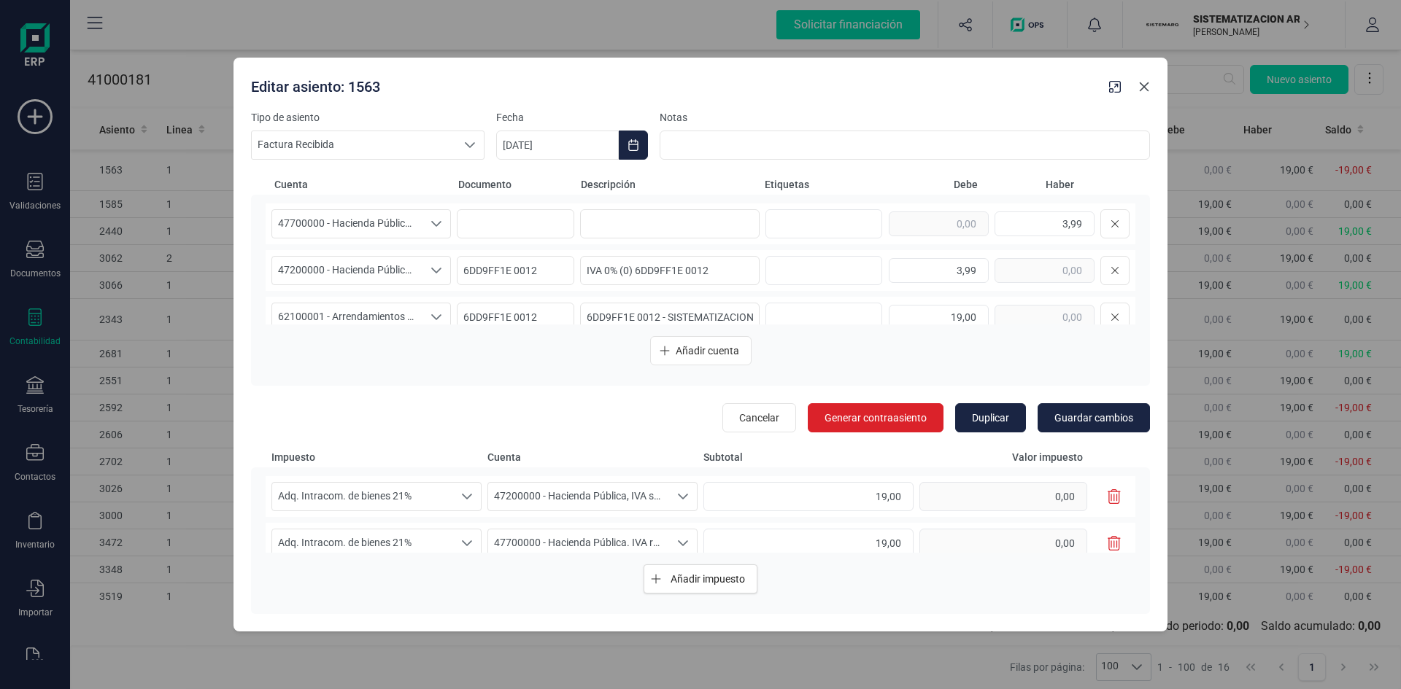
drag, startPoint x: 1143, startPoint y: 87, endPoint x: 1106, endPoint y: 84, distance: 36.6
click at [1143, 86] on icon "button" at bounding box center [1144, 87] width 12 height 12
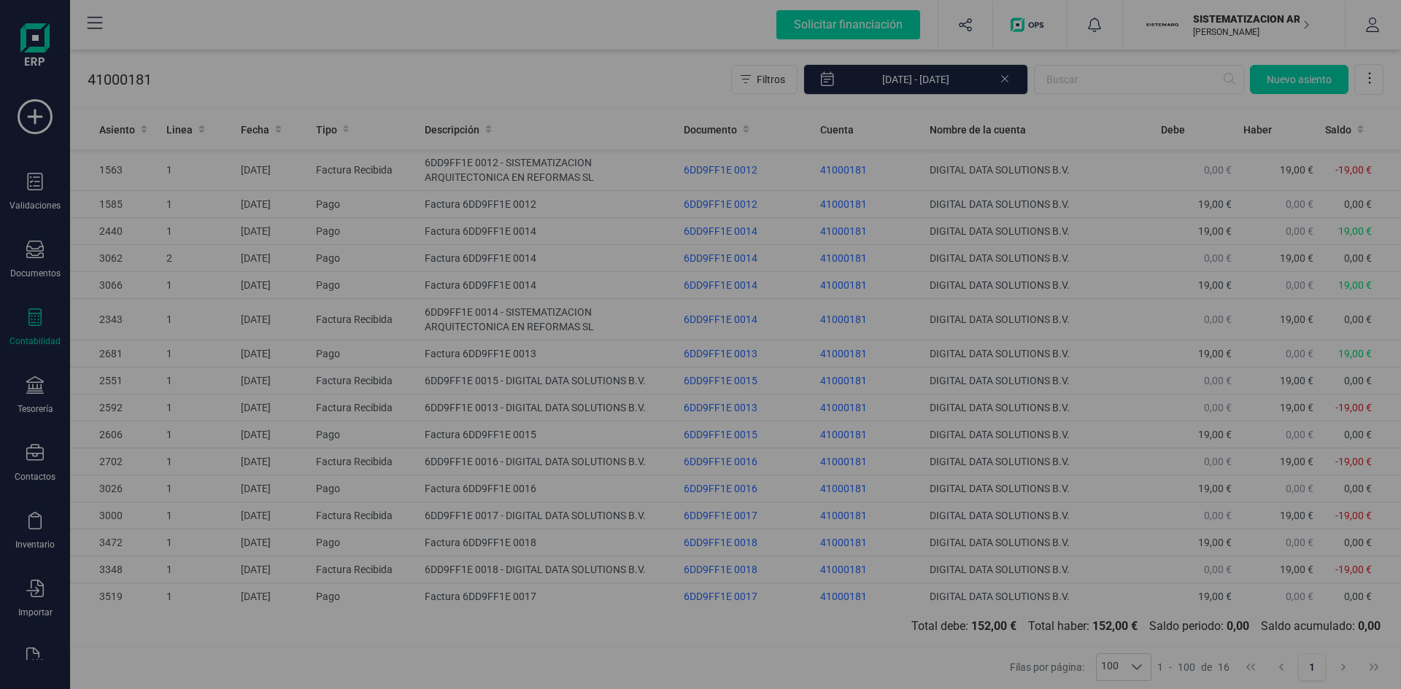
type input "[DATE]"
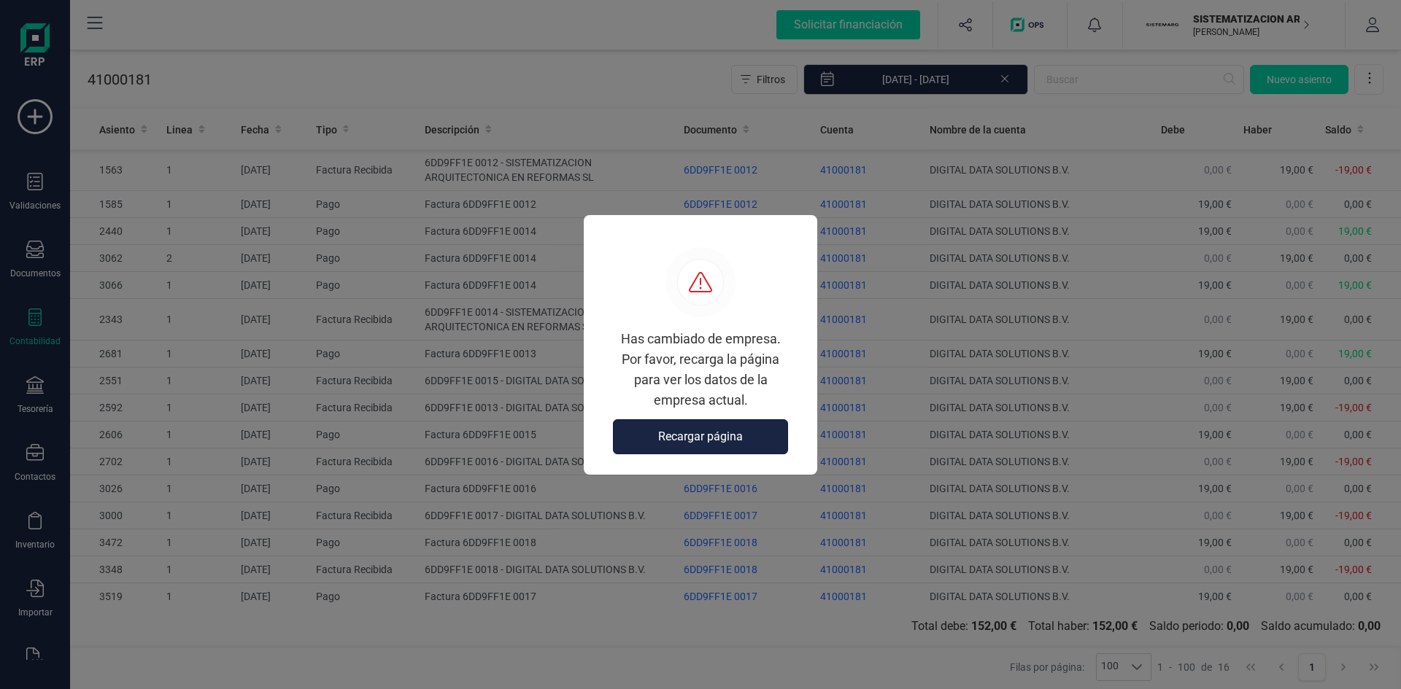
click at [746, 439] on button "Recargar página" at bounding box center [700, 437] width 175 height 35
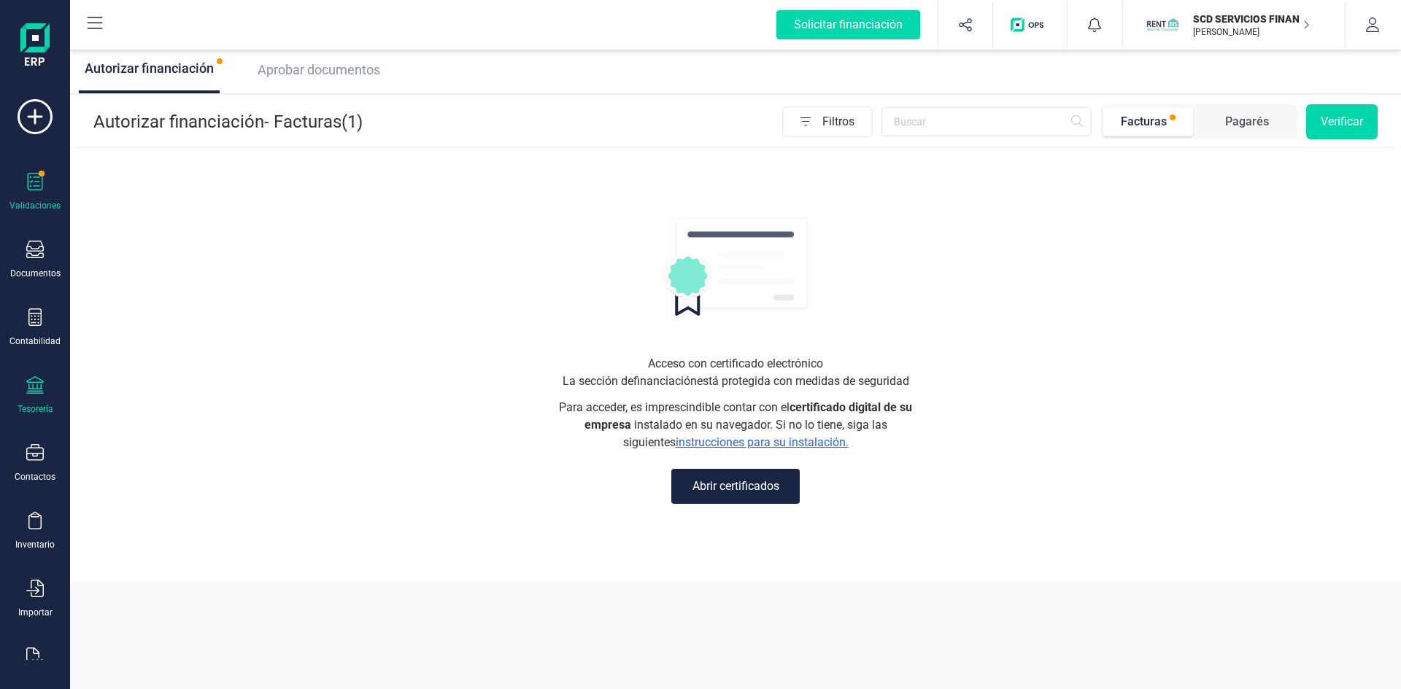
click at [39, 398] on div "Tesorería" at bounding box center [35, 395] width 58 height 39
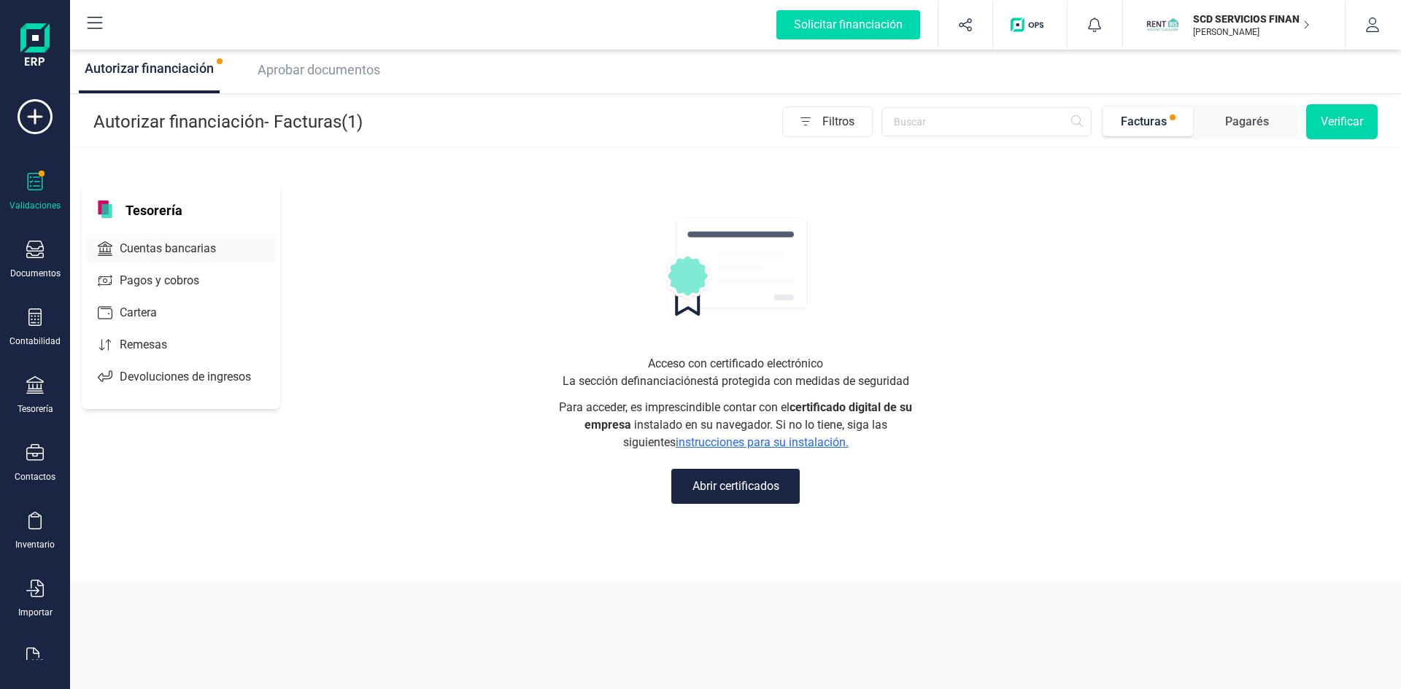
click at [188, 246] on span "Cuentas bancarias" at bounding box center [178, 249] width 128 height 18
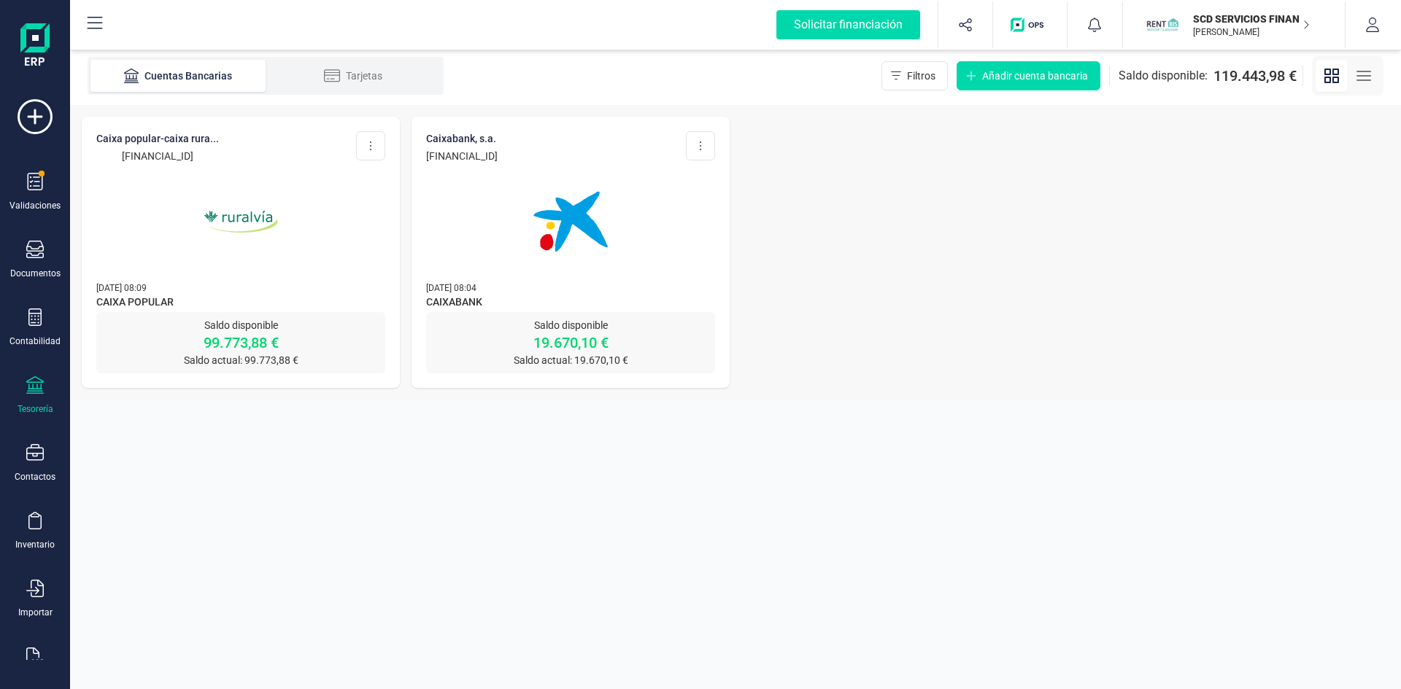
click at [236, 217] on img at bounding box center [240, 222] width 123 height 123
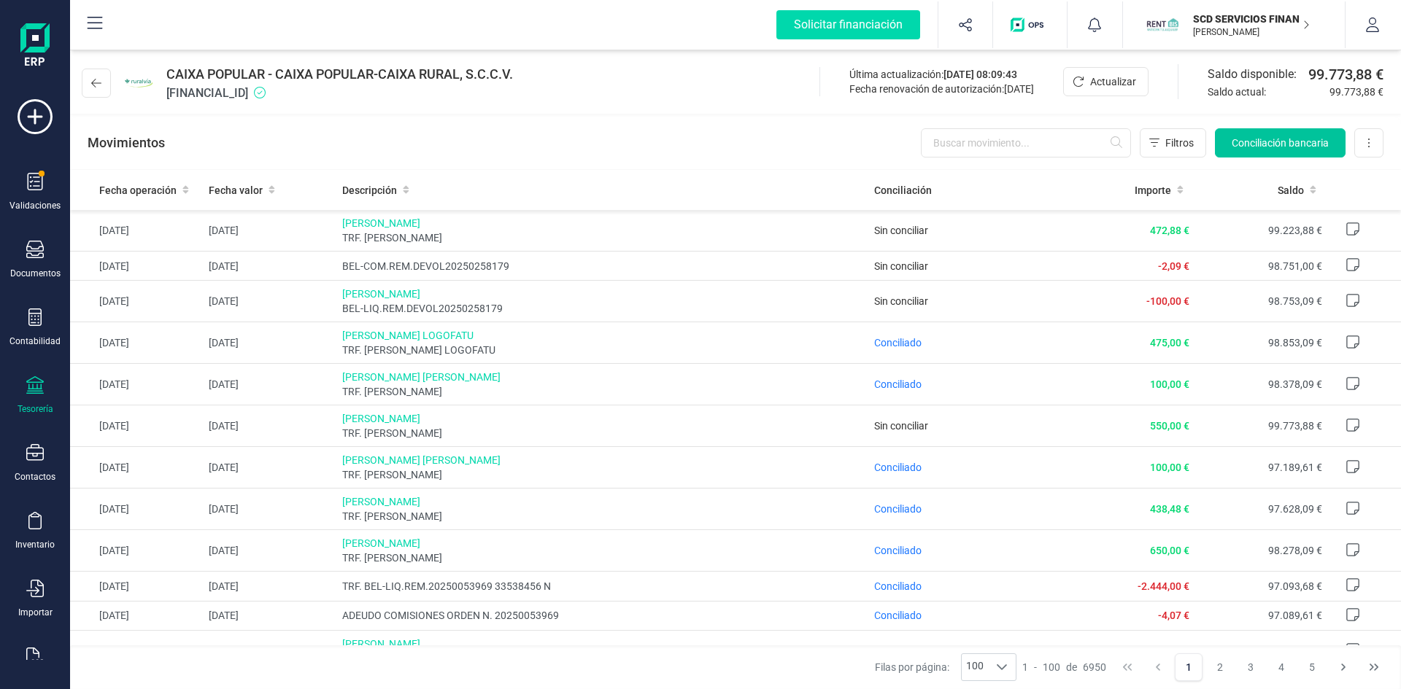
click at [1312, 139] on span "Conciliación bancaria" at bounding box center [1280, 143] width 97 height 15
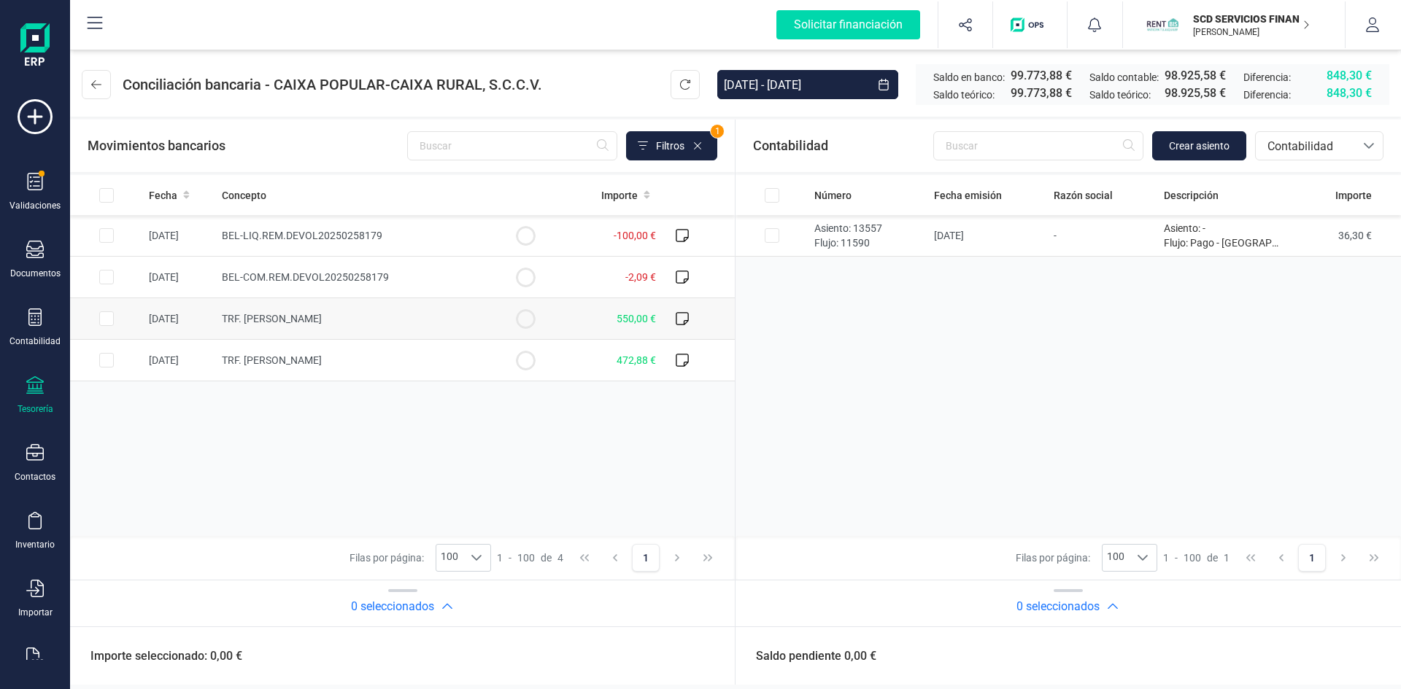
click at [101, 317] on input "Row Selected b7c20fc5-7ac1-4994-a2d4-9ca5c0937840" at bounding box center [106, 319] width 15 height 15
checkbox input "true"
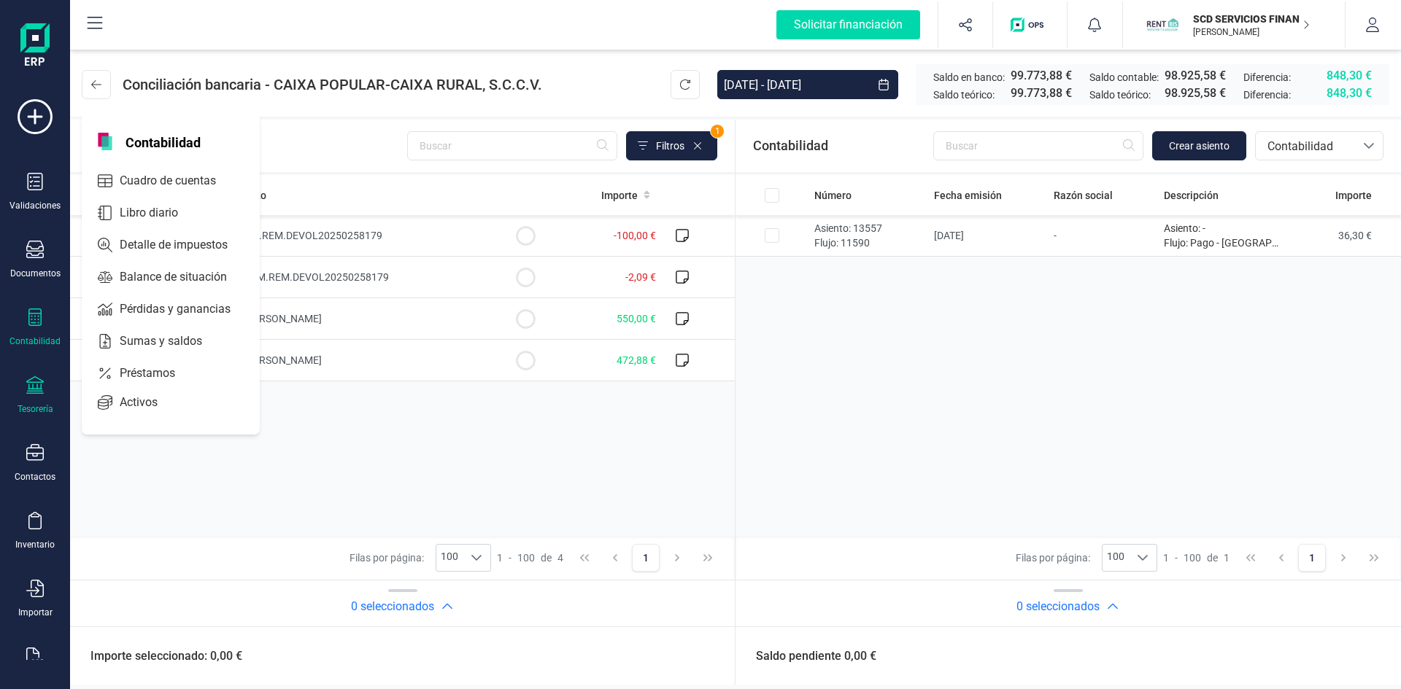
click at [36, 322] on icon at bounding box center [35, 318] width 18 height 18
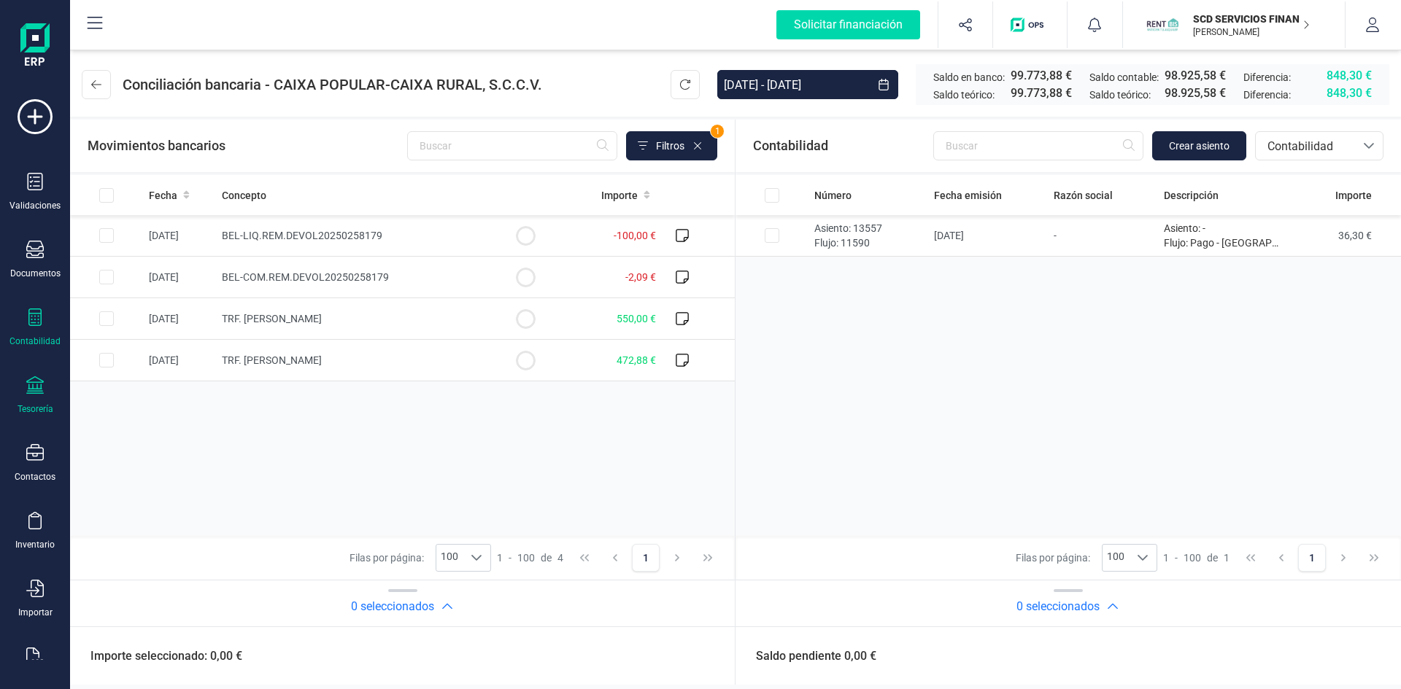
click at [25, 323] on div "Contabilidad" at bounding box center [35, 328] width 58 height 39
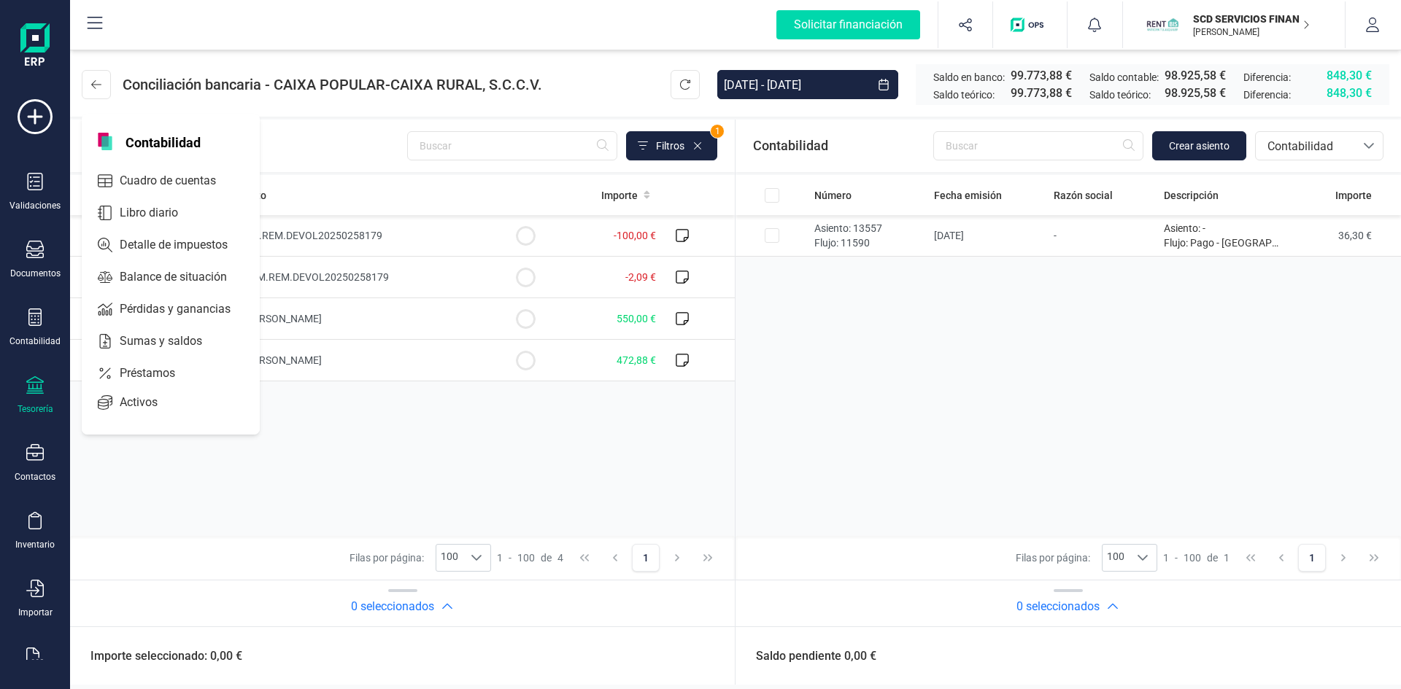
click at [37, 393] on icon at bounding box center [35, 385] width 18 height 18
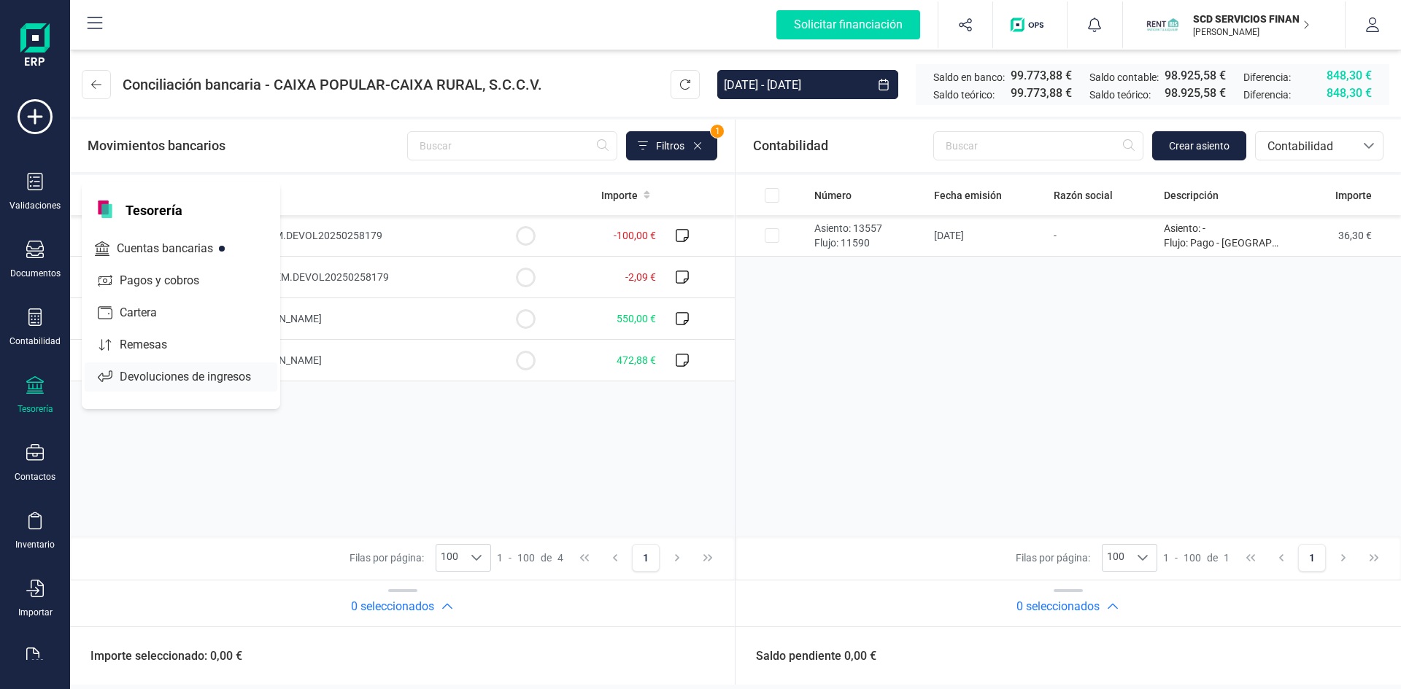
click at [146, 377] on span "Devoluciones de ingresos" at bounding box center [195, 377] width 163 height 18
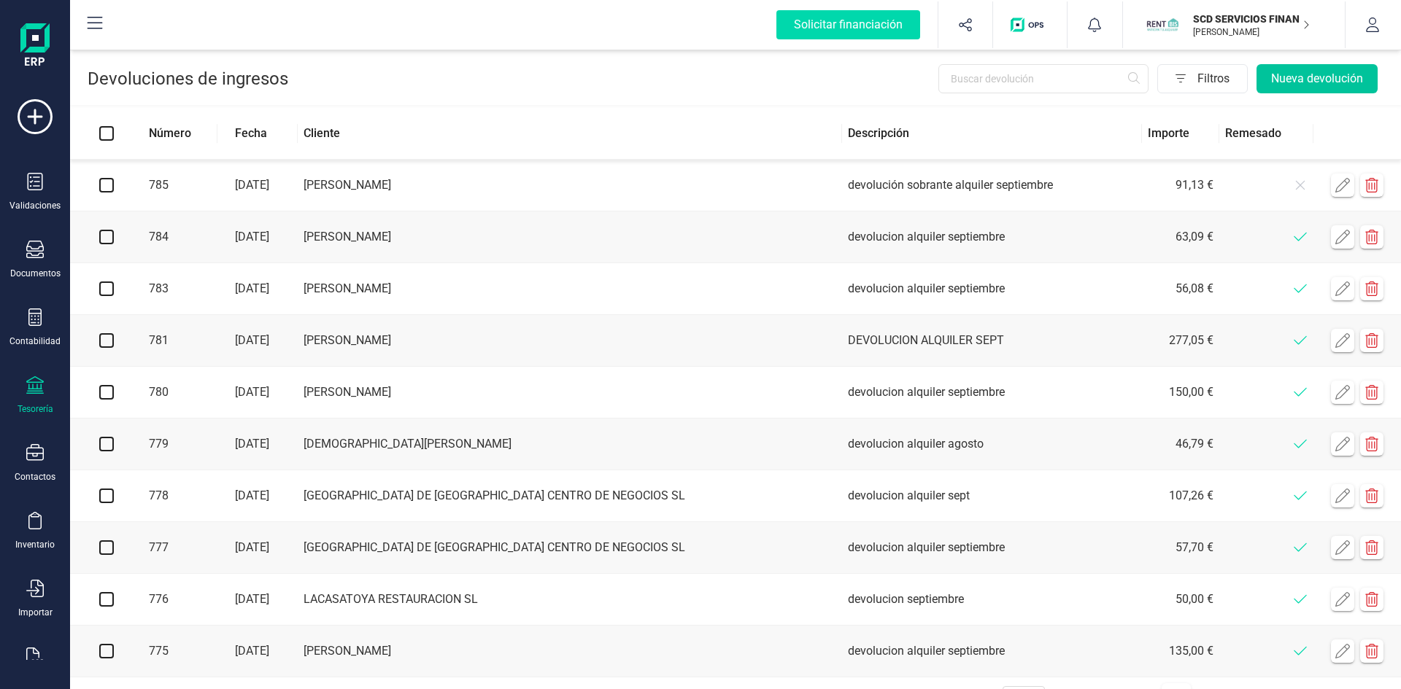
click at [1297, 76] on button "Nueva devolución" at bounding box center [1316, 78] width 121 height 29
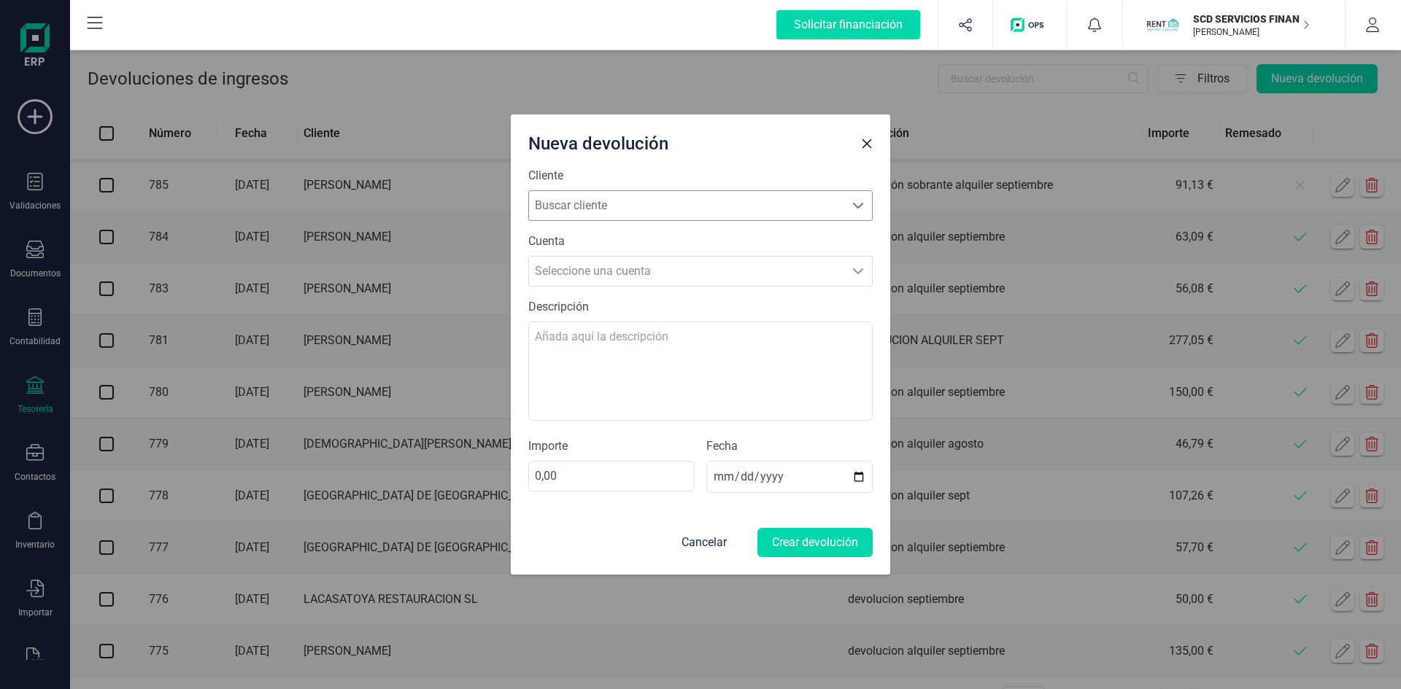
click at [614, 205] on span "Buscar cliente" at bounding box center [686, 205] width 315 height 29
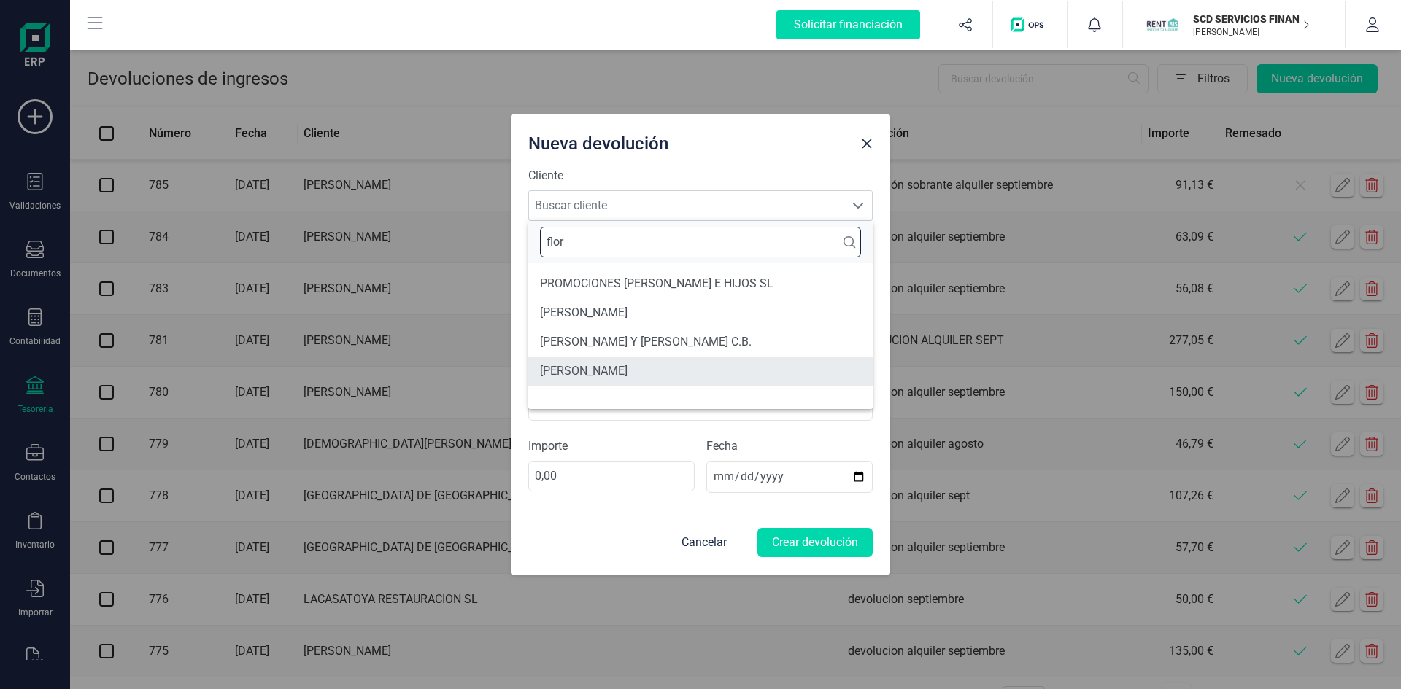
type input "flor"
click at [626, 365] on li "FLOR MONDELO LOSADA" at bounding box center [700, 371] width 344 height 29
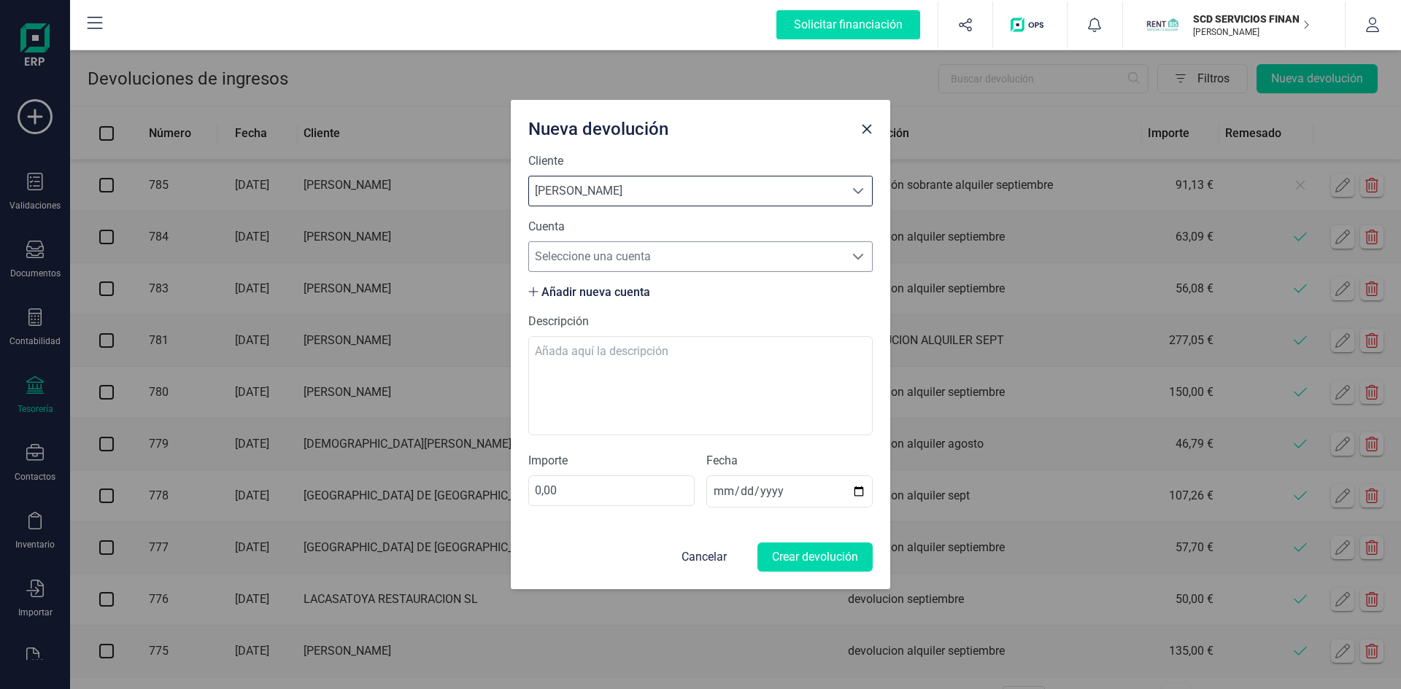
click at [595, 257] on span "Seleccione una cuenta" at bounding box center [686, 256] width 315 height 29
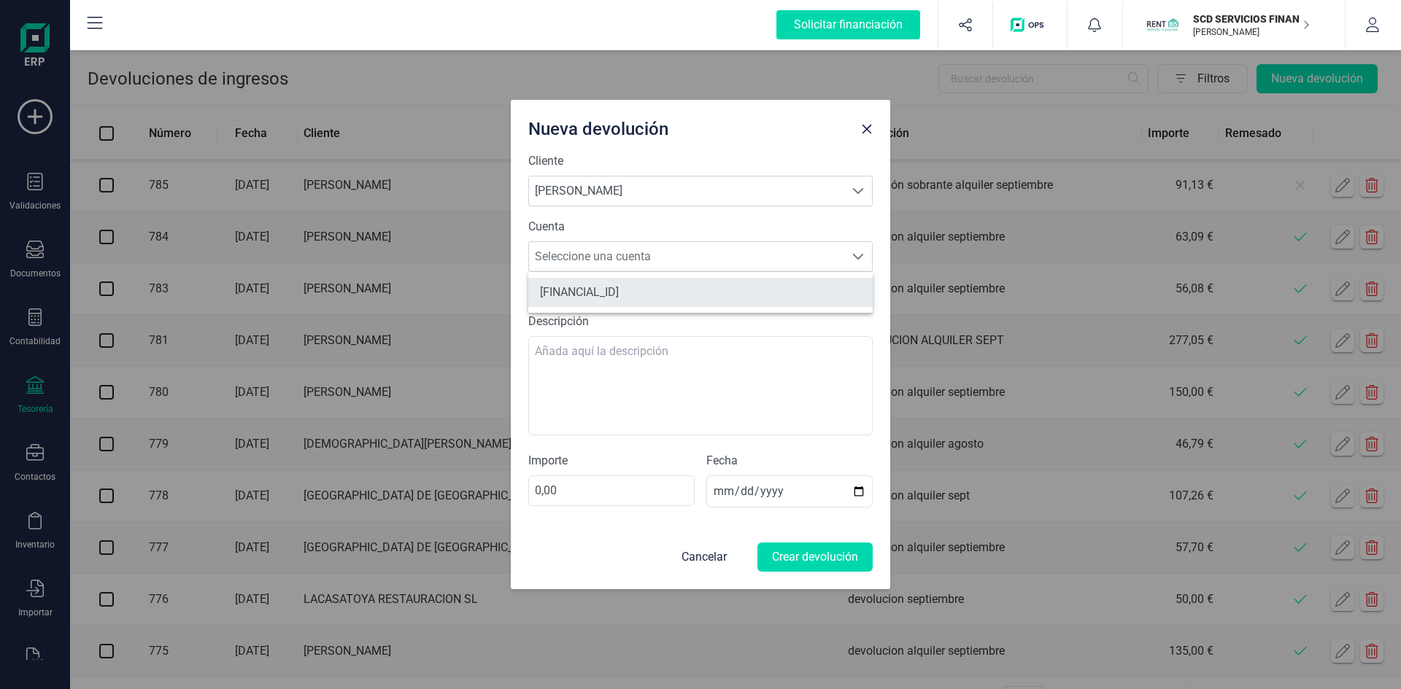
click at [622, 290] on li "ES9621007823611300222129" at bounding box center [700, 292] width 344 height 29
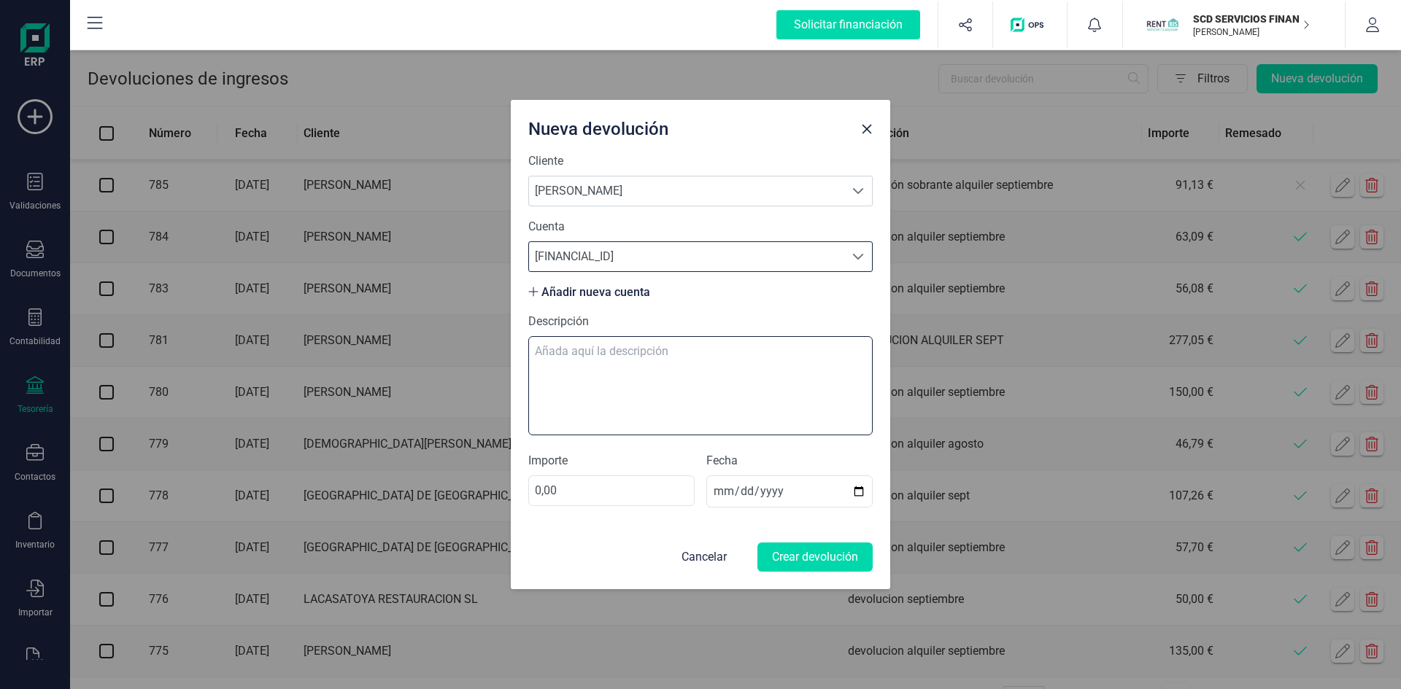
click at [595, 339] on textarea "Descripción" at bounding box center [700, 385] width 344 height 99
type textarea "devolucion alquiler septiembre"
click at [560, 487] on input "0,00" at bounding box center [611, 491] width 166 height 31
drag, startPoint x: 539, startPoint y: 490, endPoint x: 525, endPoint y: 414, distance: 77.3
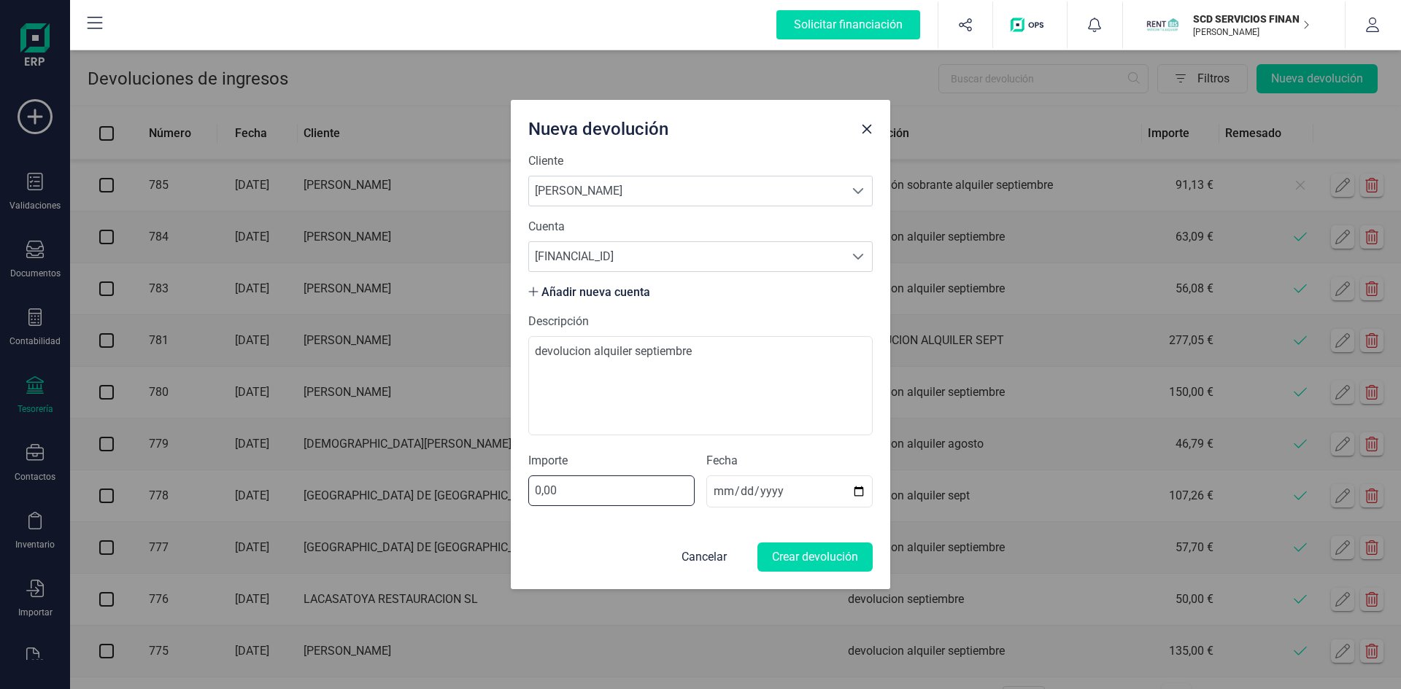
click at [539, 490] on input "0,00" at bounding box center [611, 491] width 166 height 31
type input "300,00"
click at [821, 558] on button "Crear devolución" at bounding box center [814, 557] width 115 height 29
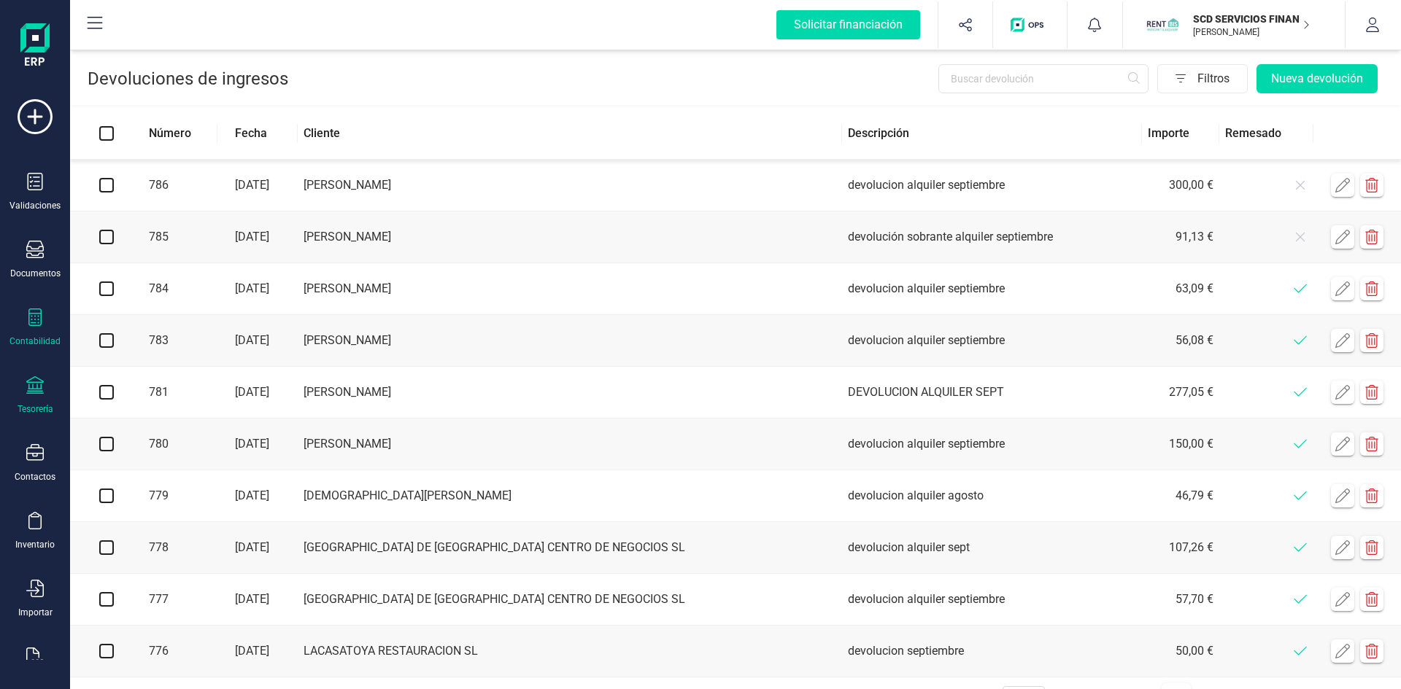
click at [28, 319] on icon at bounding box center [35, 318] width 18 height 18
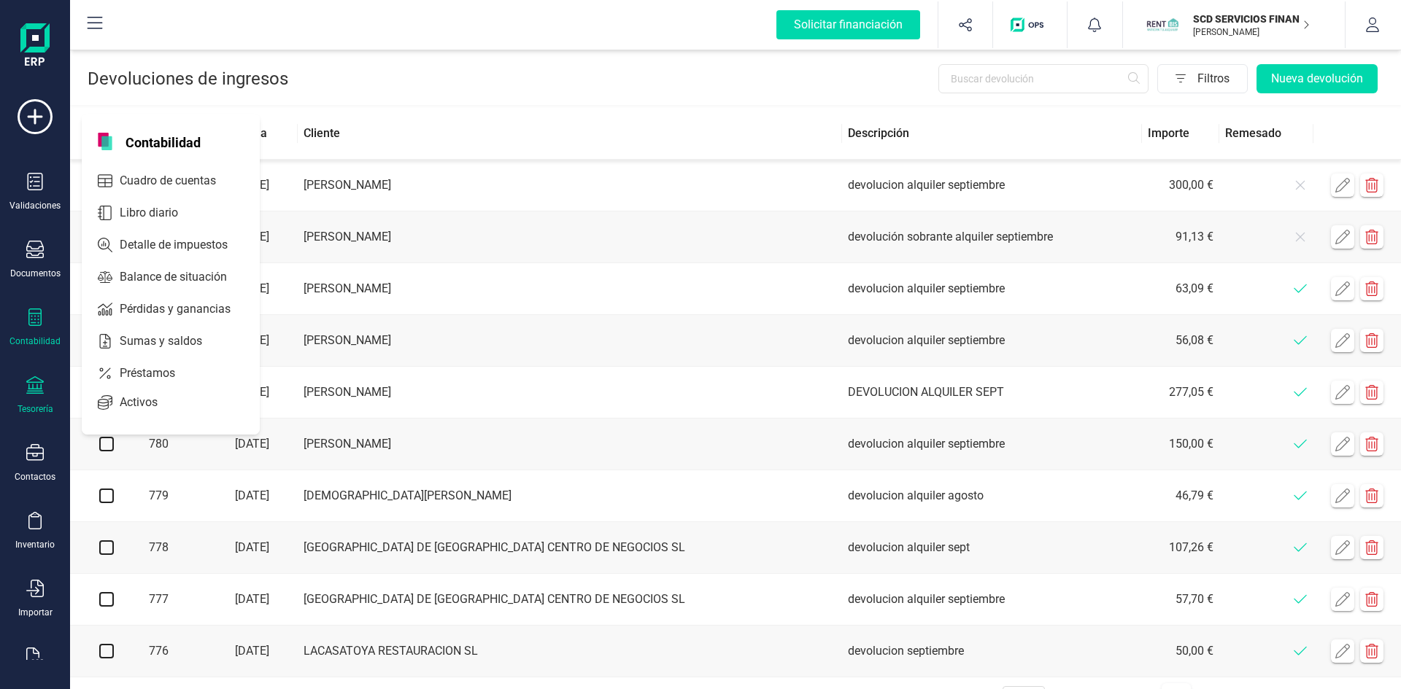
click at [34, 330] on div "Contabilidad" at bounding box center [35, 328] width 58 height 39
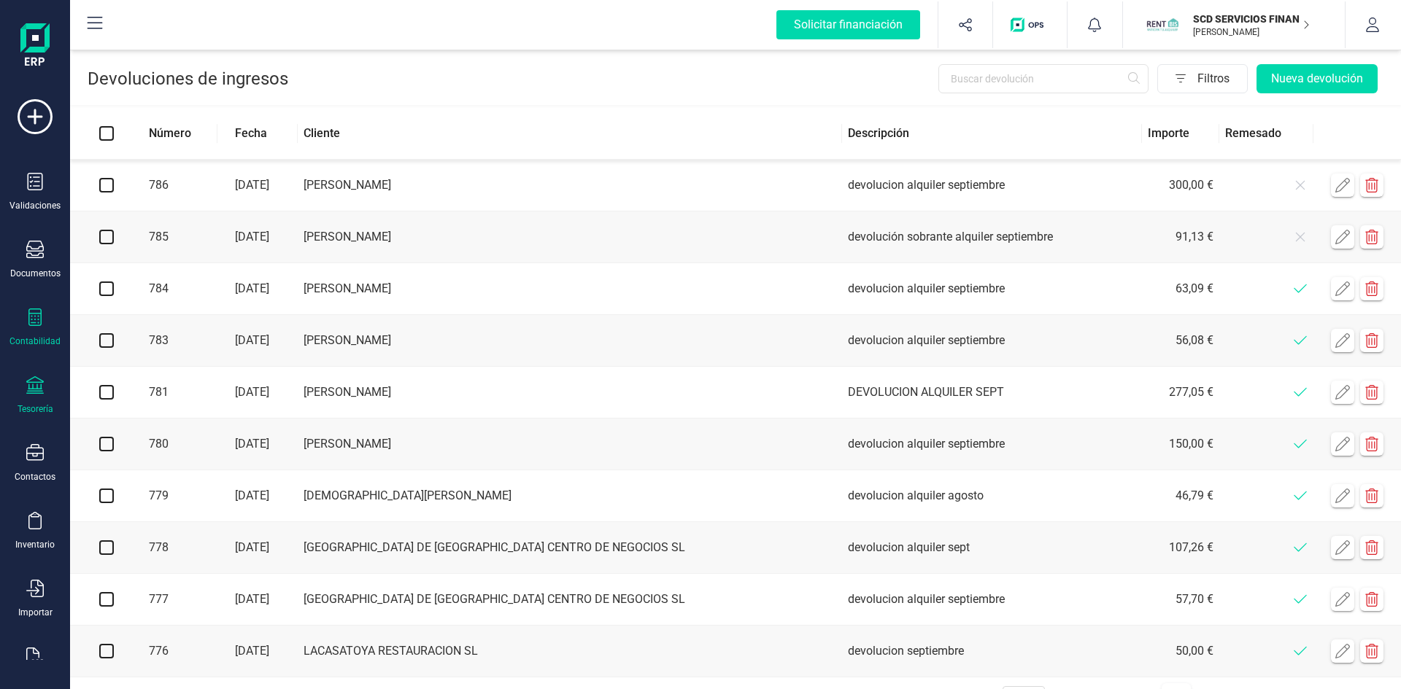
click at [30, 317] on icon at bounding box center [35, 318] width 18 height 18
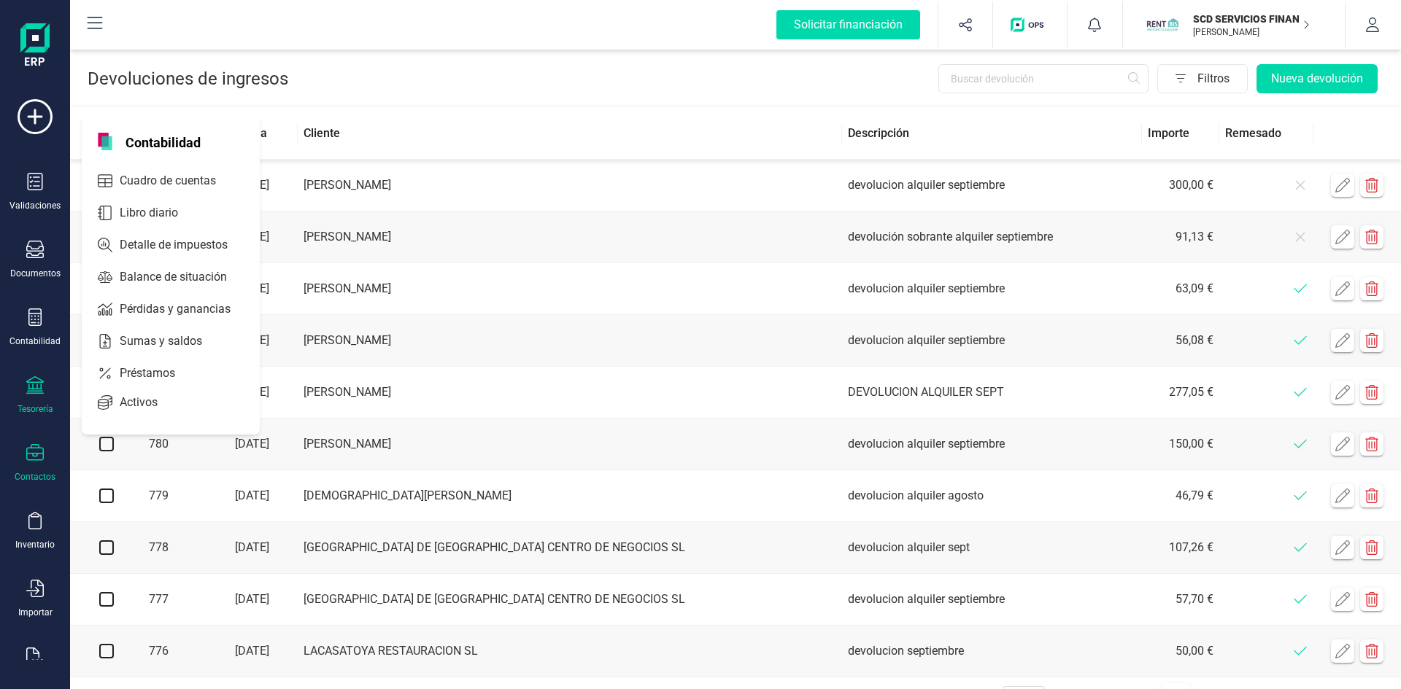
click at [42, 464] on div at bounding box center [35, 454] width 18 height 21
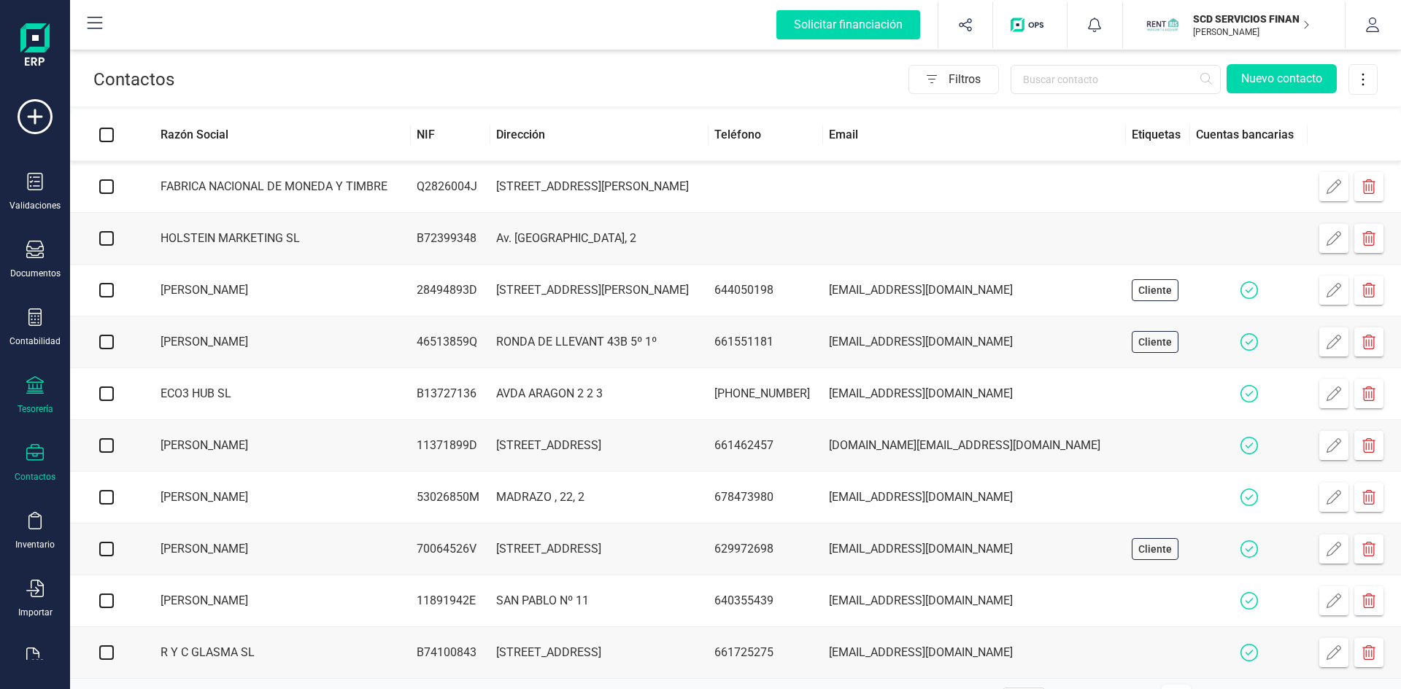
click at [24, 392] on div "Tesorería" at bounding box center [35, 395] width 58 height 39
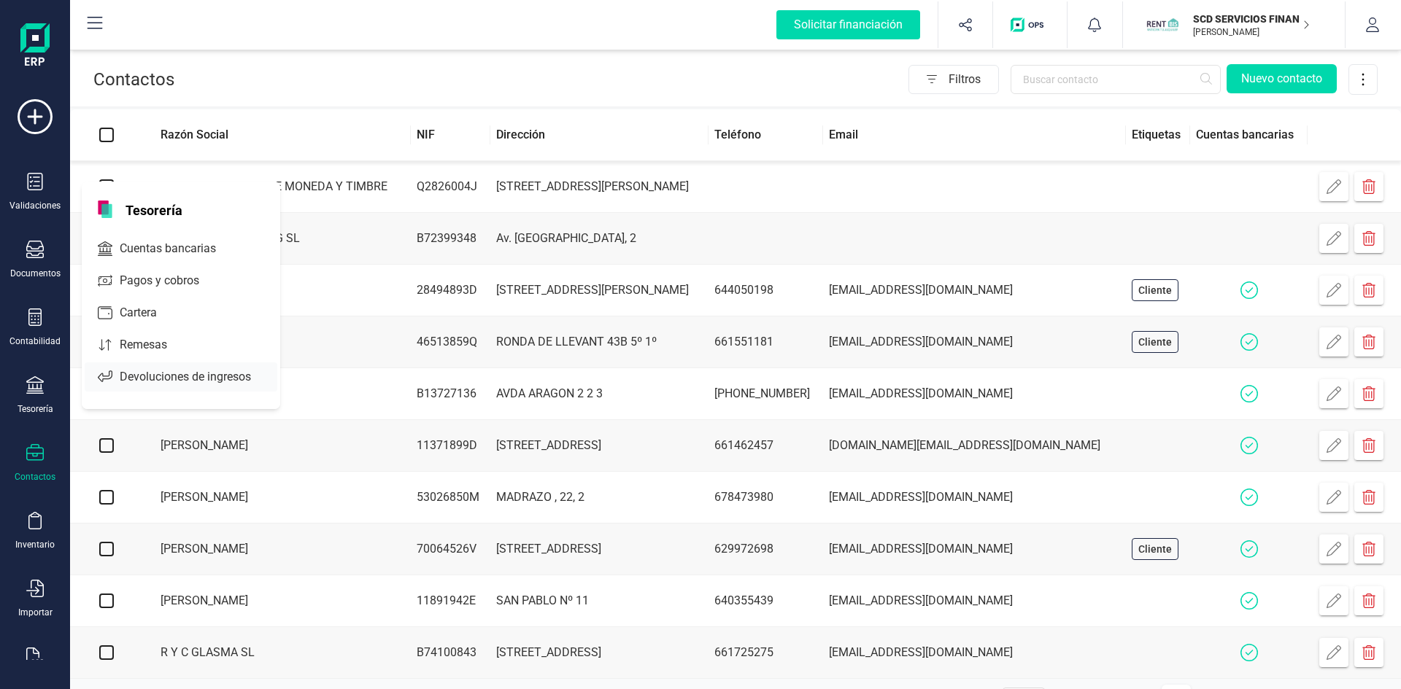
click at [136, 341] on span "Remesas" at bounding box center [154, 345] width 80 height 18
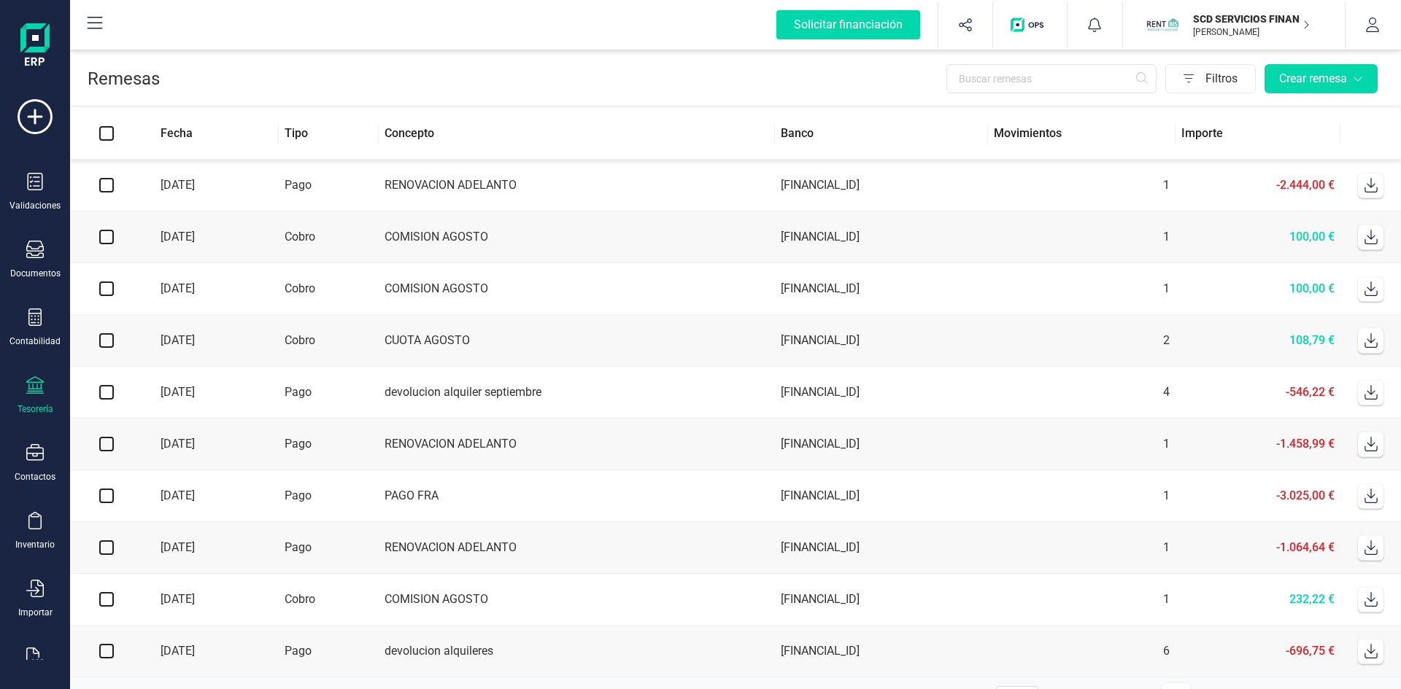
click at [438, 285] on td "COMISION AGOSTO" at bounding box center [577, 289] width 397 height 52
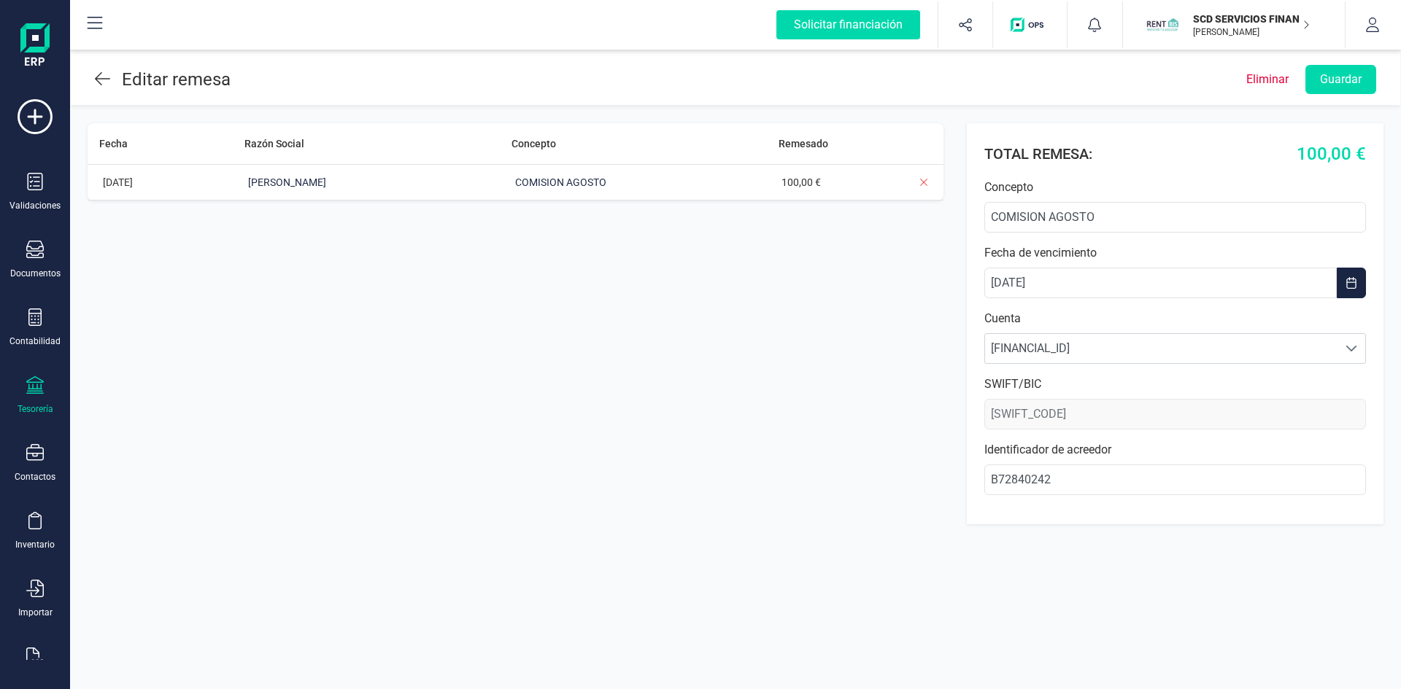
click at [103, 77] on icon at bounding box center [102, 79] width 15 height 18
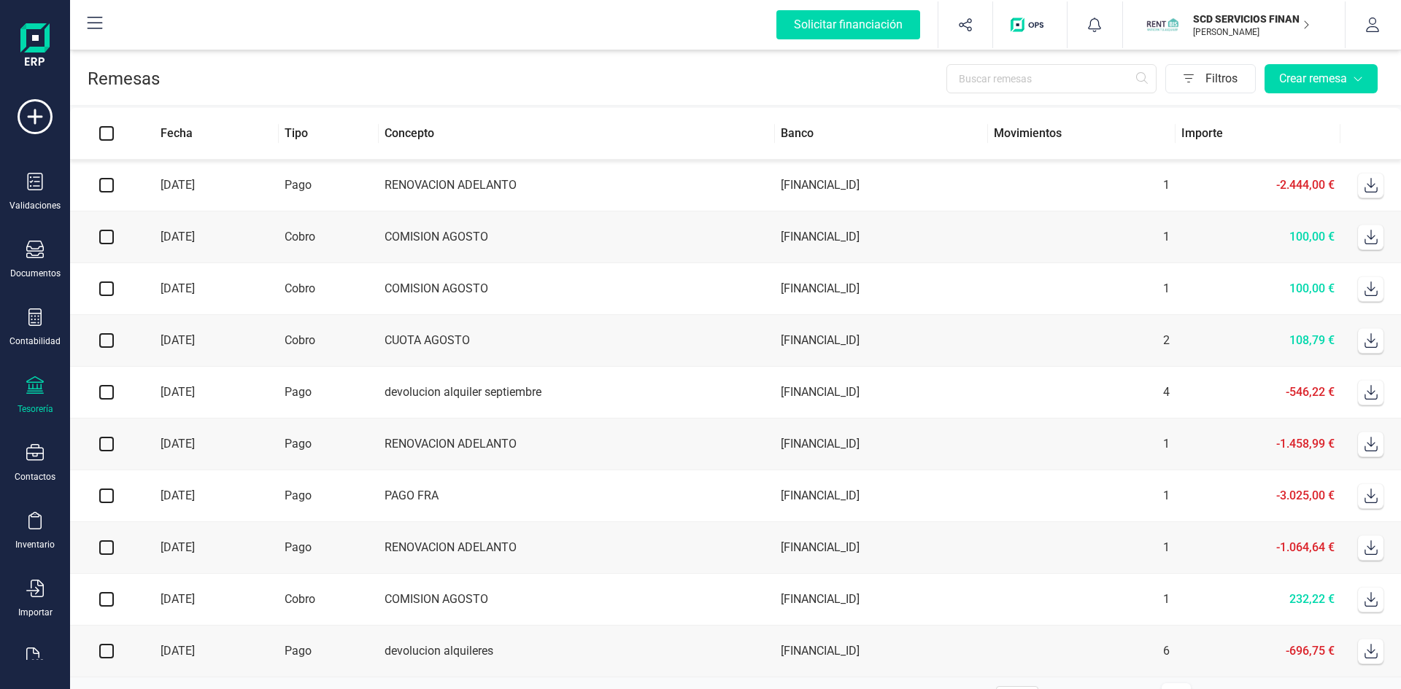
click at [439, 230] on td "COMISION AGOSTO" at bounding box center [577, 238] width 397 height 52
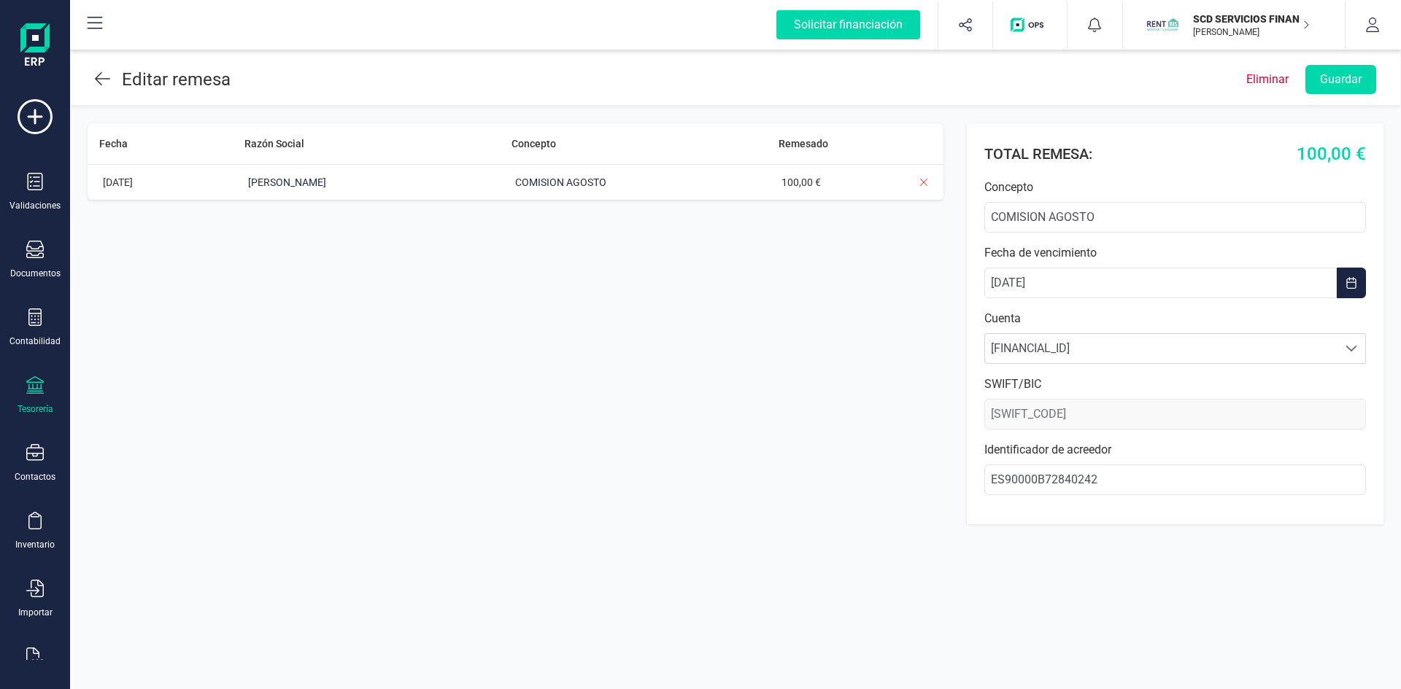
click at [99, 79] on icon at bounding box center [102, 78] width 15 height 13
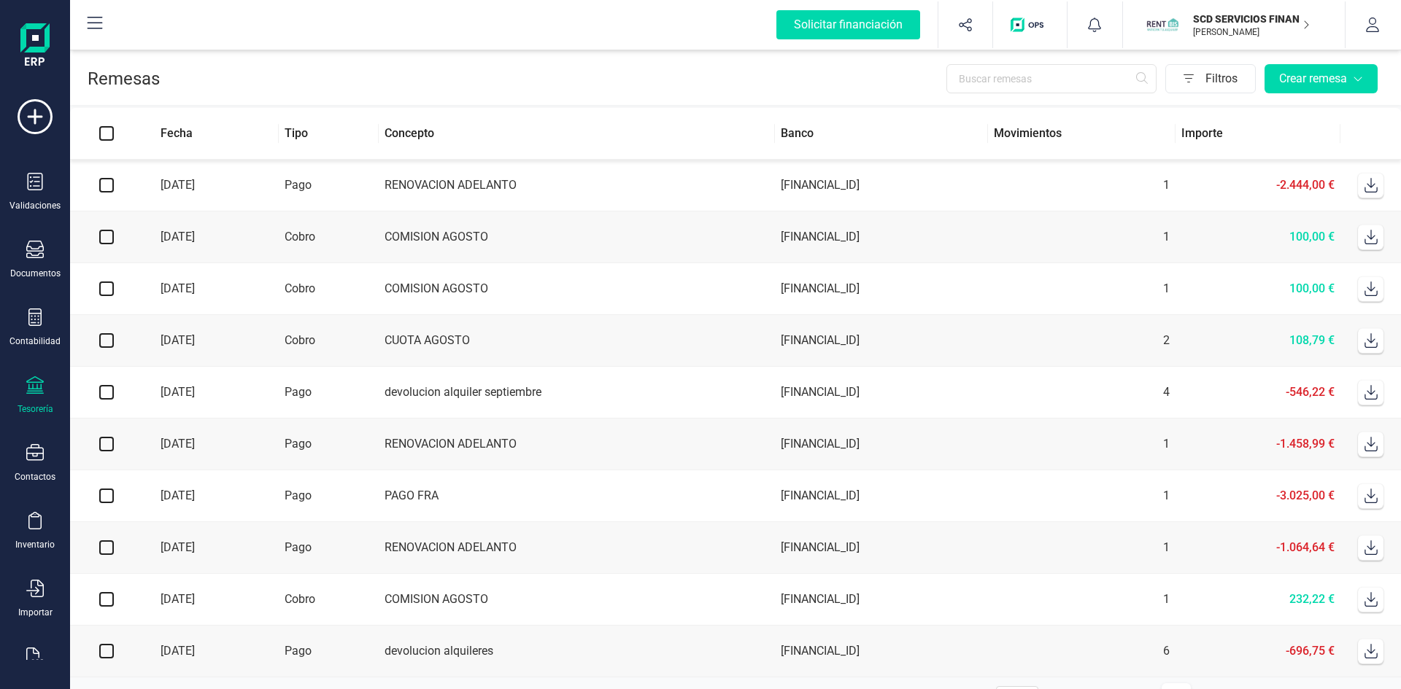
click at [201, 233] on td "10/09/2025" at bounding box center [211, 238] width 136 height 52
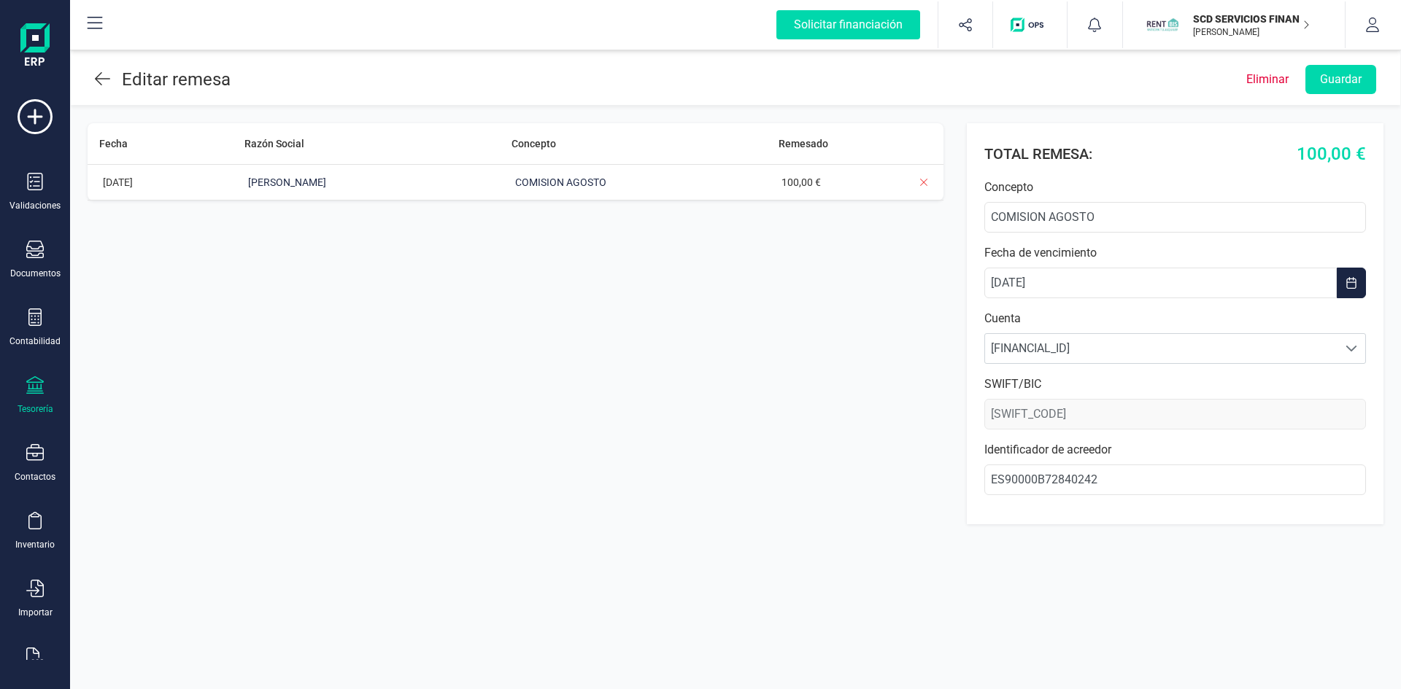
click at [101, 77] on icon at bounding box center [102, 79] width 15 height 18
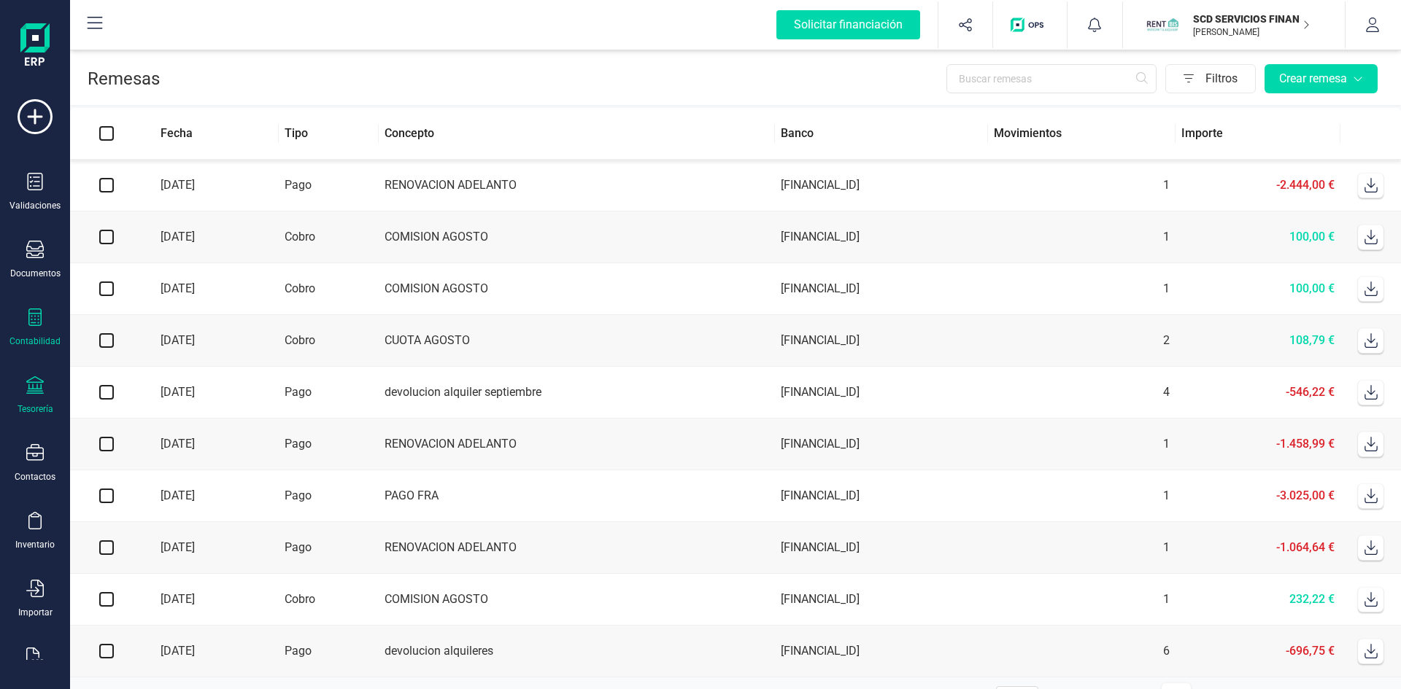
click at [33, 322] on icon at bounding box center [34, 318] width 13 height 18
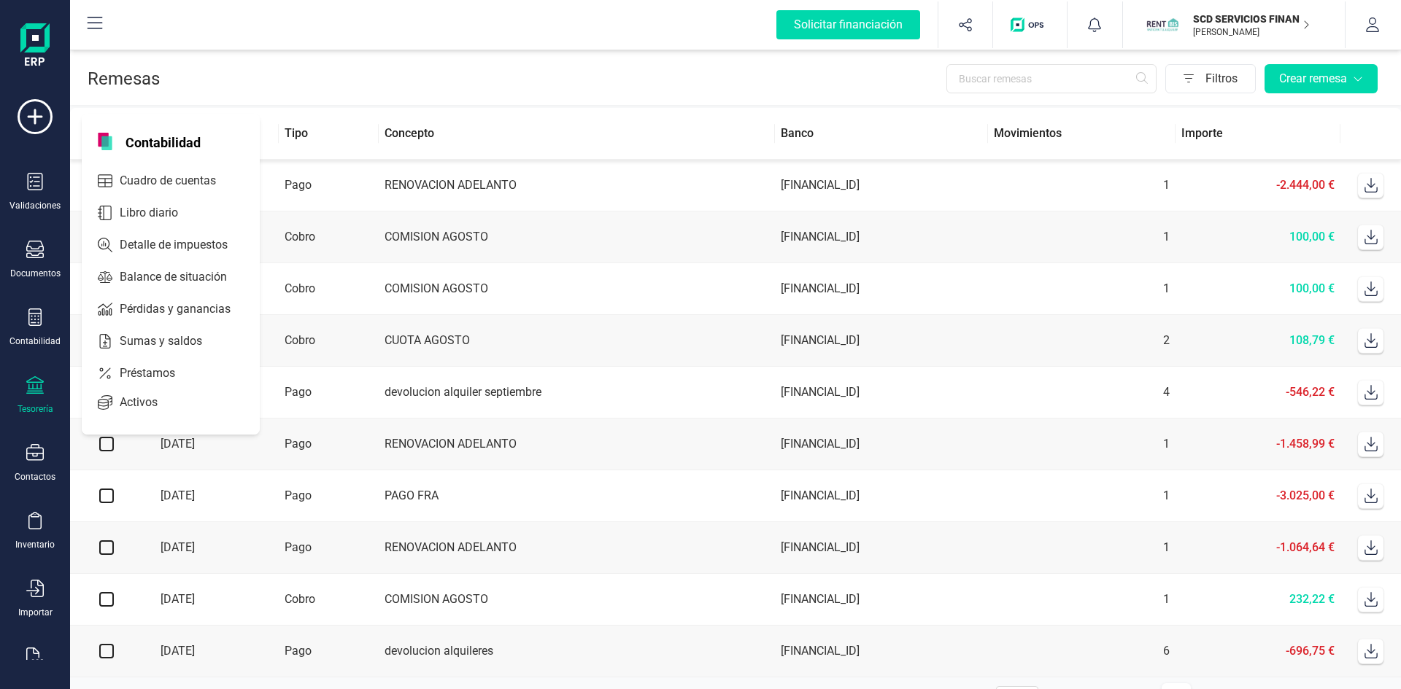
click at [31, 385] on icon at bounding box center [35, 385] width 18 height 18
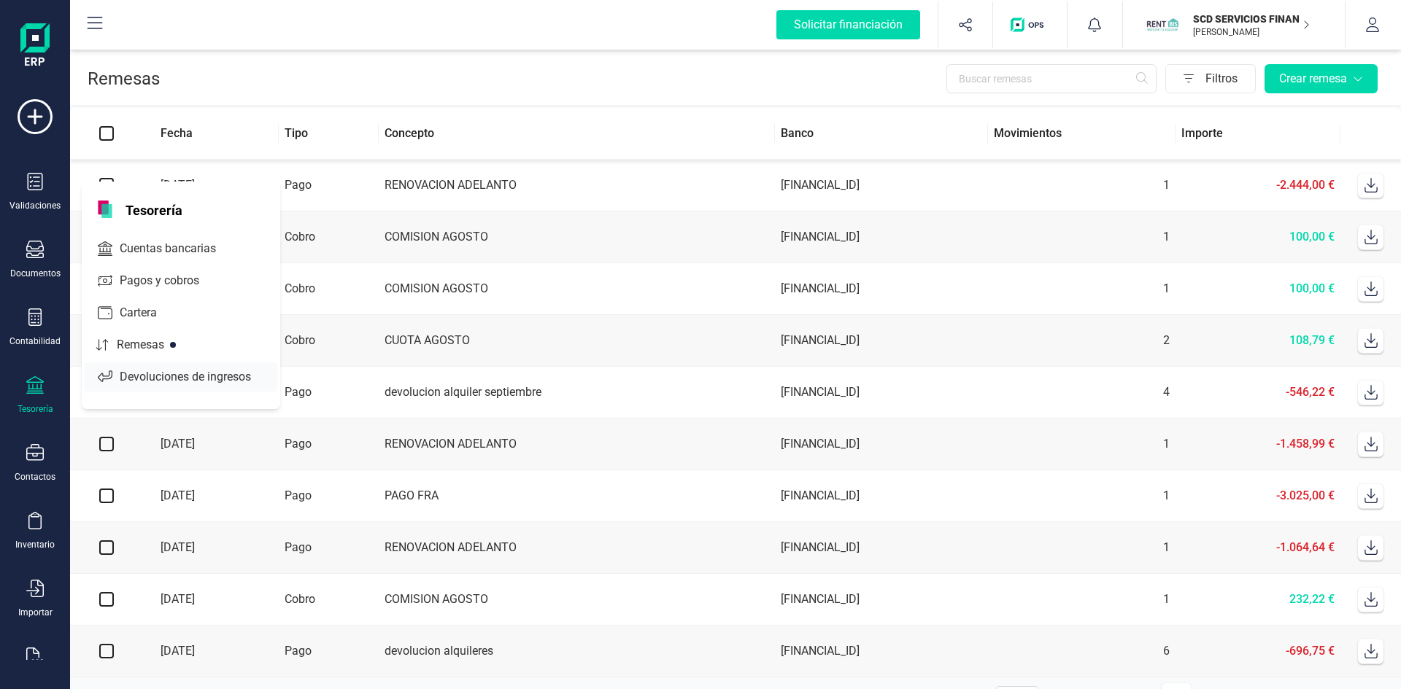
click at [201, 375] on span "Devoluciones de ingresos" at bounding box center [195, 377] width 163 height 18
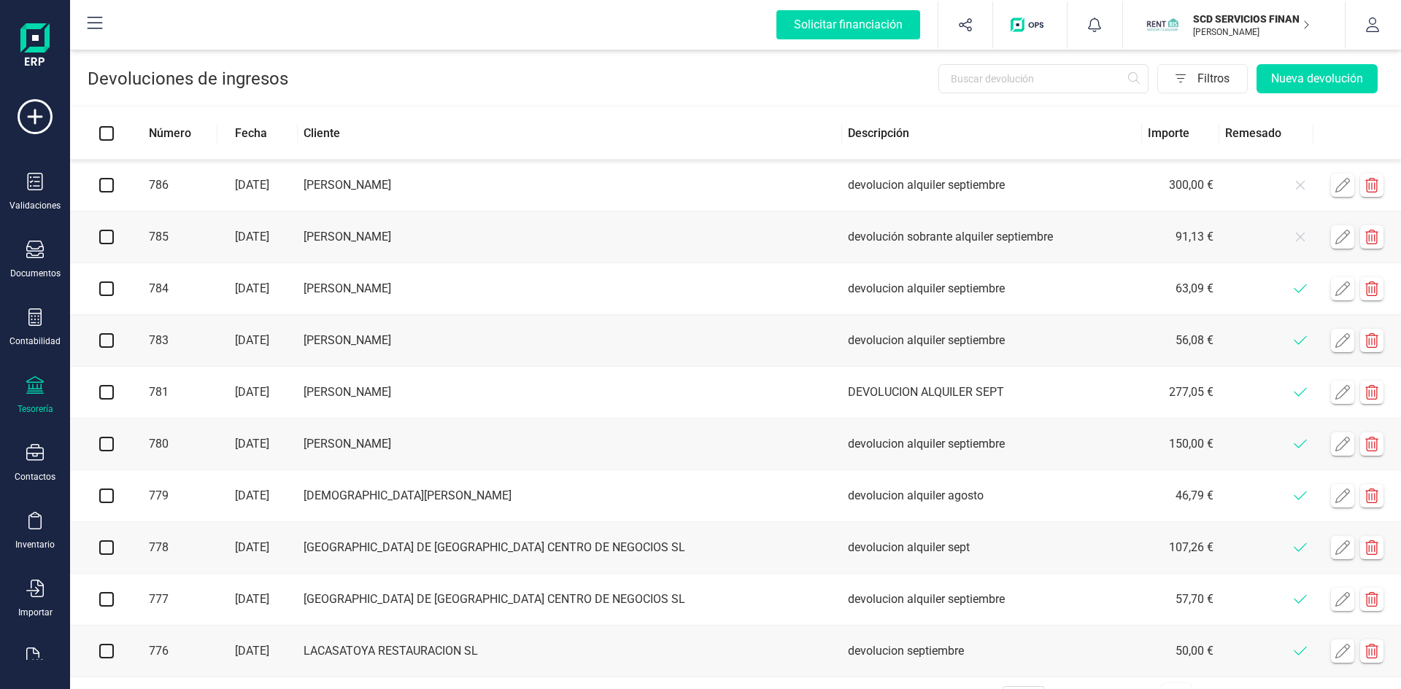
click at [105, 185] on input "checkbox" at bounding box center [106, 185] width 15 height 15
checkbox input "true"
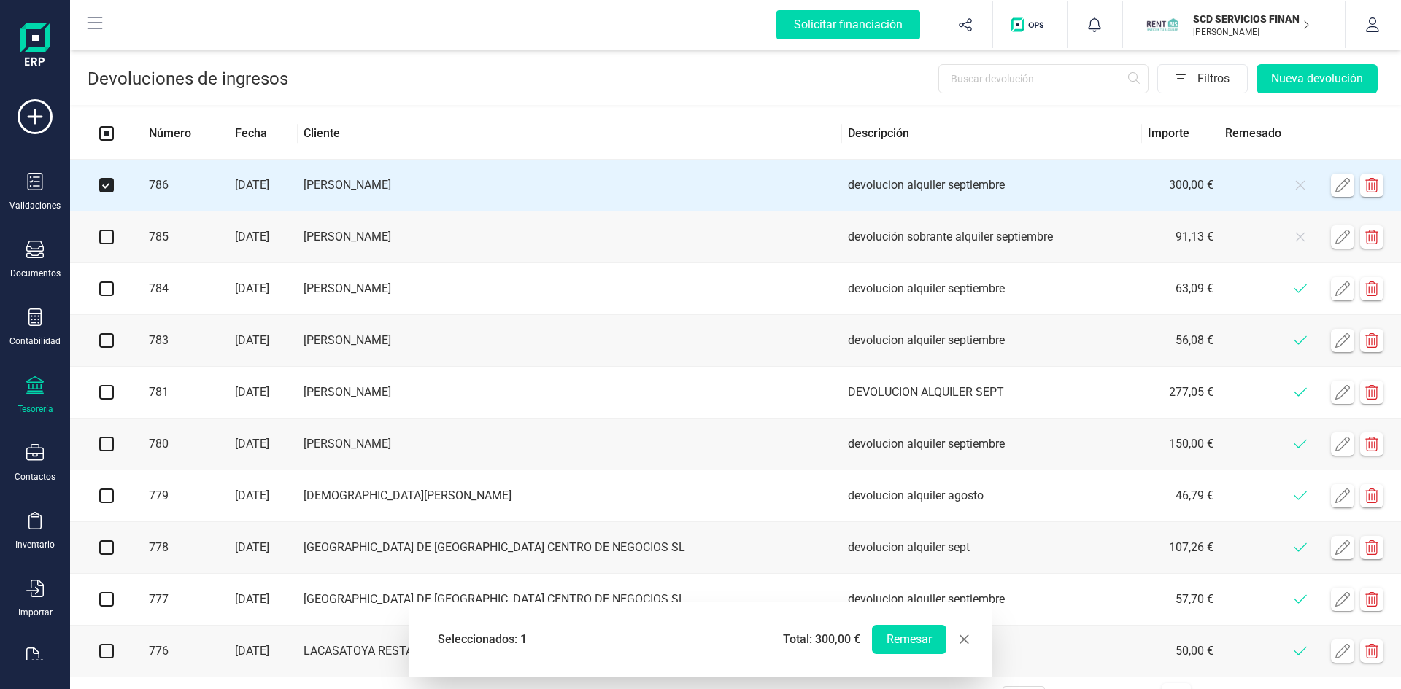
click at [106, 241] on input "checkbox" at bounding box center [106, 237] width 15 height 15
checkbox input "true"
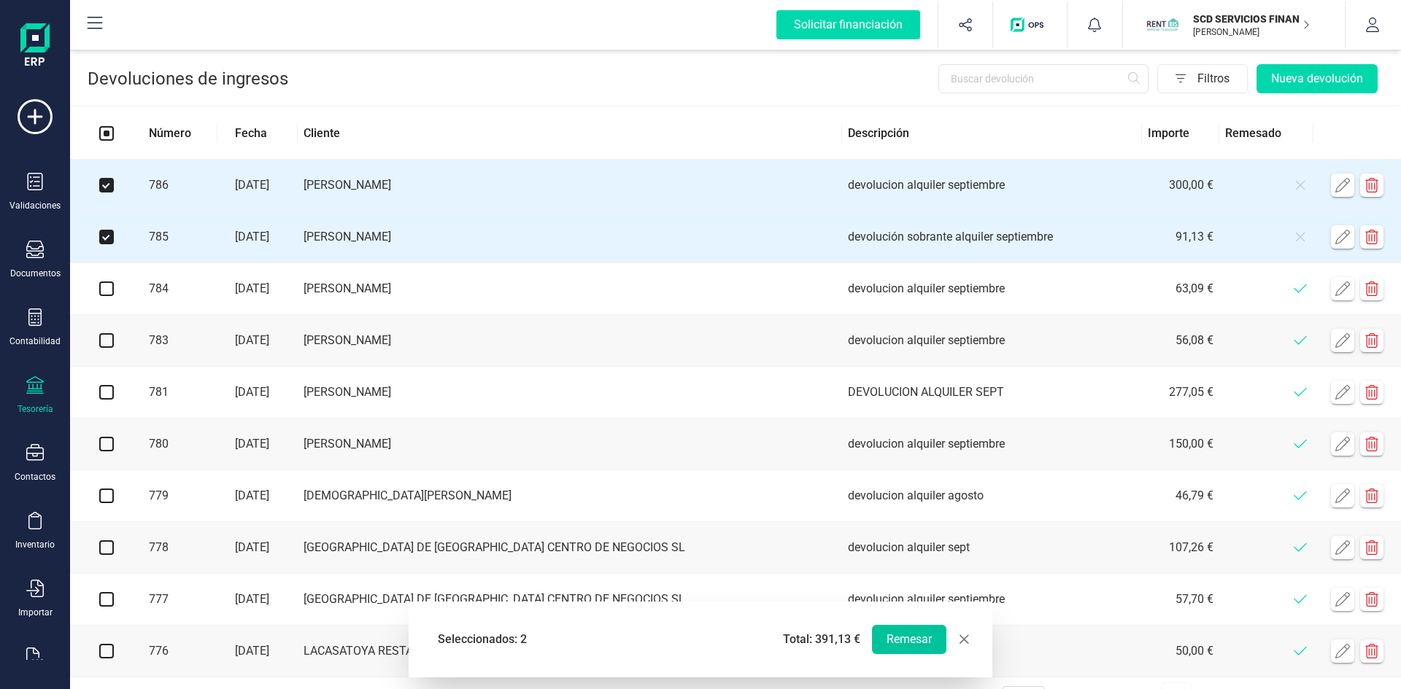
click at [902, 638] on button "Remesar" at bounding box center [909, 639] width 74 height 29
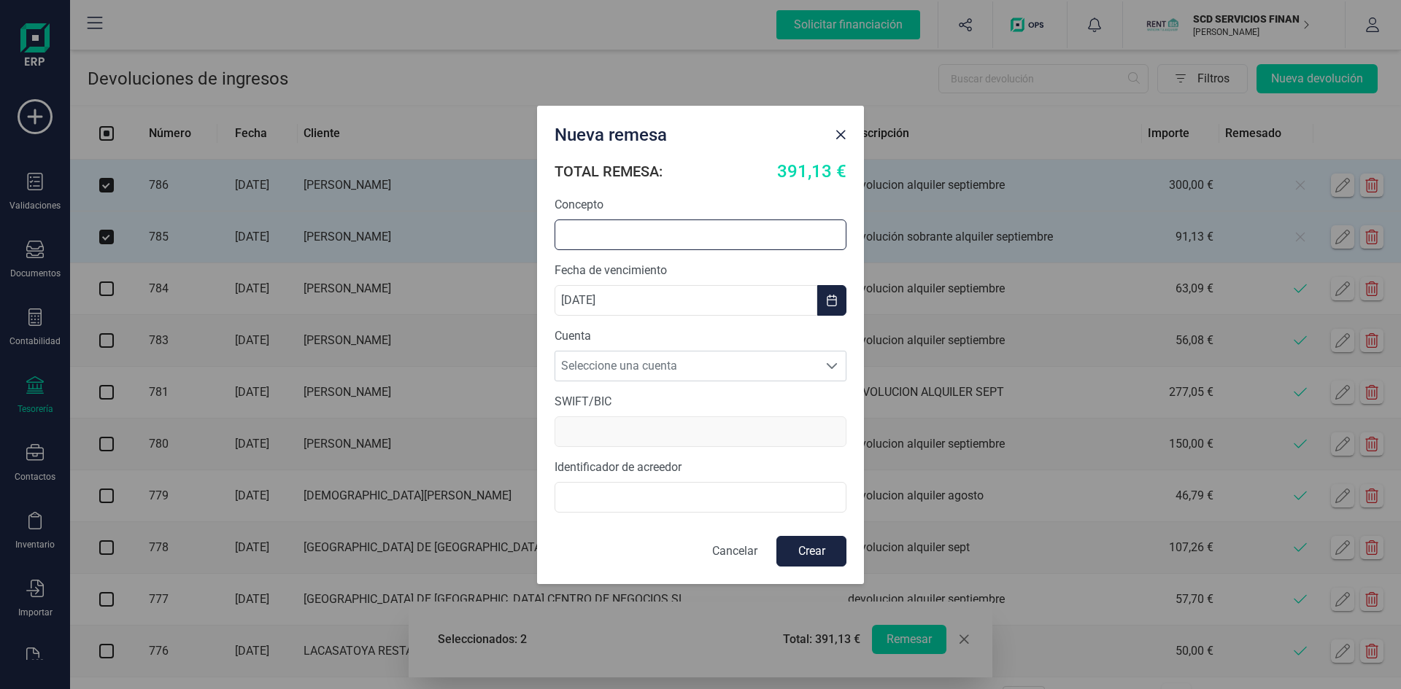
click at [663, 225] on input "text" at bounding box center [701, 235] width 292 height 31
type input "d"
type input "Devolucion alquileres"
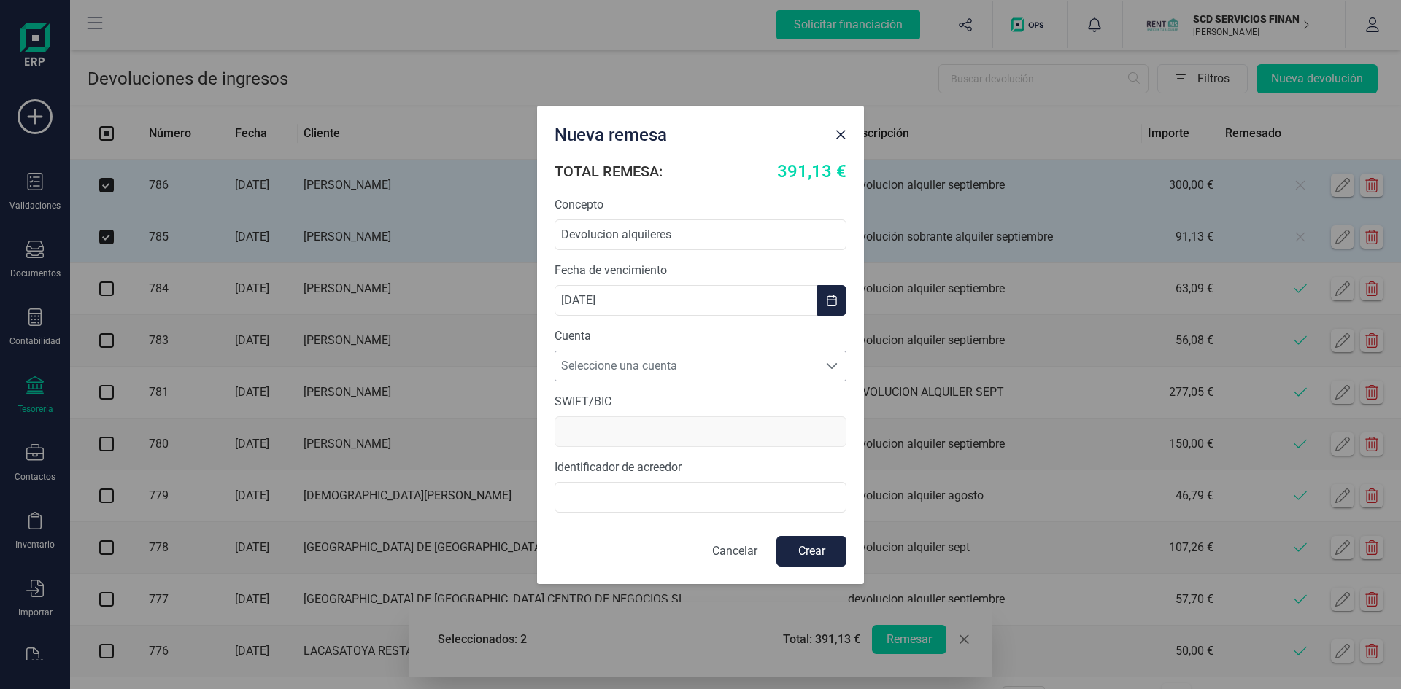
click at [709, 366] on span "Seleccione una cuenta" at bounding box center [686, 366] width 263 height 29
click at [684, 401] on li "ES4531590078592882909423" at bounding box center [701, 401] width 292 height 29
type input "BCOEESMM159"
type input "B72840242"
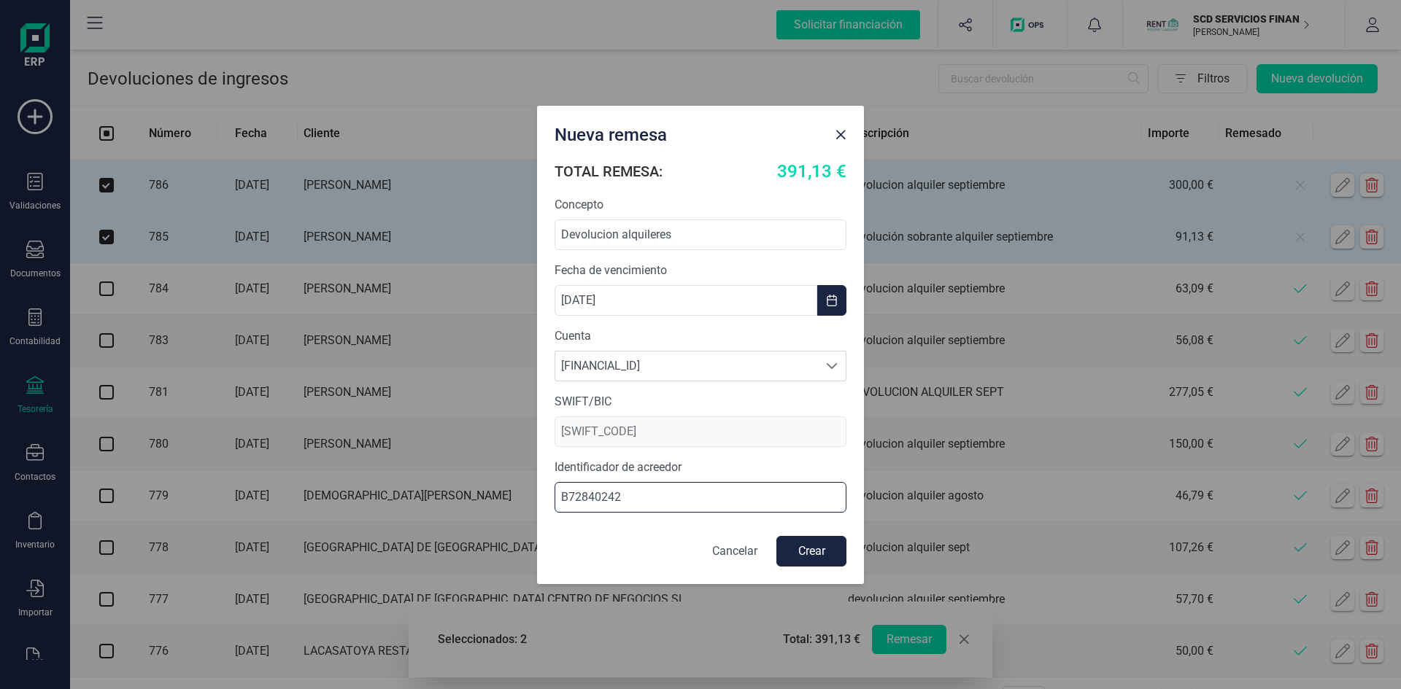
click at [653, 494] on input "B72840242" at bounding box center [701, 497] width 292 height 31
click at [811, 549] on button "Crear" at bounding box center [811, 551] width 70 height 31
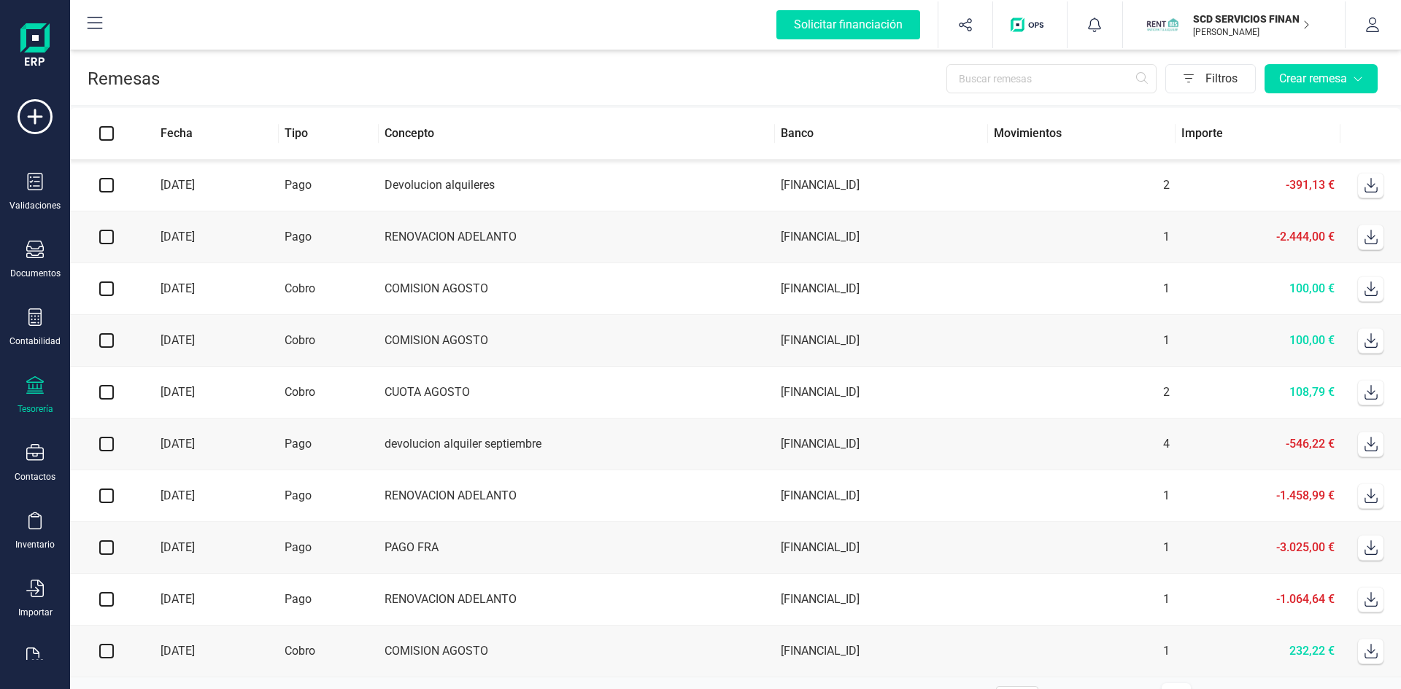
click at [1373, 185] on icon at bounding box center [1371, 185] width 15 height 15
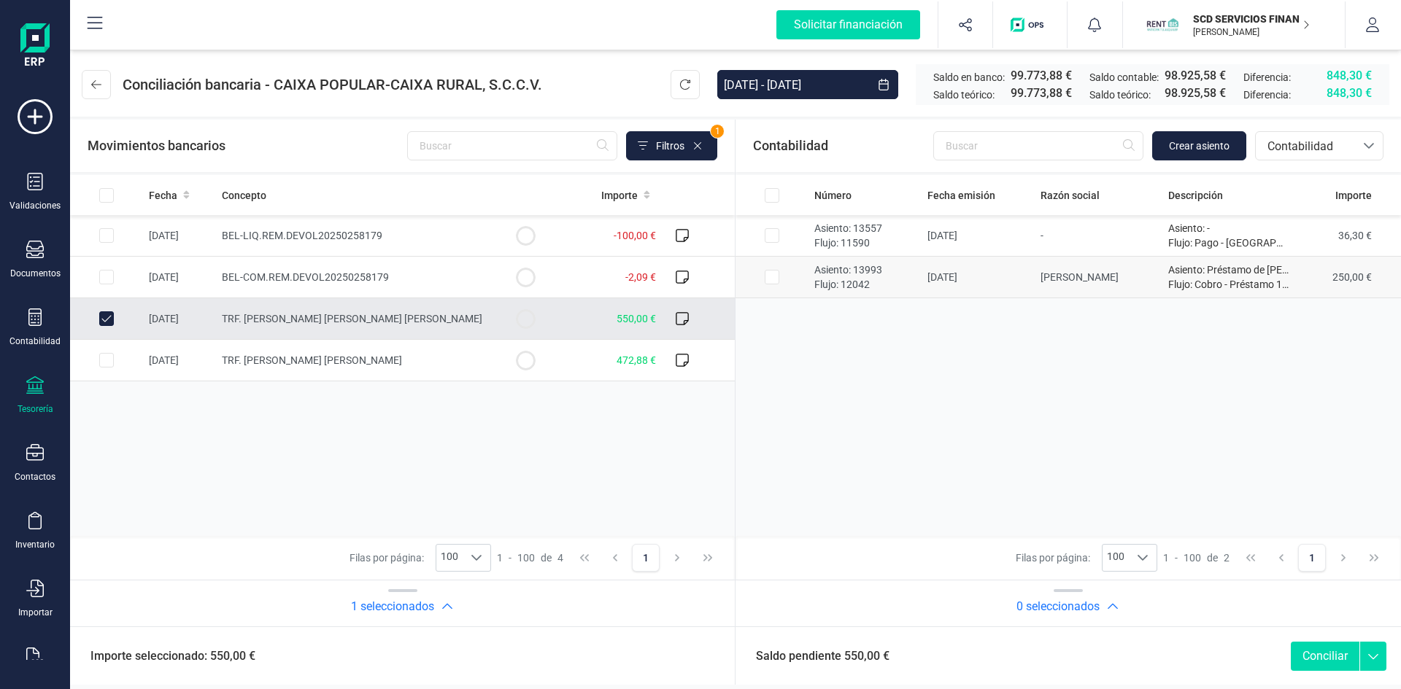
click at [775, 275] on input "Row Selected 36011368-6876-4cd4-8a0a-563e01f1945d" at bounding box center [772, 277] width 15 height 15
checkbox input "true"
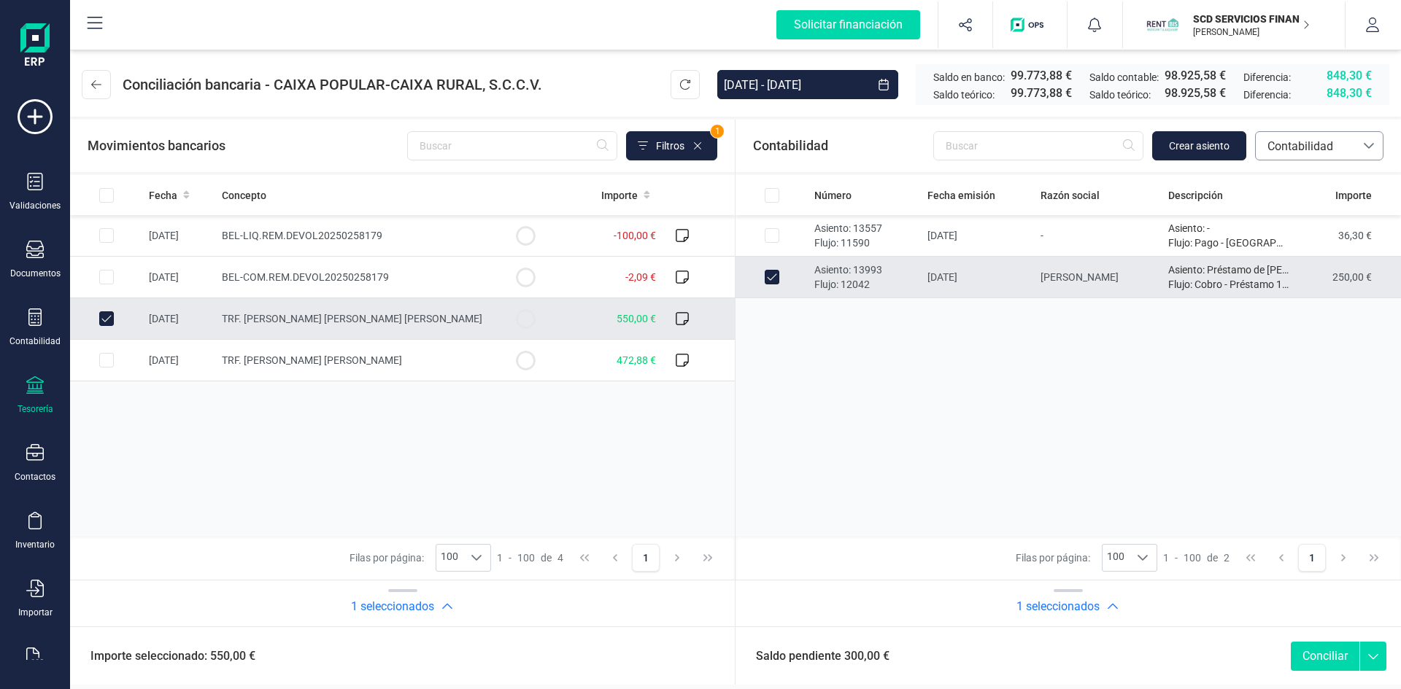
click at [1301, 147] on span "Contabilidad" at bounding box center [1306, 147] width 88 height 18
click at [1298, 276] on span "Devoluciones" at bounding box center [1301, 275] width 69 height 18
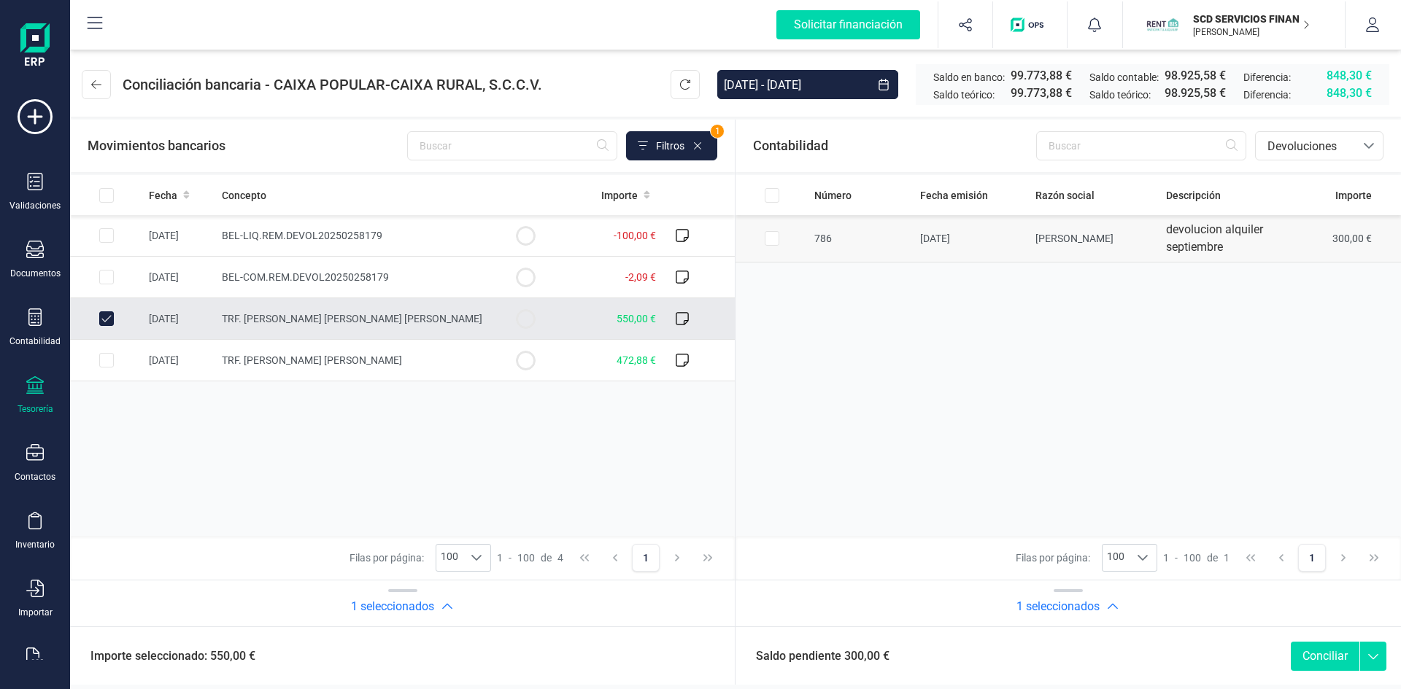
click at [770, 237] on input "Row Selected 78c518de-49bc-45ea-8020-a70ead336b79" at bounding box center [772, 238] width 15 height 15
checkbox input "true"
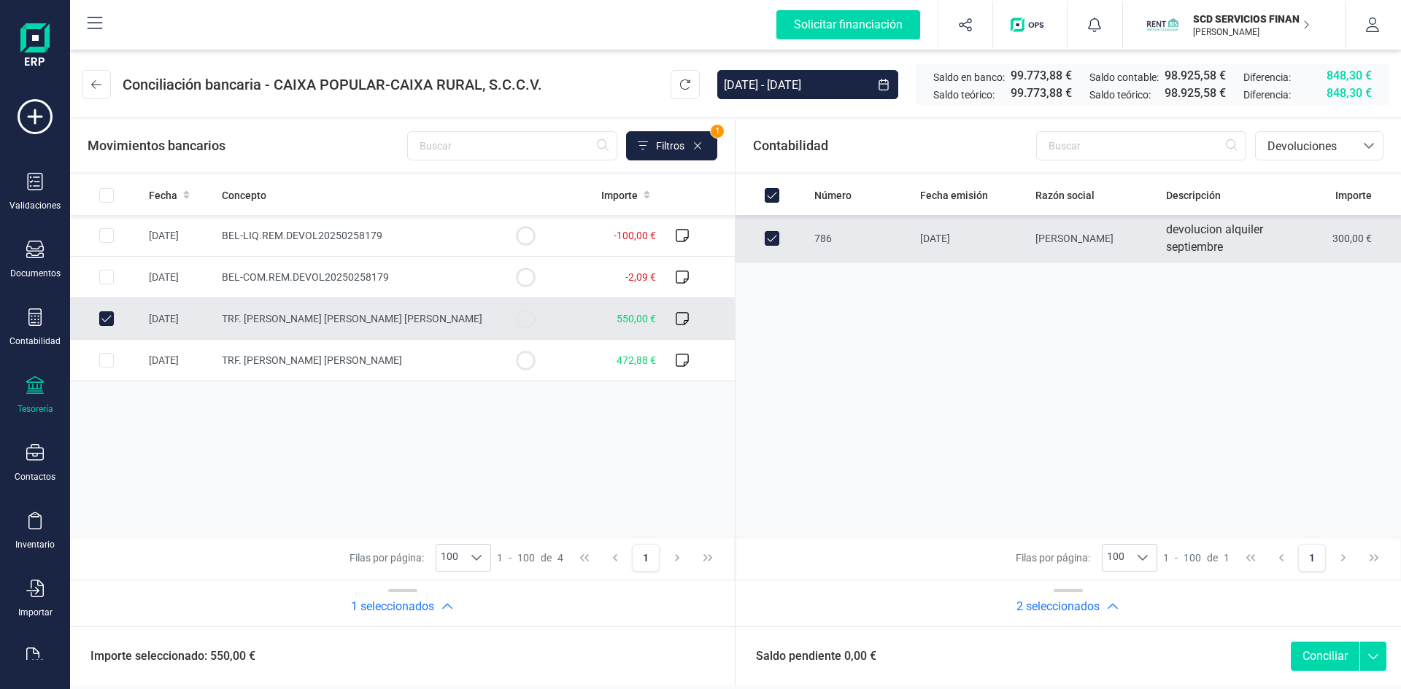
click at [1319, 650] on button "Conciliar" at bounding box center [1325, 656] width 69 height 29
checkbox input "false"
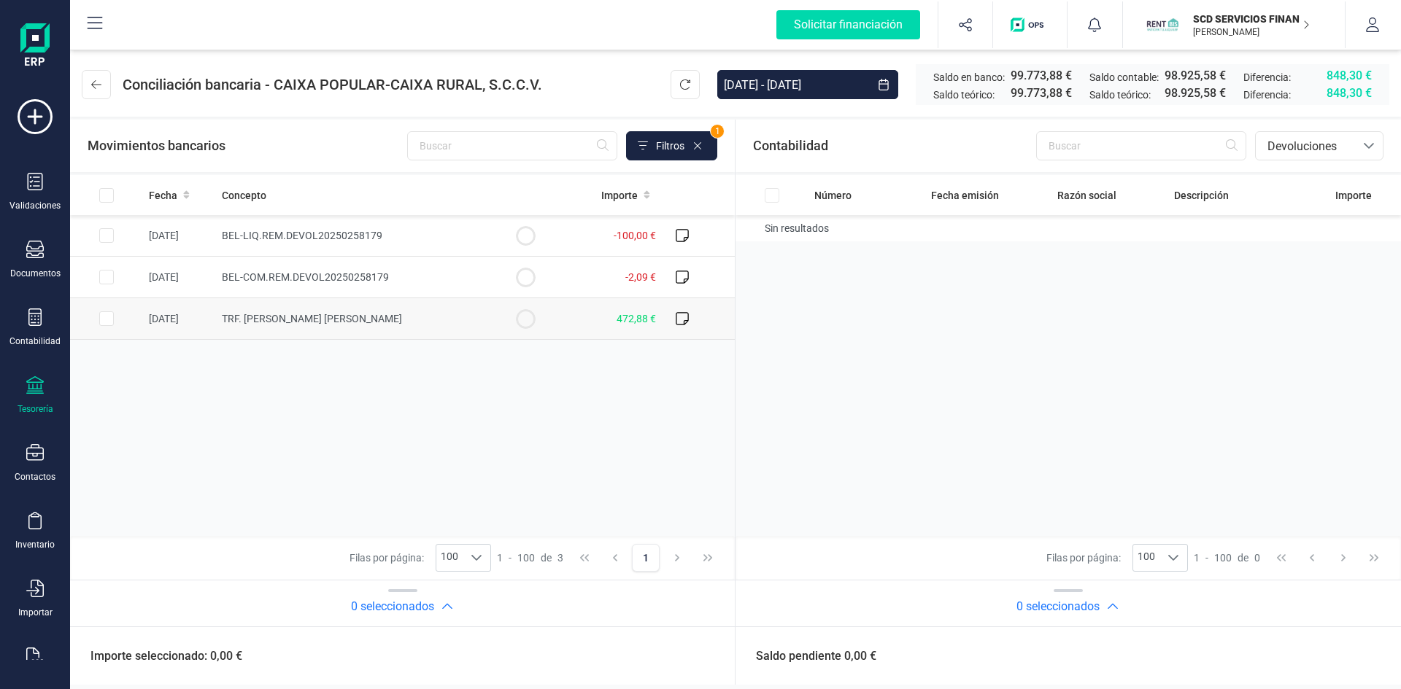
click at [101, 317] on input "Row Selected a17cbe3b-da09-4018-bb19-abfcd3e376fe" at bounding box center [106, 319] width 15 height 15
checkbox input "true"
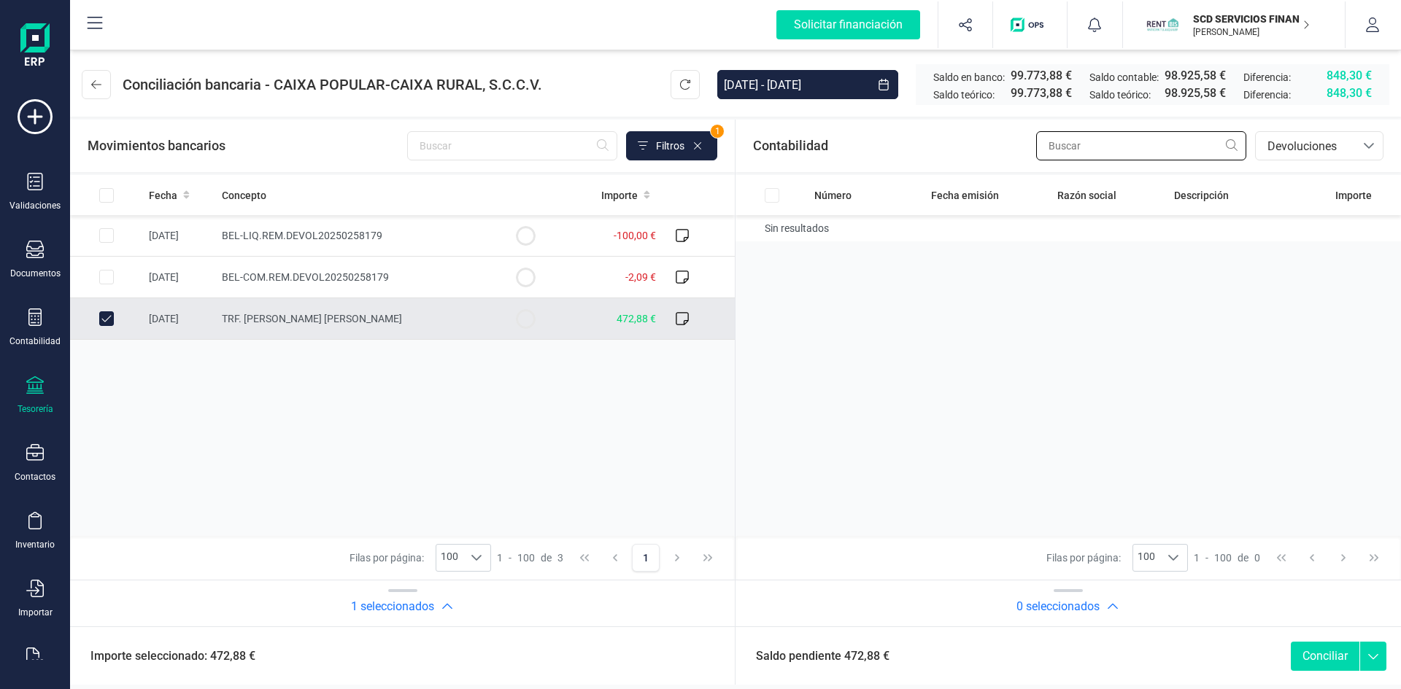
click at [1116, 140] on input "text" at bounding box center [1141, 145] width 210 height 29
type input "RAFA"
click at [1317, 145] on span "Devoluciones" at bounding box center [1306, 147] width 88 height 18
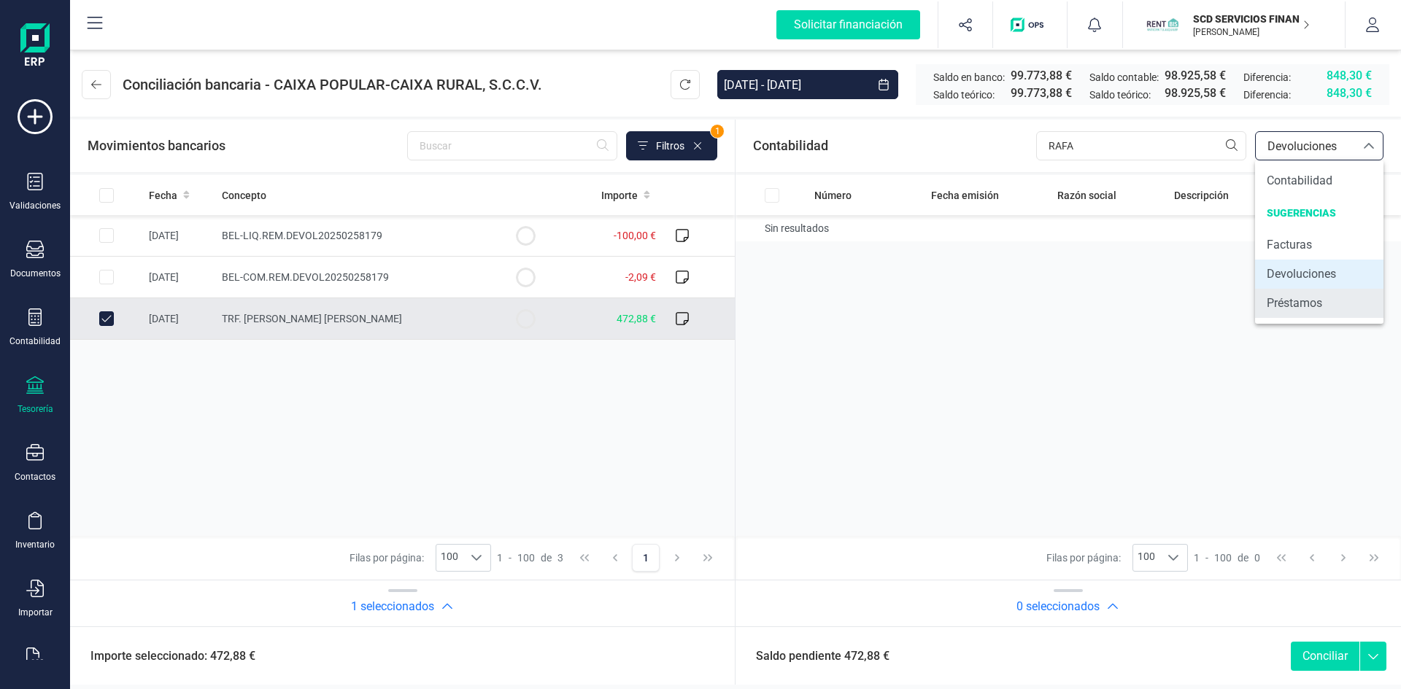
click at [1307, 304] on span "Préstamos" at bounding box center [1294, 304] width 55 height 18
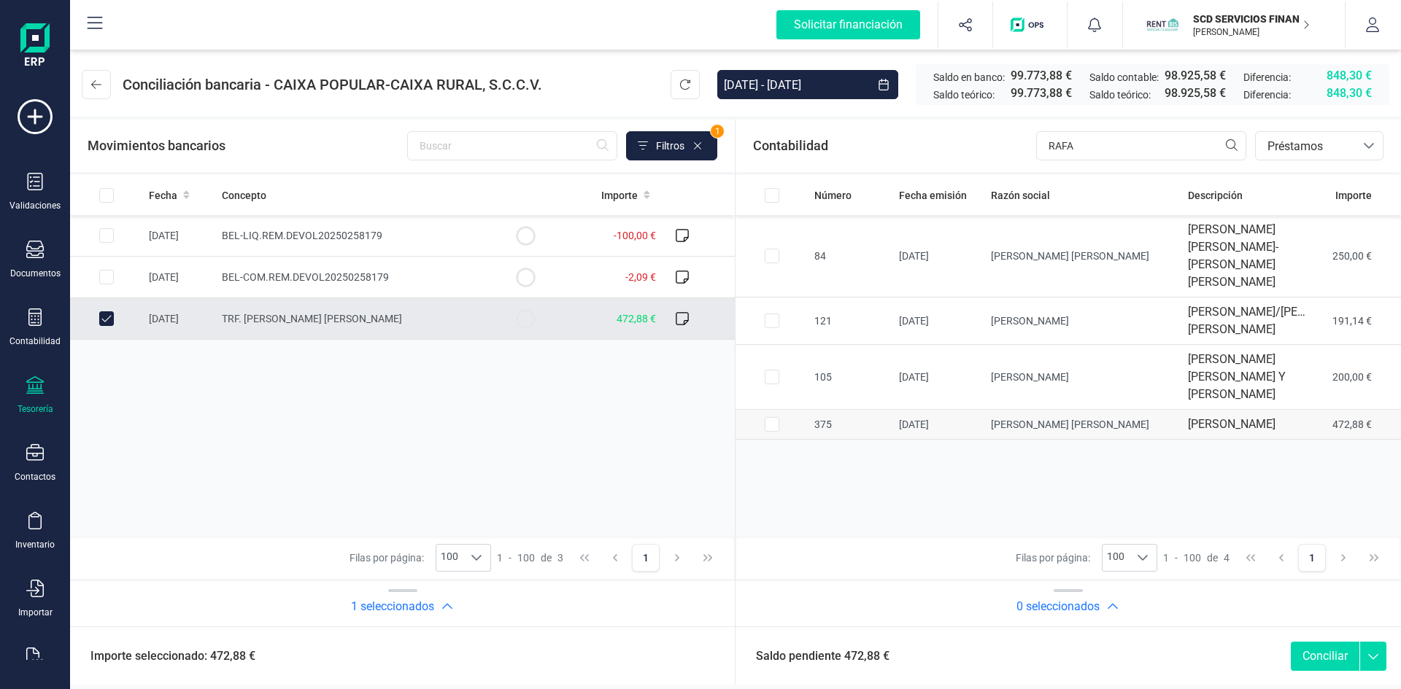
click at [770, 432] on input "Row Selected e5534687-1934-4c4c-aae6-0e03e3e24941" at bounding box center [772, 424] width 15 height 15
checkbox input "true"
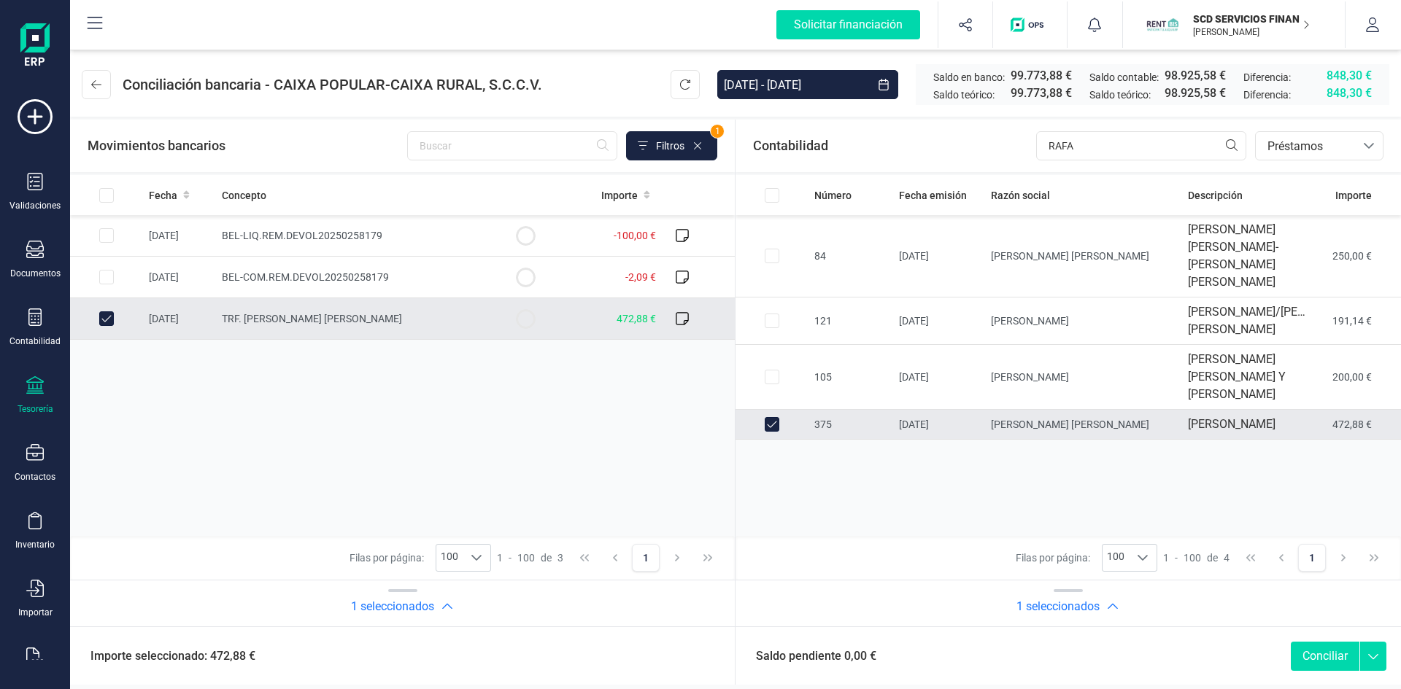
click at [1326, 655] on button "Conciliar" at bounding box center [1325, 656] width 69 height 29
checkbox input "false"
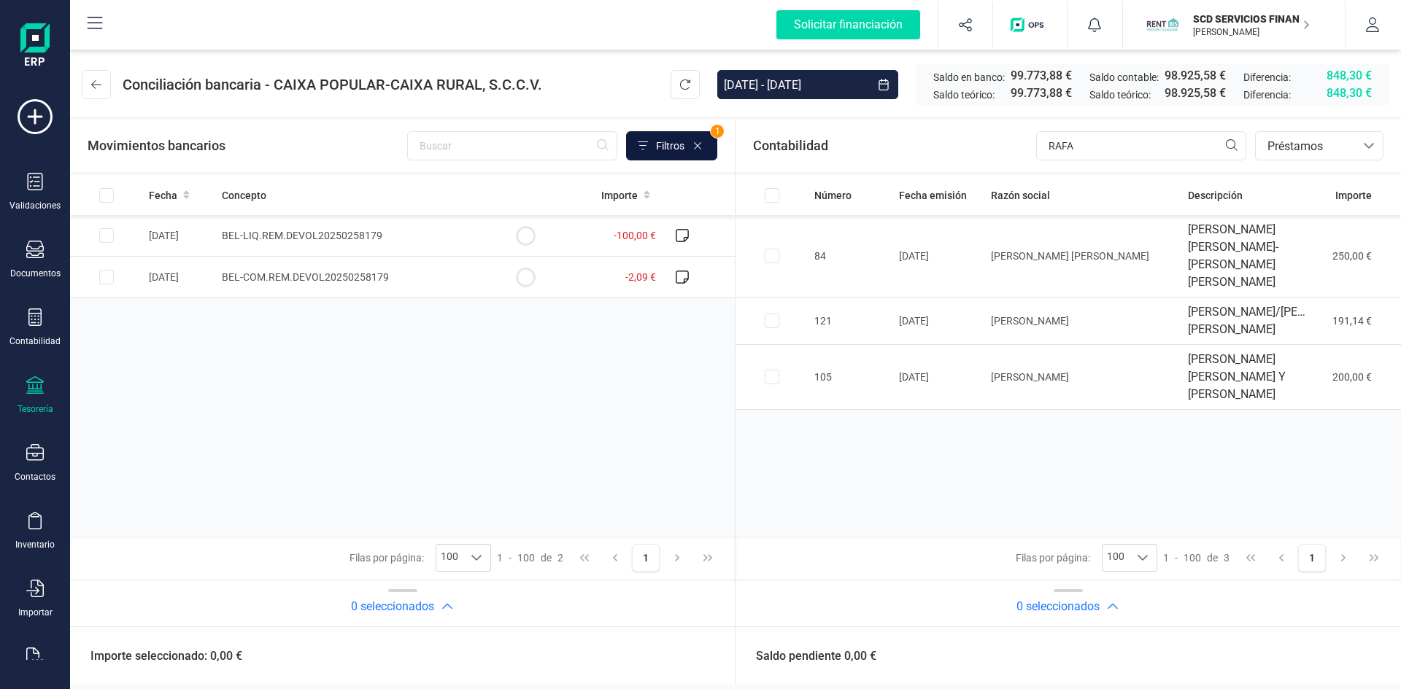
click at [646, 144] on icon at bounding box center [643, 146] width 10 height 12
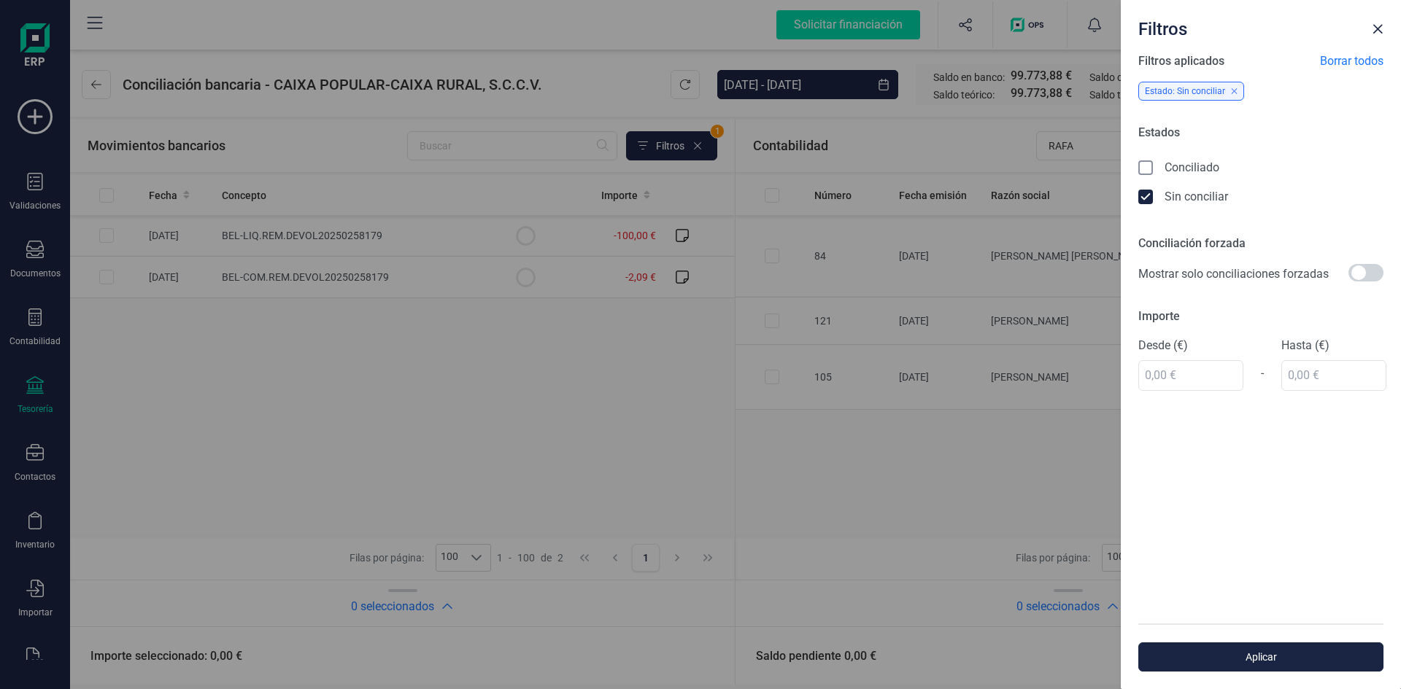
click at [1148, 198] on icon at bounding box center [1147, 198] width 15 height 15
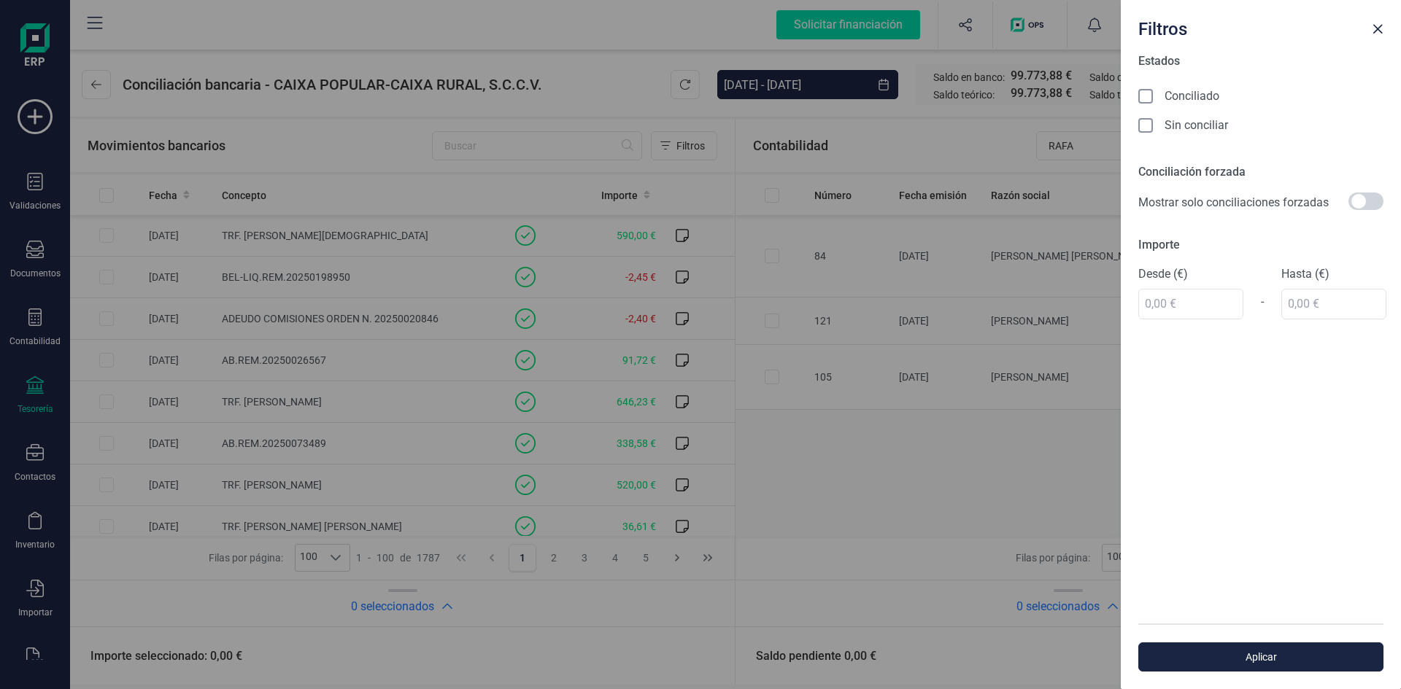
click at [1146, 93] on icon at bounding box center [1147, 97] width 15 height 15
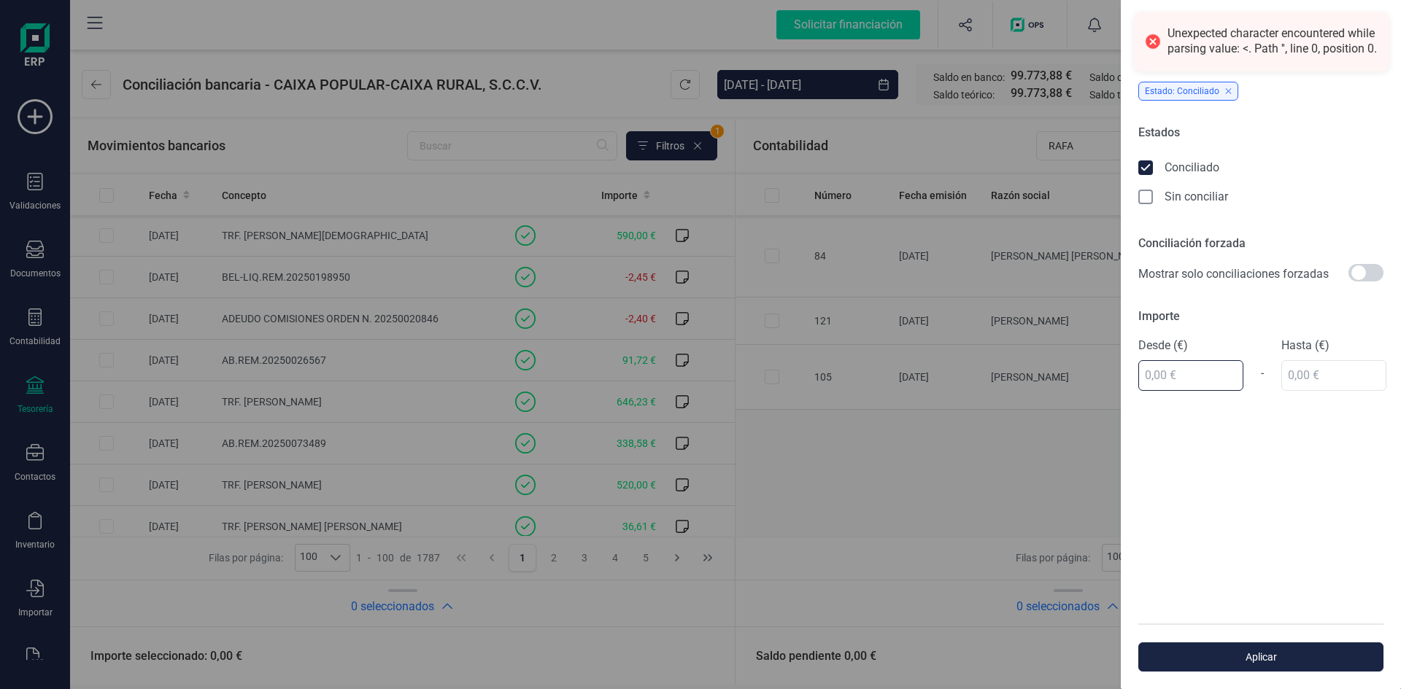
click at [1147, 371] on input "text" at bounding box center [1190, 375] width 105 height 31
type input "100,00 €"
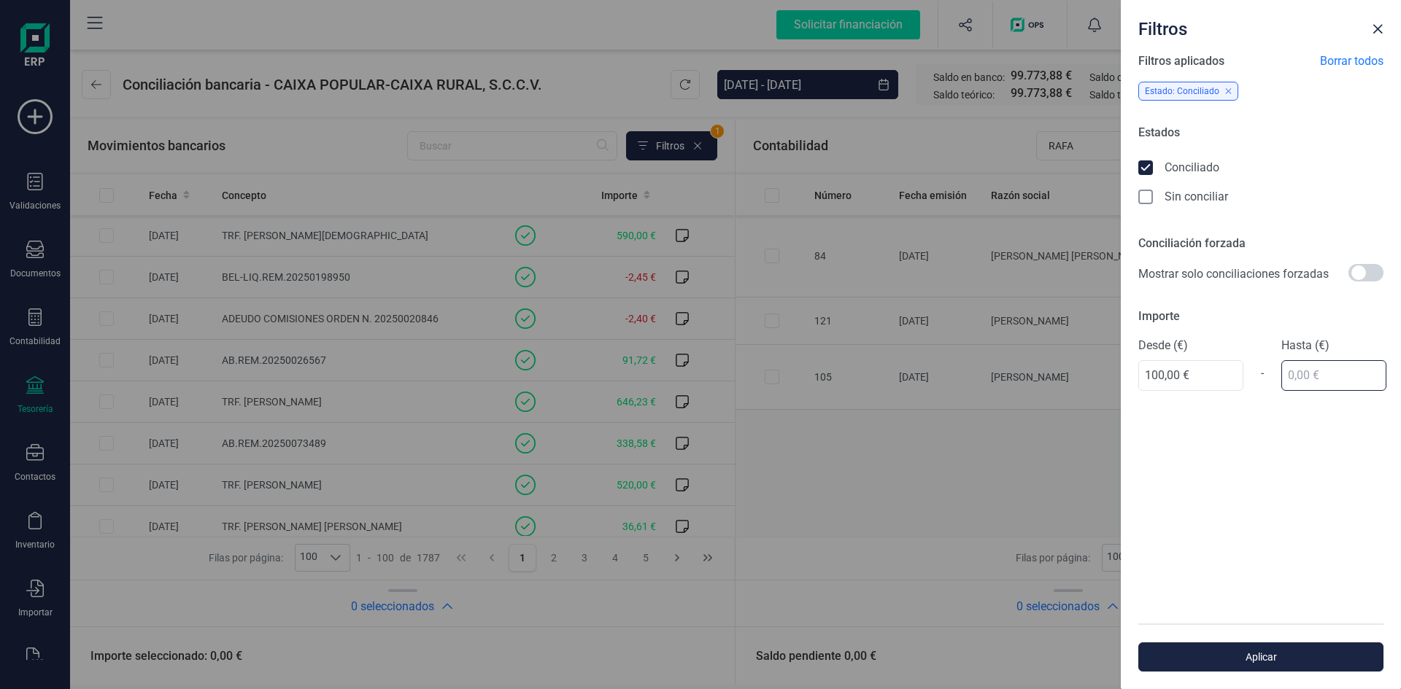
click at [1292, 373] on input "text" at bounding box center [1333, 375] width 105 height 31
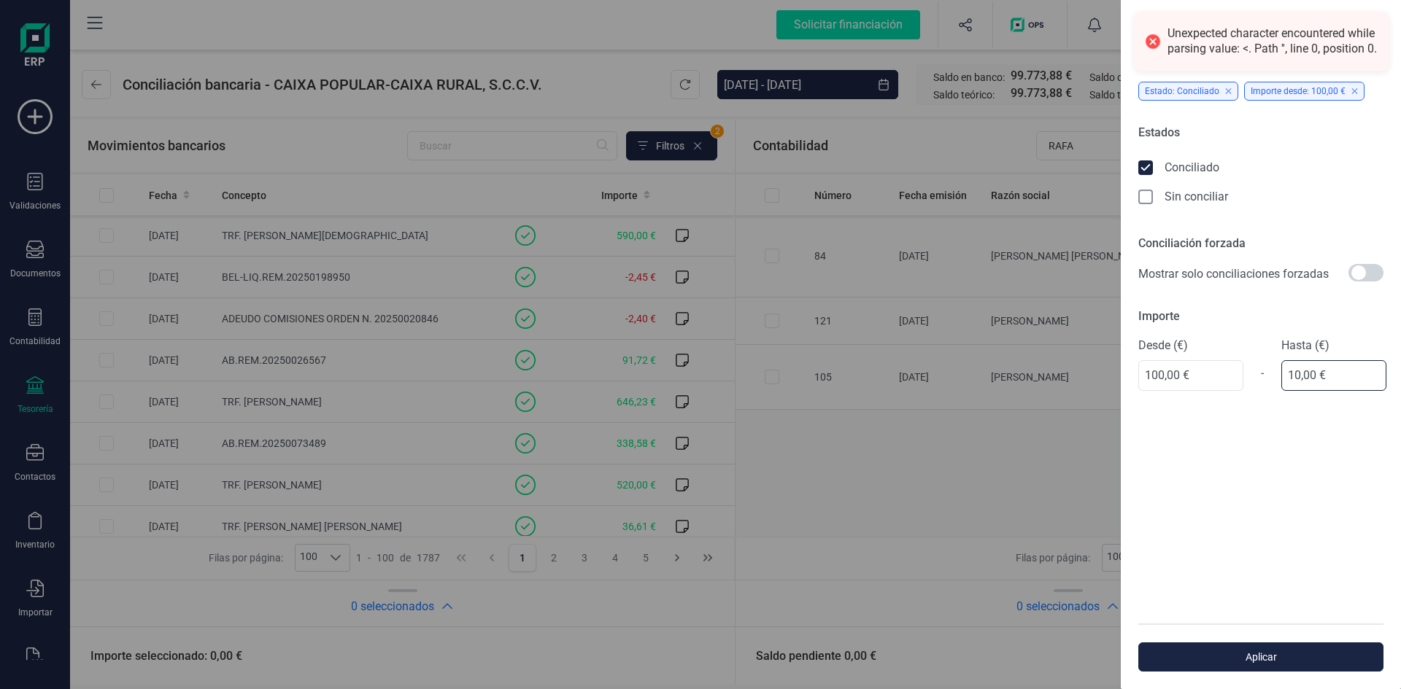
type input "100,00 €"
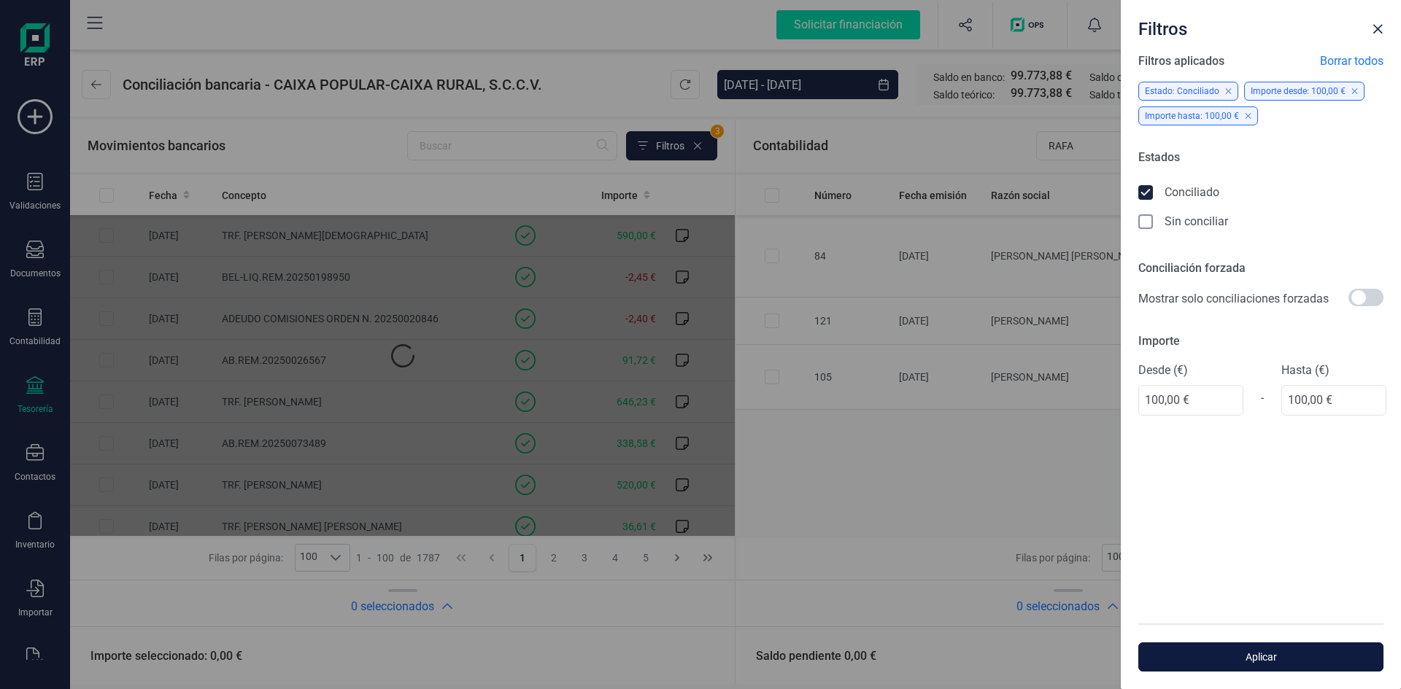
click at [1260, 655] on span "Aplicar" at bounding box center [1261, 657] width 212 height 15
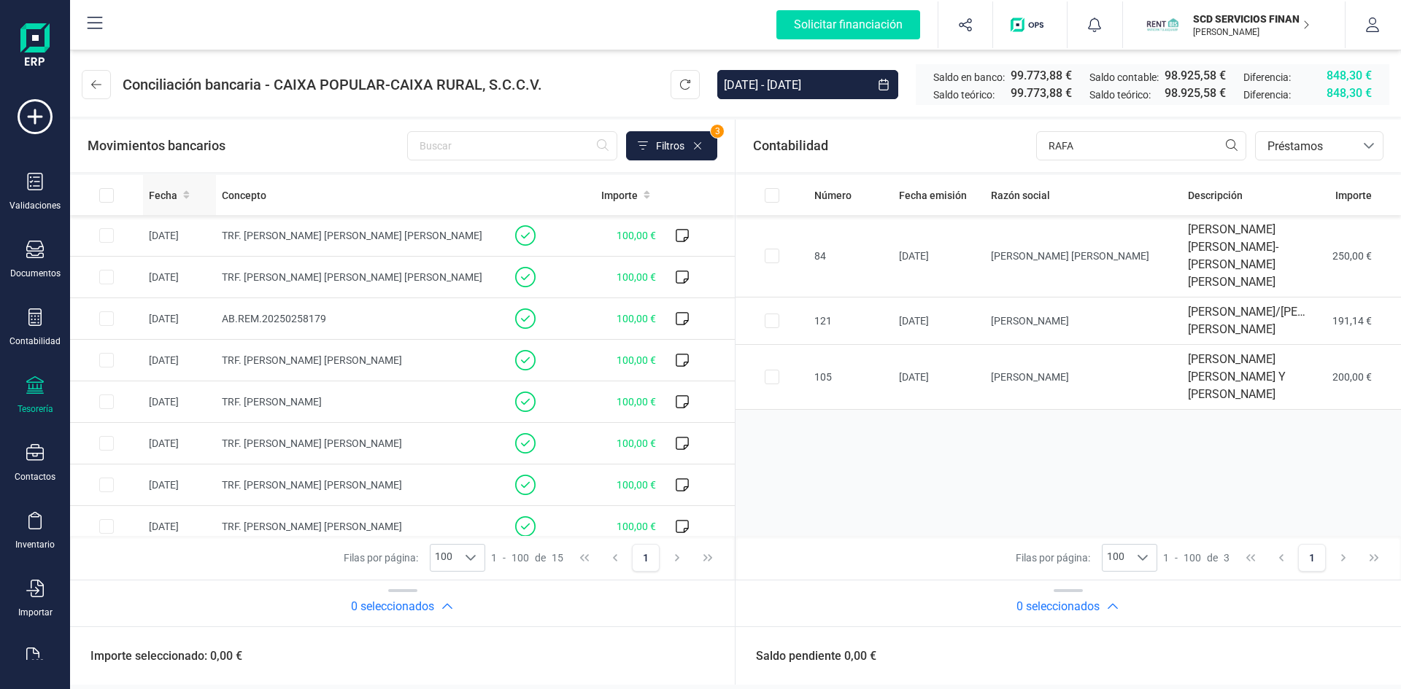
click at [174, 193] on span "Fecha" at bounding box center [163, 195] width 28 height 15
click at [260, 317] on span "AB.REM.20250258179" at bounding box center [274, 319] width 104 height 12
checkbox input "true"
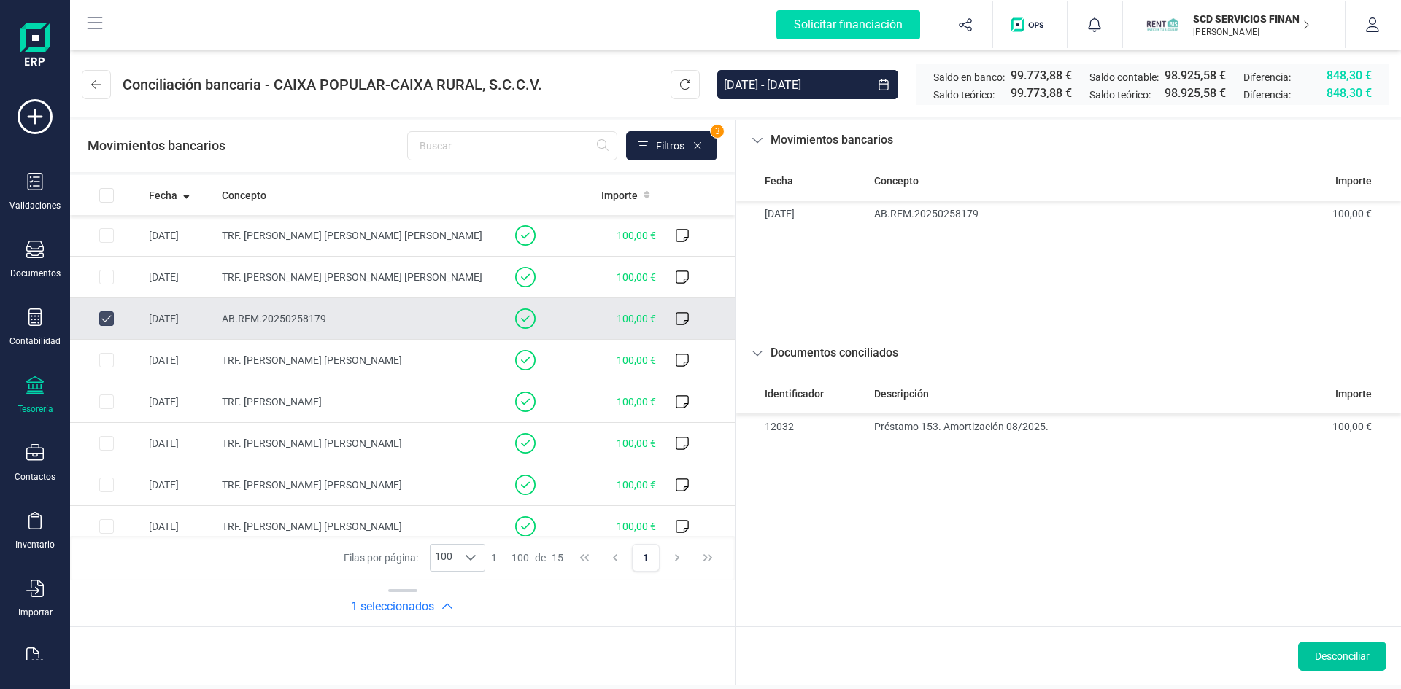
click at [1346, 654] on span "Desconciliar" at bounding box center [1342, 656] width 55 height 15
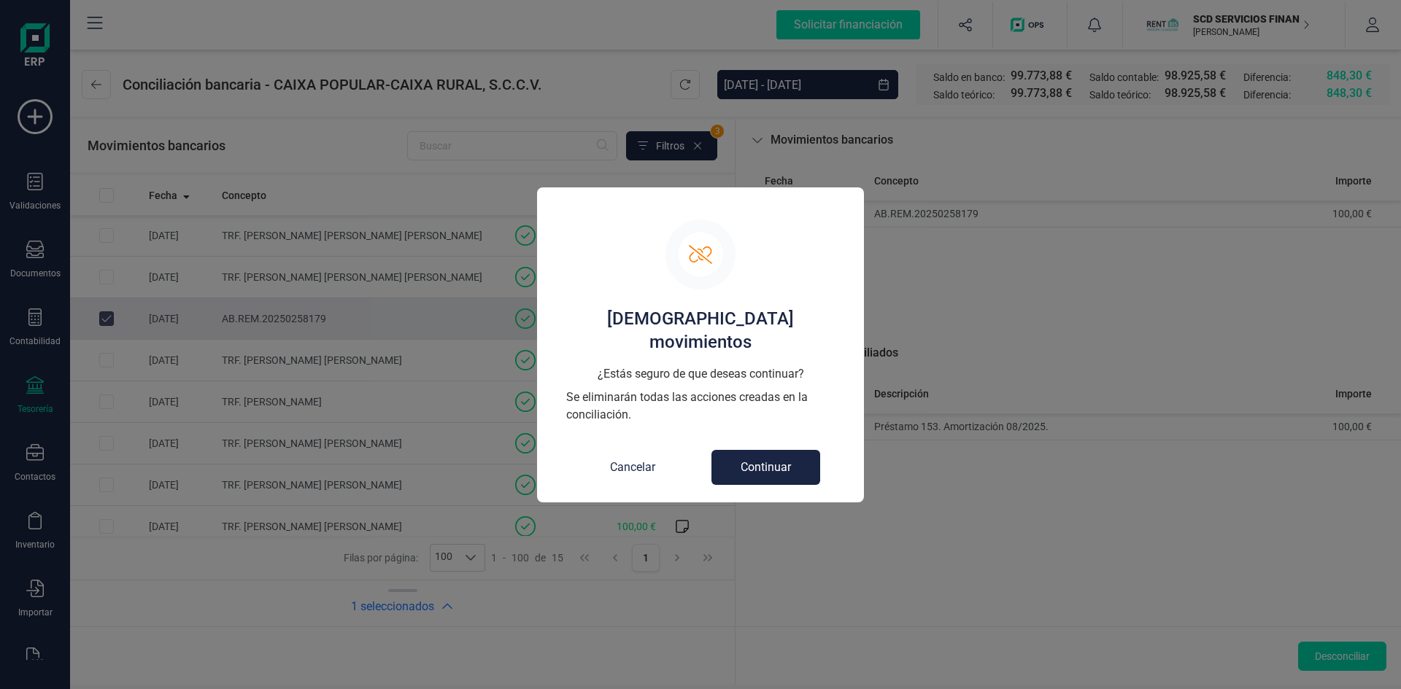
click at [770, 454] on button "Continuar" at bounding box center [765, 467] width 109 height 35
click at [625, 453] on button "Cancelar" at bounding box center [633, 467] width 104 height 35
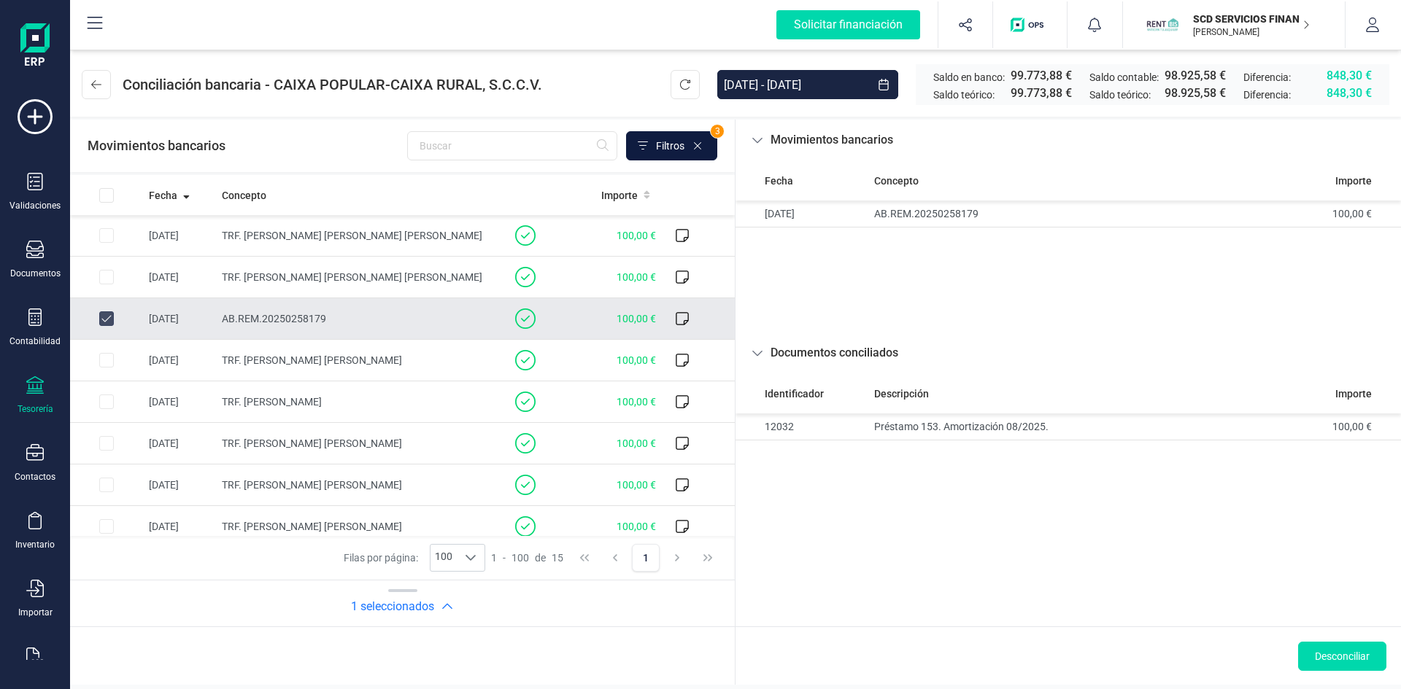
click at [669, 142] on span "Filtros" at bounding box center [670, 146] width 28 height 15
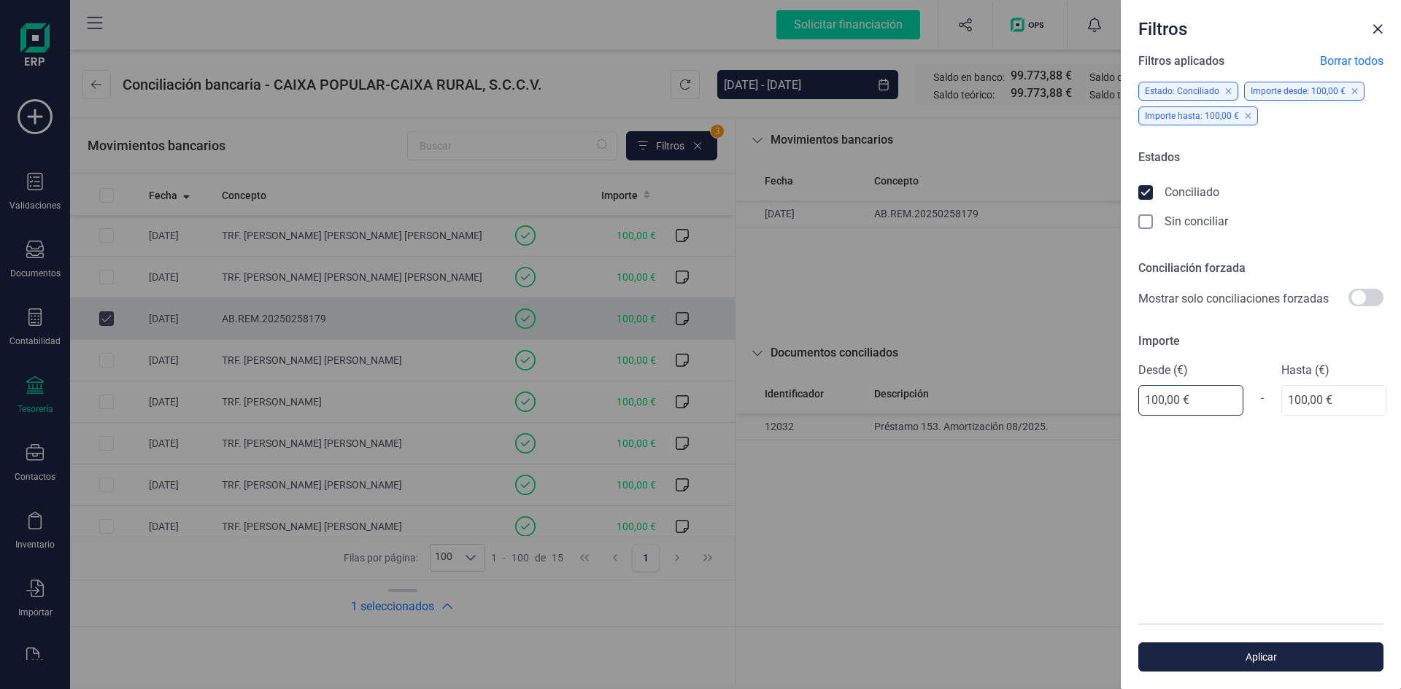
click at [1162, 397] on input "100,00 €" at bounding box center [1190, 400] width 105 height 31
type input "1,00 €"
type input "60,00 €"
drag, startPoint x: 1306, startPoint y: 398, endPoint x: 1297, endPoint y: 336, distance: 62.7
click at [1306, 397] on input "100,00 €" at bounding box center [1333, 400] width 105 height 31
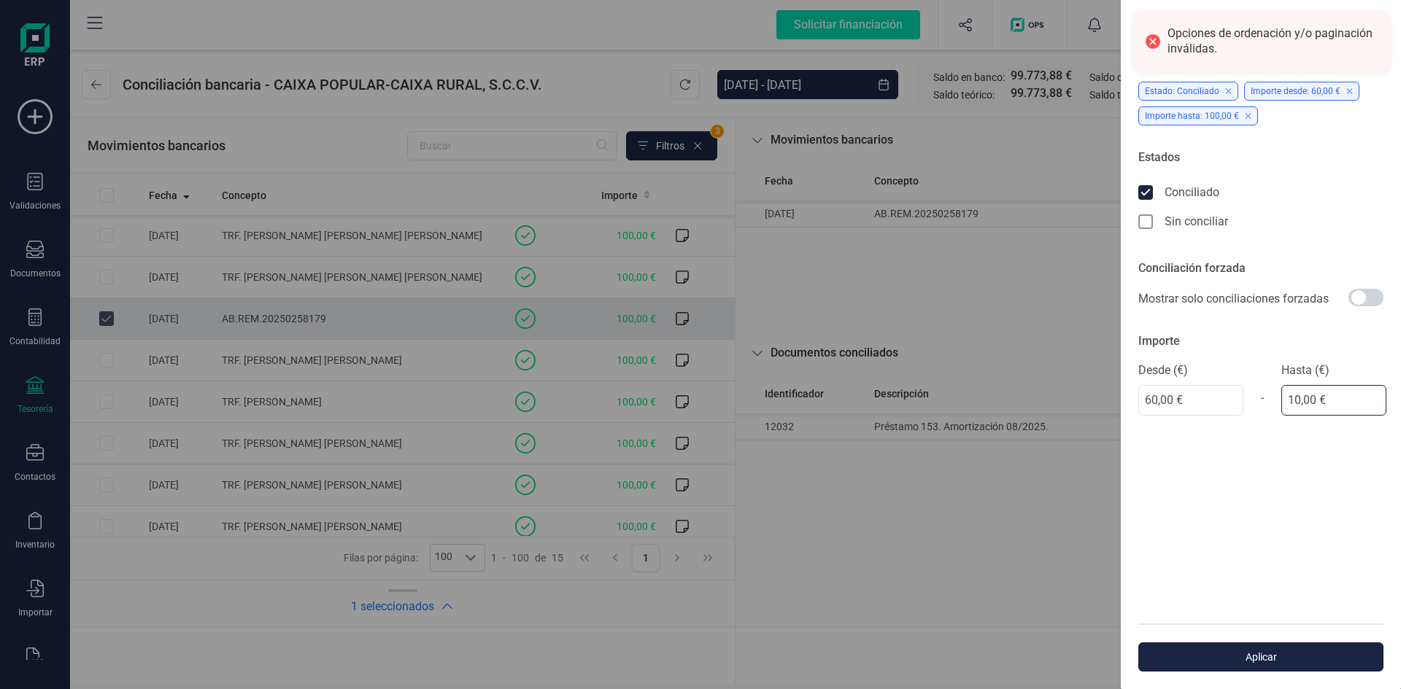
type input "1,00 €"
type input "60,00 €"
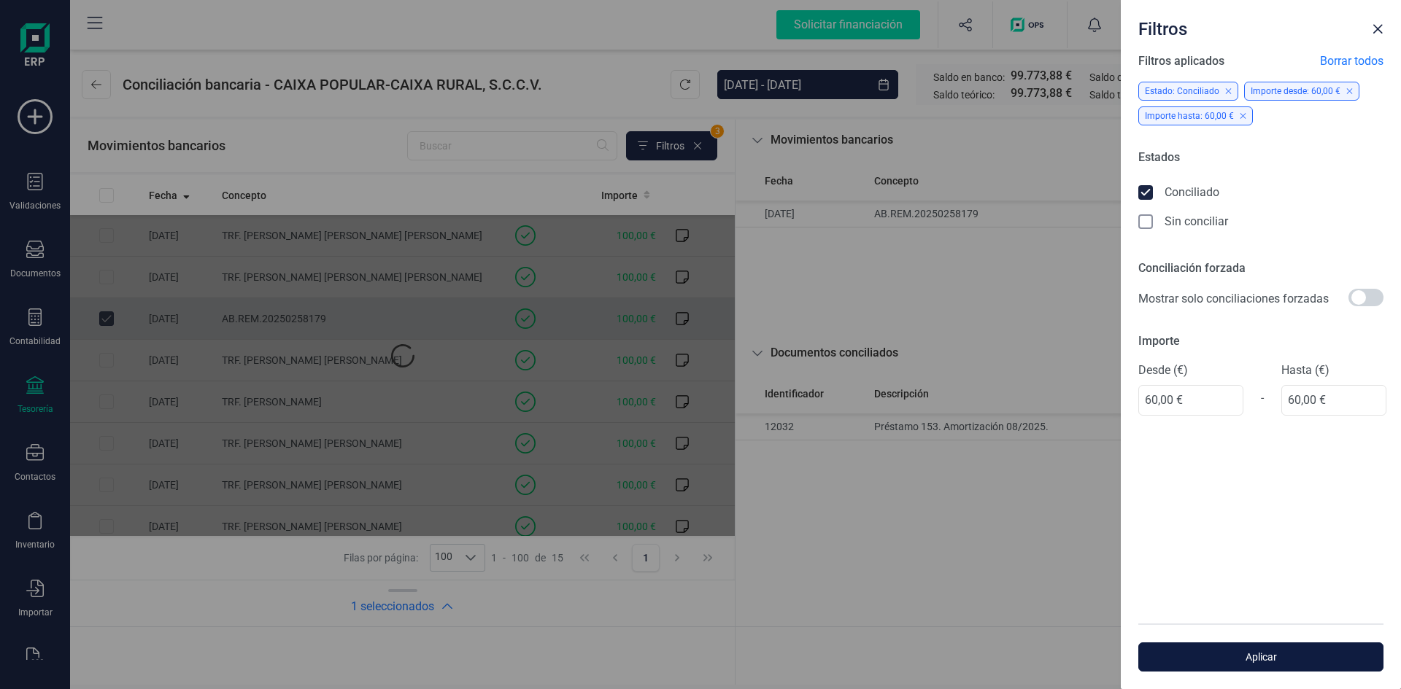
click at [1275, 652] on span "Aplicar" at bounding box center [1261, 657] width 212 height 15
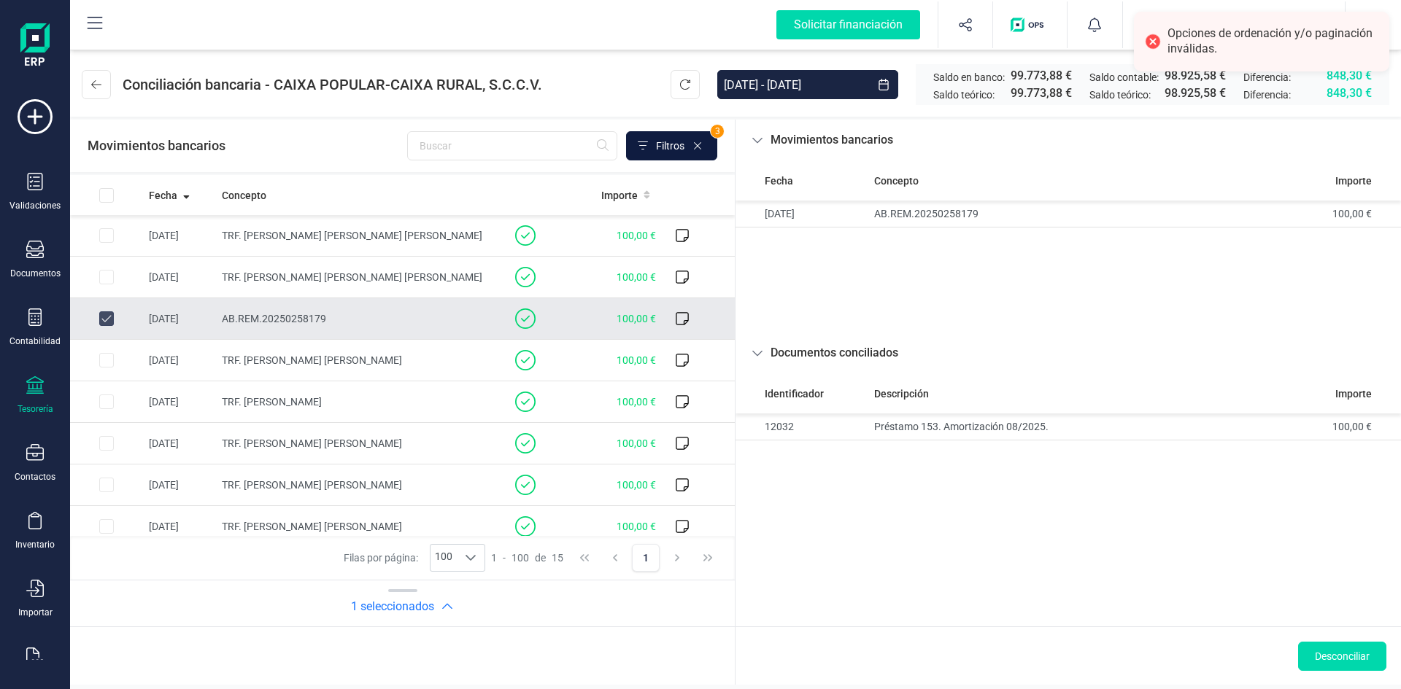
click at [661, 148] on span "Filtros" at bounding box center [670, 146] width 28 height 15
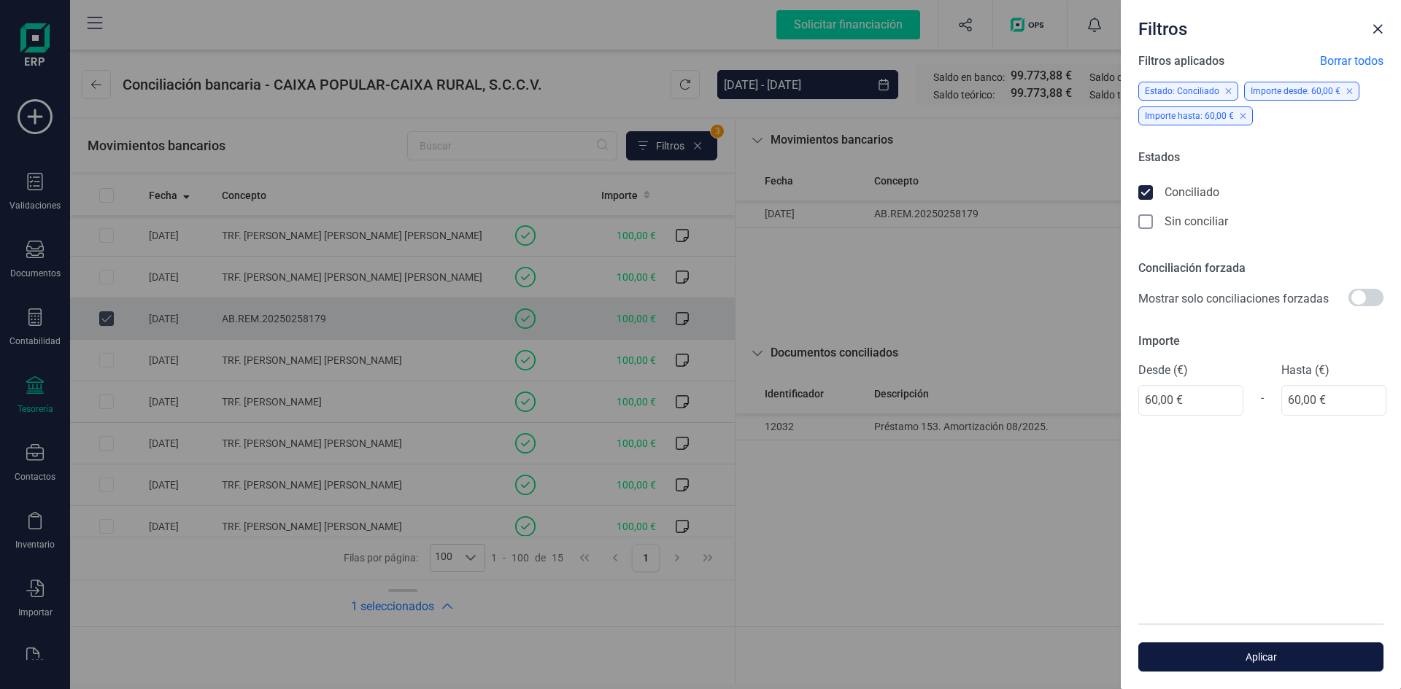
click at [1255, 649] on button "Aplicar" at bounding box center [1260, 657] width 245 height 29
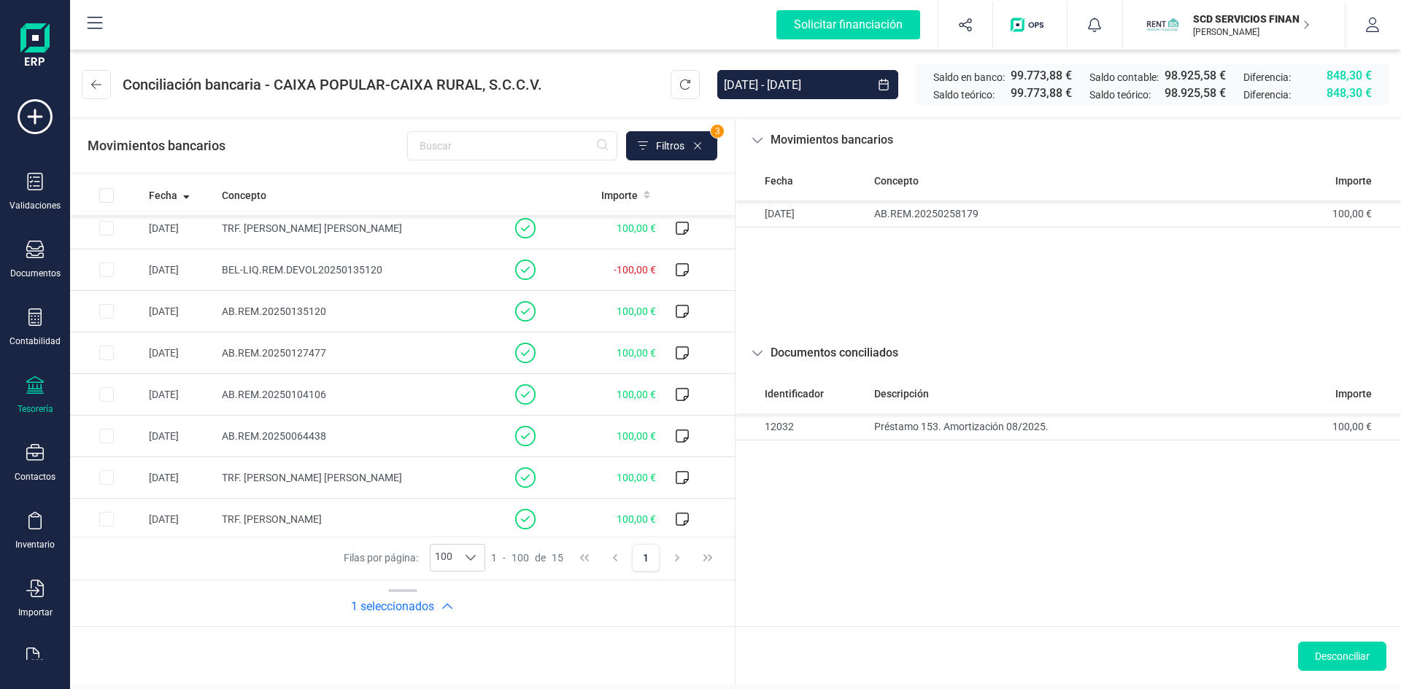
scroll to position [303, 0]
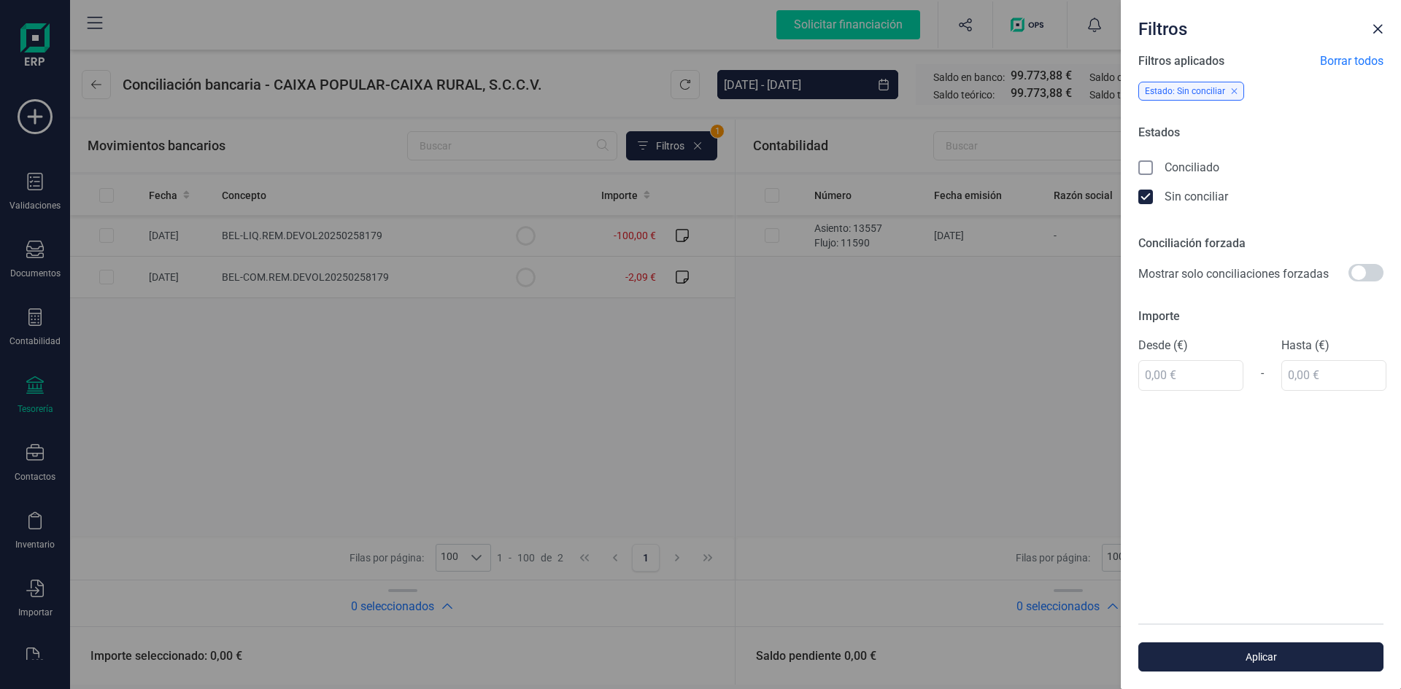
click at [1145, 164] on icon at bounding box center [1147, 169] width 15 height 15
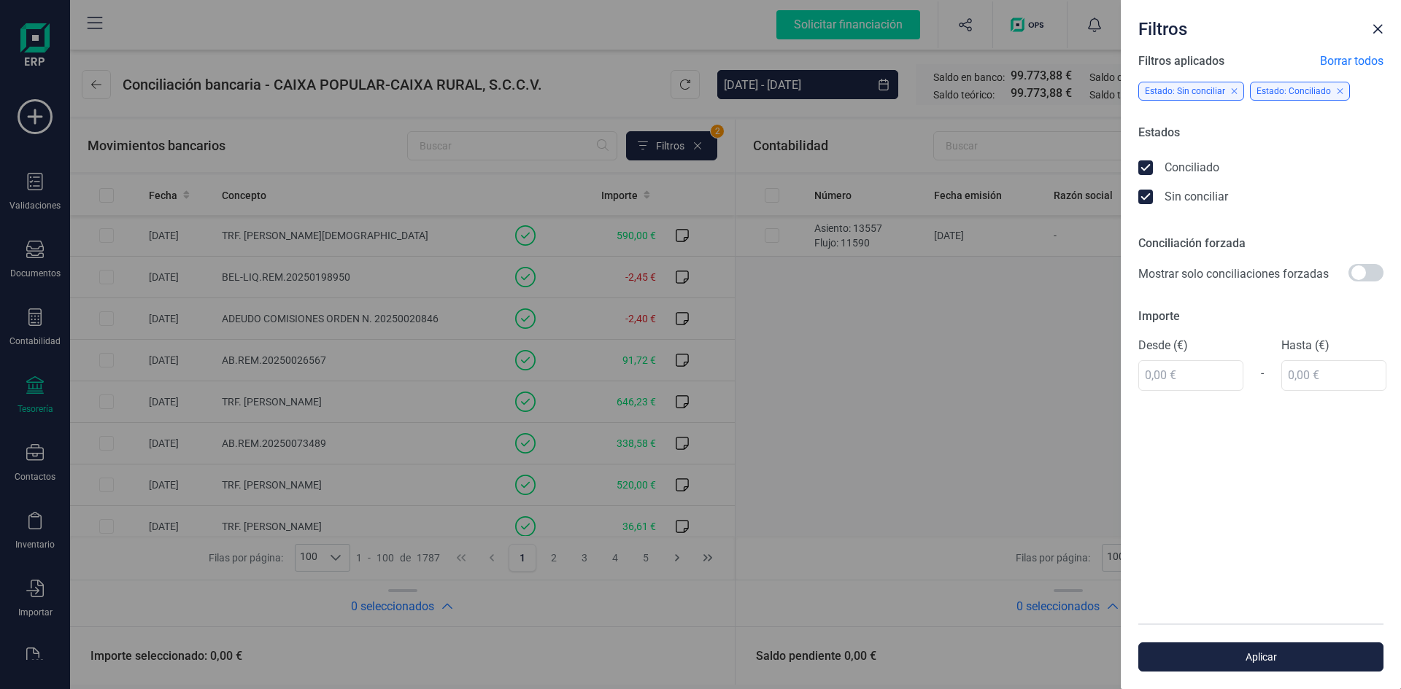
click at [1147, 200] on icon at bounding box center [1147, 198] width 15 height 15
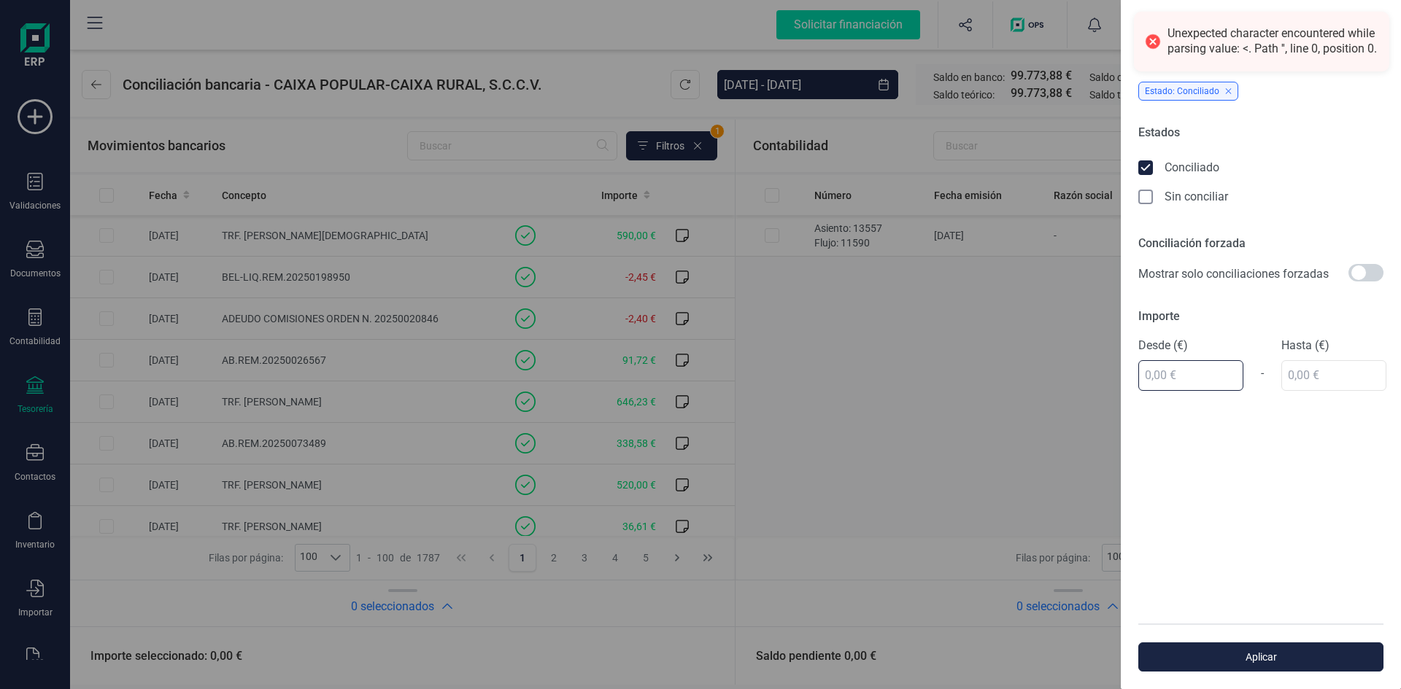
click at [1155, 378] on input "text" at bounding box center [1190, 375] width 105 height 31
type input "60,00 €"
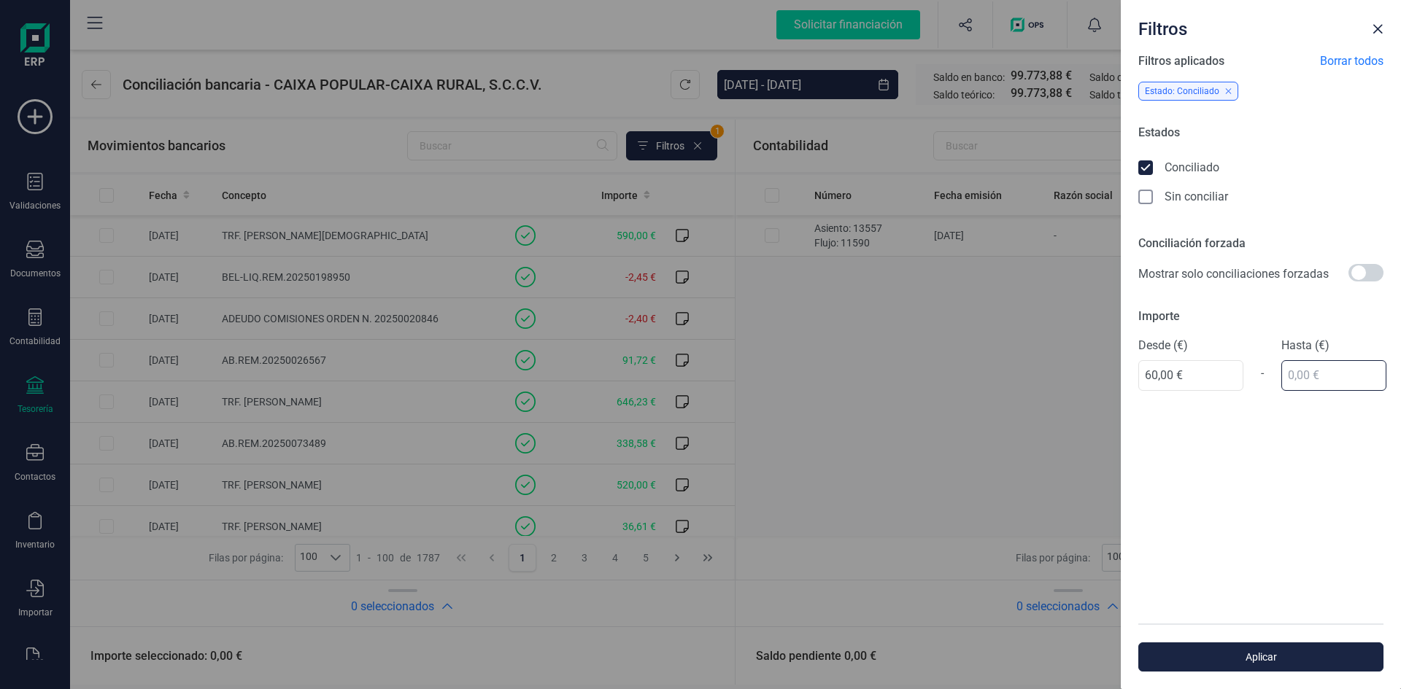
click at [1289, 371] on input "text" at bounding box center [1333, 375] width 105 height 31
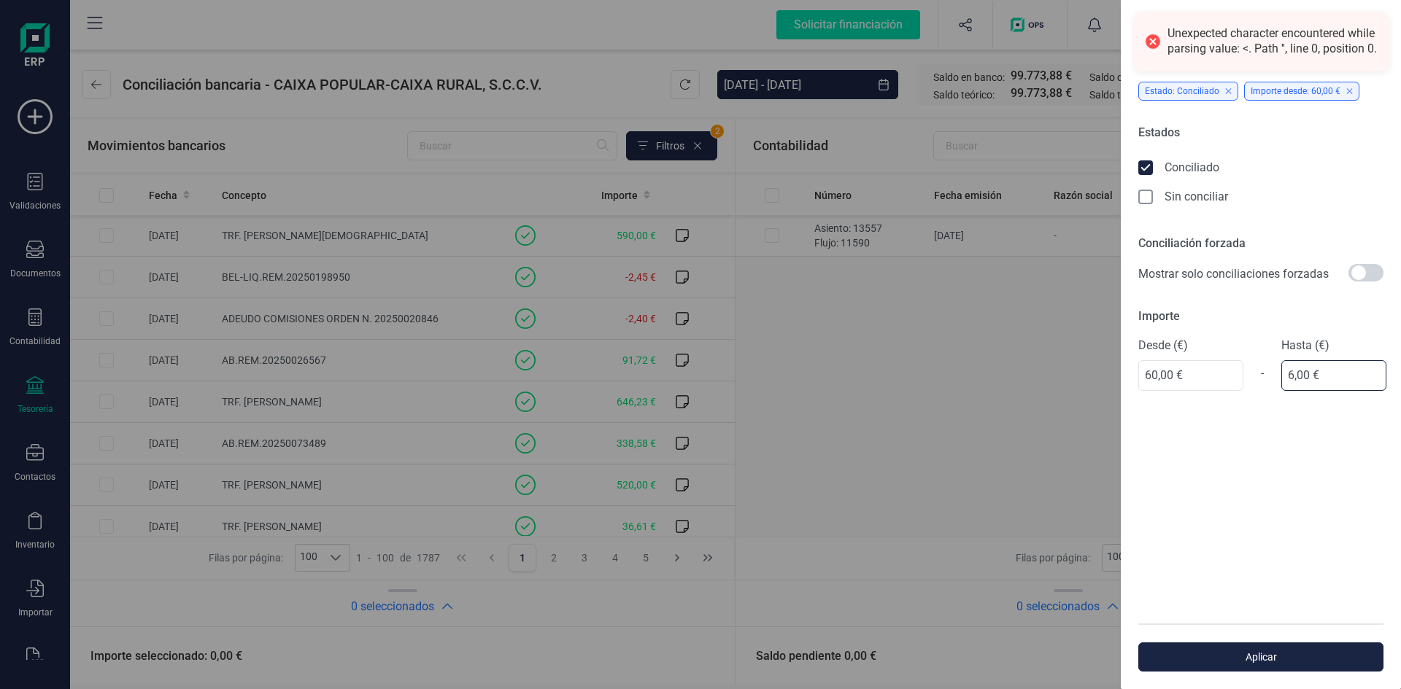
type input "60,00 €"
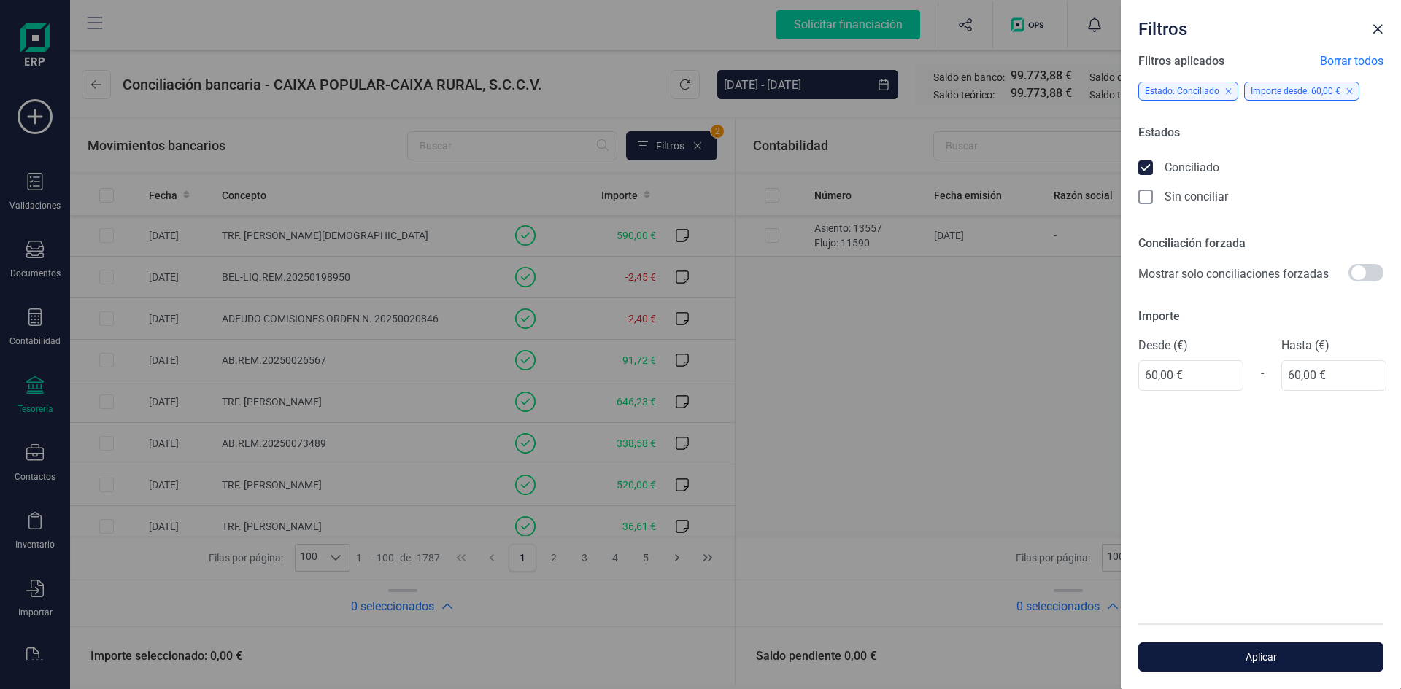
click at [1259, 655] on span "Aplicar" at bounding box center [1261, 657] width 212 height 15
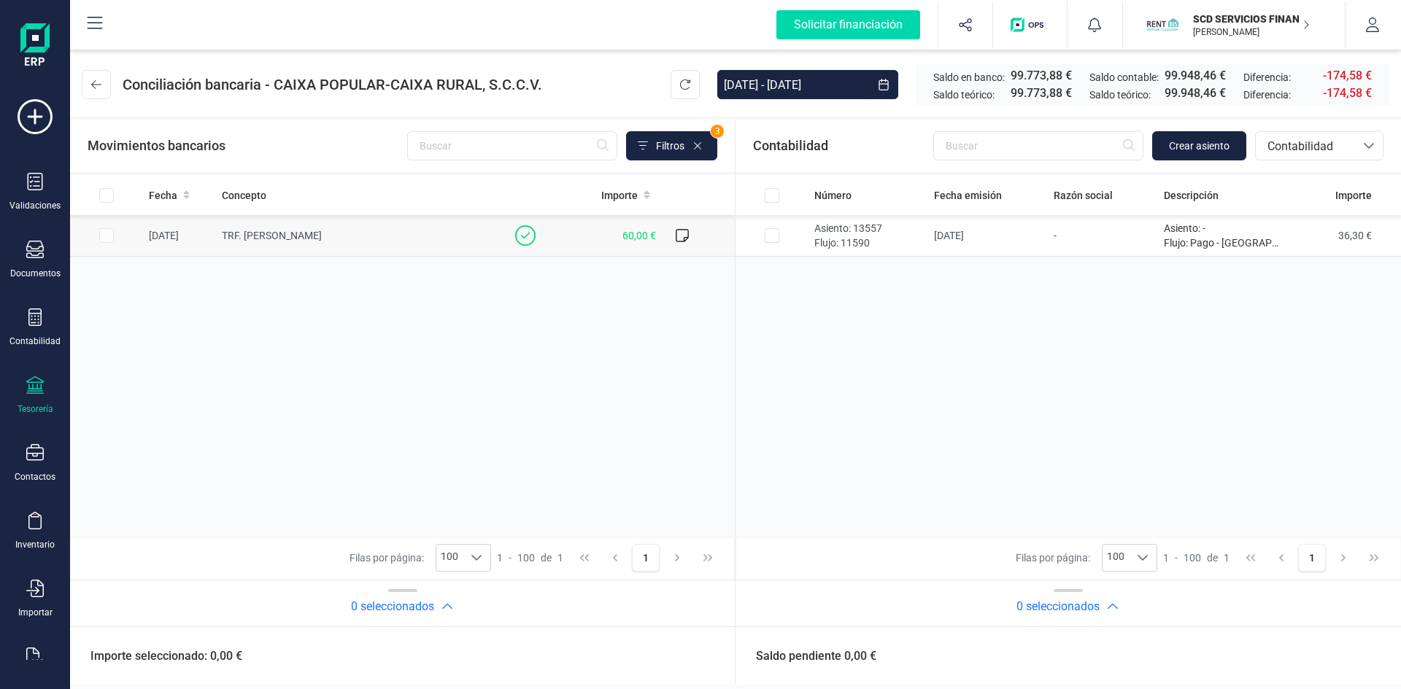
click at [278, 234] on span "TRF. TOMAS MATIAS SANCHEZ CACERES" at bounding box center [272, 236] width 100 height 12
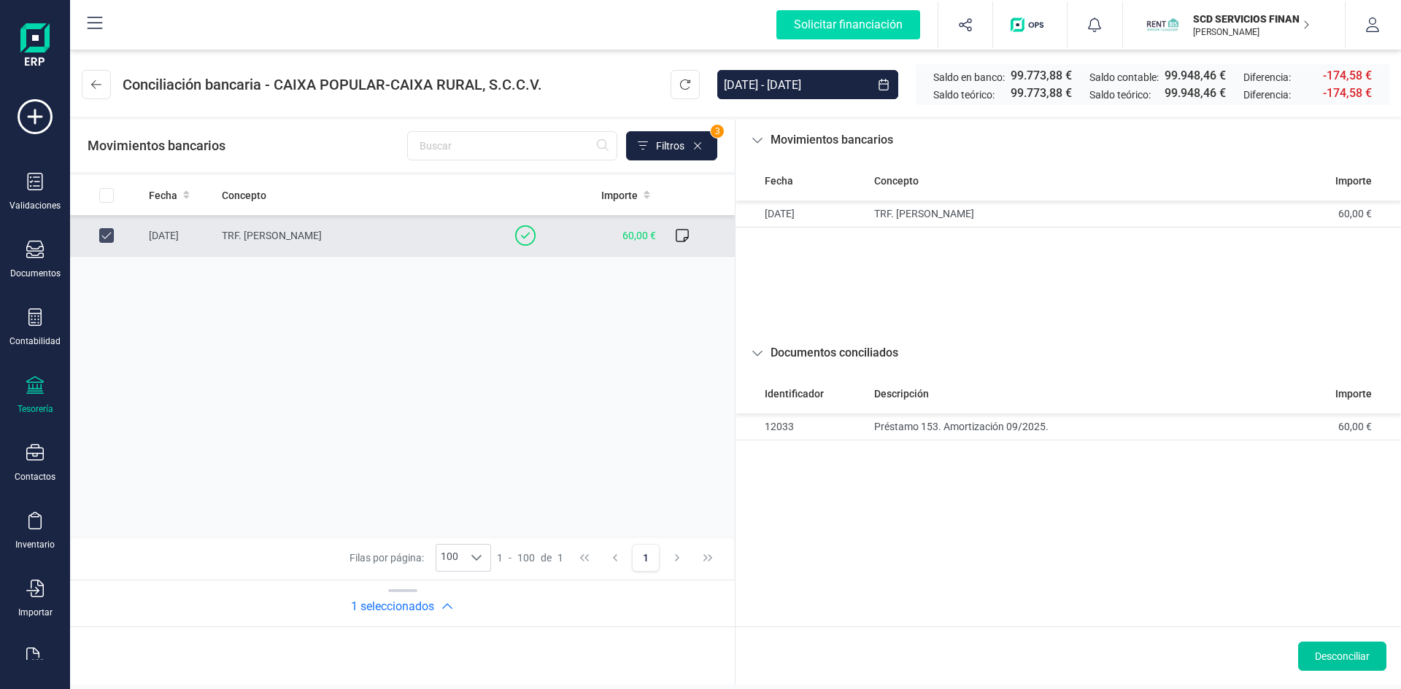
click at [1338, 661] on span "Desconciliar" at bounding box center [1342, 656] width 55 height 15
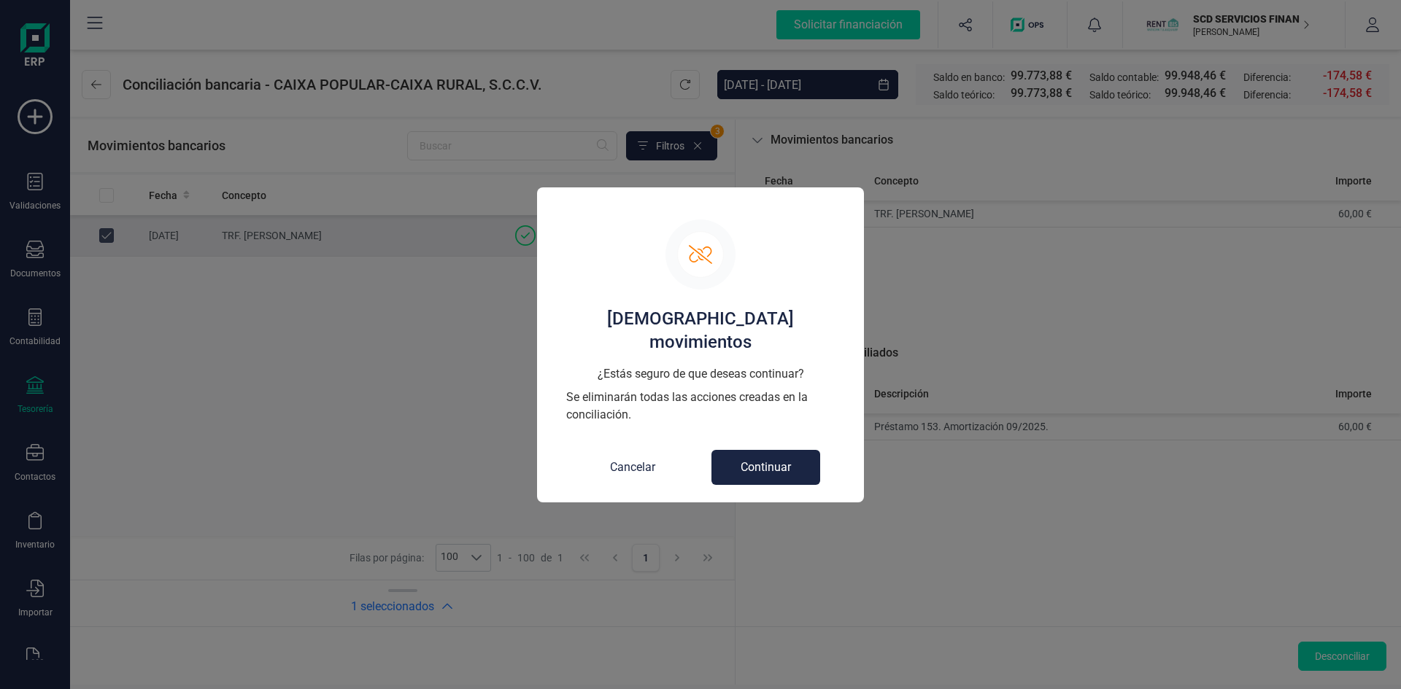
click at [752, 455] on button "Continuar" at bounding box center [765, 467] width 109 height 35
checkbox input "false"
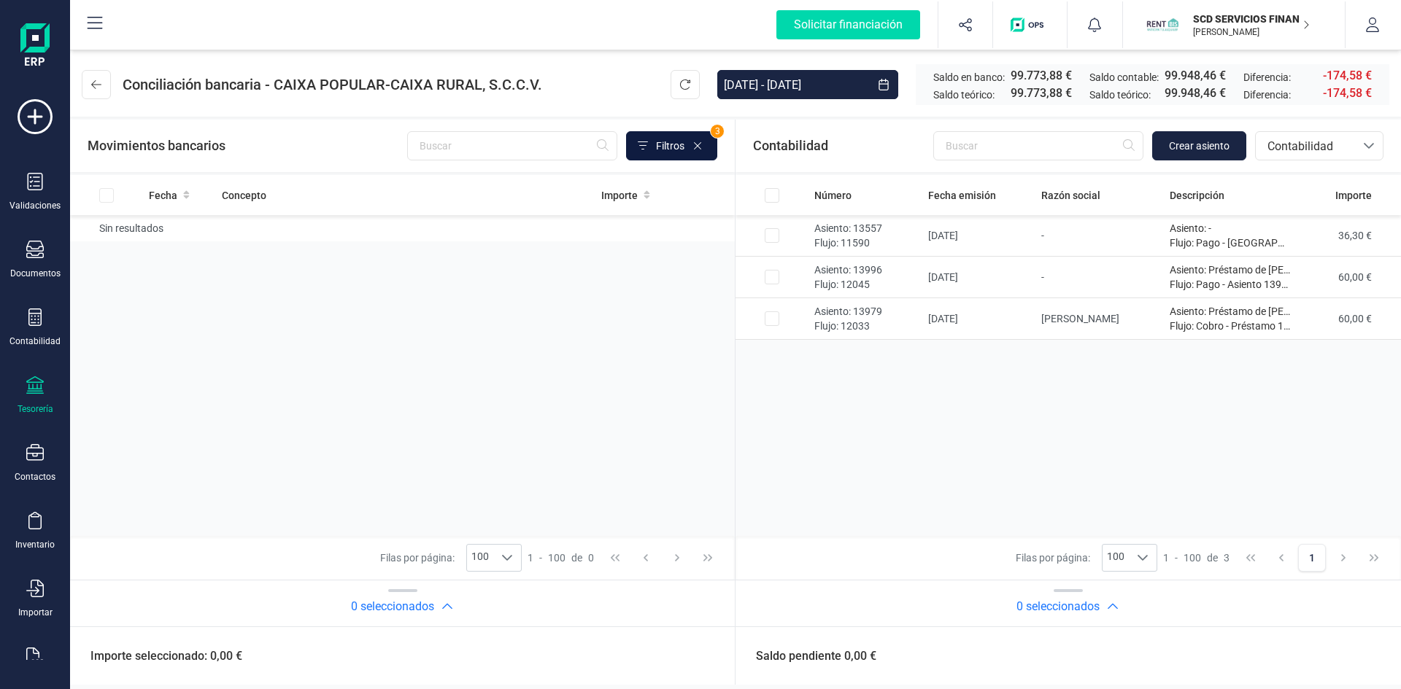
click at [672, 140] on span "Filtros" at bounding box center [670, 146] width 28 height 15
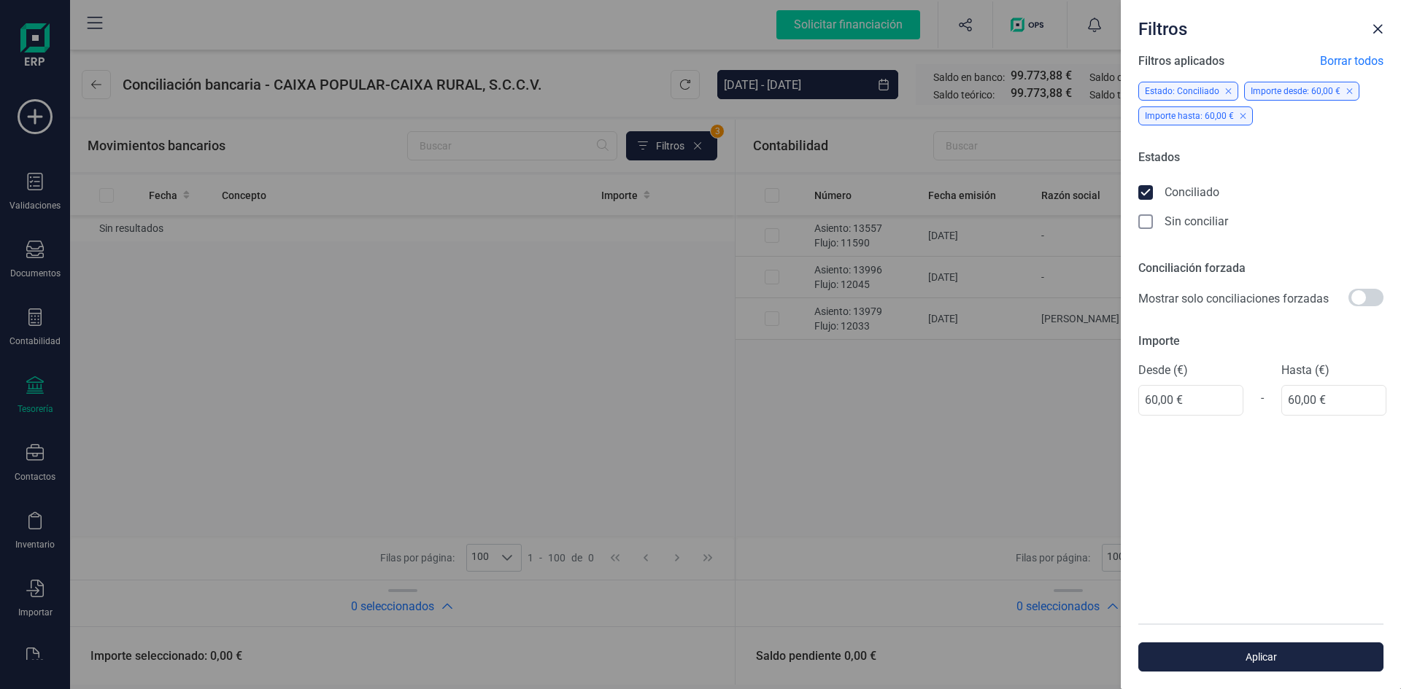
click at [1350, 62] on span "Borrar todos" at bounding box center [1351, 62] width 63 height 18
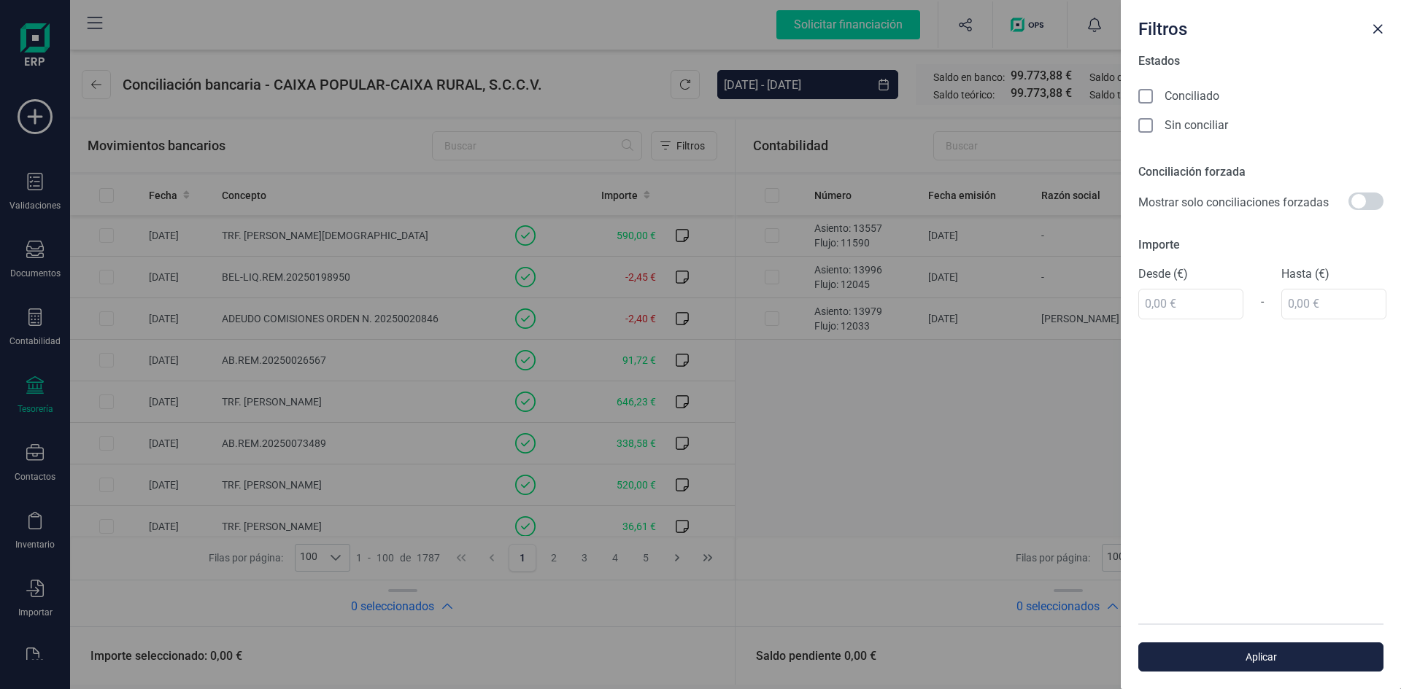
click at [1145, 89] on div at bounding box center [1145, 96] width 15 height 15
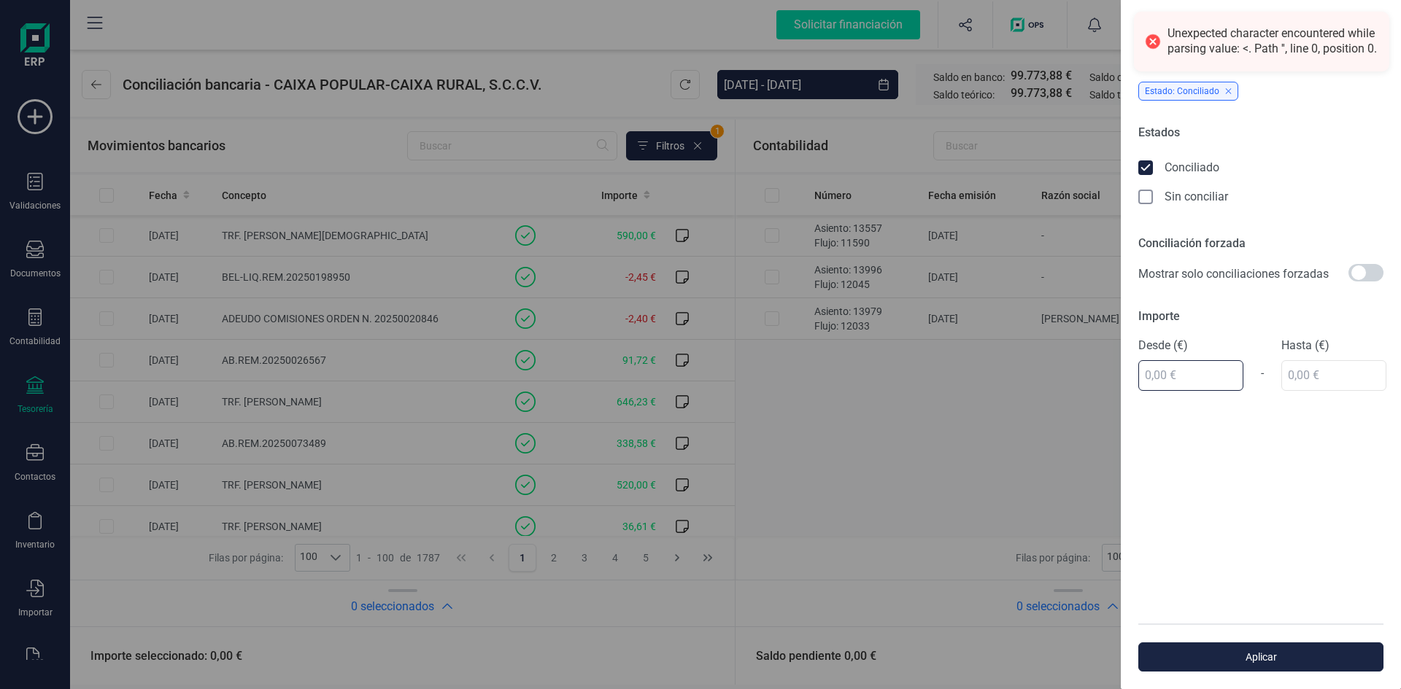
click at [1148, 382] on input "text" at bounding box center [1190, 375] width 105 height 31
type input "100,00 €"
click at [1293, 370] on input "text" at bounding box center [1333, 375] width 105 height 31
type input "100,00 €"
click at [1270, 453] on div "Filtros aplicados Borrar todos Estado: Conciliado Importe desde: 100,00 € Estad…" at bounding box center [1261, 338] width 280 height 571
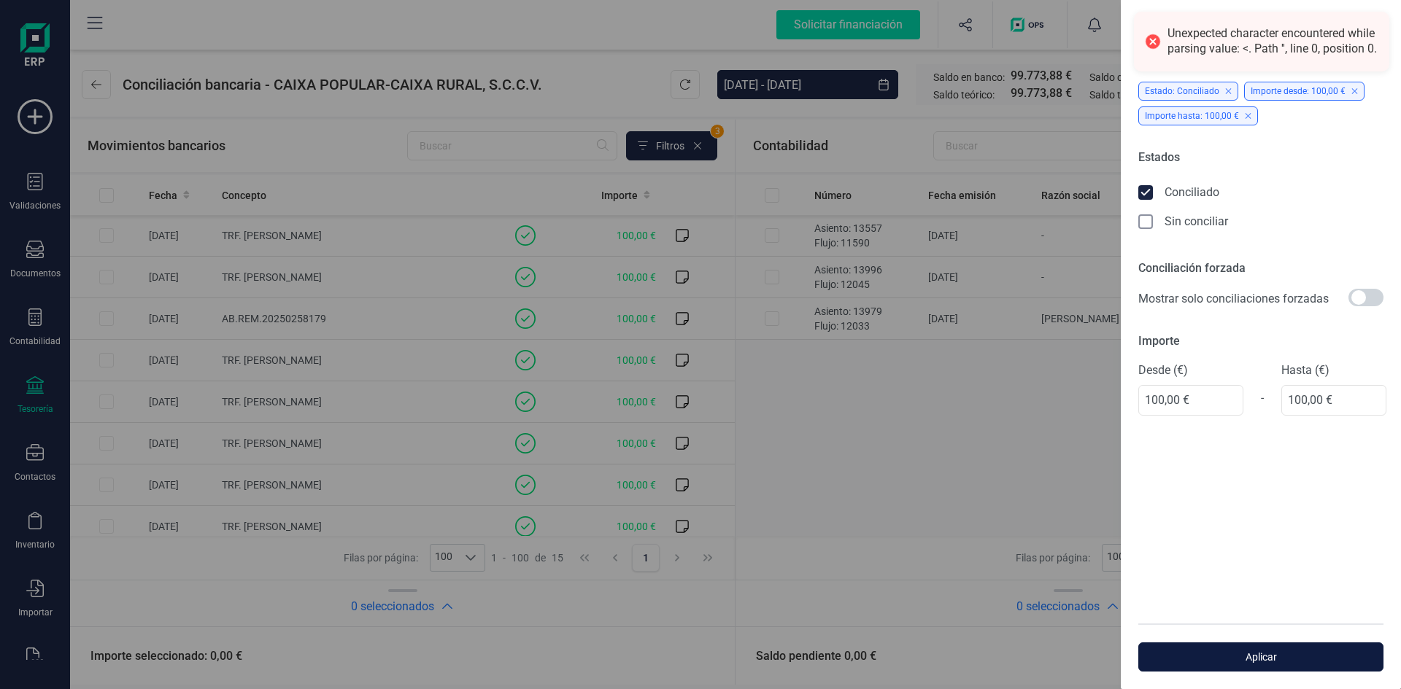
click at [1253, 652] on span "Aplicar" at bounding box center [1261, 657] width 212 height 15
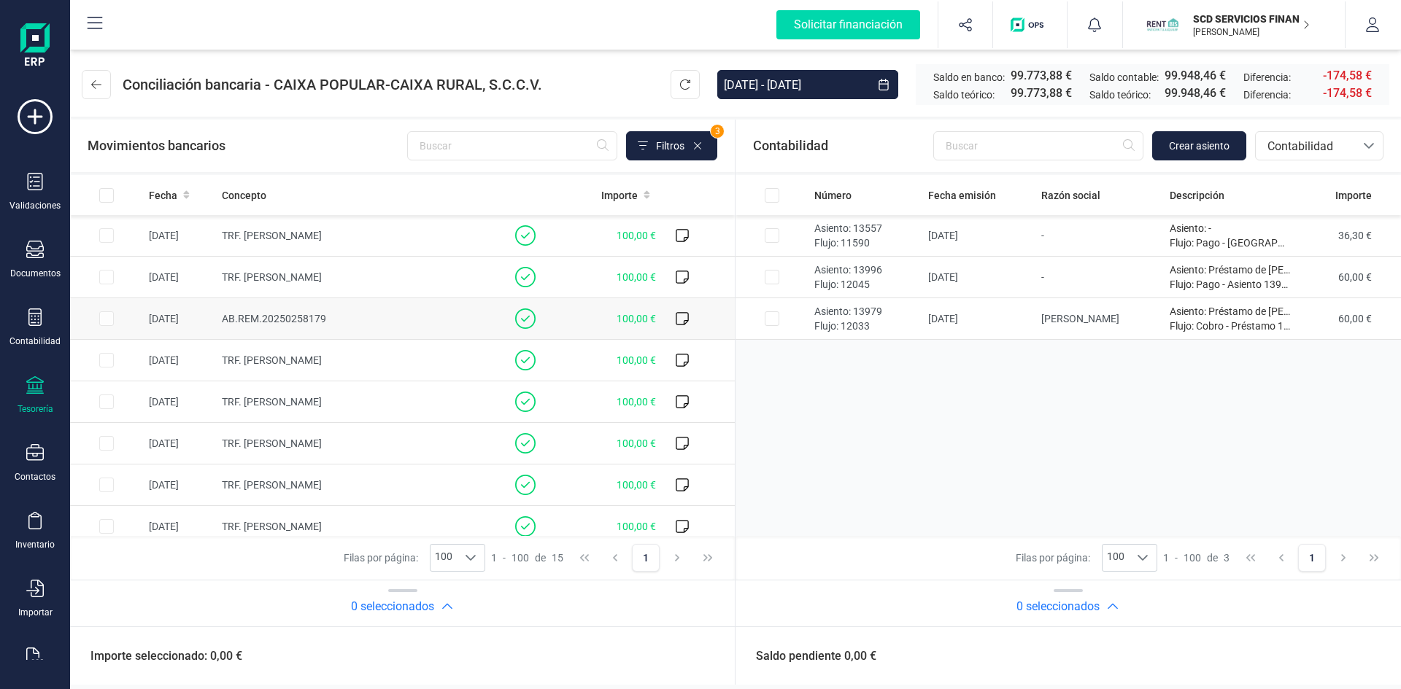
click at [104, 316] on td at bounding box center [106, 319] width 73 height 42
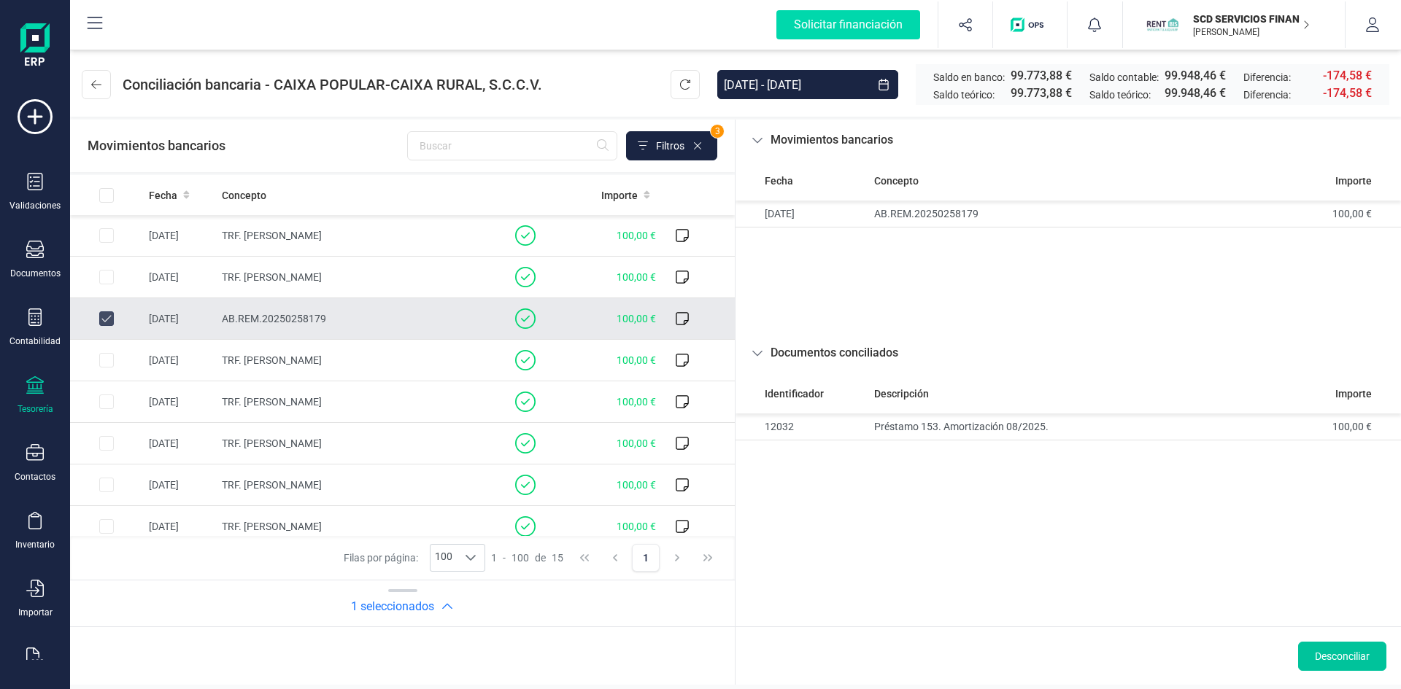
click at [1338, 655] on span "Desconciliar" at bounding box center [1342, 656] width 55 height 15
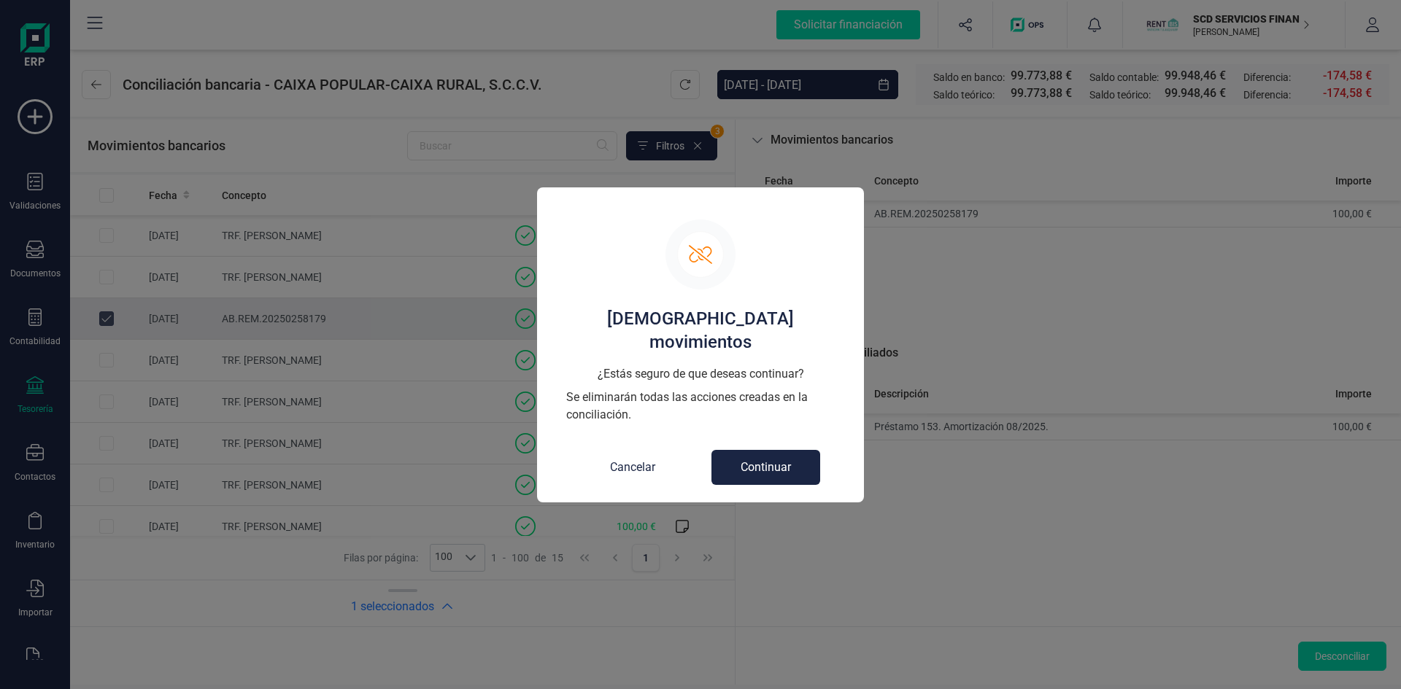
click at [773, 451] on button "Continuar" at bounding box center [765, 467] width 109 height 35
checkbox input "false"
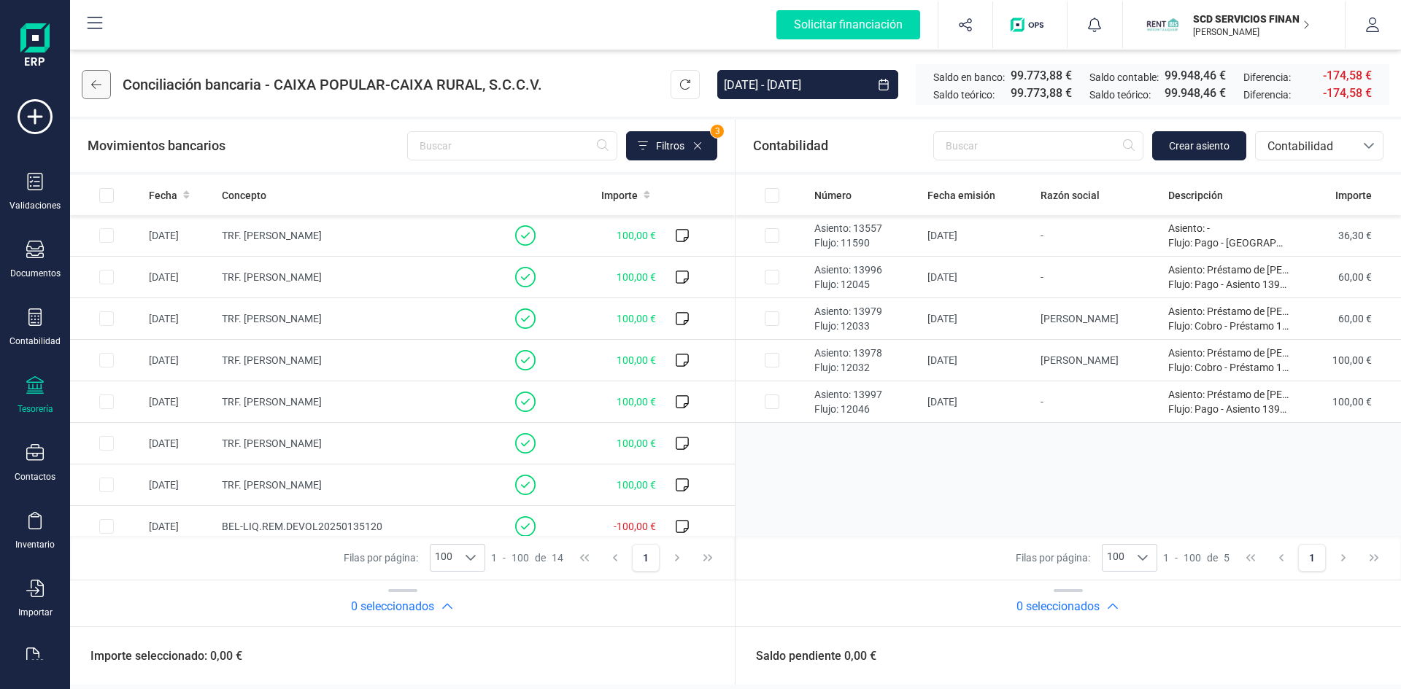
click at [88, 85] on button at bounding box center [96, 84] width 29 height 29
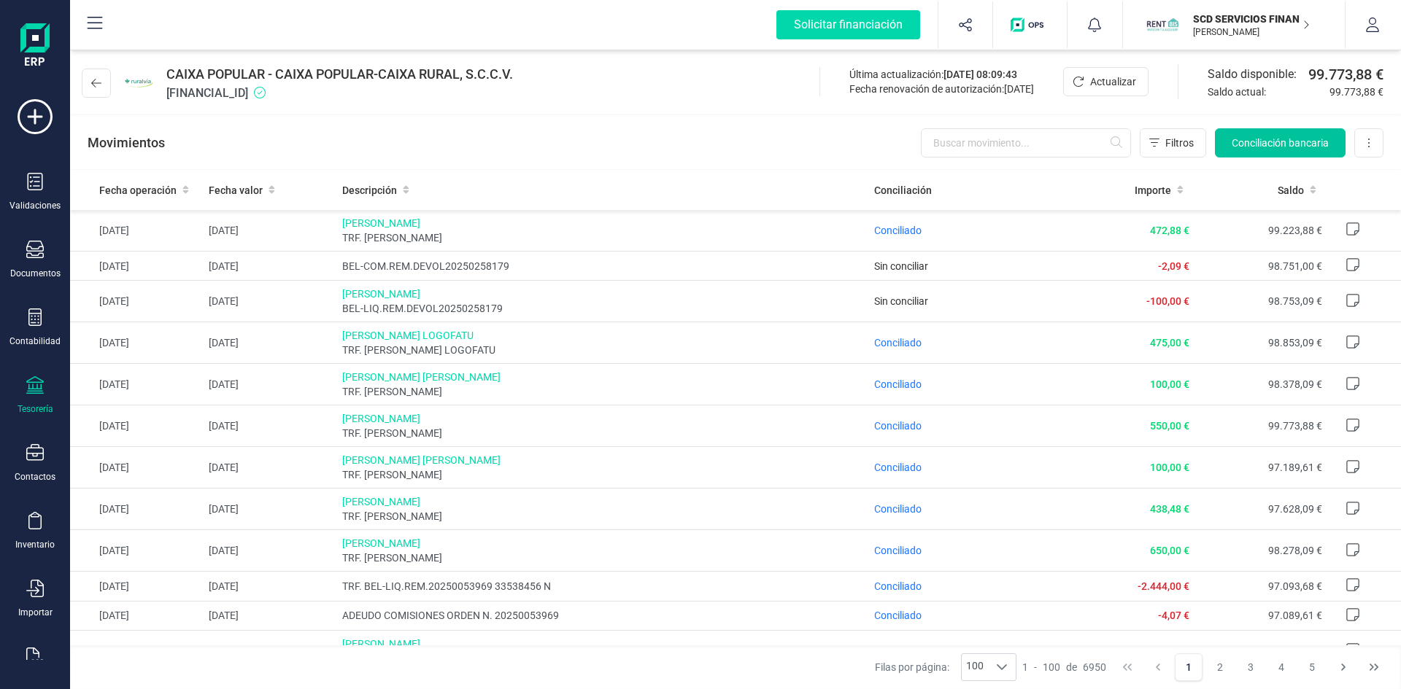
click at [1262, 146] on span "Conciliación bancaria" at bounding box center [1280, 143] width 97 height 15
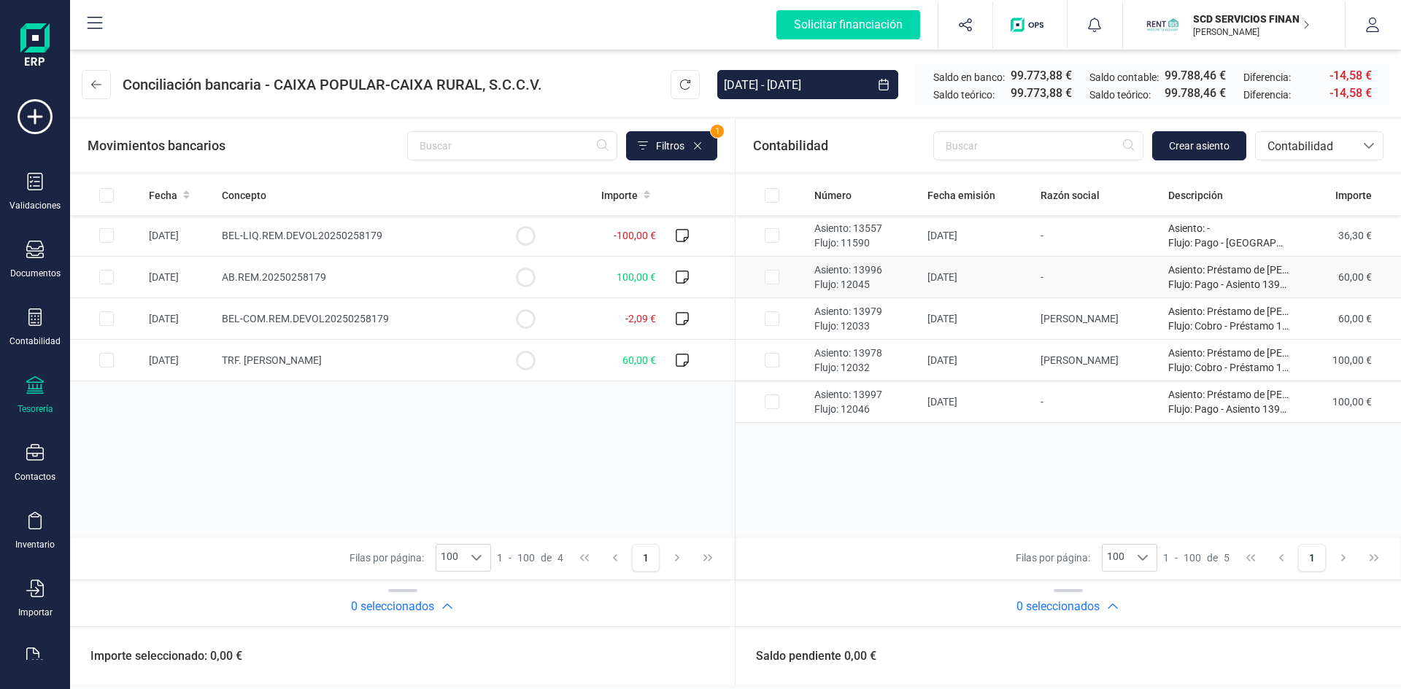
click at [768, 277] on input "Row Selected 38bde72d-25fb-4ae3-b68d-94c8d13c8077" at bounding box center [772, 277] width 15 height 15
checkbox input "true"
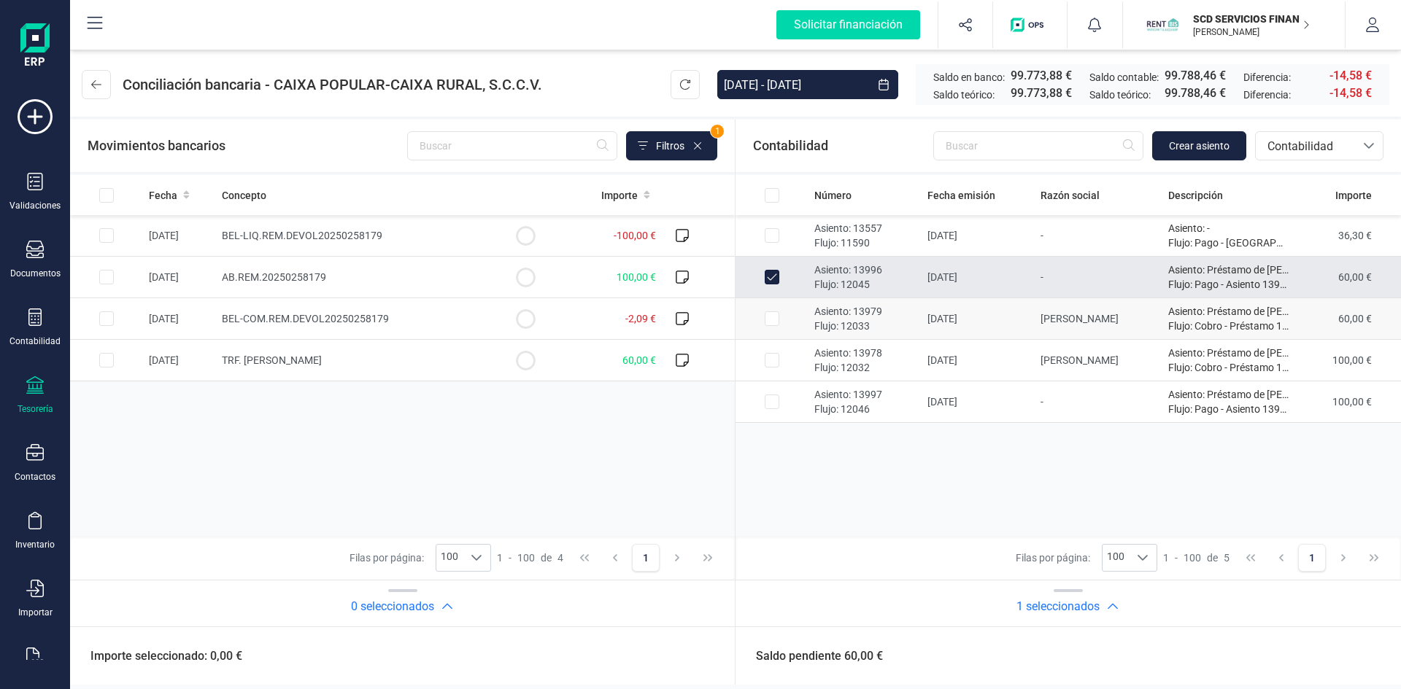
click at [766, 317] on input "Row Selected 53686462-6c06-4e64-a5cd-99fc5b748ab7" at bounding box center [772, 319] width 15 height 15
checkbox input "true"
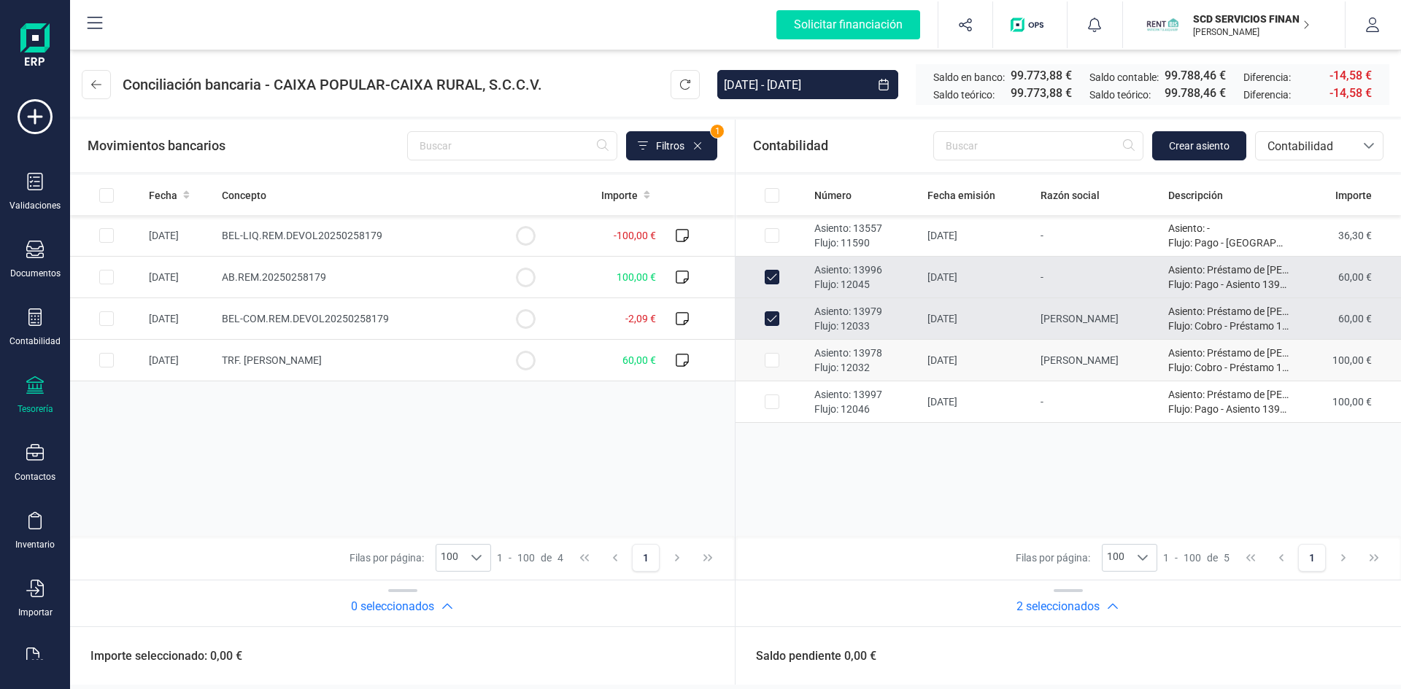
click at [773, 365] on input "Row Selected 0cced7f3-7c52-4c97-9d25-89a22e394d09" at bounding box center [772, 360] width 15 height 15
checkbox input "true"
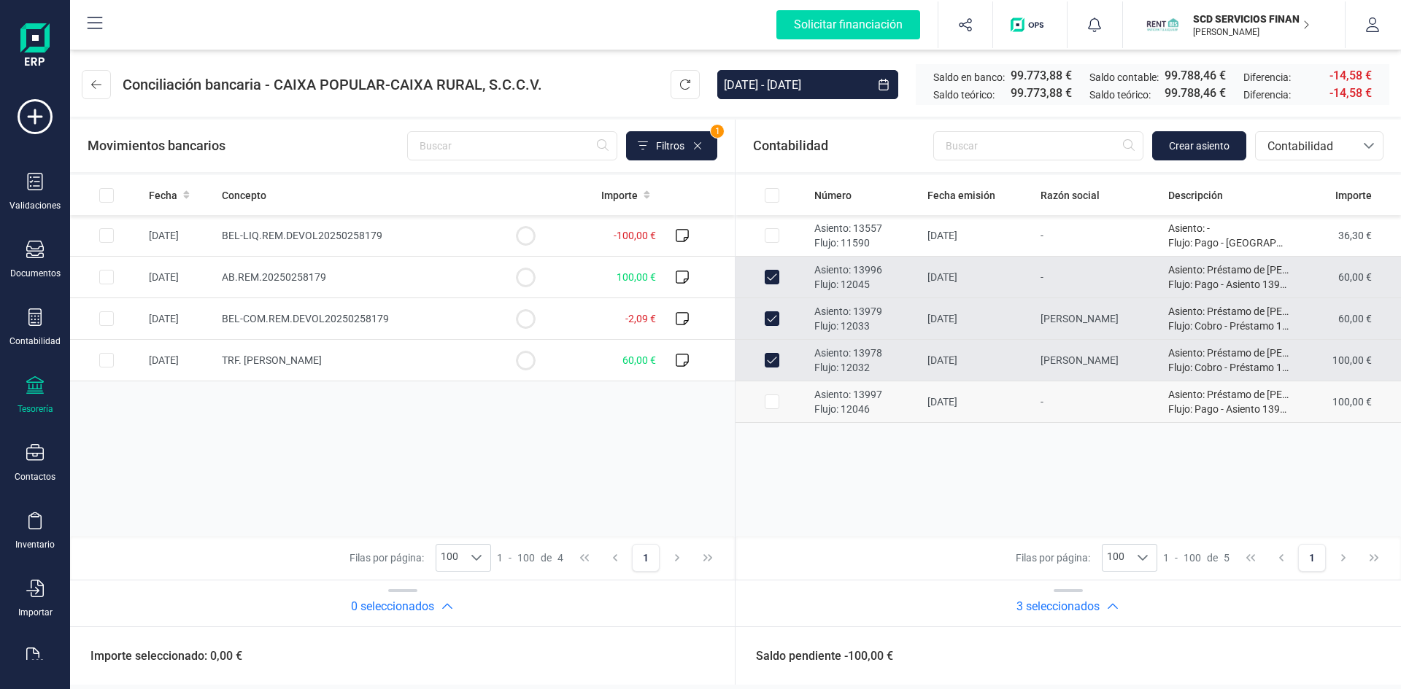
click at [775, 403] on input "Row Selected a9db3c5e-ad81-4458-bcea-89ff8ac3c806" at bounding box center [772, 402] width 15 height 15
checkbox input "true"
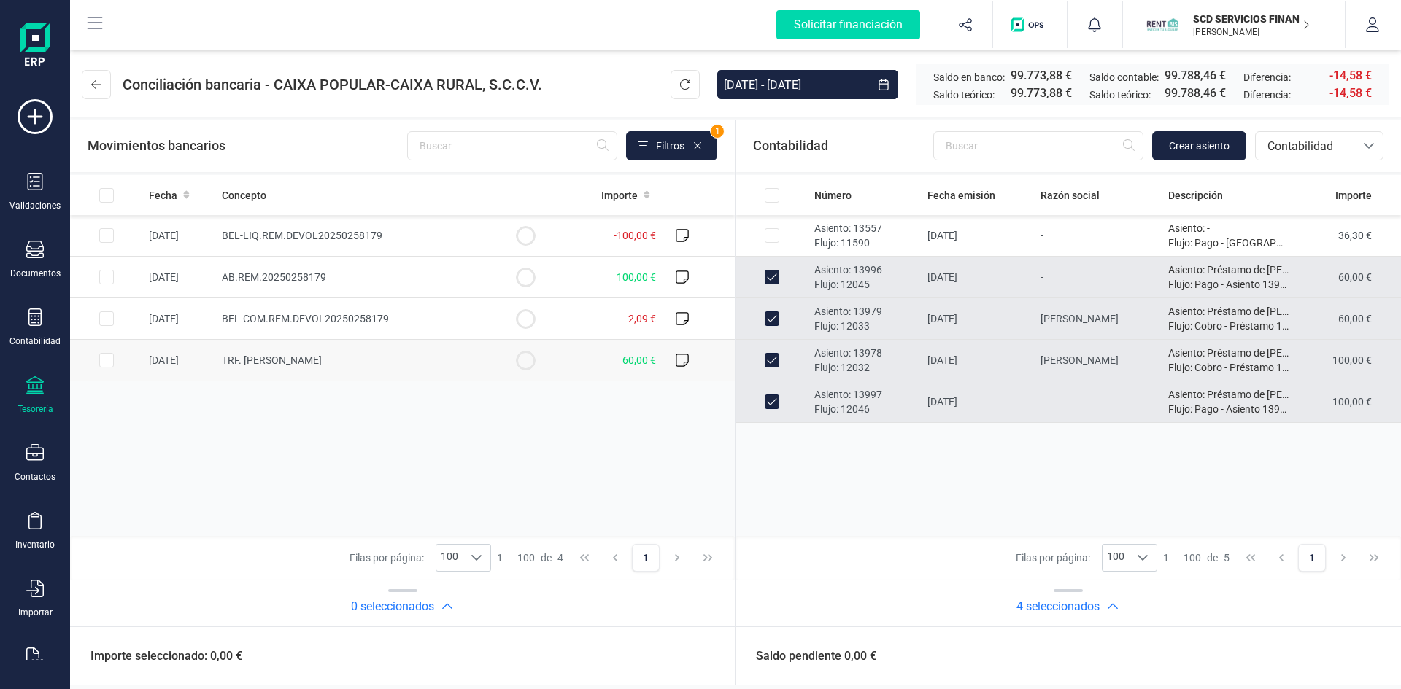
click at [105, 360] on input "Row Selected fa5a8d65-efd7-4781-860d-ba6a3e8b67cc" at bounding box center [106, 360] width 15 height 15
checkbox input "true"
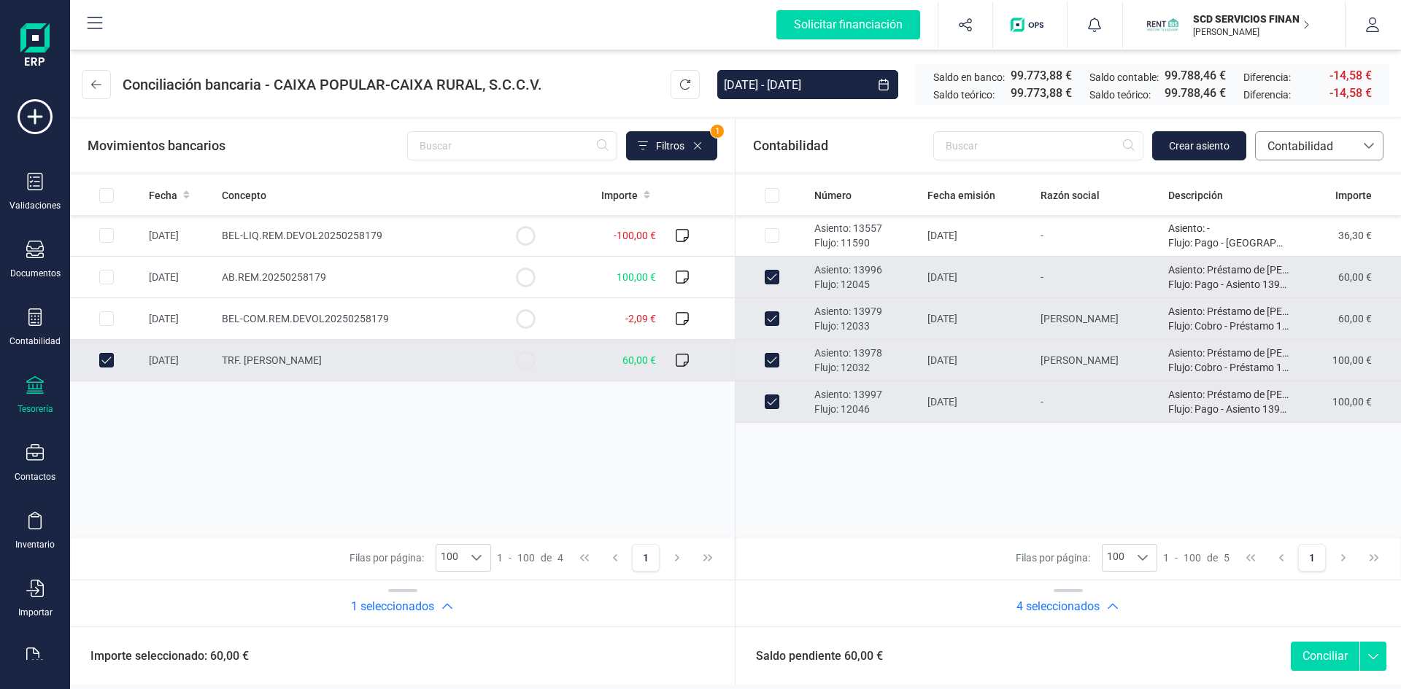
click at [1320, 146] on span "Contabilidad" at bounding box center [1306, 147] width 88 height 18
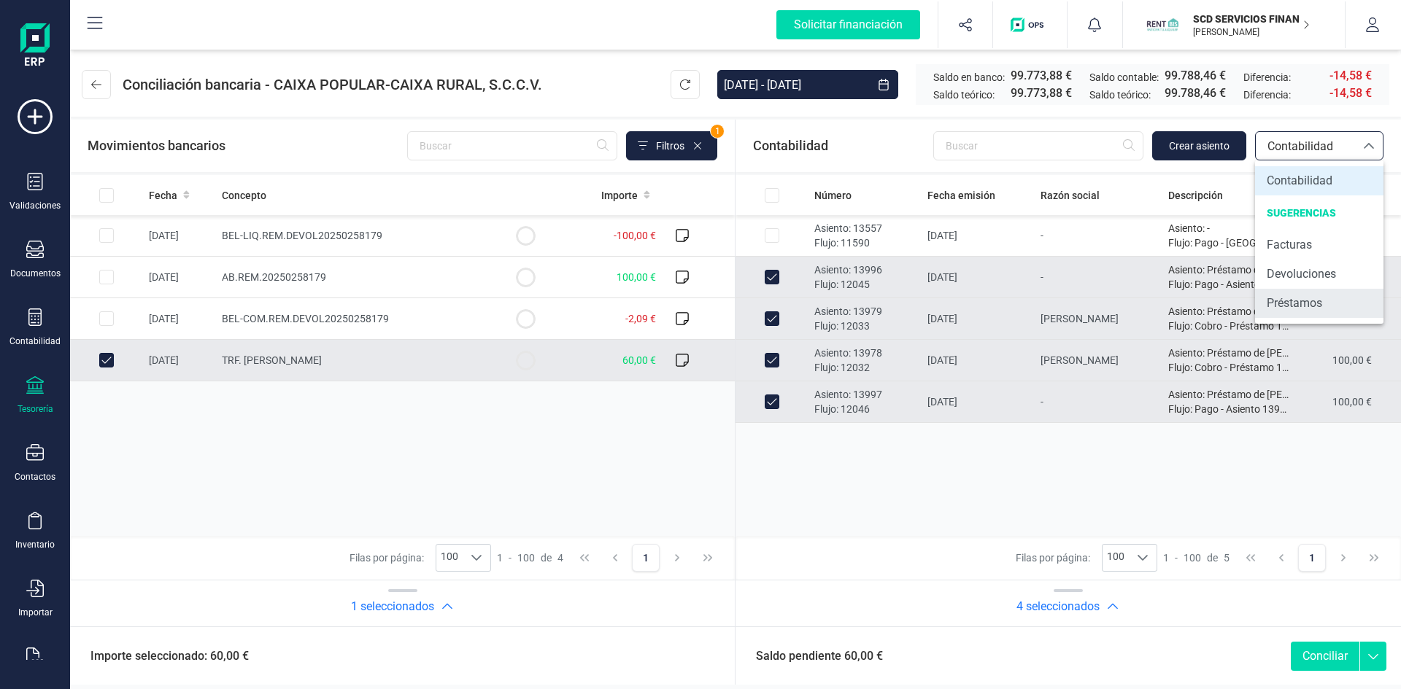
click at [1280, 301] on span "Préstamos" at bounding box center [1294, 304] width 55 height 18
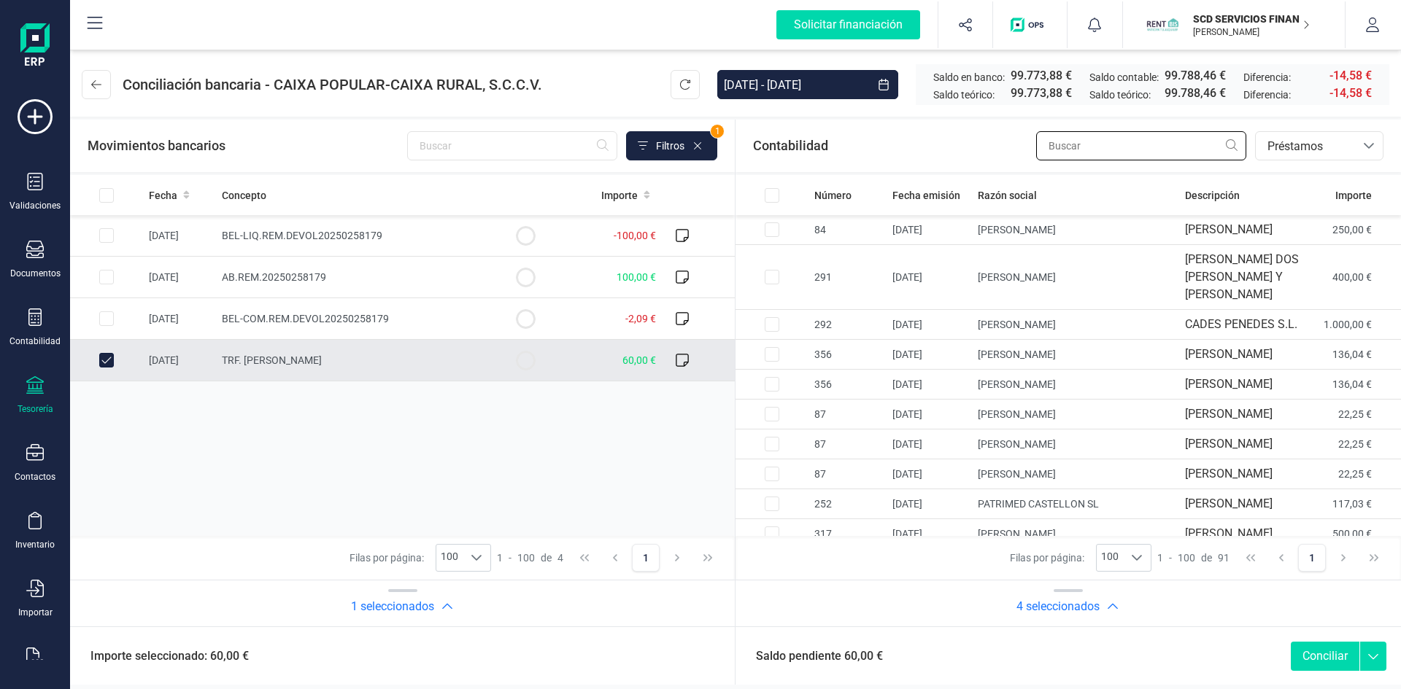
click at [1095, 147] on input "text" at bounding box center [1141, 145] width 210 height 29
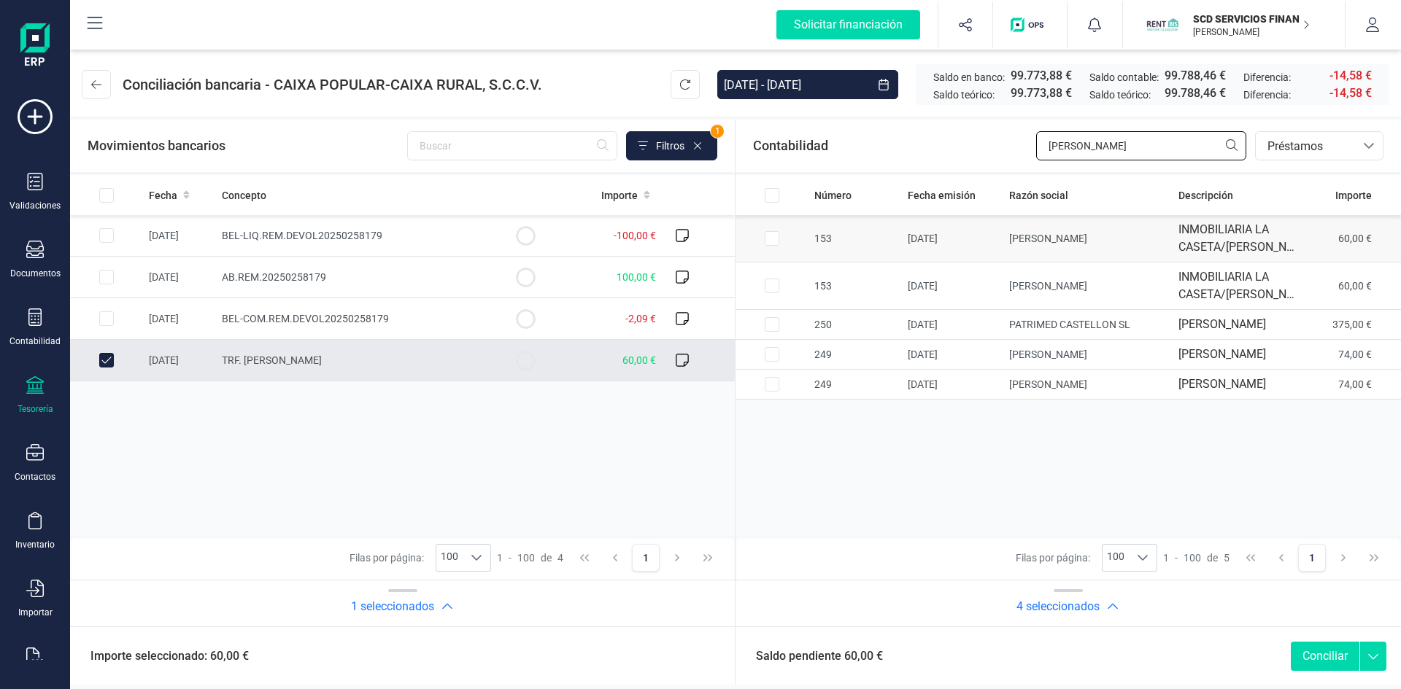
type input "SANCHEZ"
click at [772, 246] on input "Row Selected 15dad314-d2fb-4f2b-8bbd-4fa4bdf360d8" at bounding box center [772, 238] width 15 height 15
checkbox input "true"
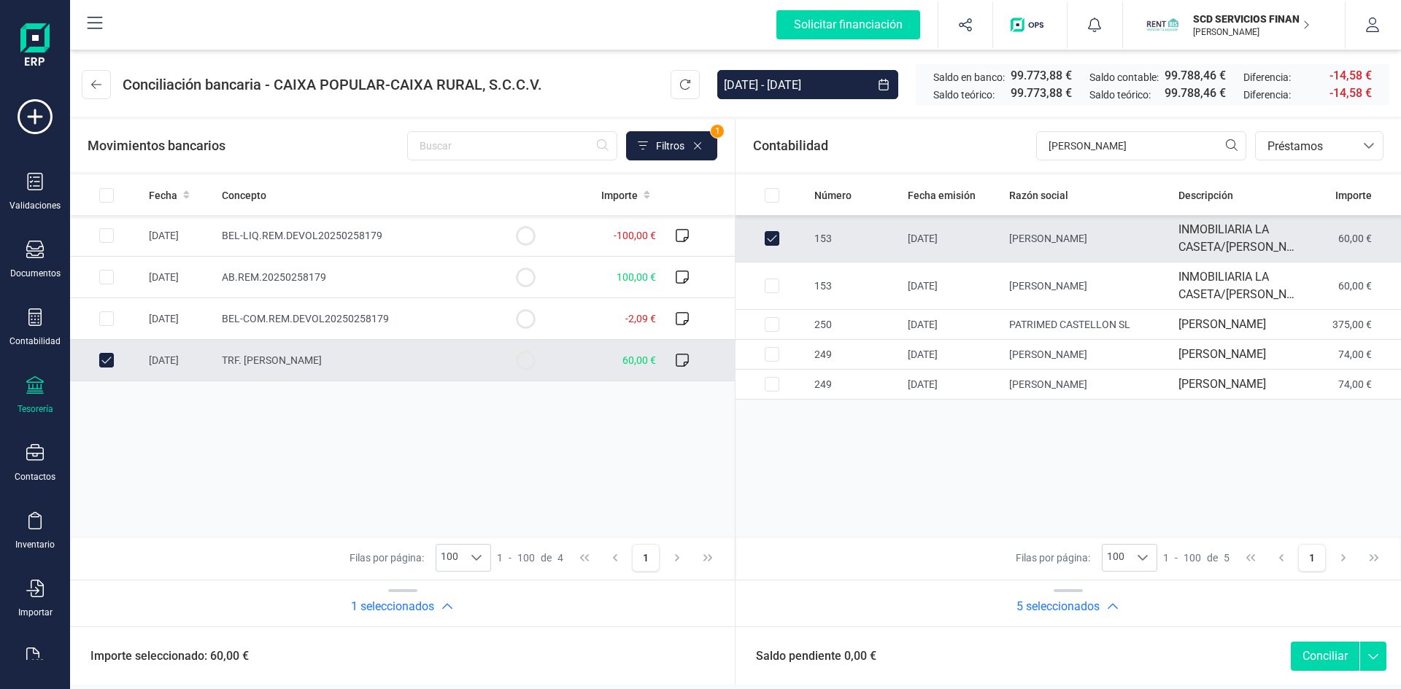
click at [1317, 654] on button "Conciliar" at bounding box center [1325, 656] width 69 height 29
checkbox input "false"
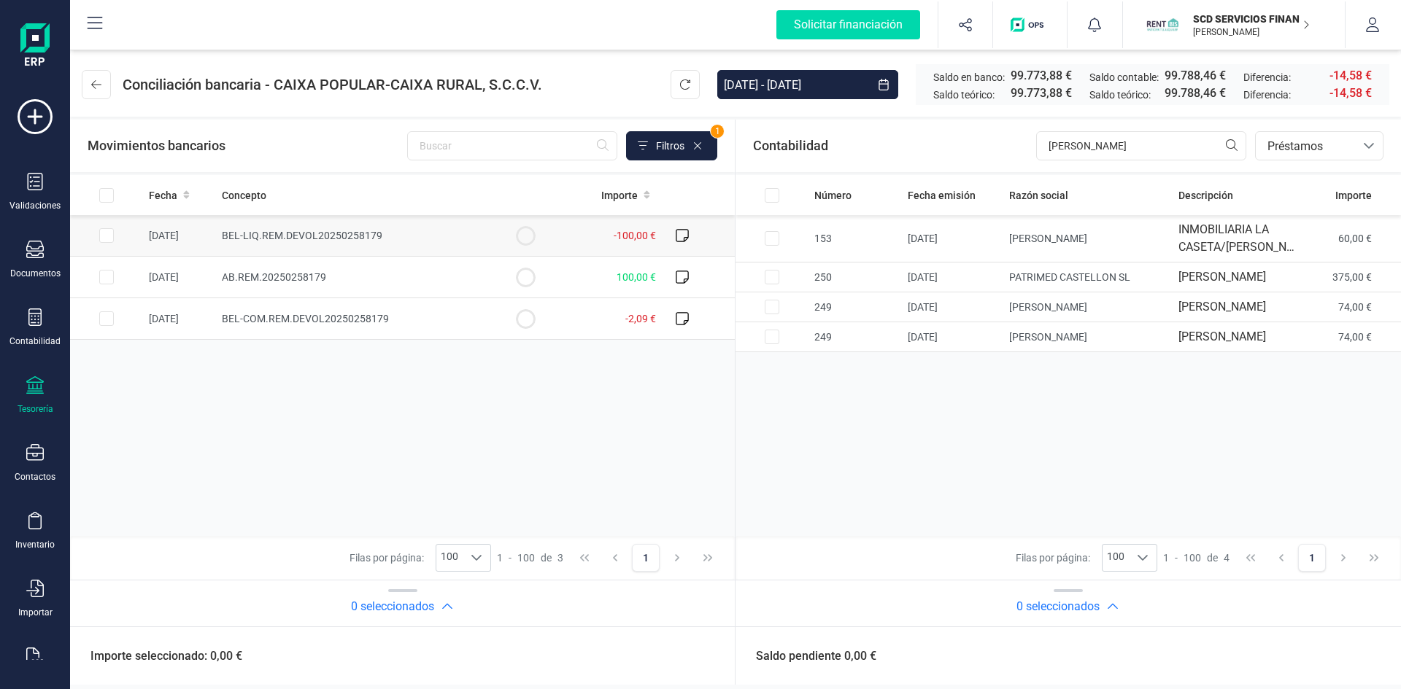
click at [101, 236] on input "Row Selected ff37982a-8115-43a3-9026-6b3e11e6df09" at bounding box center [106, 235] width 15 height 15
checkbox input "true"
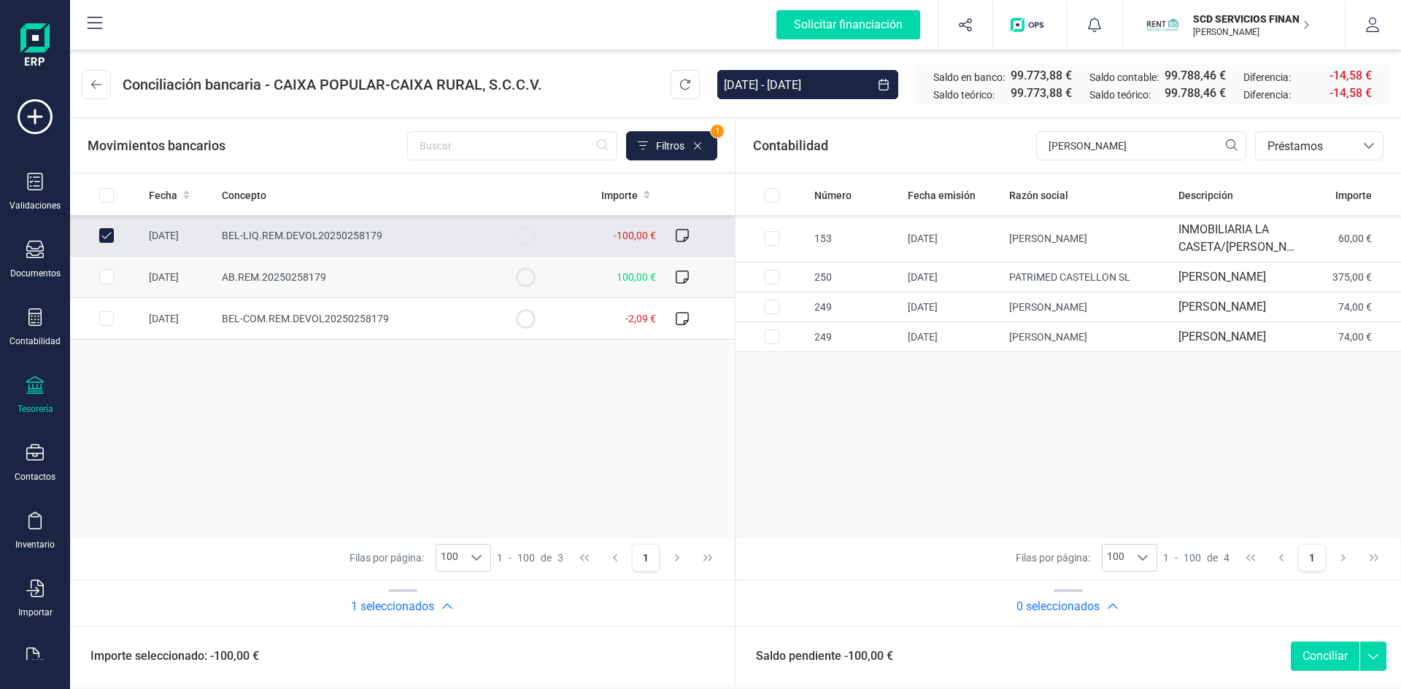
click at [105, 278] on input "Row Selected b4551e55-2a8c-44b6-8a6f-79d5010ca328" at bounding box center [106, 277] width 15 height 15
checkbox input "true"
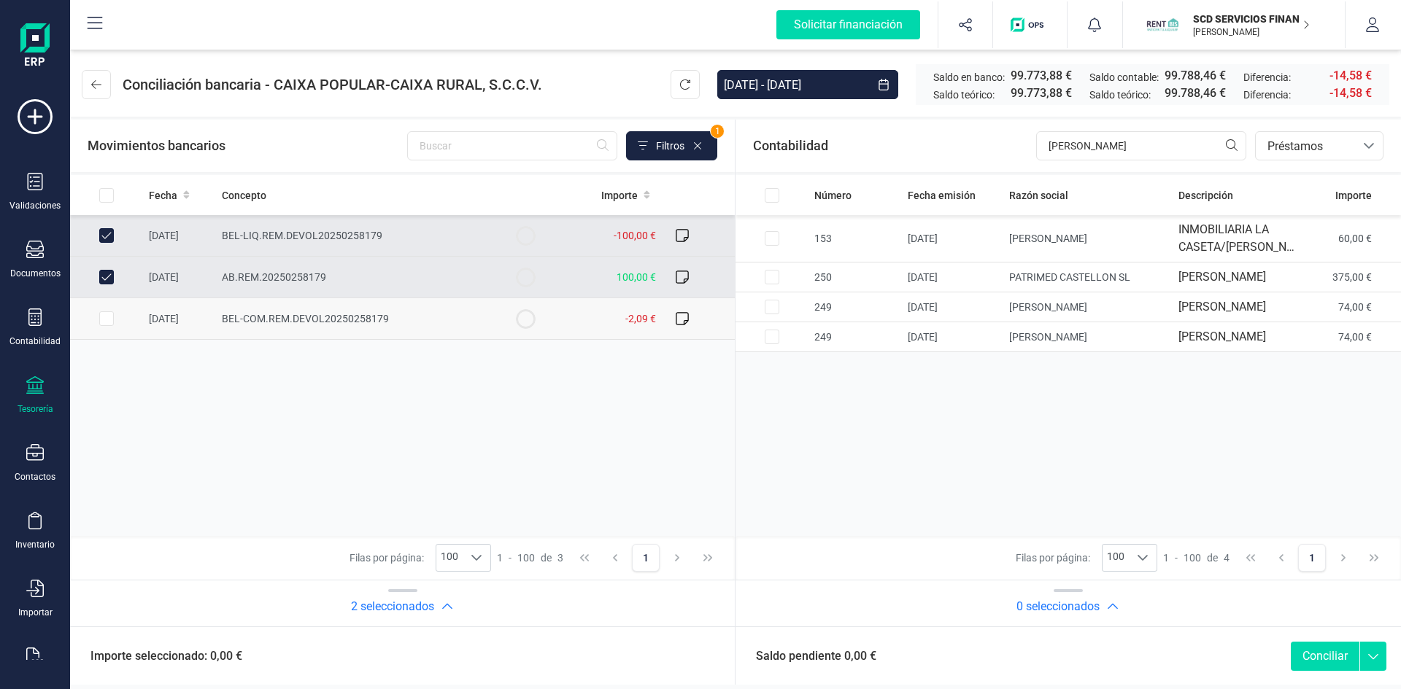
click at [106, 319] on input "Row Selected 878eb2b3-a39d-4e6f-842c-8190420a8616" at bounding box center [106, 319] width 15 height 15
checkbox input "true"
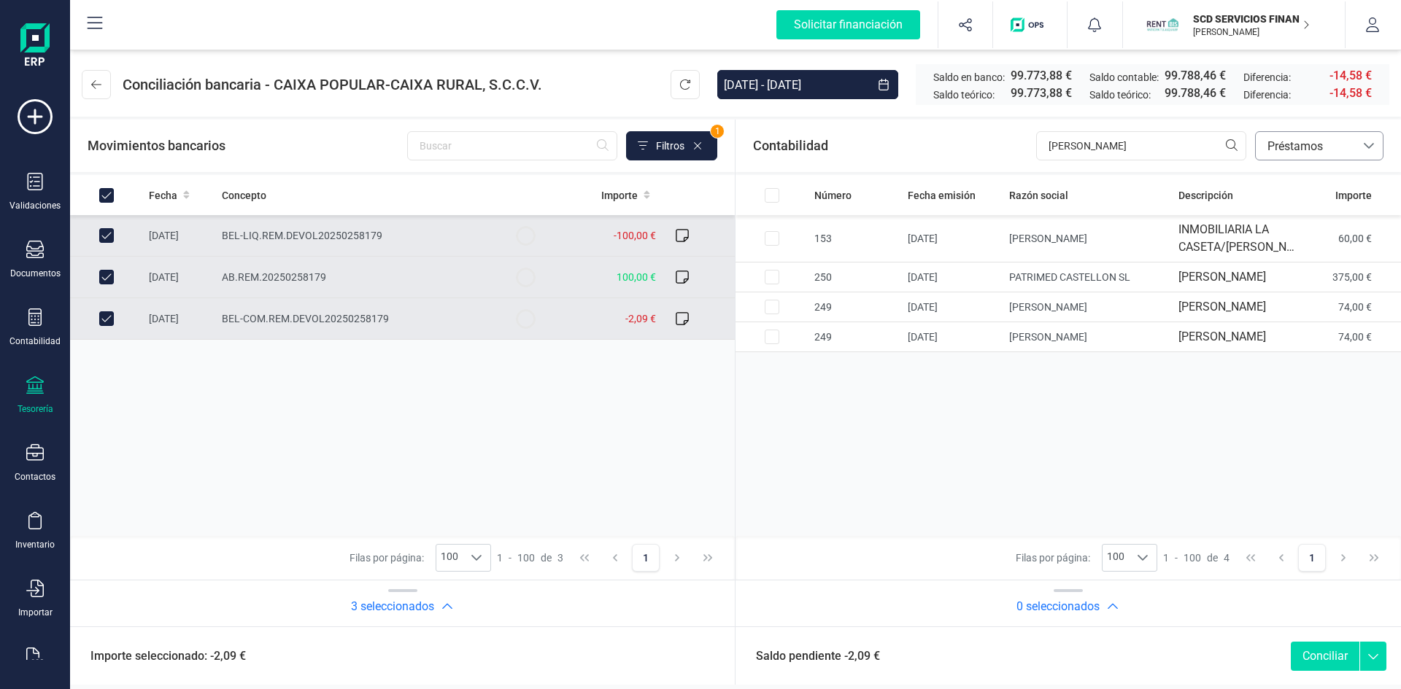
click at [1364, 148] on icon at bounding box center [1369, 146] width 12 height 12
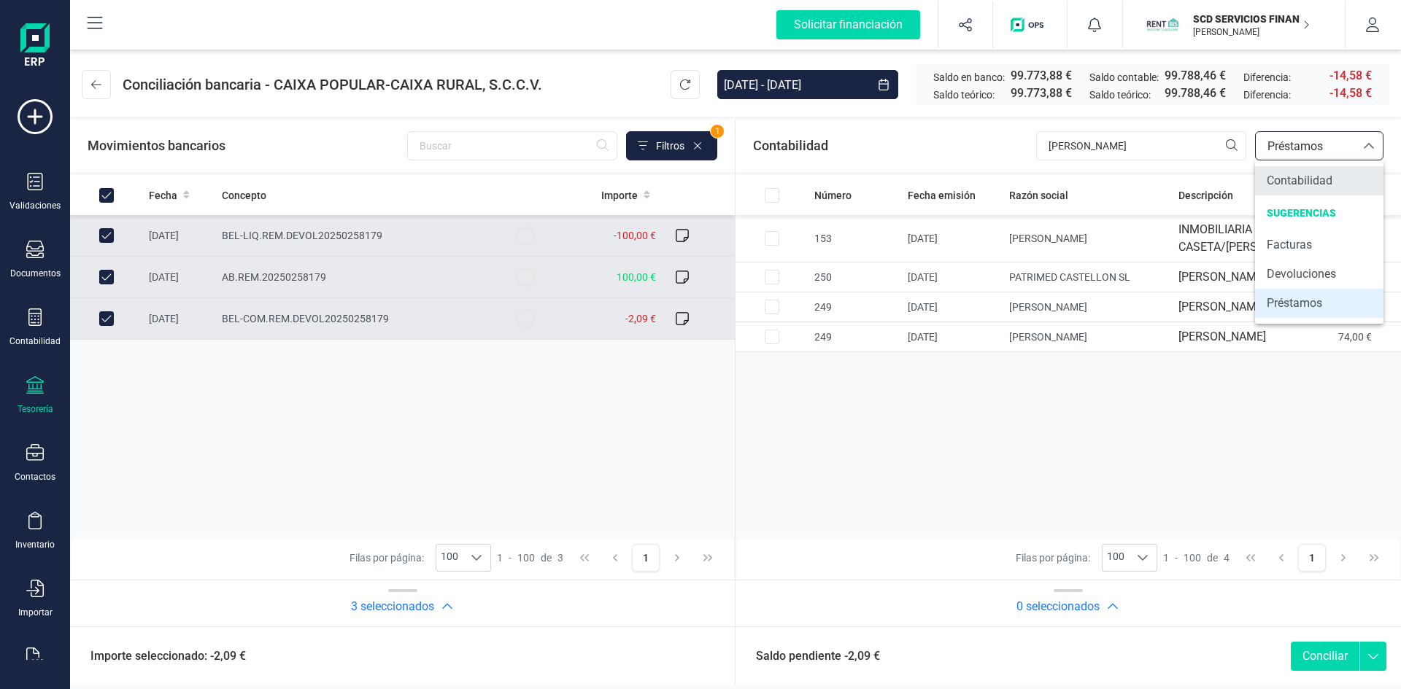
click at [1316, 180] on span "Contabilidad" at bounding box center [1300, 181] width 66 height 18
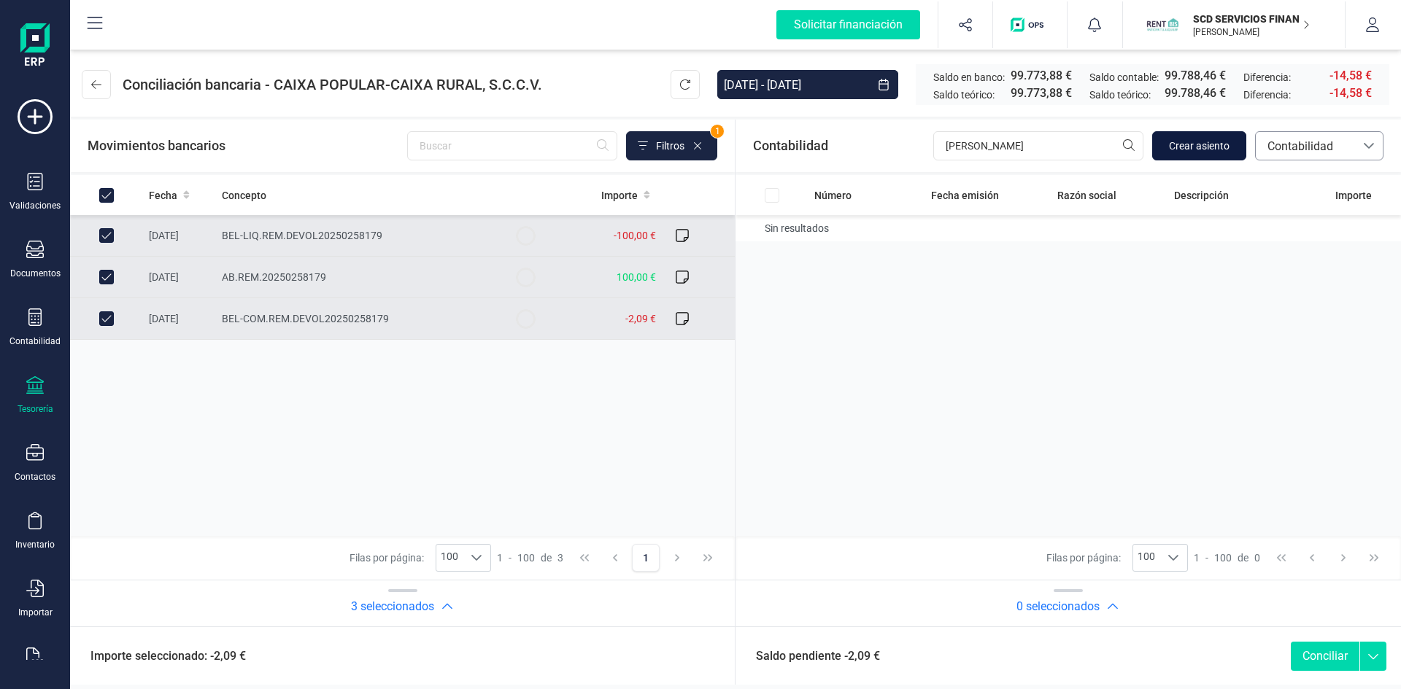
click at [1210, 142] on span "Crear asiento" at bounding box center [1199, 146] width 61 height 15
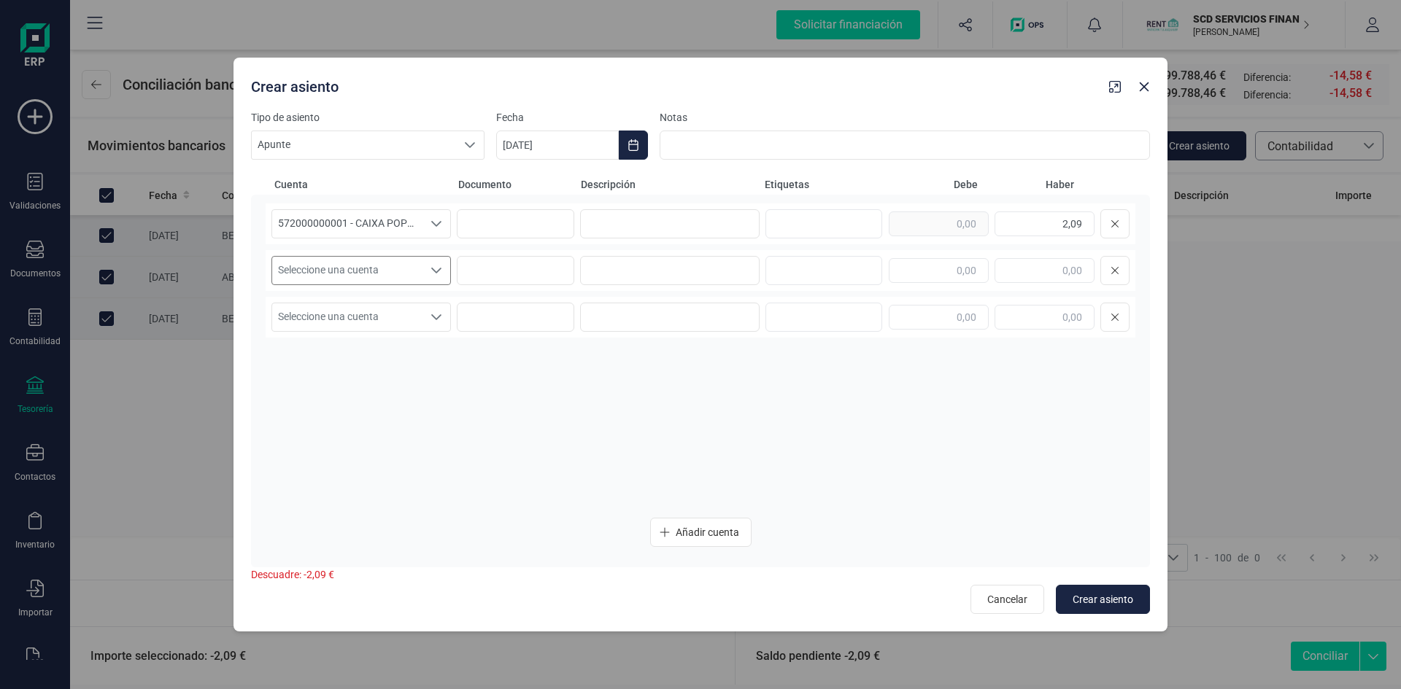
click at [437, 267] on icon "Seleccione una cuenta" at bounding box center [436, 271] width 12 height 12
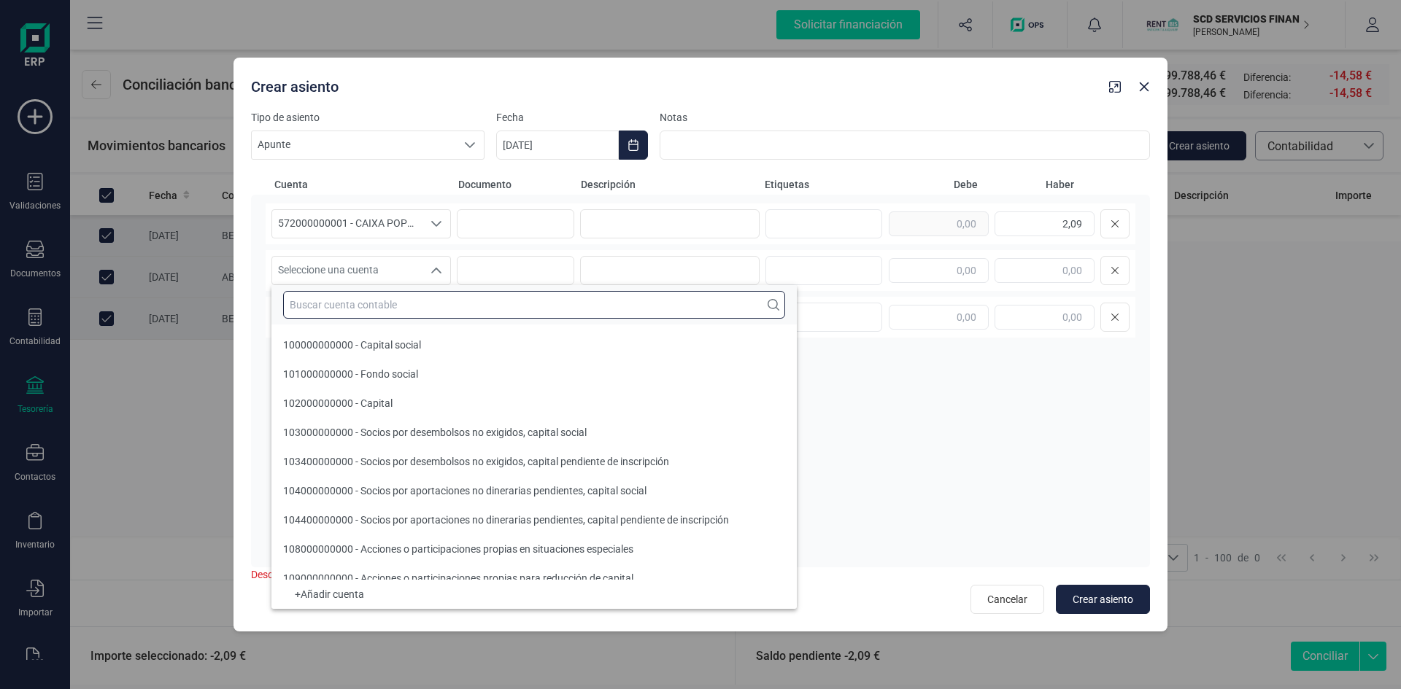
click at [412, 309] on input "text" at bounding box center [534, 305] width 502 height 28
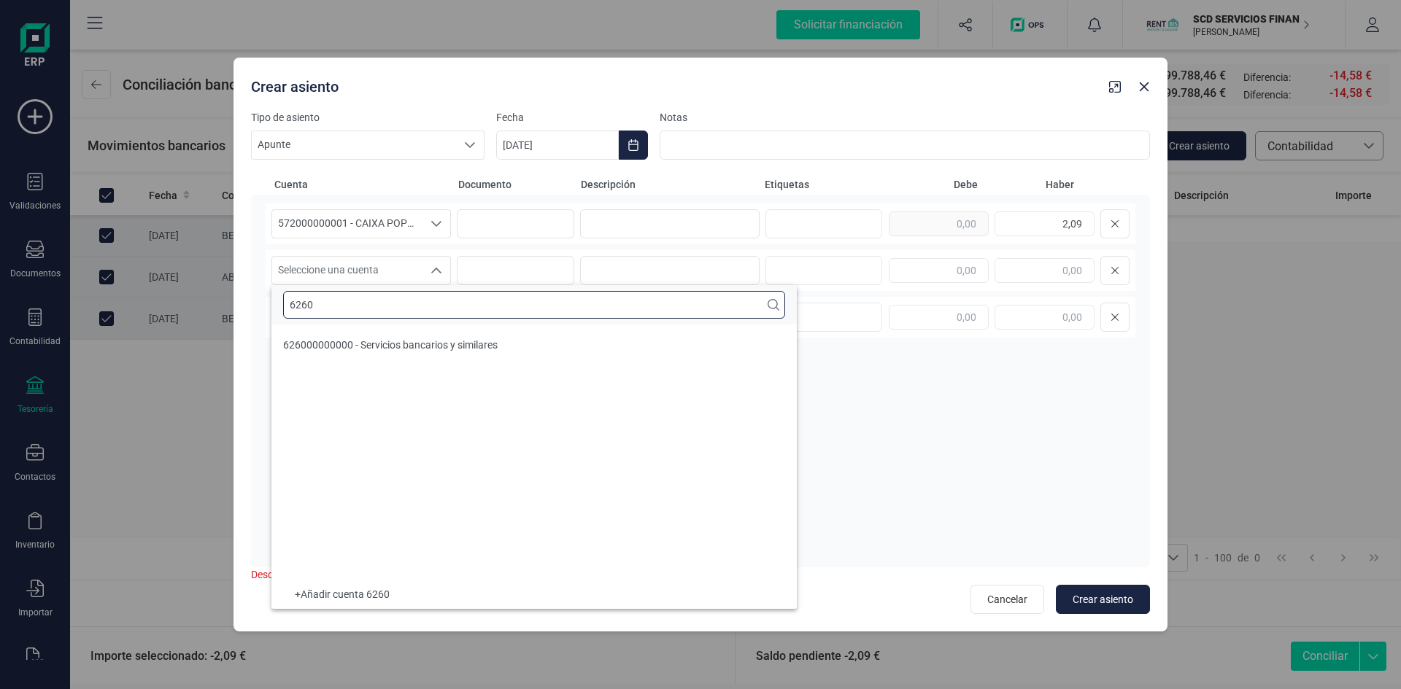
type input "6260"
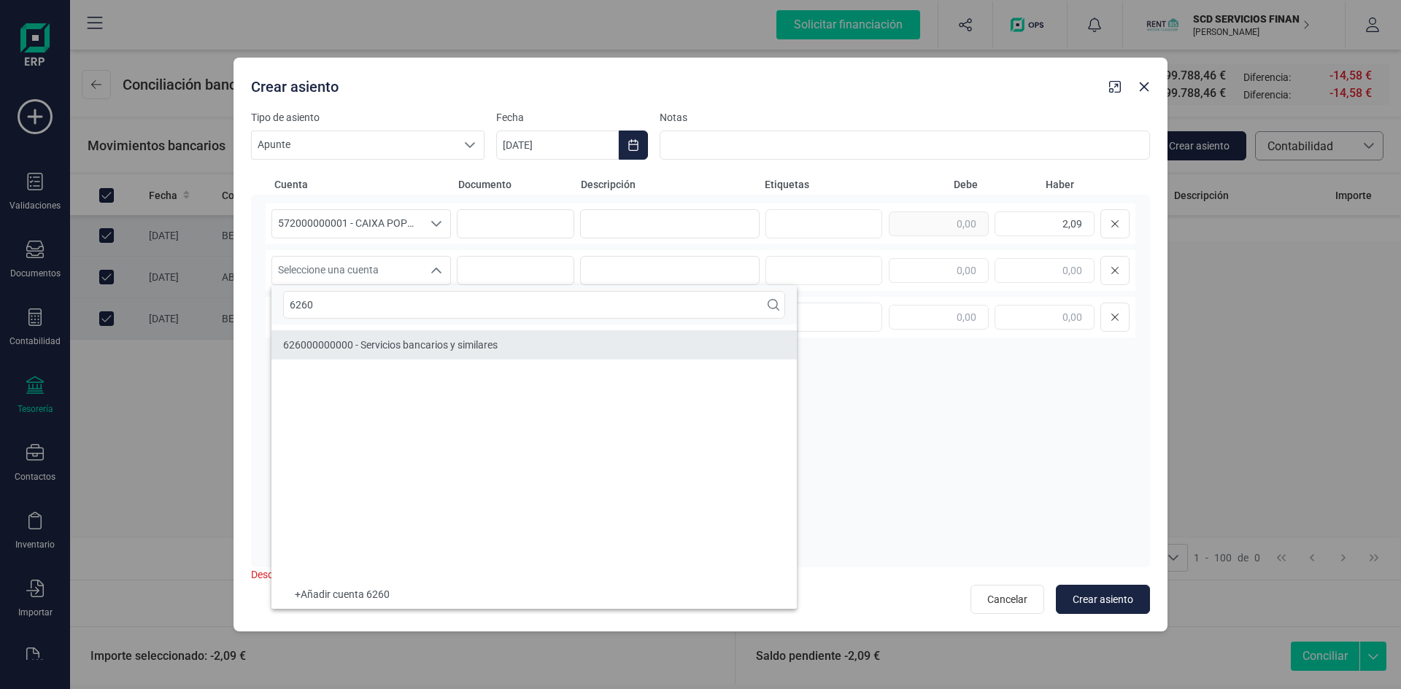
click at [349, 346] on span "626000000000 - Servicios bancarios y similares" at bounding box center [390, 345] width 215 height 12
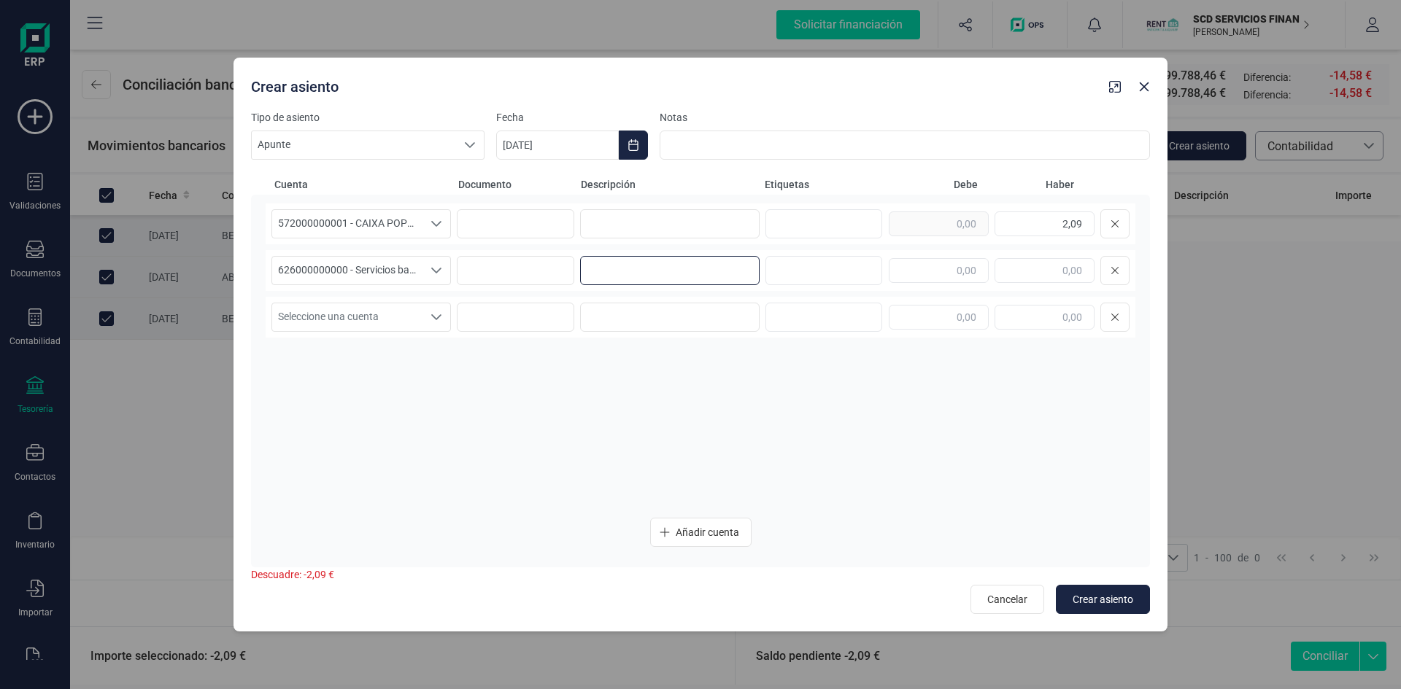
click at [645, 274] on input at bounding box center [669, 270] width 179 height 29
drag, startPoint x: 747, startPoint y: 265, endPoint x: 567, endPoint y: 274, distance: 180.4
click at [567, 274] on div "626000000000 - Servicios bancarios y similares 626000000000 - Servicios bancari…" at bounding box center [701, 270] width 870 height 41
type input "COMISIONES POR DEVOLUCION REMESA"
click at [691, 212] on input at bounding box center [669, 223] width 179 height 29
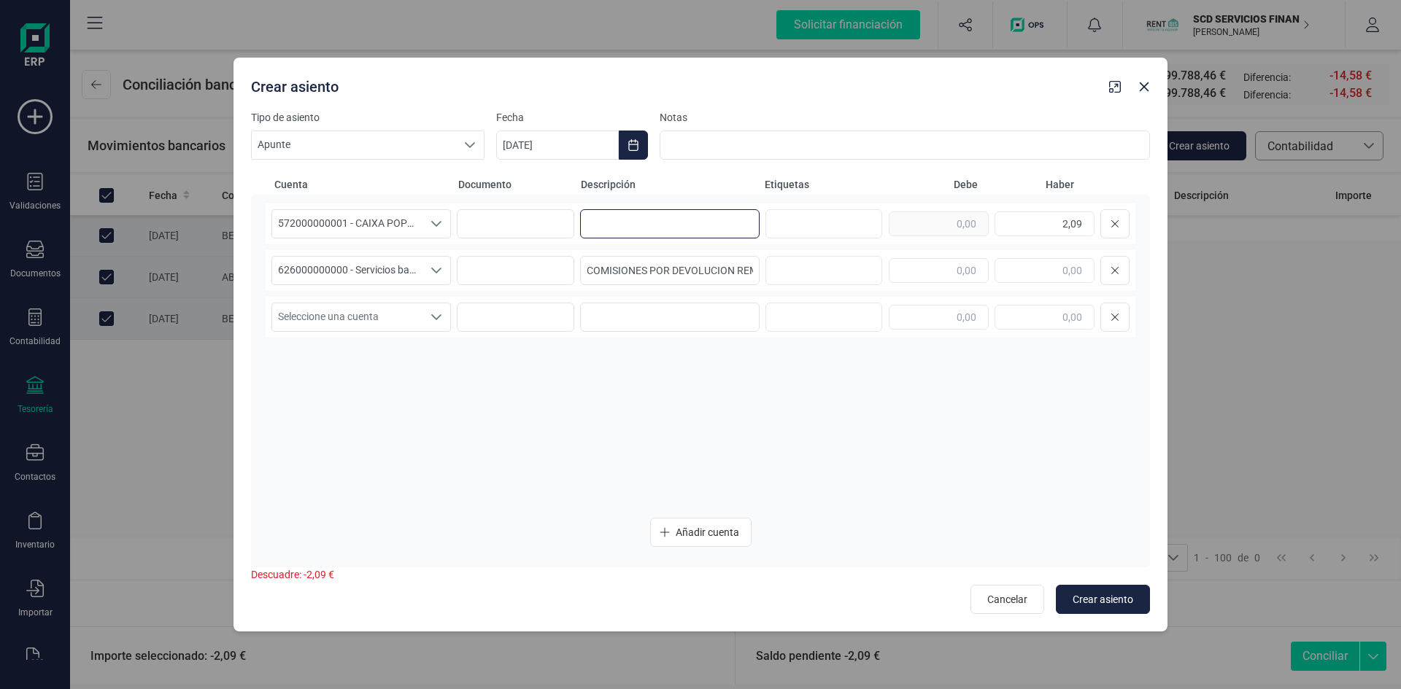
paste input "COMISIONES POR DEVOLUCION REMES"
type input "COMISIONES POR DEVOLUCION REMES"
click at [957, 265] on input "text" at bounding box center [939, 270] width 100 height 25
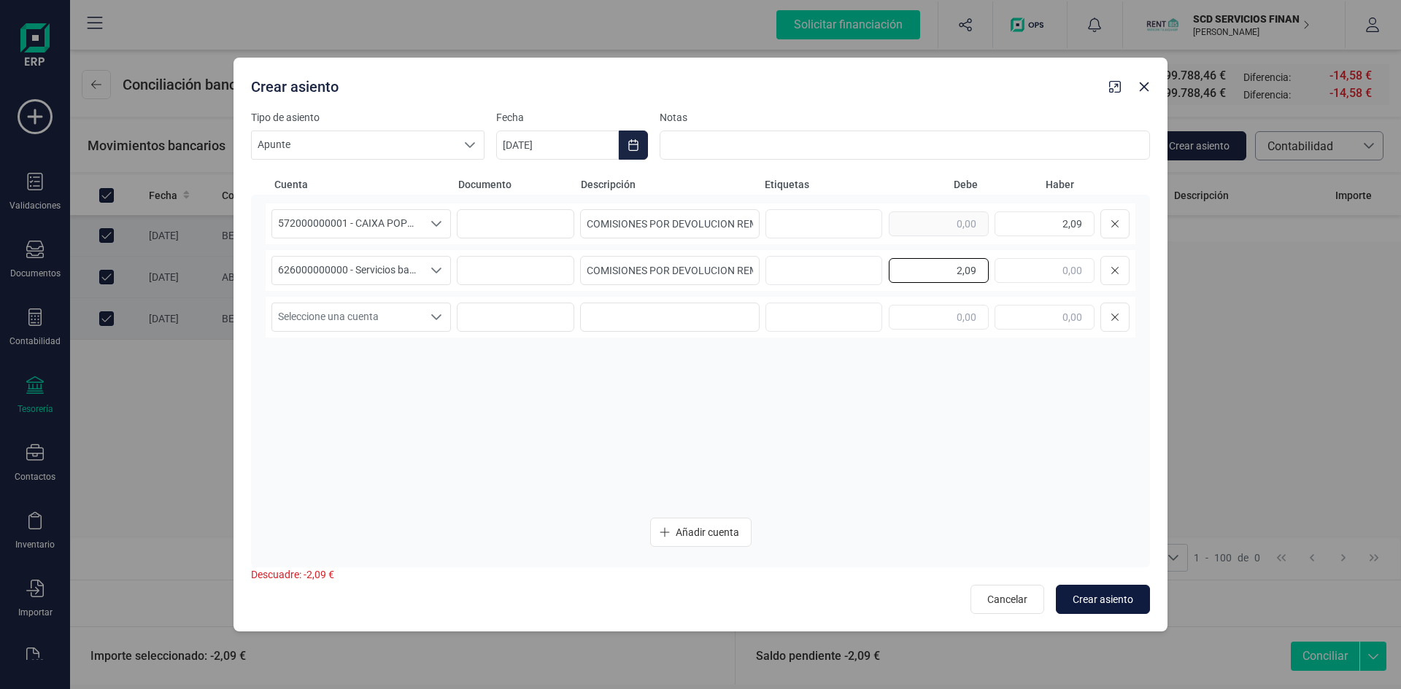
type input "2,09"
click at [1090, 592] on button "Crear asiento" at bounding box center [1103, 599] width 94 height 29
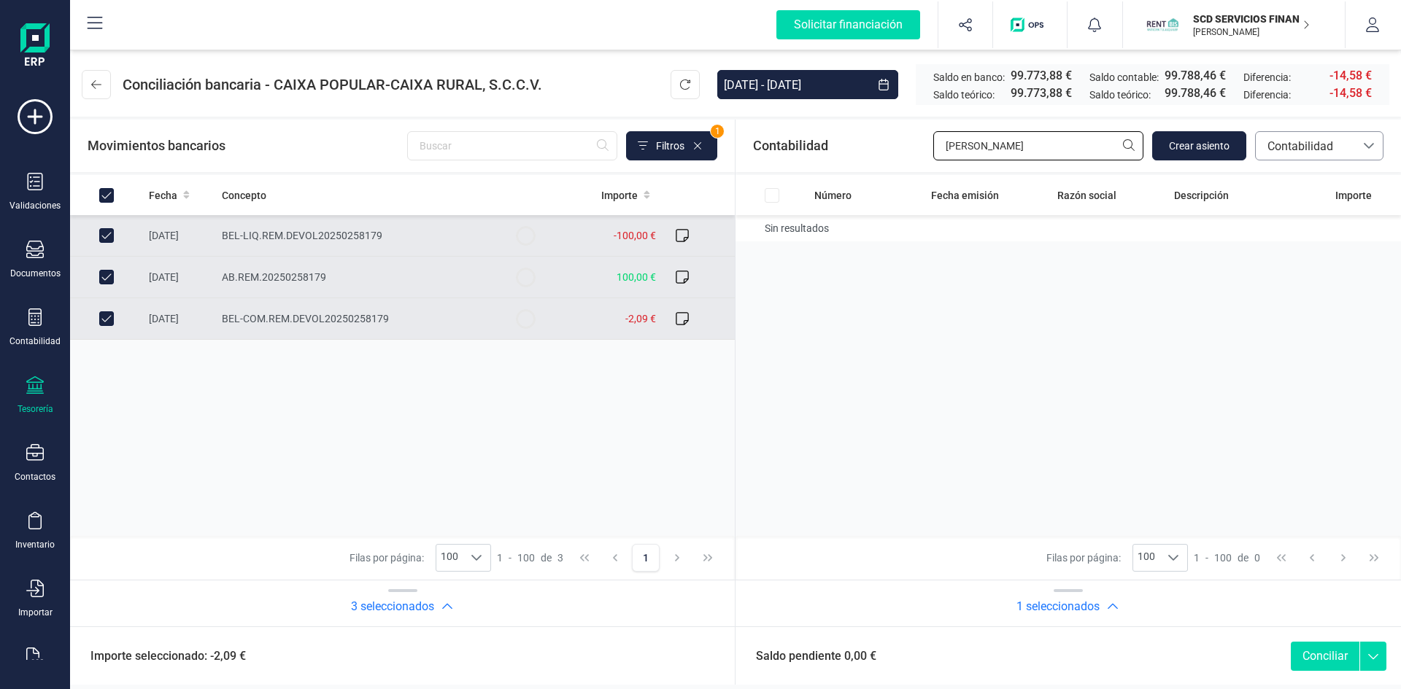
drag, startPoint x: 970, startPoint y: 149, endPoint x: 873, endPoint y: 154, distance: 97.2
click at [873, 154] on div "Contabilidad SANCHEZ Crear asiento bancos.conciliacion.modal.headerAccounting b…" at bounding box center [1067, 146] width 665 height 53
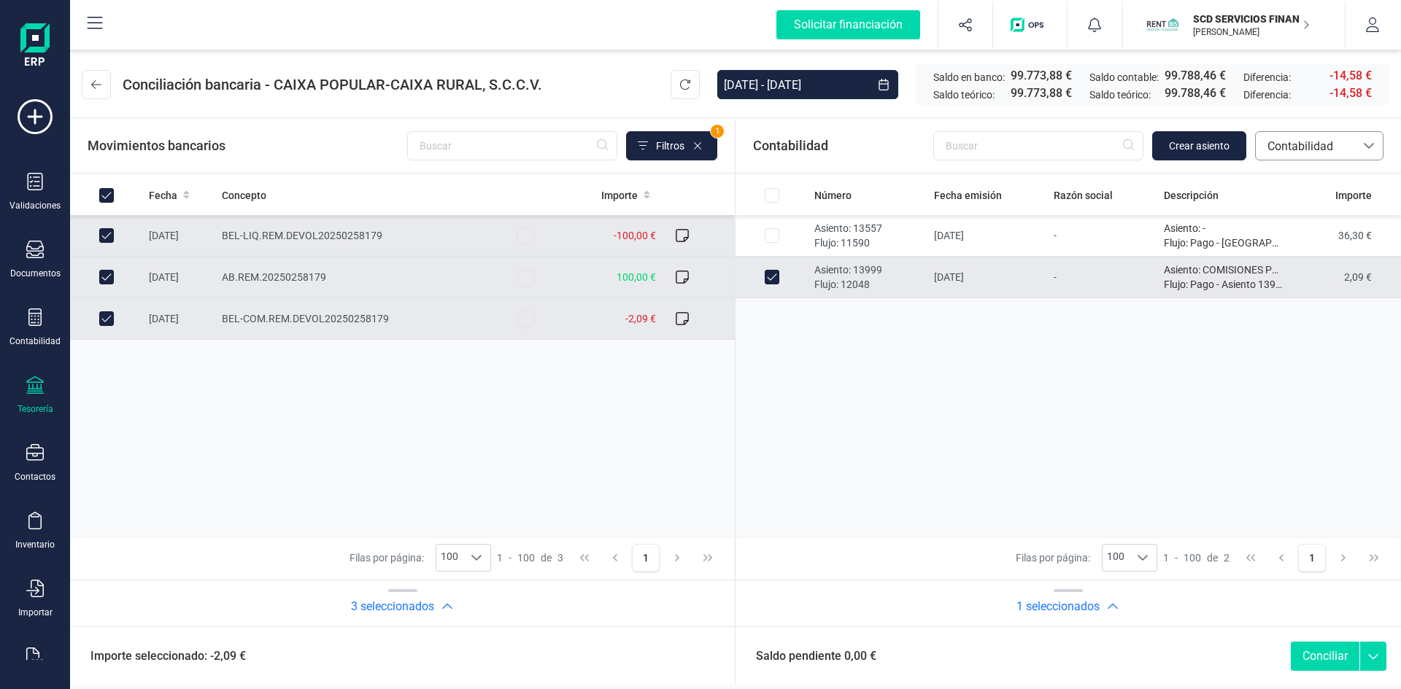
click at [1322, 653] on button "Conciliar" at bounding box center [1325, 656] width 69 height 29
checkbox input "false"
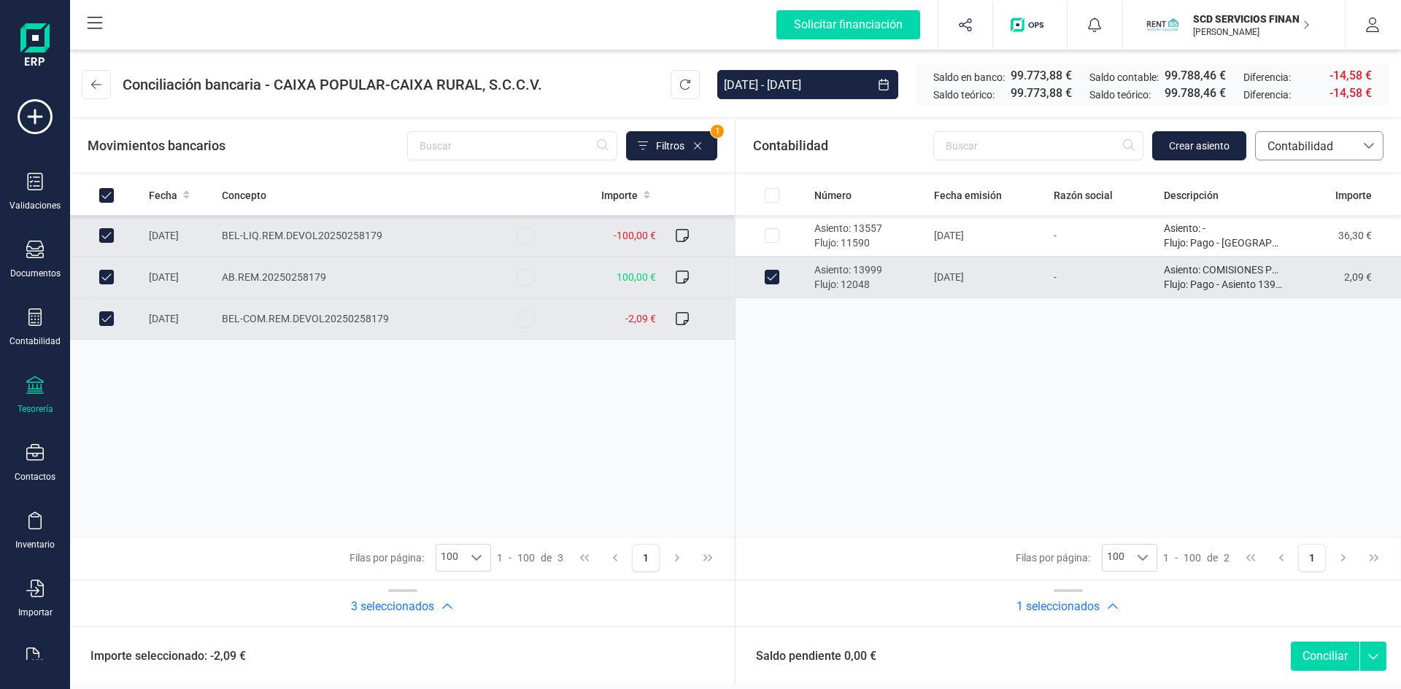
checkbox input "false"
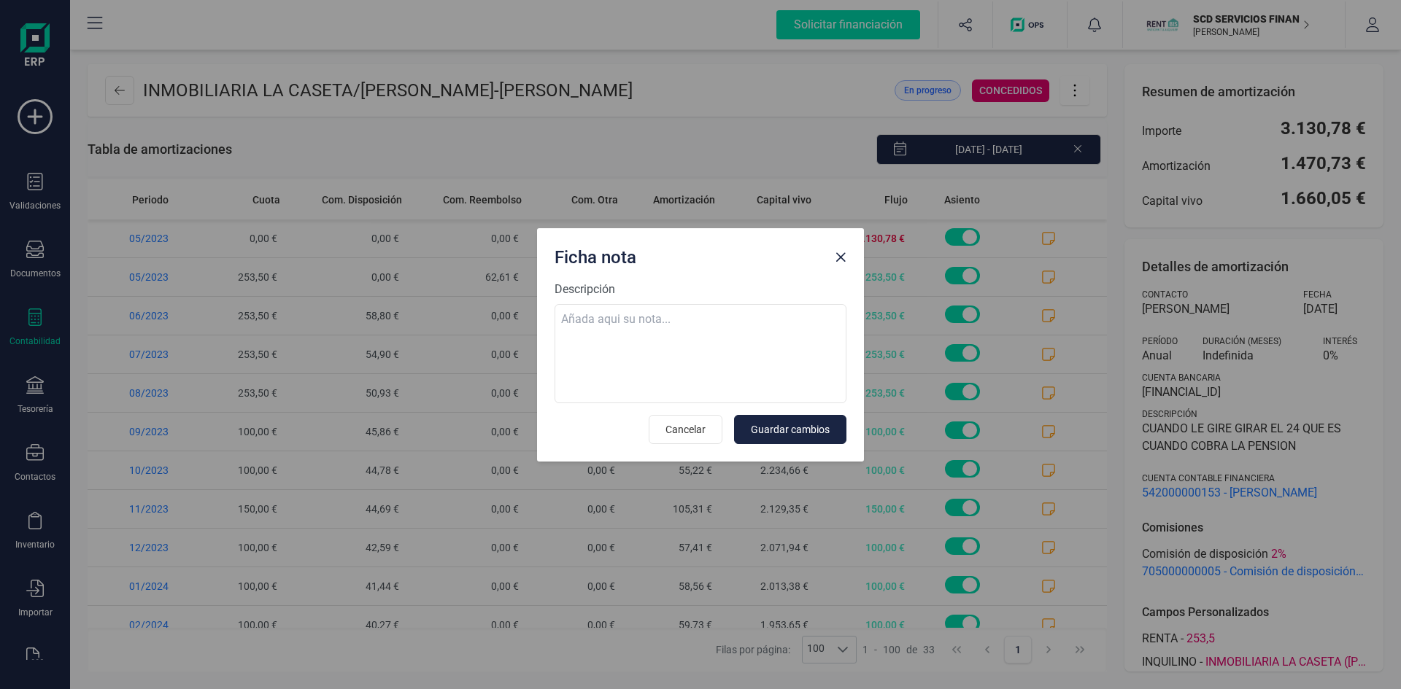
scroll to position [868, 0]
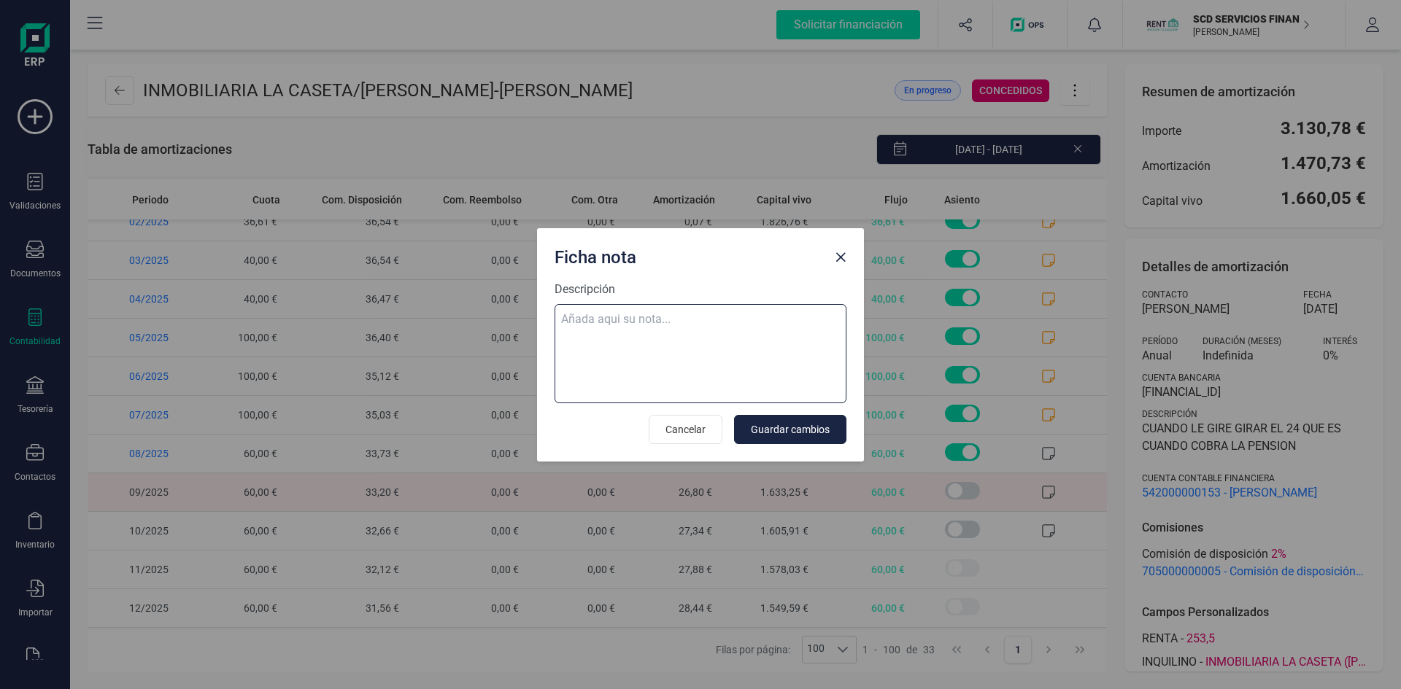
click at [657, 320] on textarea "Descripción" at bounding box center [701, 353] width 292 height 99
paste textarea "[DATE] 9 trf. [PERSON_NAME] 60,00"
type textarea "[DATE] 9 trf. [PERSON_NAME] 60,00"
click at [800, 429] on span "Guardar cambios" at bounding box center [790, 429] width 79 height 15
